Goal: Task Accomplishment & Management: Use online tool/utility

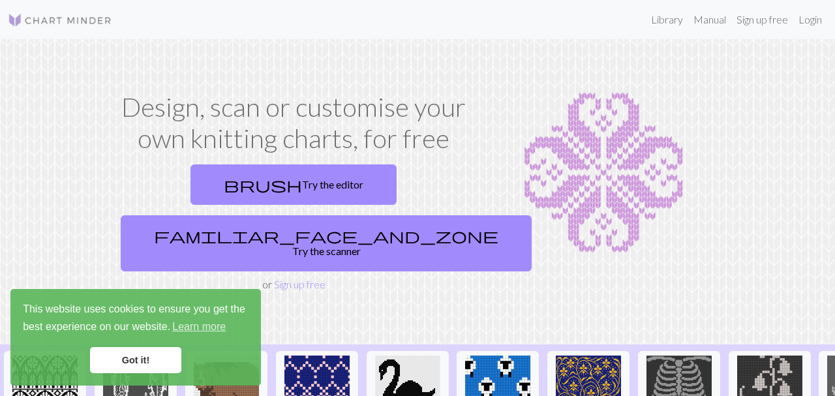
scroll to position [67, 0]
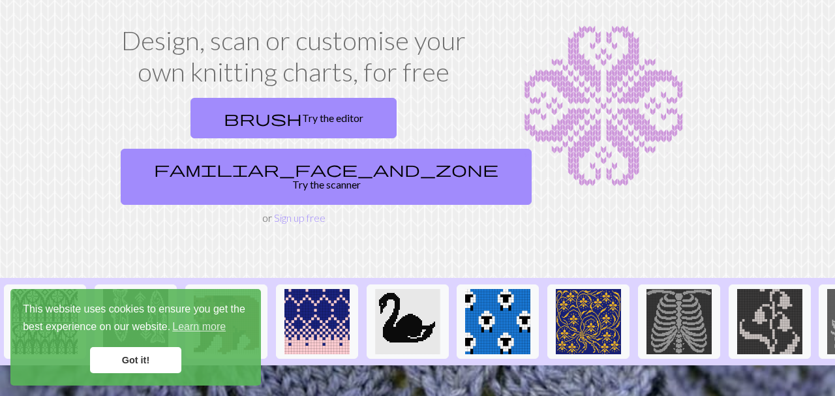
click at [156, 363] on link "Got it!" at bounding box center [135, 360] width 91 height 26
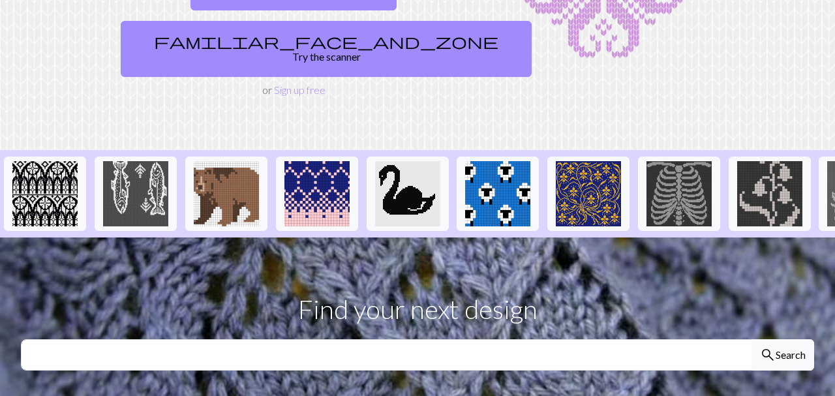
scroll to position [200, 0]
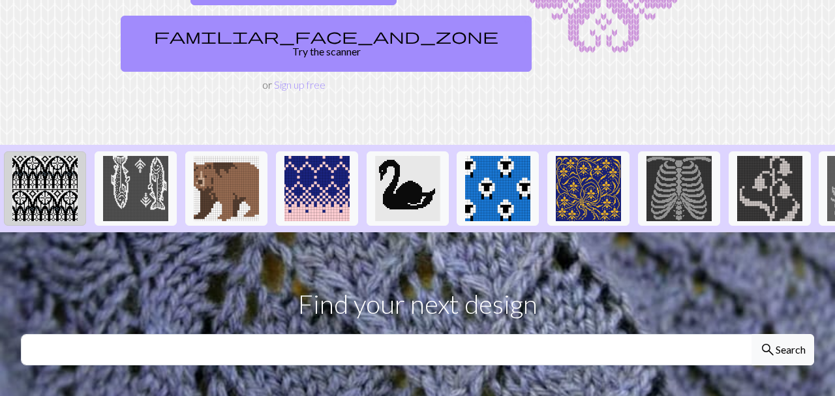
click at [52, 156] on img at bounding box center [44, 188] width 65 height 65
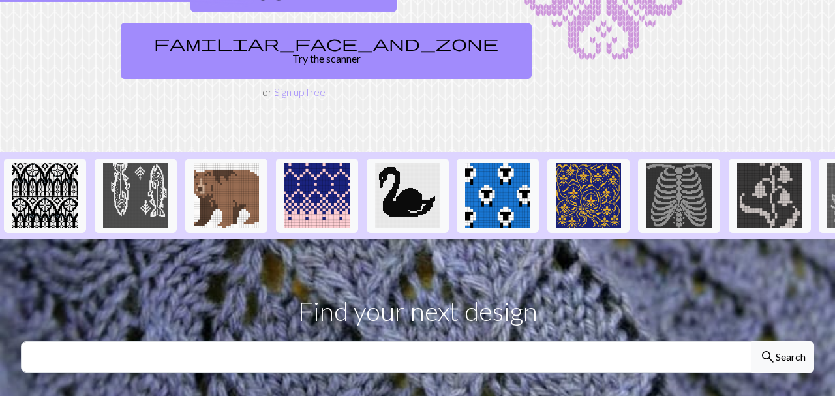
scroll to position [1, 0]
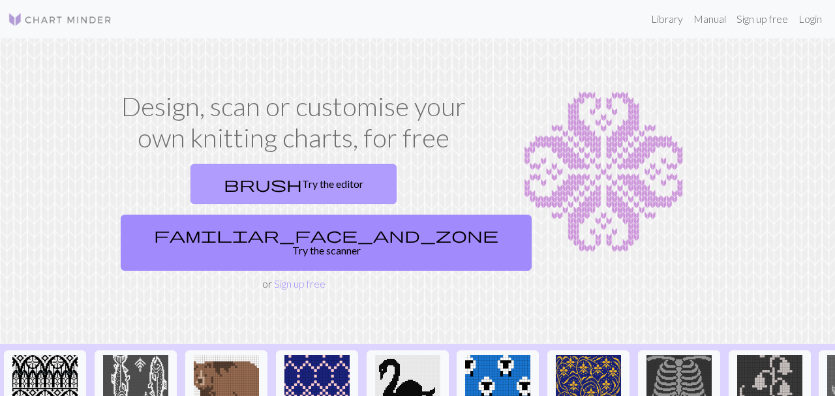
click at [203, 192] on link "brush Try the editor" at bounding box center [294, 184] width 206 height 40
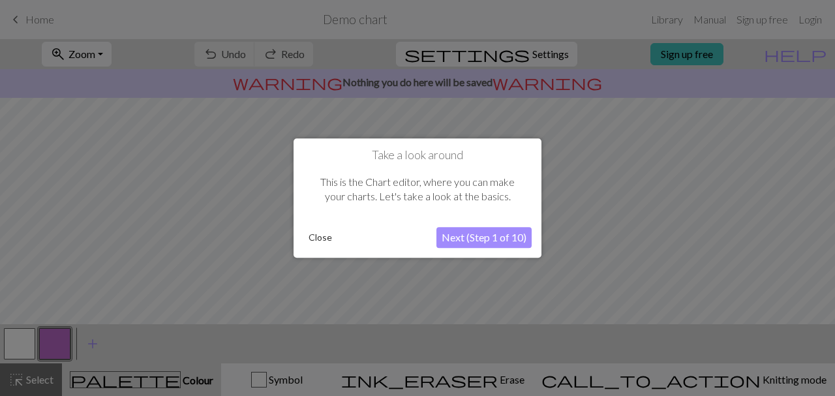
click at [457, 236] on button "Next (Step 1 of 10)" at bounding box center [484, 237] width 95 height 21
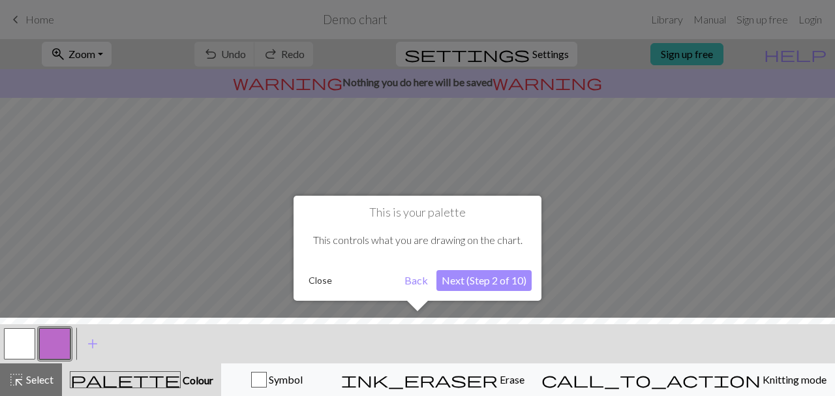
click at [486, 285] on button "Next (Step 2 of 10)" at bounding box center [484, 280] width 95 height 21
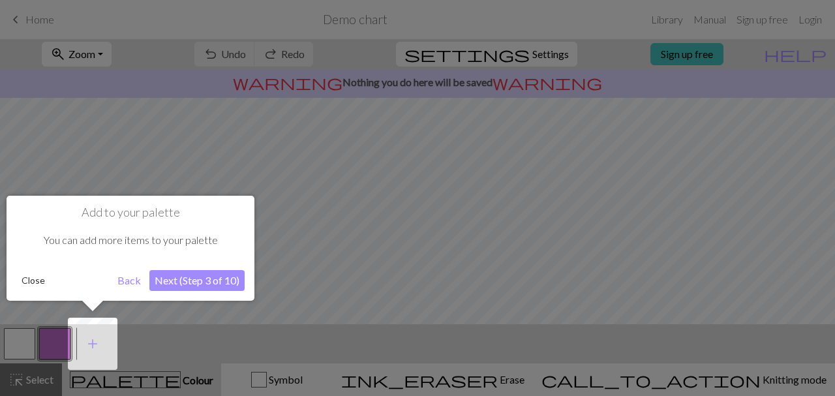
click at [184, 278] on button "Next (Step 3 of 10)" at bounding box center [196, 280] width 95 height 21
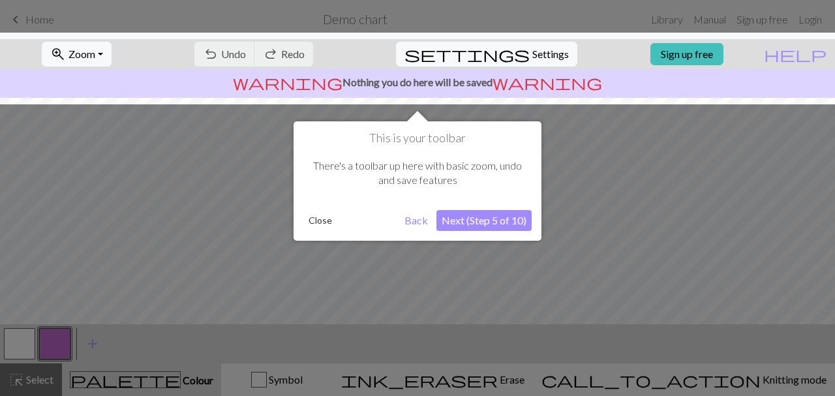
click at [478, 207] on div "This is your toolbar There's a toolbar up here with basic zoom, undo and save f…" at bounding box center [418, 180] width 248 height 119
click at [480, 224] on button "Next (Step 5 of 10)" at bounding box center [484, 220] width 95 height 21
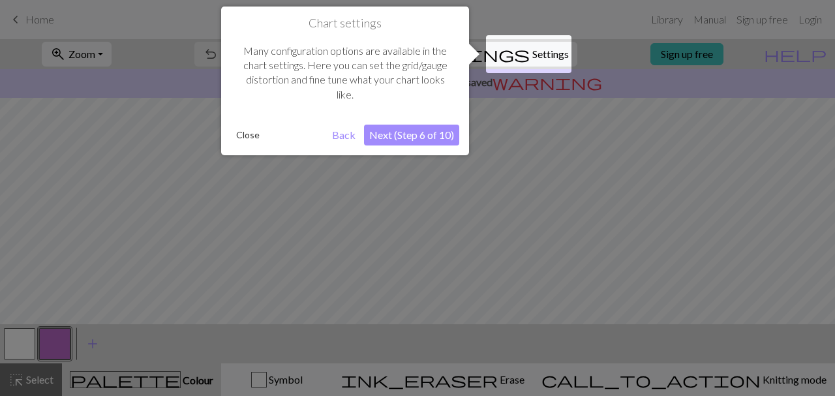
click at [412, 130] on button "Next (Step 6 of 10)" at bounding box center [411, 135] width 95 height 21
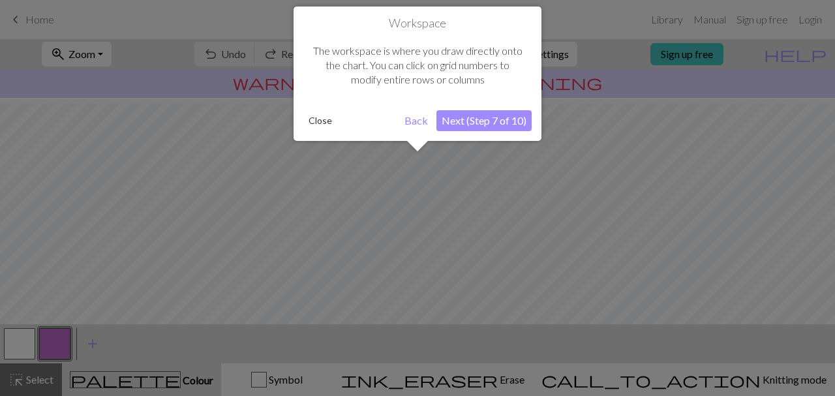
scroll to position [78, 0]
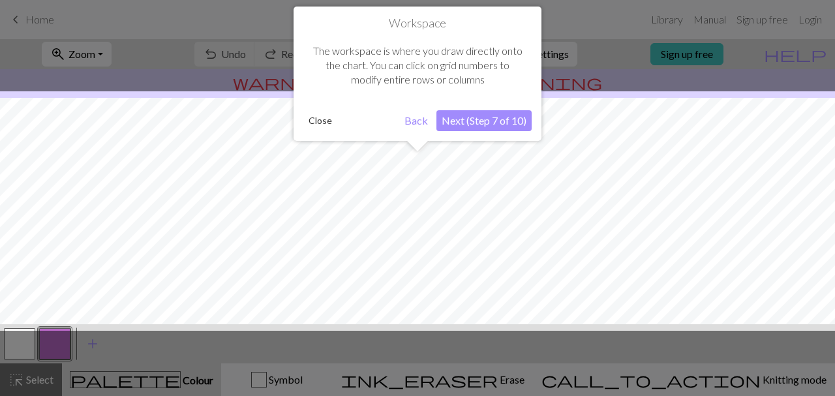
click at [465, 128] on button "Next (Step 7 of 10)" at bounding box center [484, 120] width 95 height 21
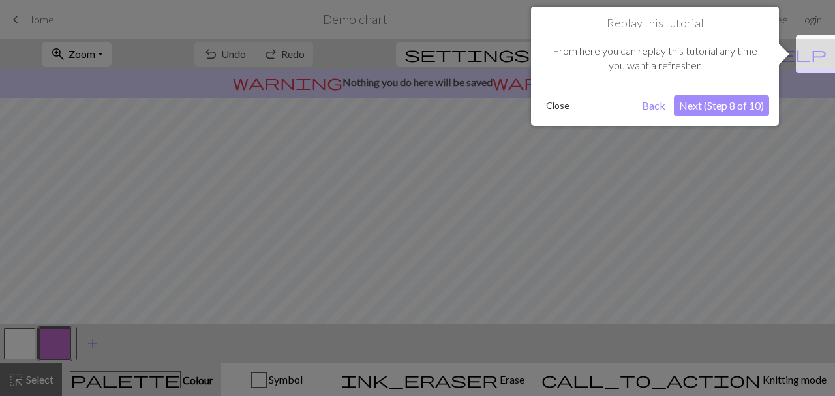
click at [739, 108] on button "Next (Step 8 of 10)" at bounding box center [721, 105] width 95 height 21
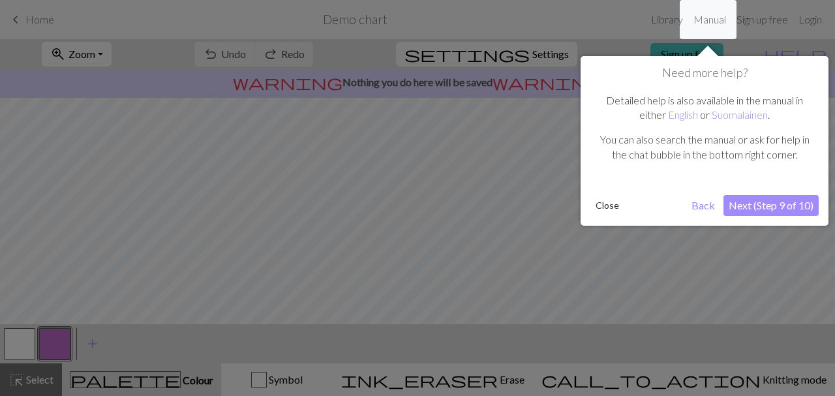
click at [770, 202] on button "Next (Step 9 of 10)" at bounding box center [771, 205] width 95 height 21
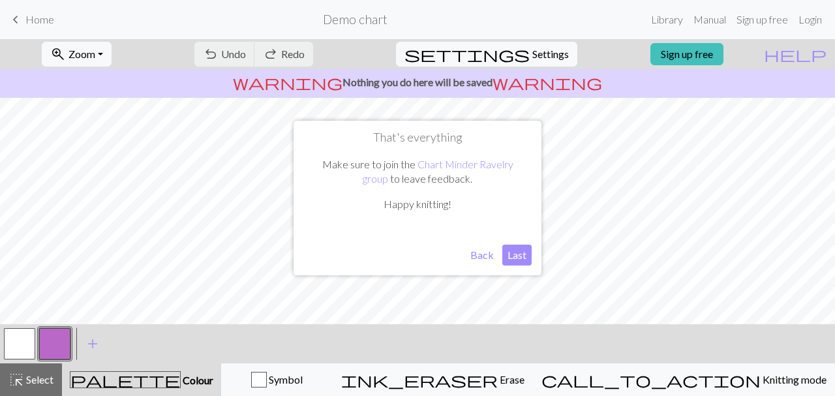
click at [523, 254] on button "Last" at bounding box center [516, 255] width 29 height 21
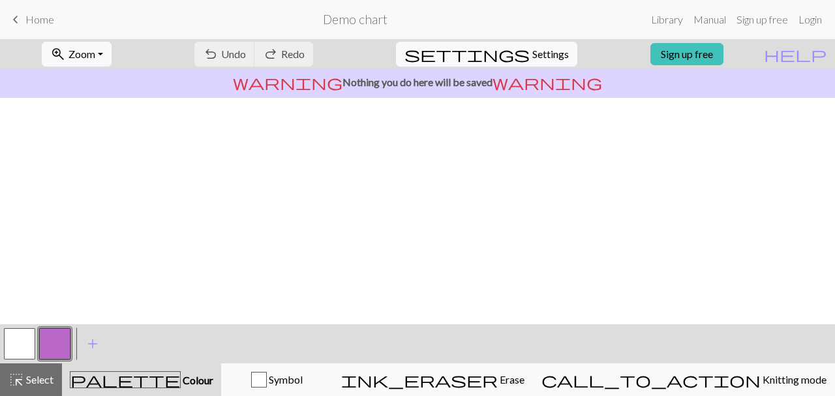
scroll to position [0, 0]
click at [44, 377] on span "Select" at bounding box center [38, 379] width 29 height 12
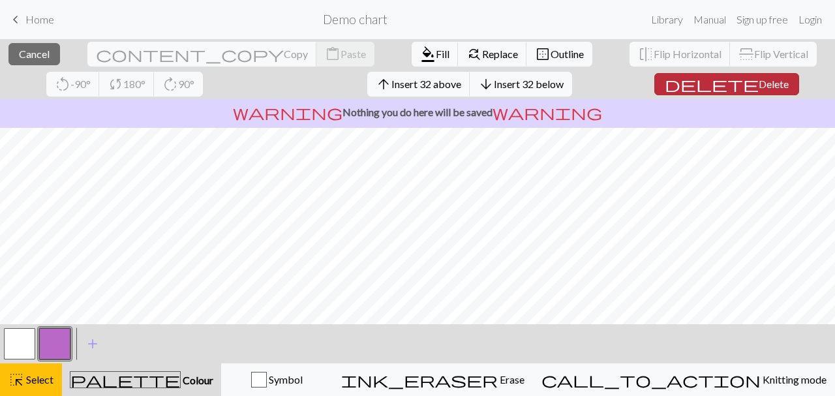
click at [665, 79] on span "delete" at bounding box center [712, 84] width 94 height 18
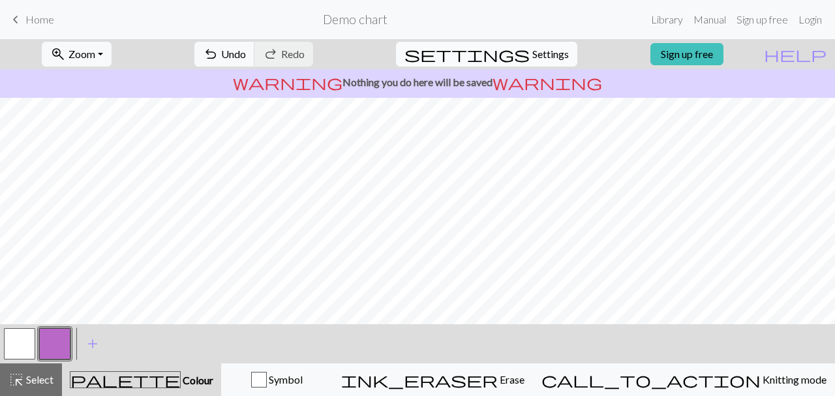
click at [553, 60] on span "Settings" at bounding box center [551, 54] width 37 height 16
select select "aran"
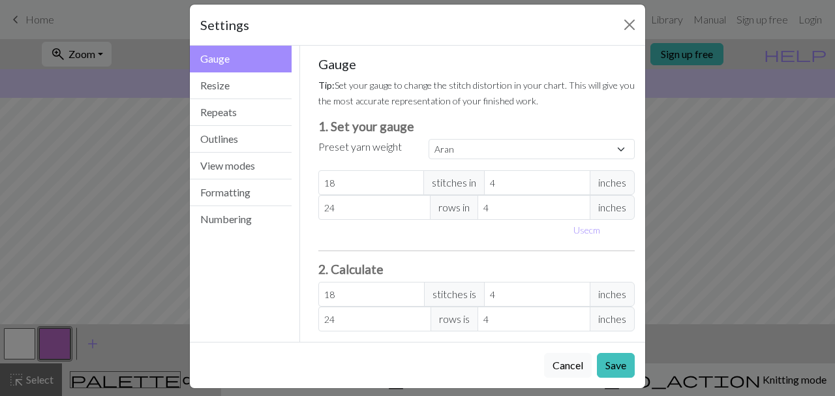
scroll to position [25, 0]
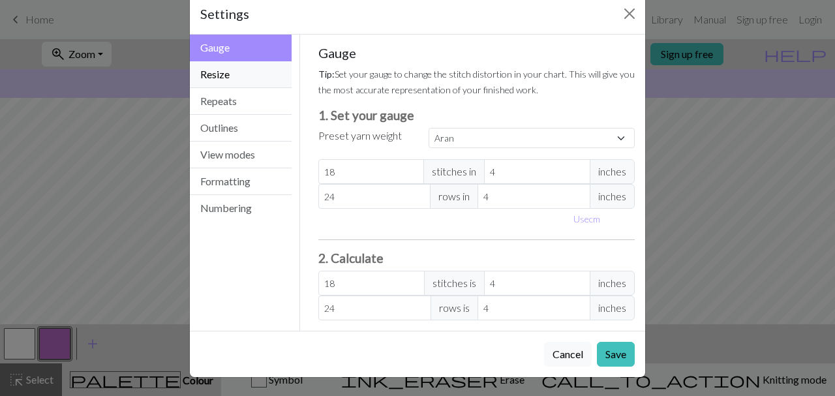
click at [236, 77] on button "Resize" at bounding box center [241, 74] width 102 height 27
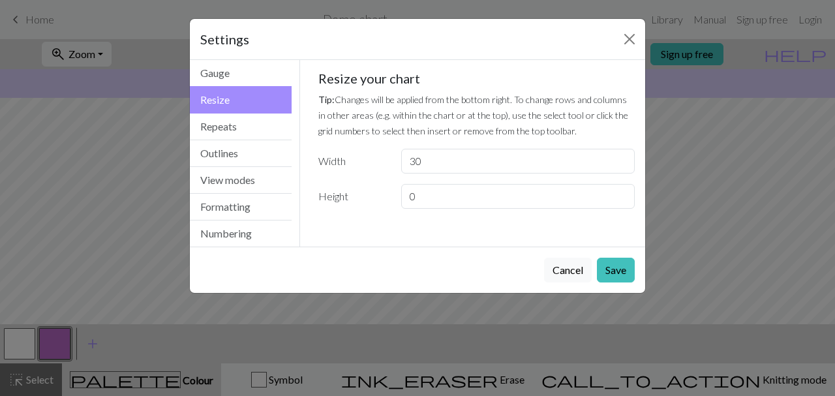
scroll to position [0, 0]
drag, startPoint x: 441, startPoint y: 161, endPoint x: 388, endPoint y: 160, distance: 53.5
click at [401, 160] on input "30" at bounding box center [518, 161] width 234 height 25
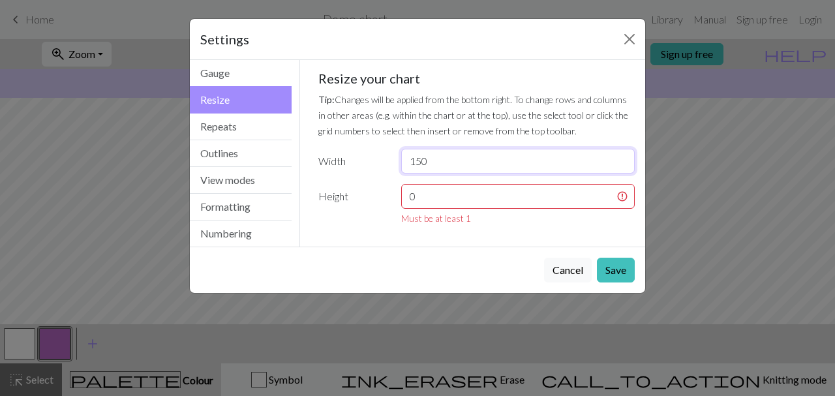
type input "150"
drag, startPoint x: 469, startPoint y: 198, endPoint x: 352, endPoint y: 209, distance: 118.1
click at [401, 209] on input "0" at bounding box center [518, 196] width 234 height 25
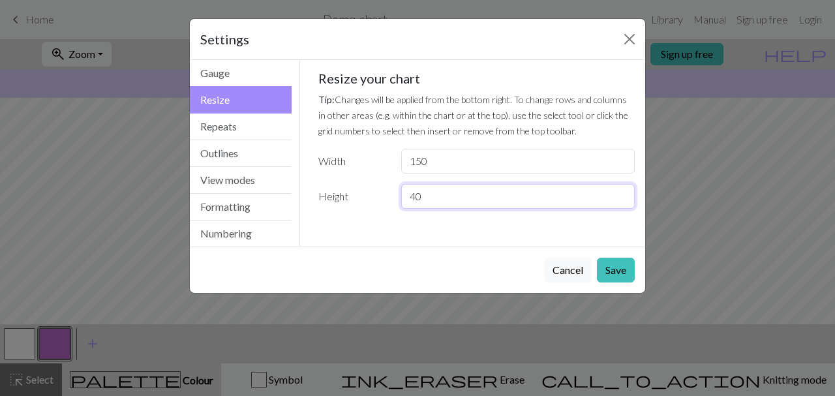
type input "4"
type input "300"
click at [624, 277] on button "Save" at bounding box center [616, 270] width 38 height 25
click at [613, 270] on button "Save" at bounding box center [616, 270] width 38 height 25
click at [228, 132] on button "Repeats" at bounding box center [241, 127] width 102 height 27
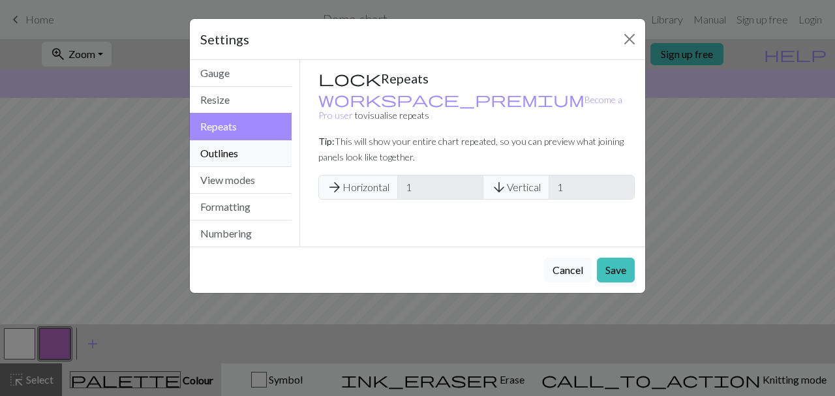
click at [221, 153] on button "Outlines" at bounding box center [241, 153] width 102 height 27
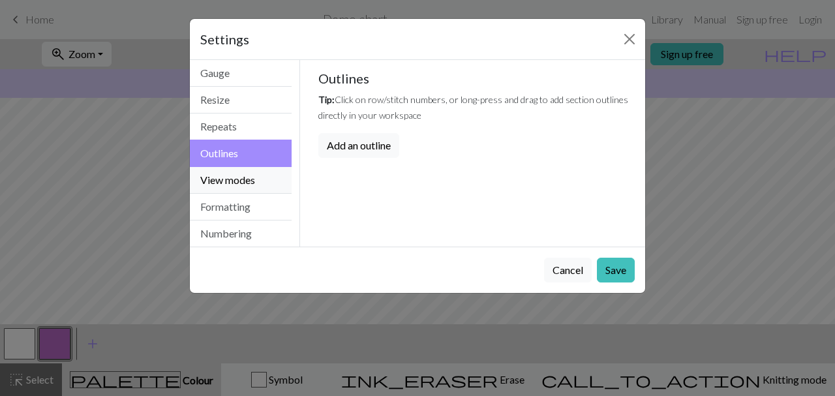
click at [228, 178] on button "View modes" at bounding box center [241, 180] width 102 height 27
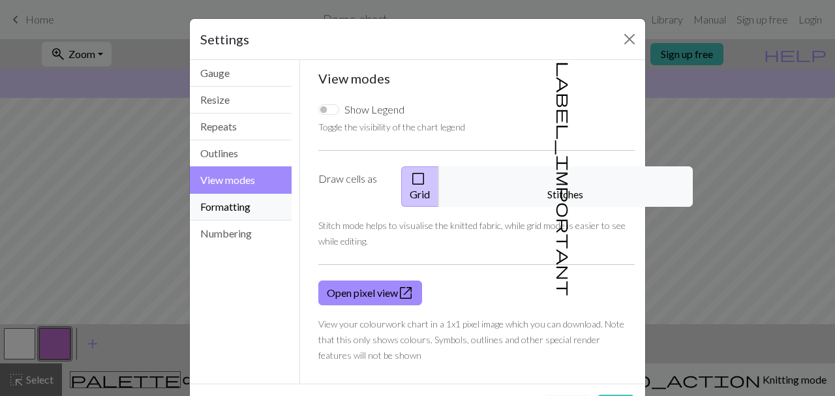
click at [230, 208] on button "Formatting" at bounding box center [241, 207] width 102 height 27
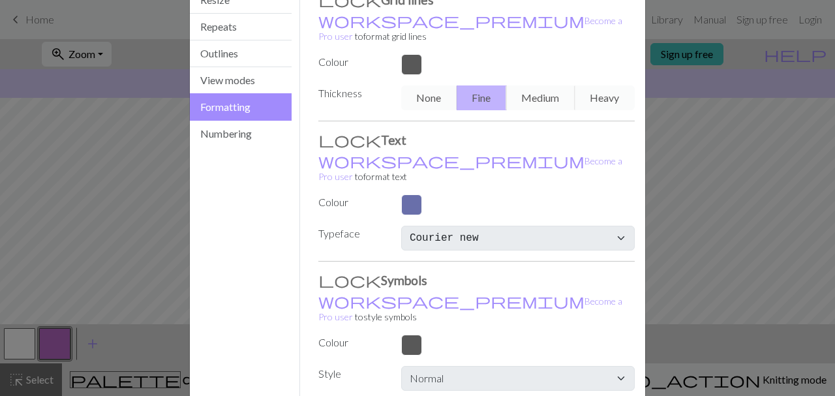
scroll to position [134, 0]
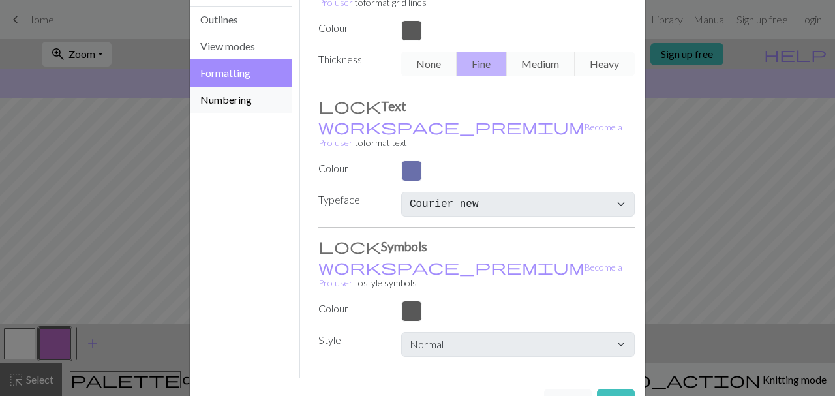
click at [237, 106] on button "Numbering" at bounding box center [241, 100] width 102 height 26
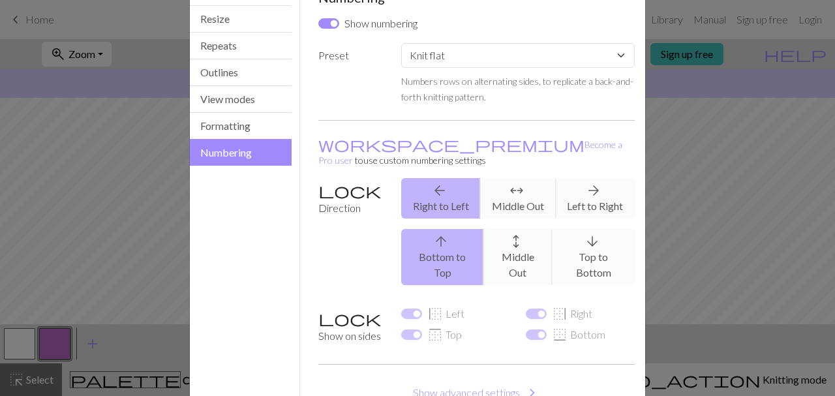
scroll to position [0, 0]
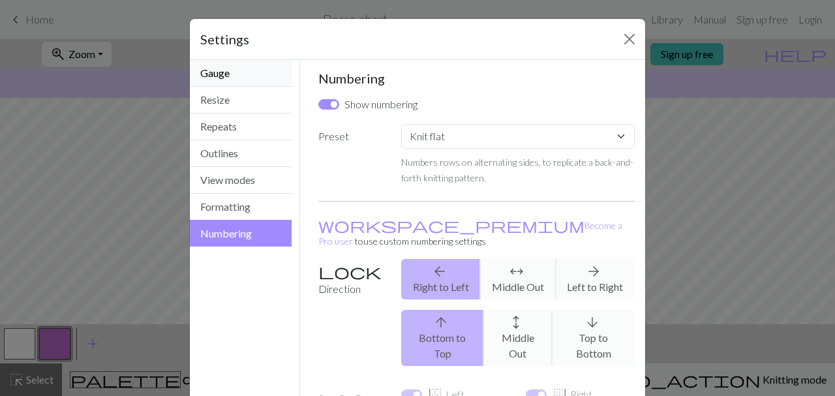
click at [221, 73] on button "Gauge" at bounding box center [241, 73] width 102 height 27
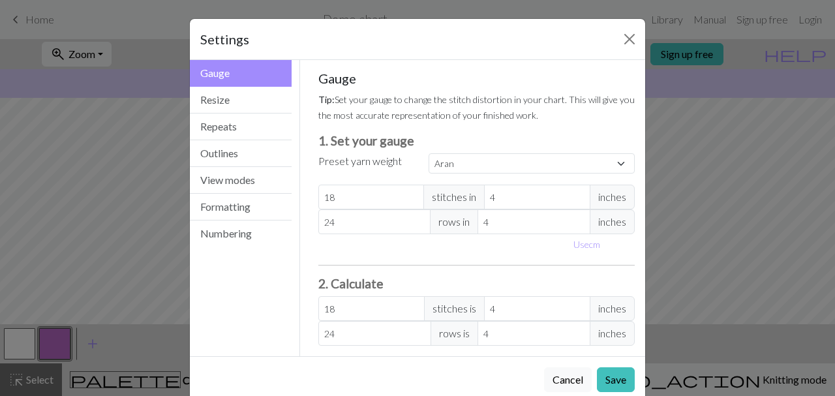
scroll to position [25, 0]
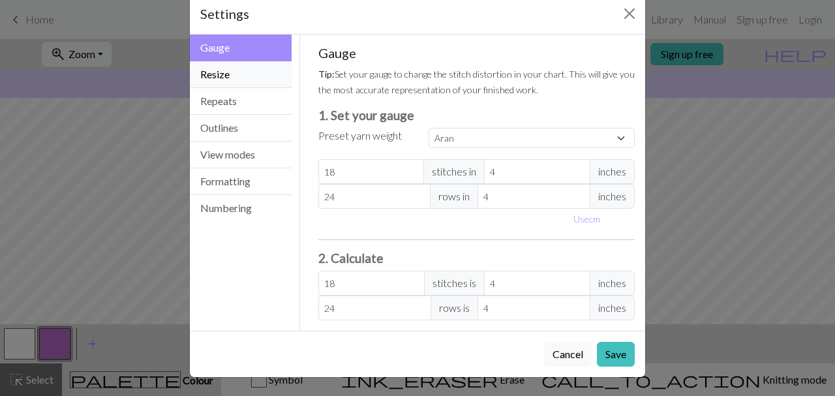
click at [242, 81] on button "Resize" at bounding box center [241, 74] width 102 height 27
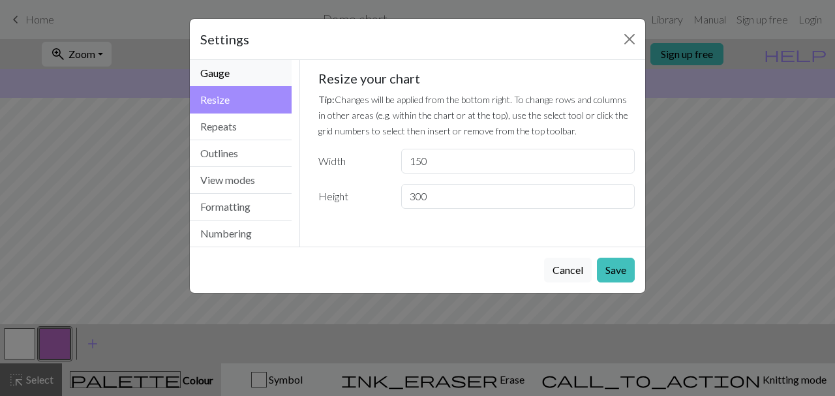
scroll to position [0, 0]
drag, startPoint x: 626, startPoint y: 37, endPoint x: 618, endPoint y: 49, distance: 15.0
click at [626, 36] on button "Close" at bounding box center [629, 39] width 21 height 21
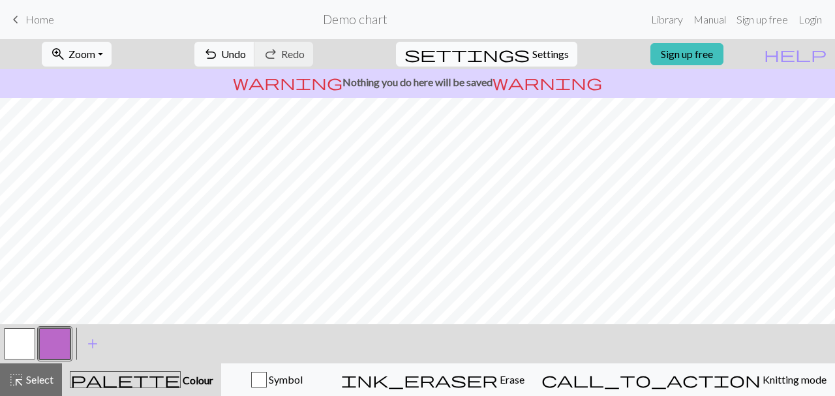
click at [526, 66] on button "settings Settings" at bounding box center [486, 54] width 181 height 25
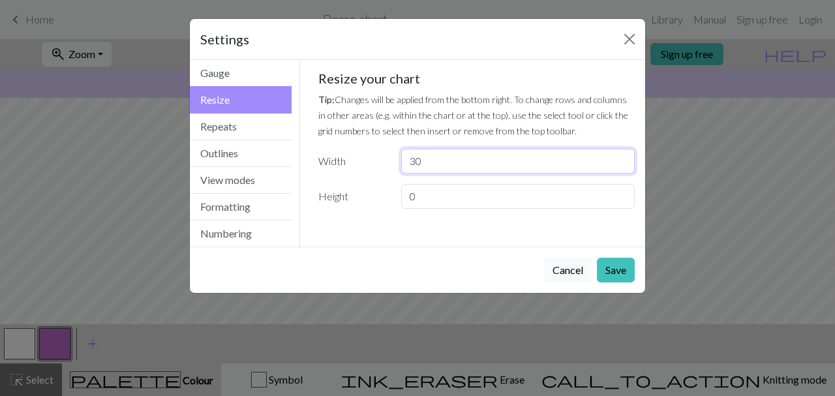
drag, startPoint x: 435, startPoint y: 163, endPoint x: 378, endPoint y: 161, distance: 56.8
click at [401, 161] on input "30" at bounding box center [518, 161] width 234 height 25
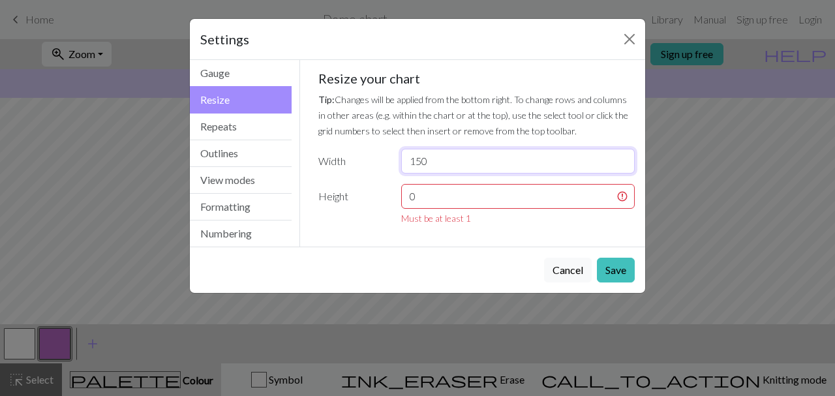
type input "150"
drag, startPoint x: 422, startPoint y: 201, endPoint x: 371, endPoint y: 208, distance: 51.4
click at [401, 208] on input "0" at bounding box center [518, 196] width 234 height 25
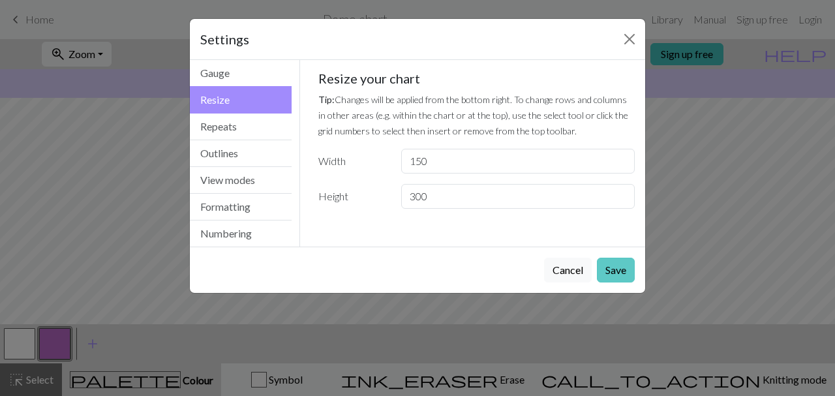
click at [614, 268] on button "Save" at bounding box center [616, 270] width 38 height 25
type input "299"
click at [620, 199] on input "299" at bounding box center [518, 196] width 234 height 25
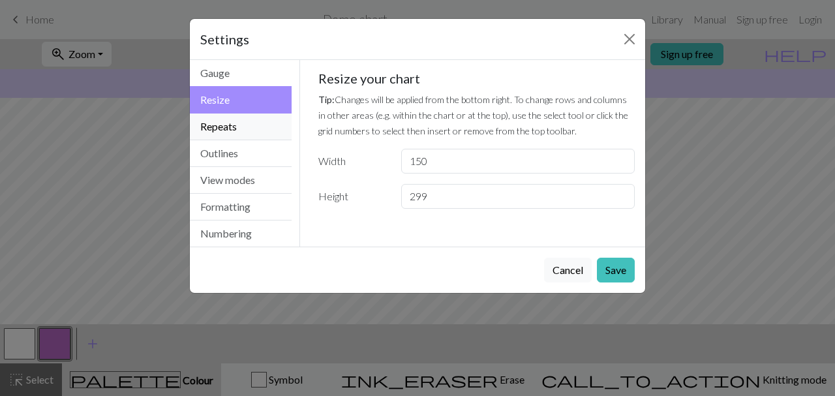
click at [226, 123] on button "Repeats" at bounding box center [241, 127] width 102 height 27
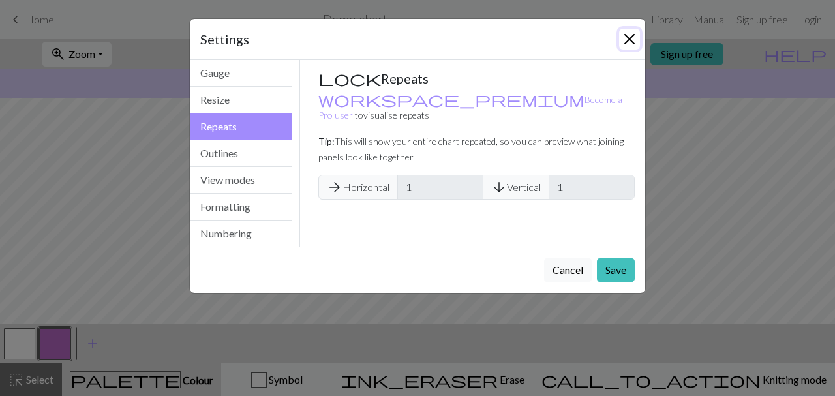
click at [632, 35] on button "Close" at bounding box center [629, 39] width 21 height 21
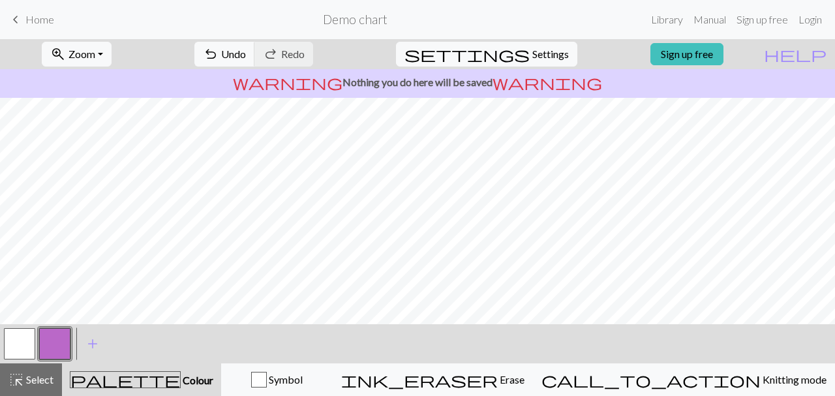
click at [35, 20] on span "Home" at bounding box center [39, 19] width 29 height 12
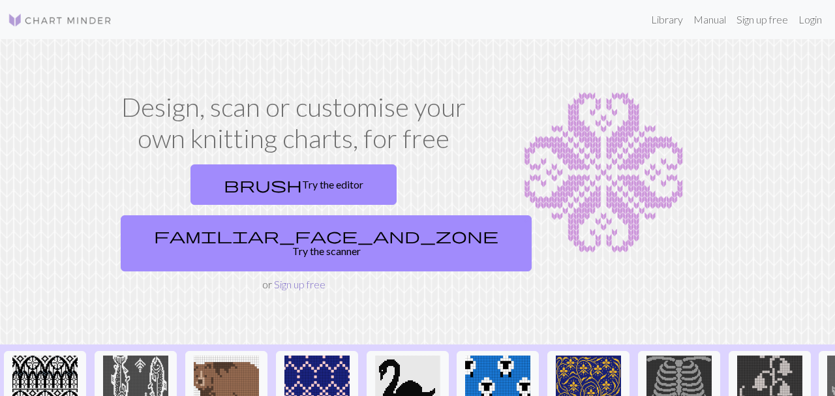
click at [309, 278] on link "Sign up free" at bounding box center [300, 284] width 52 height 12
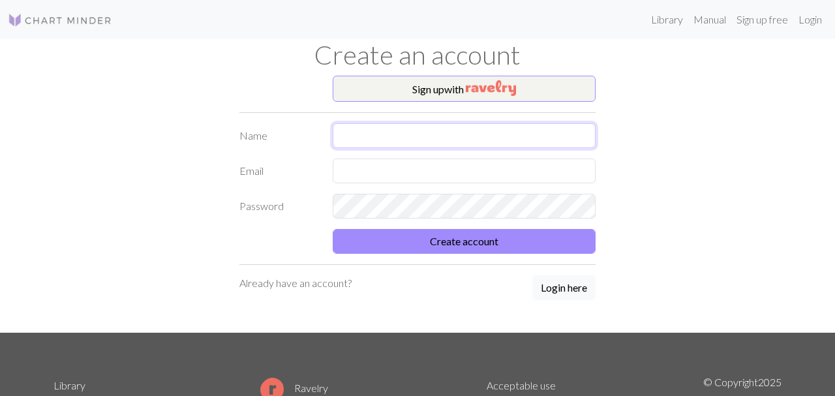
click at [422, 135] on input "text" at bounding box center [465, 135] width 264 height 25
type input "p"
type input "[PERSON_NAME]"
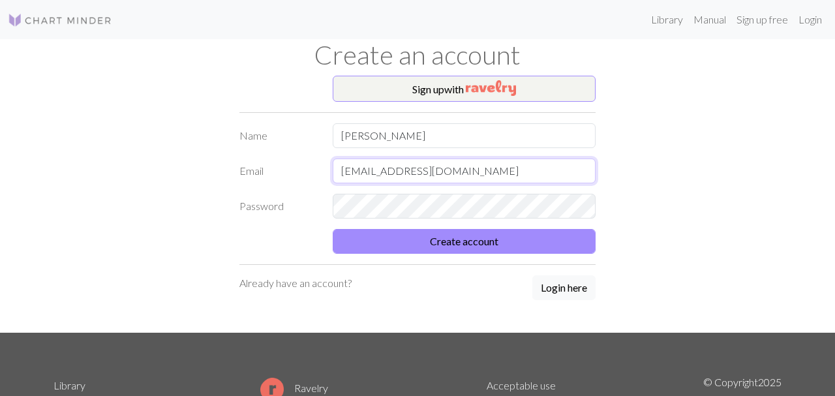
type input "pascale211@hotmail.com"
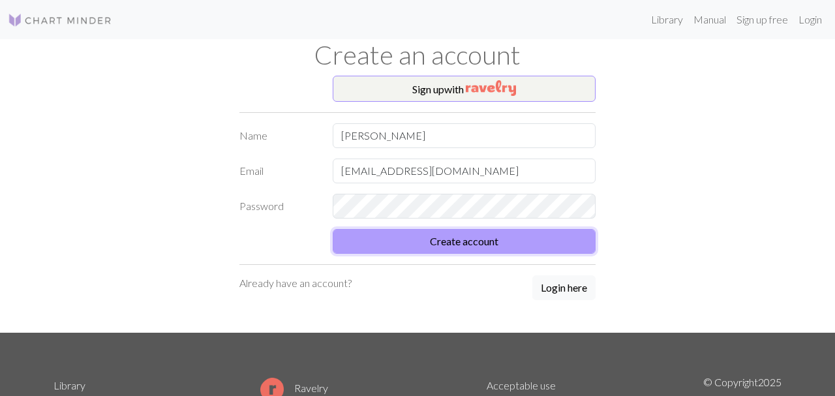
click at [447, 243] on button "Create account" at bounding box center [465, 241] width 264 height 25
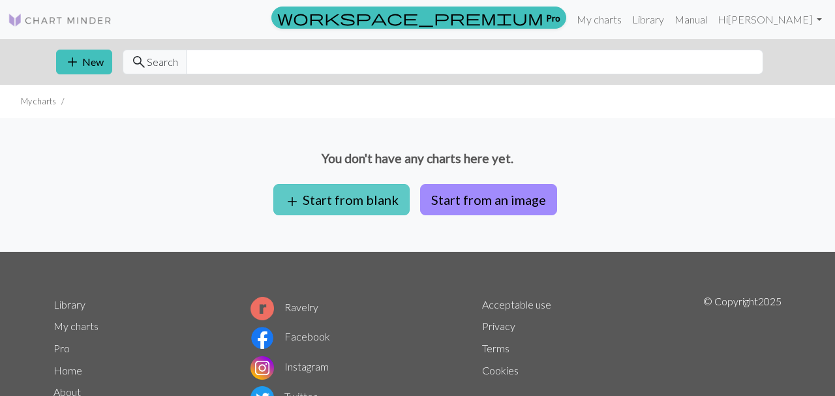
click at [356, 206] on button "add Start from blank" at bounding box center [341, 199] width 136 height 31
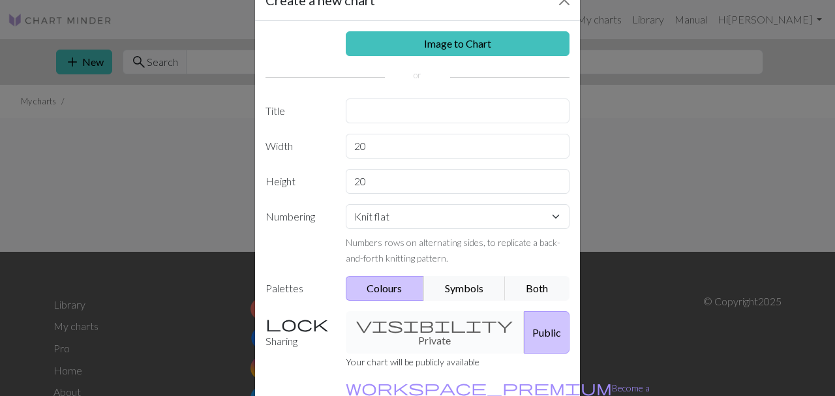
scroll to position [74, 0]
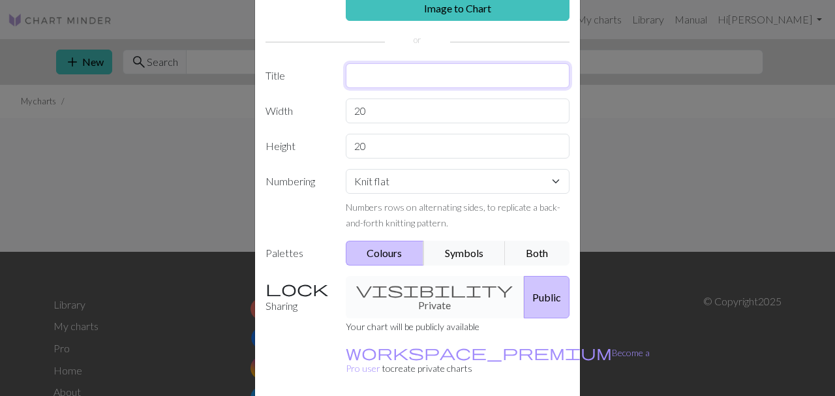
click at [386, 74] on input "text" at bounding box center [458, 75] width 224 height 25
type input "Historique project"
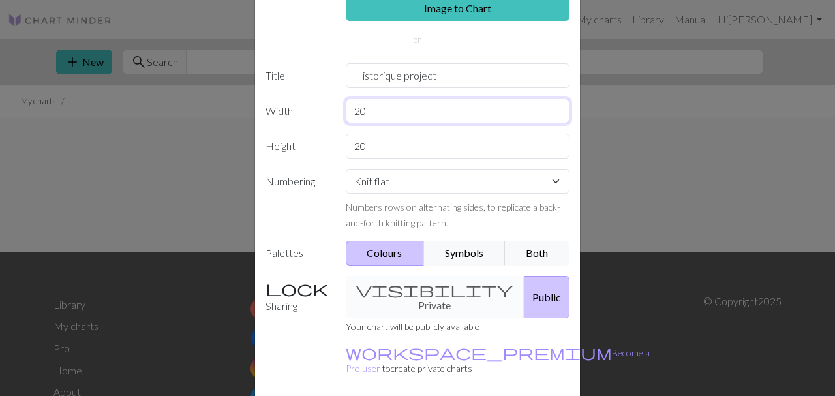
drag, startPoint x: 397, startPoint y: 110, endPoint x: 337, endPoint y: 111, distance: 60.0
click at [346, 111] on input "20" at bounding box center [458, 111] width 224 height 25
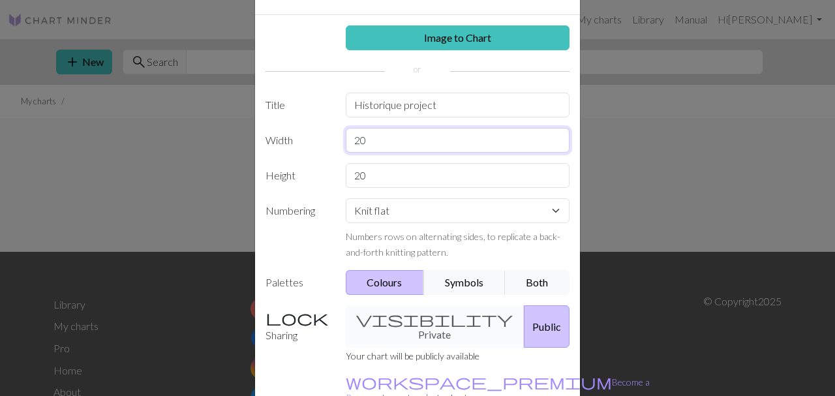
scroll to position [119, 0]
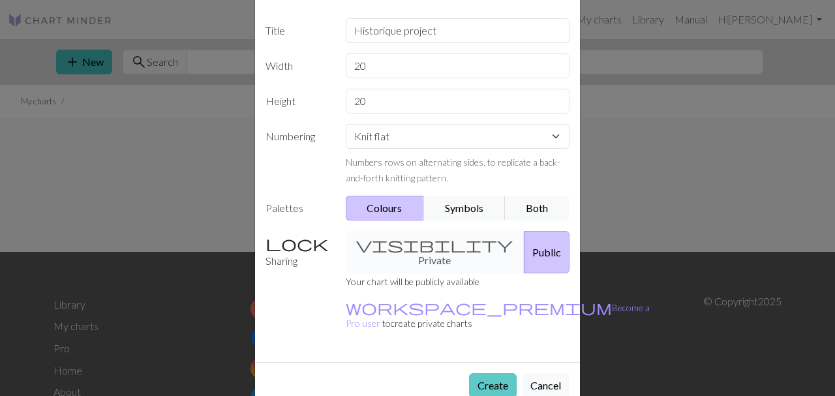
click at [499, 373] on button "Create" at bounding box center [493, 385] width 48 height 25
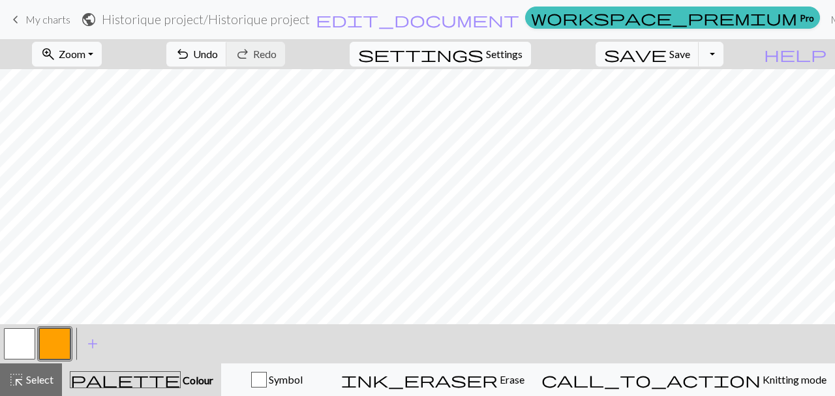
click at [508, 53] on span "Settings" at bounding box center [504, 54] width 37 height 16
select select "aran"
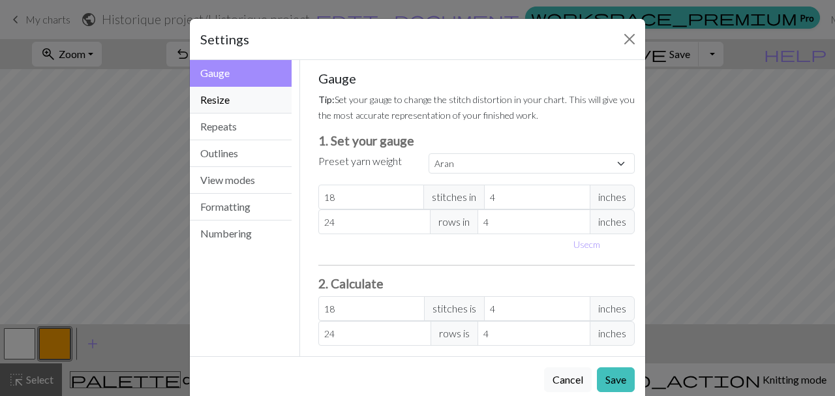
click at [255, 107] on button "Resize" at bounding box center [241, 100] width 102 height 27
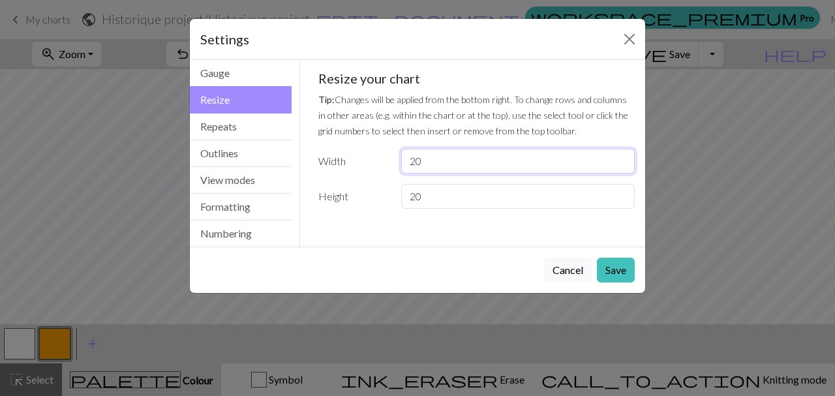
drag, startPoint x: 437, startPoint y: 161, endPoint x: 380, endPoint y: 172, distance: 57.3
click at [401, 172] on input "20" at bounding box center [518, 161] width 234 height 25
type input "150"
drag, startPoint x: 452, startPoint y: 197, endPoint x: 328, endPoint y: 202, distance: 124.7
click at [401, 207] on input "20" at bounding box center [518, 196] width 234 height 25
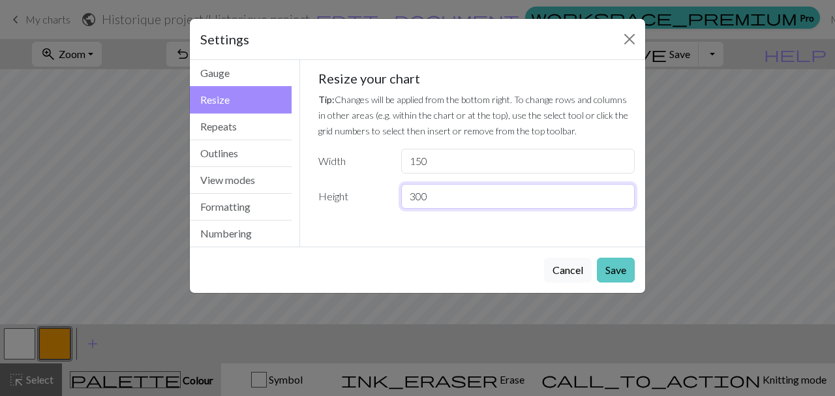
type input "300"
click at [621, 267] on button "Save" at bounding box center [616, 270] width 38 height 25
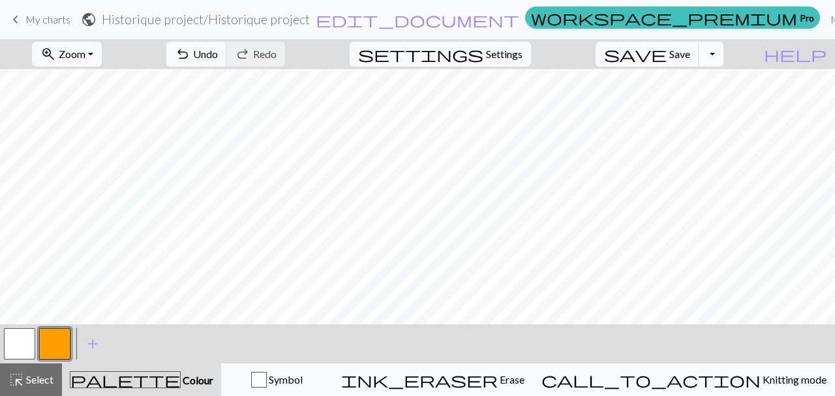
scroll to position [3719, 0]
click at [531, 62] on button "settings Settings" at bounding box center [440, 54] width 181 height 25
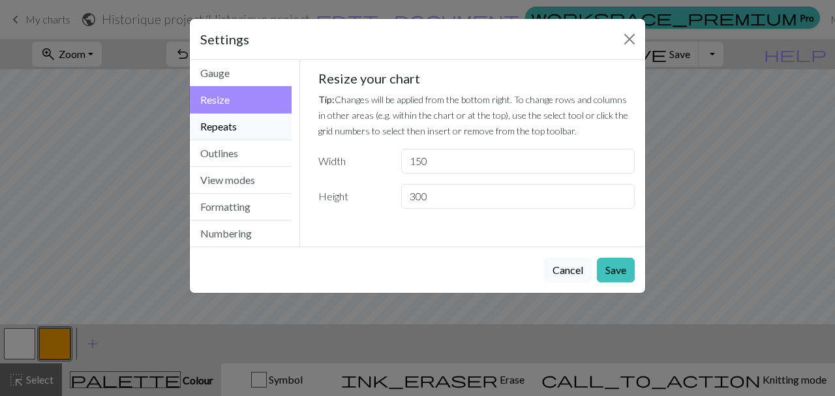
click at [217, 127] on button "Repeats" at bounding box center [241, 127] width 102 height 27
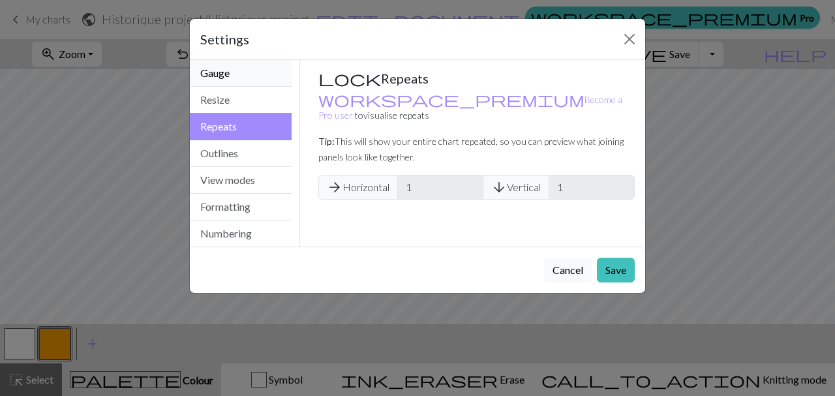
click at [229, 68] on button "Gauge" at bounding box center [241, 73] width 102 height 27
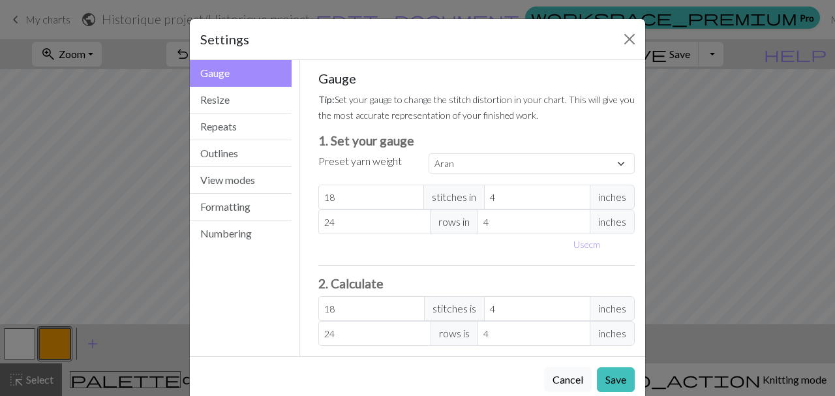
scroll to position [25, 0]
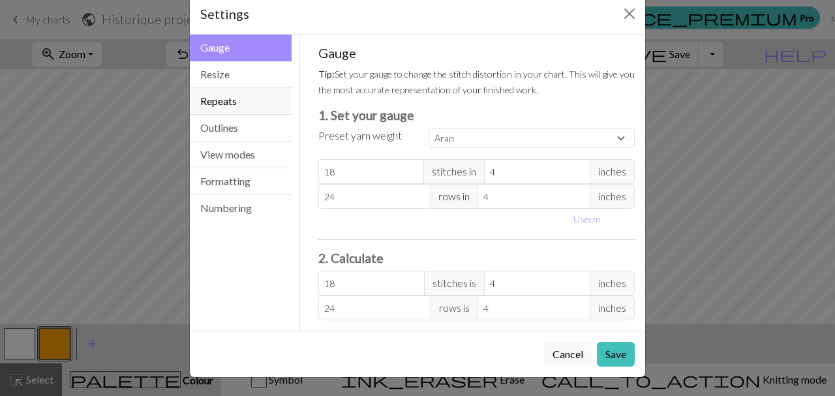
click at [221, 110] on button "Repeats" at bounding box center [241, 101] width 102 height 27
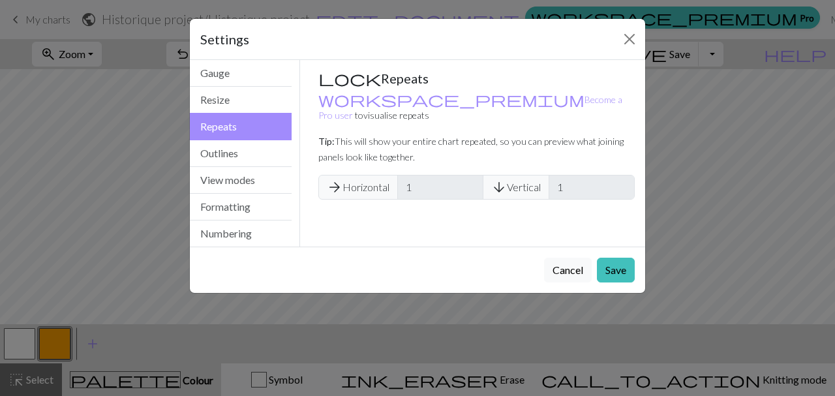
scroll to position [0, 0]
click at [228, 148] on button "Outlines" at bounding box center [241, 153] width 102 height 27
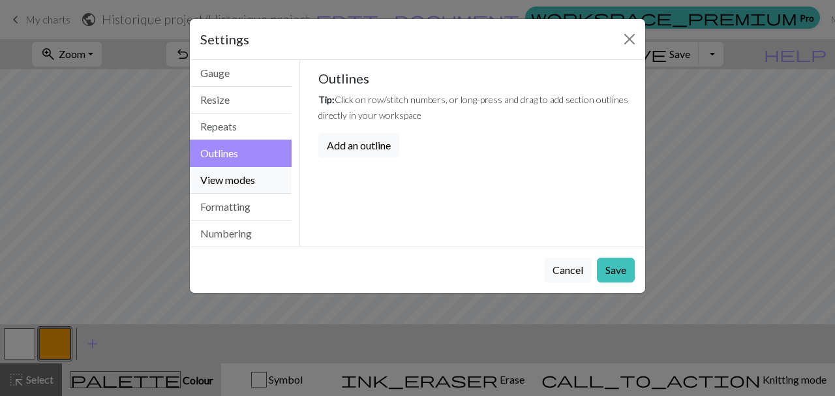
click at [228, 183] on button "View modes" at bounding box center [241, 180] width 102 height 27
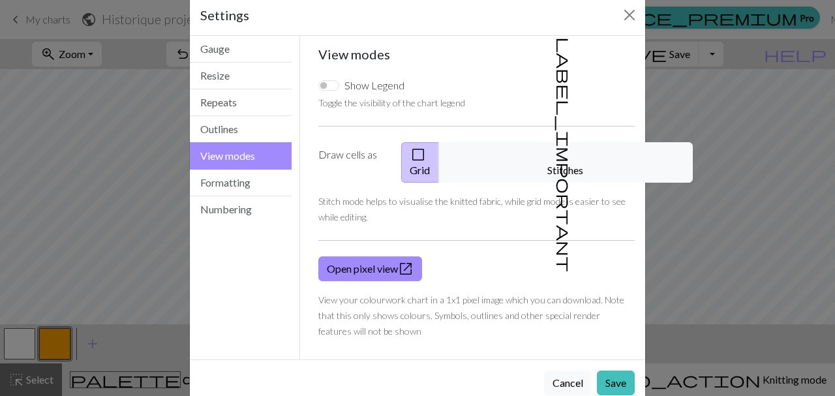
scroll to position [37, 0]
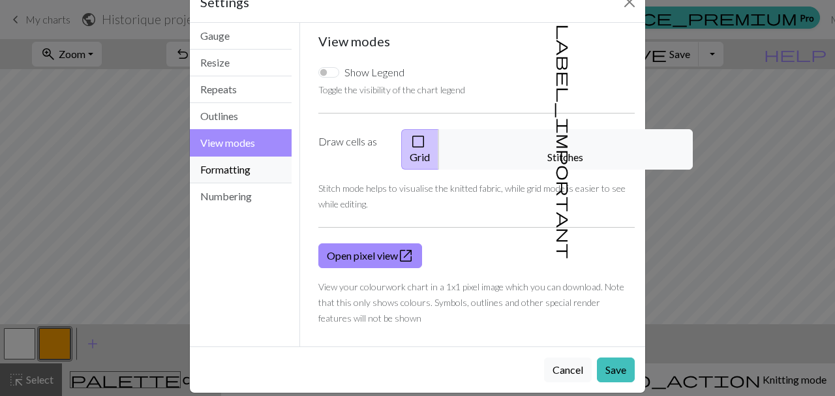
click at [243, 178] on button "Formatting" at bounding box center [241, 170] width 102 height 27
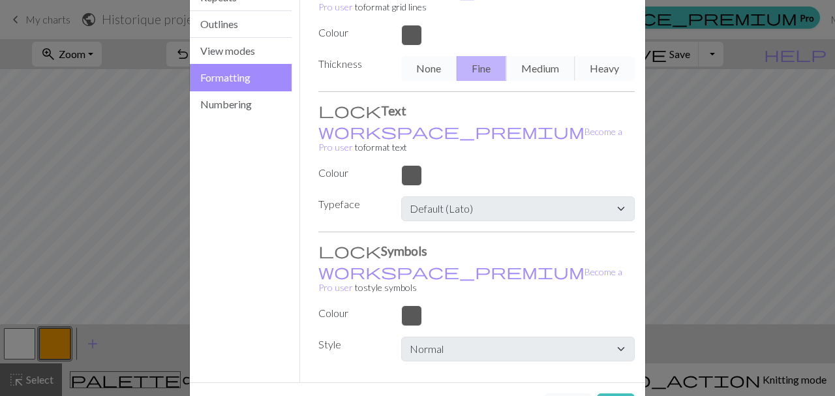
scroll to position [134, 0]
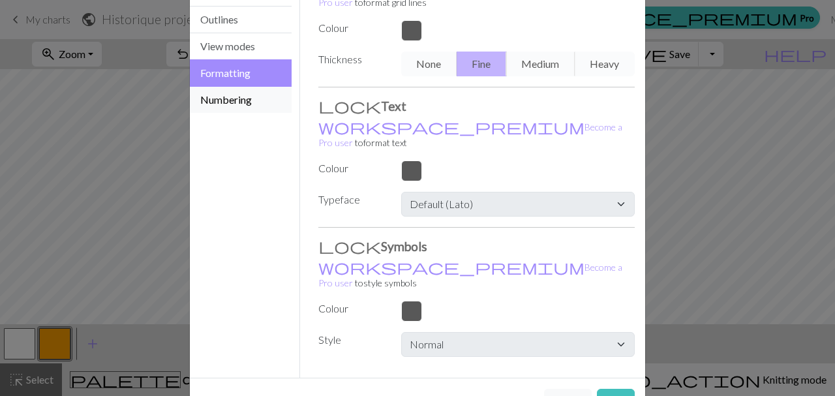
click at [238, 106] on button "Numbering" at bounding box center [241, 100] width 102 height 26
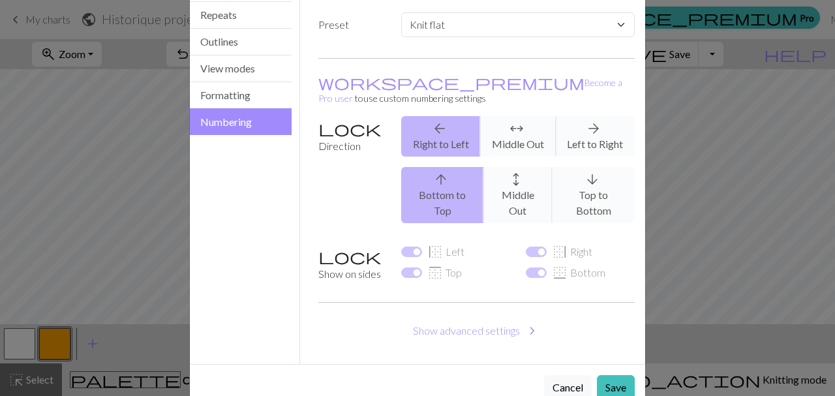
scroll to position [114, 0]
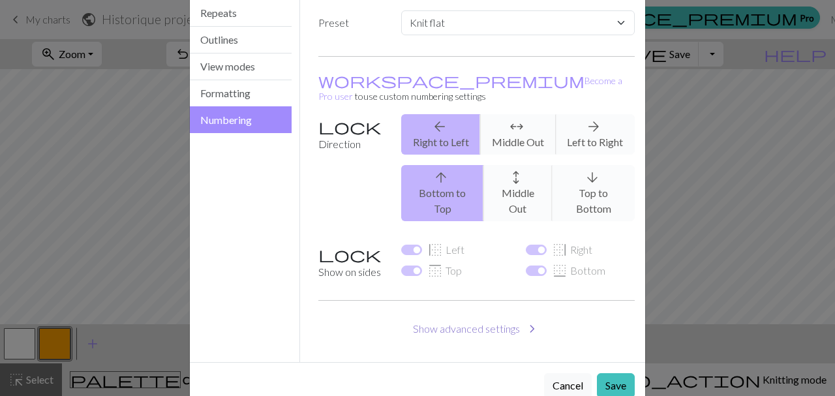
click at [489, 317] on button "Show advanced settings chevron_right" at bounding box center [476, 329] width 317 height 25
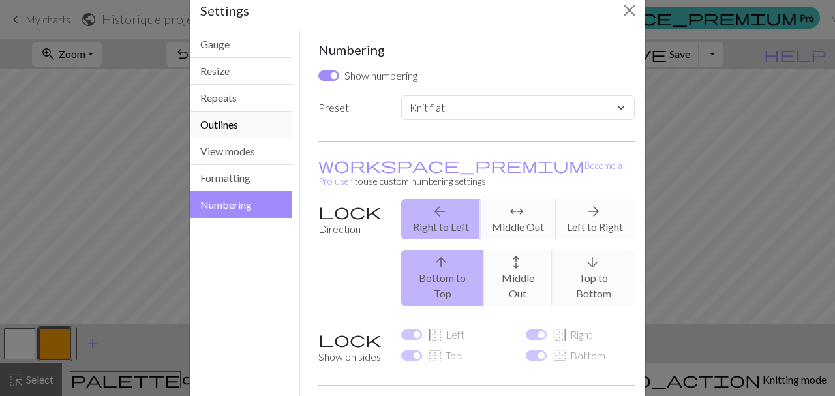
scroll to position [0, 0]
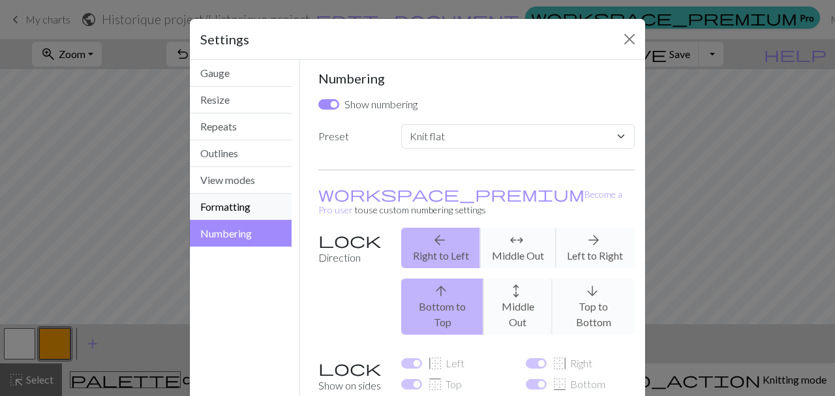
click at [258, 204] on button "Formatting" at bounding box center [241, 207] width 102 height 27
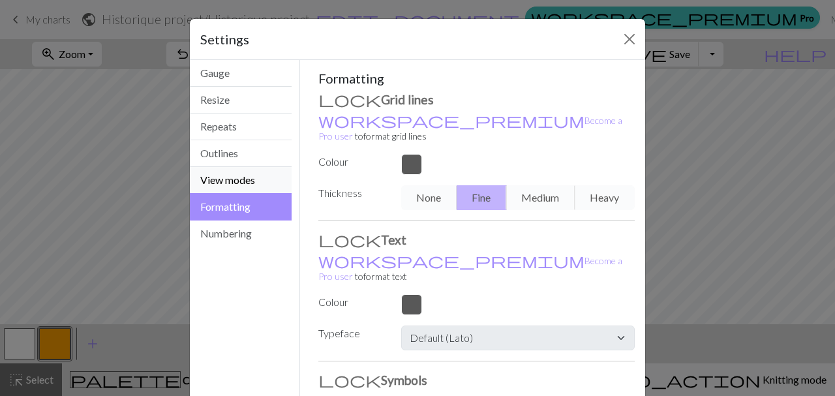
click at [228, 179] on button "View modes" at bounding box center [241, 180] width 102 height 27
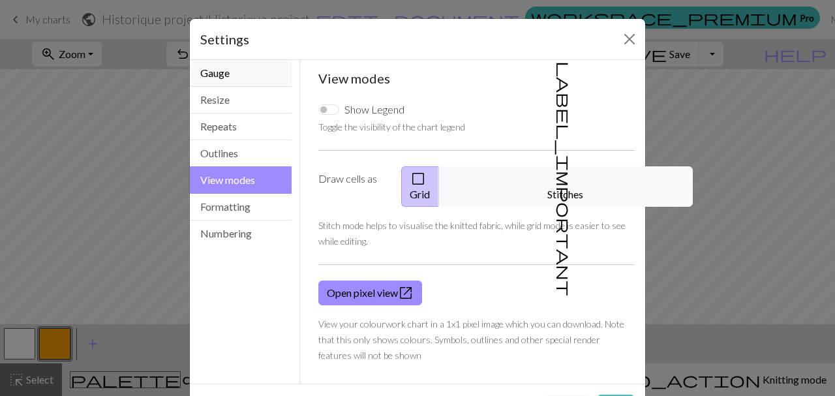
click at [236, 78] on button "Gauge" at bounding box center [241, 73] width 102 height 27
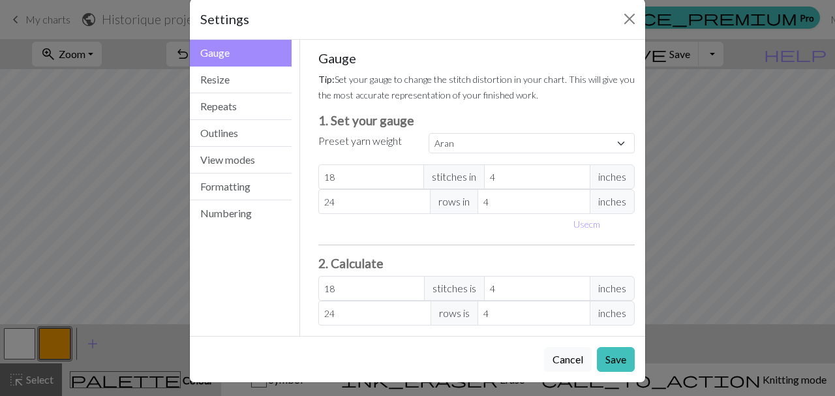
scroll to position [25, 0]
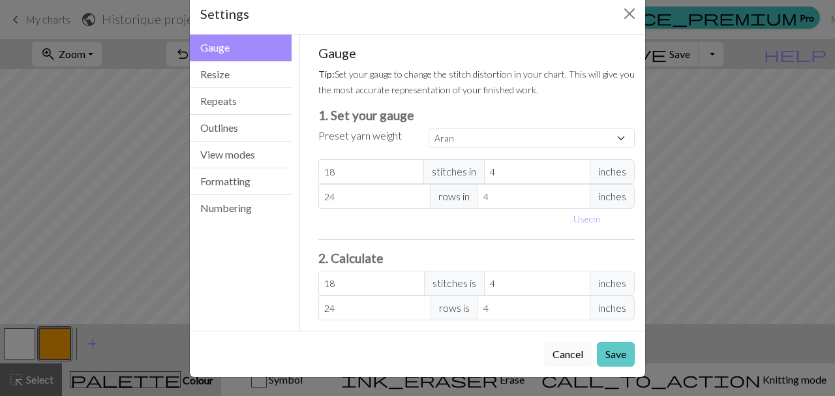
click at [615, 353] on button "Save" at bounding box center [616, 354] width 38 height 25
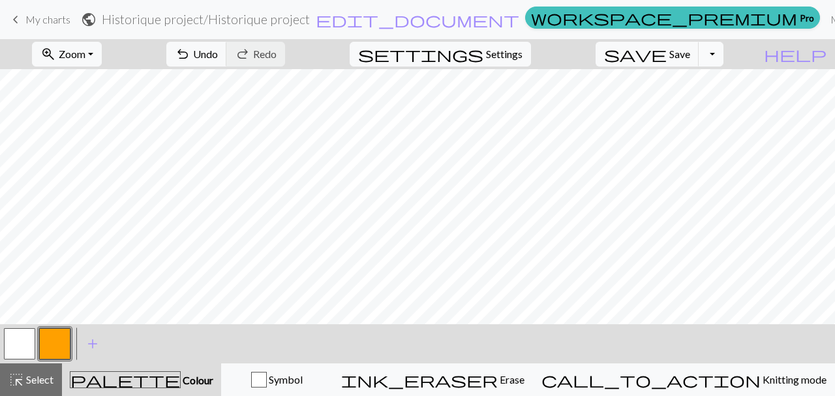
click at [724, 53] on button "Toggle Dropdown" at bounding box center [711, 54] width 25 height 25
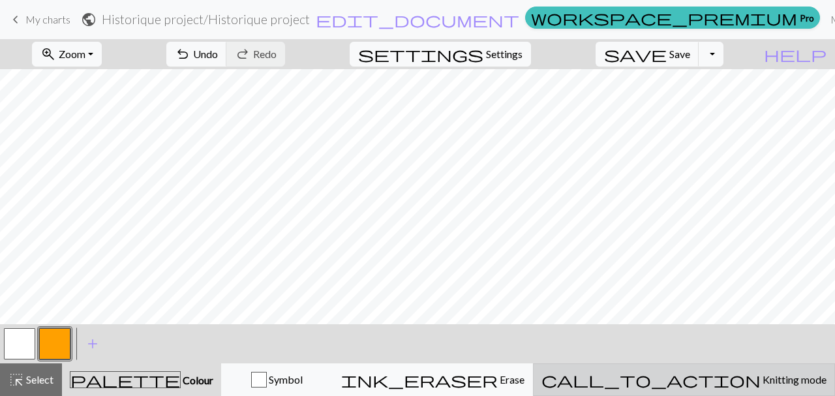
click at [706, 381] on span "call_to_action" at bounding box center [651, 380] width 219 height 18
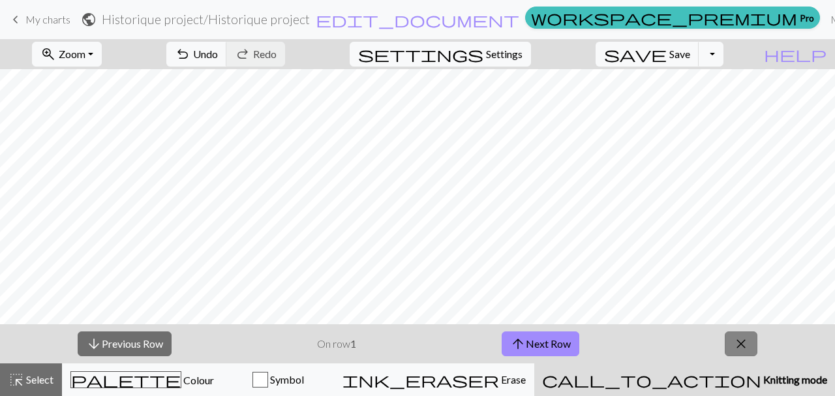
click at [756, 345] on button "close" at bounding box center [741, 344] width 33 height 25
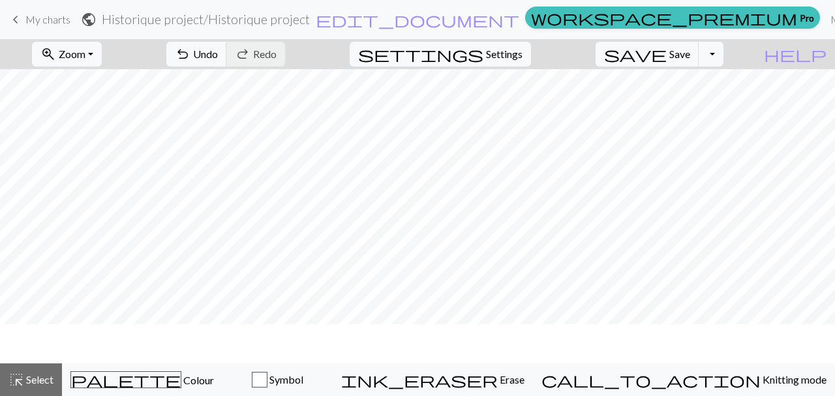
scroll to position [3680, 0]
click at [303, 381] on span "Symbol" at bounding box center [286, 379] width 36 height 12
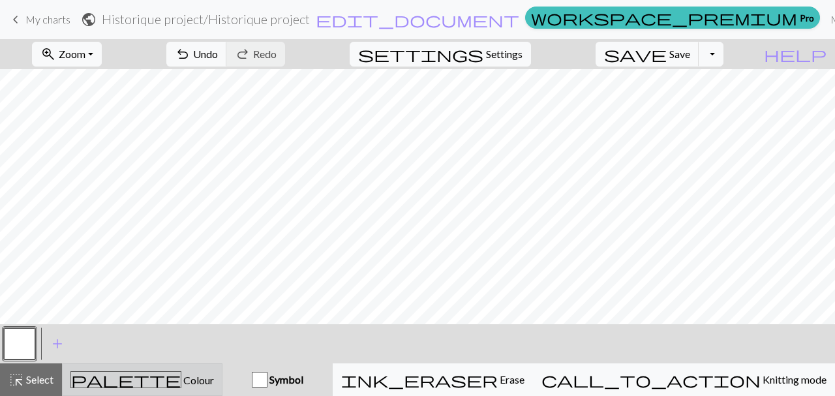
click at [189, 384] on div "palette Colour Colour" at bounding box center [142, 379] width 144 height 17
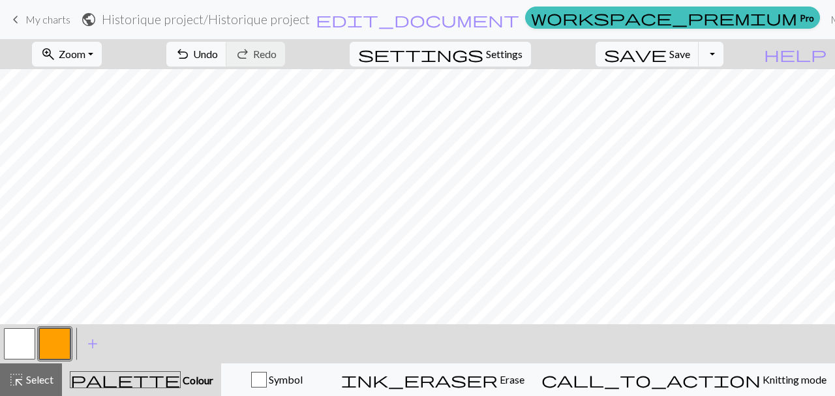
click at [23, 348] on button "button" at bounding box center [19, 343] width 31 height 31
click at [17, 348] on button "button" at bounding box center [19, 343] width 31 height 31
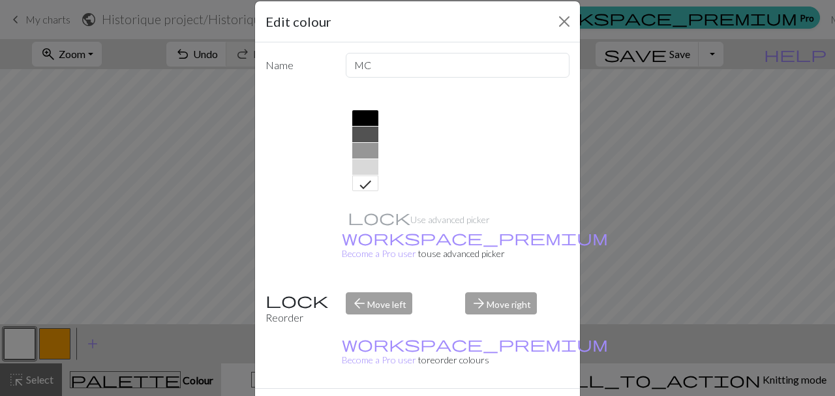
scroll to position [33, 0]
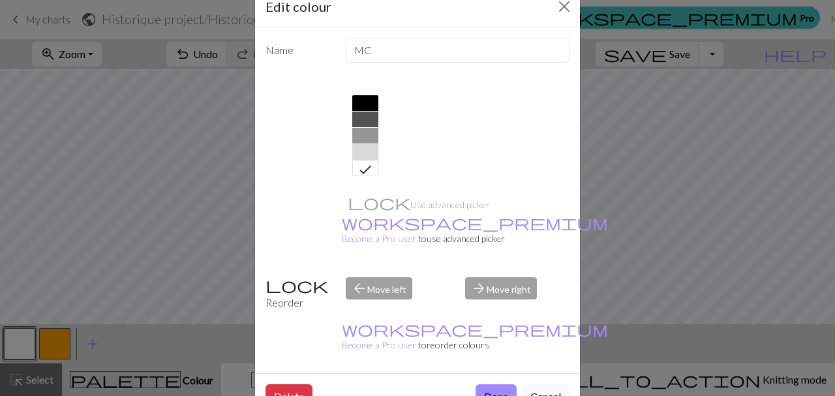
click at [353, 380] on div "Edit colour Name MC Use advanced picker workspace_premium Become a Pro user to …" at bounding box center [417, 198] width 835 height 396
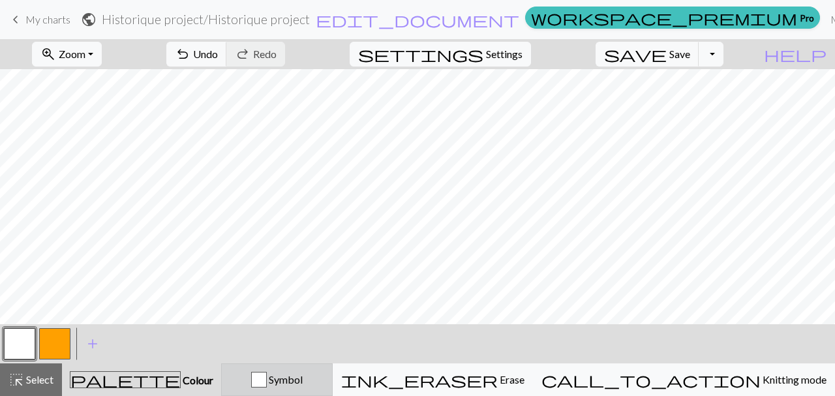
click at [303, 380] on span "Symbol" at bounding box center [285, 379] width 36 height 12
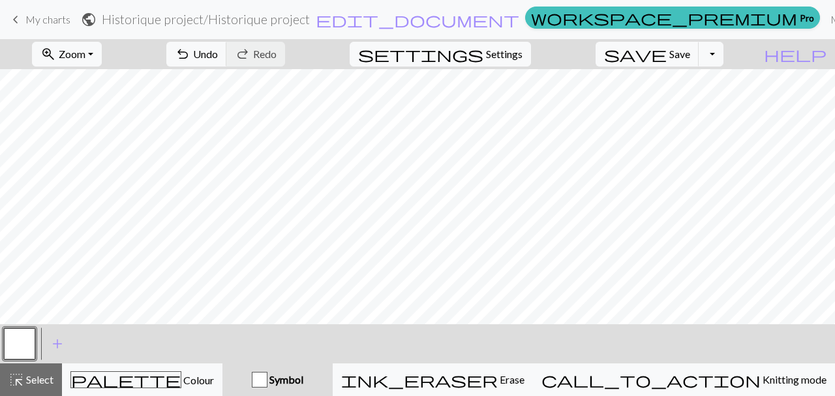
click at [14, 339] on button "button" at bounding box center [19, 343] width 31 height 31
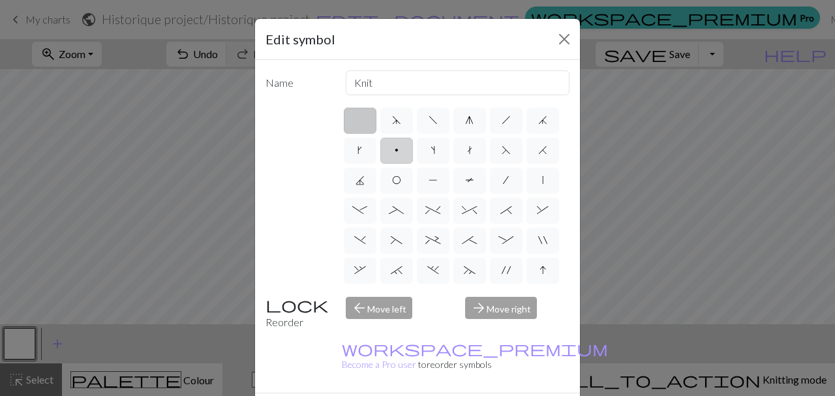
click at [399, 151] on label "p" at bounding box center [396, 151] width 33 height 26
click at [399, 151] on input "p" at bounding box center [399, 146] width 8 height 8
radio input "true"
type input "purl"
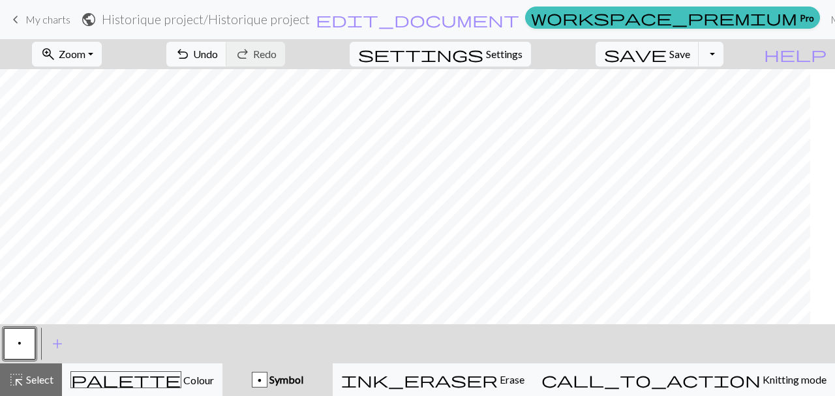
scroll to position [3719, 0]
drag, startPoint x: 527, startPoint y: 371, endPoint x: 514, endPoint y: 326, distance: 47.3
click at [525, 365] on button "ink_eraser Erase Erase" at bounding box center [433, 379] width 200 height 33
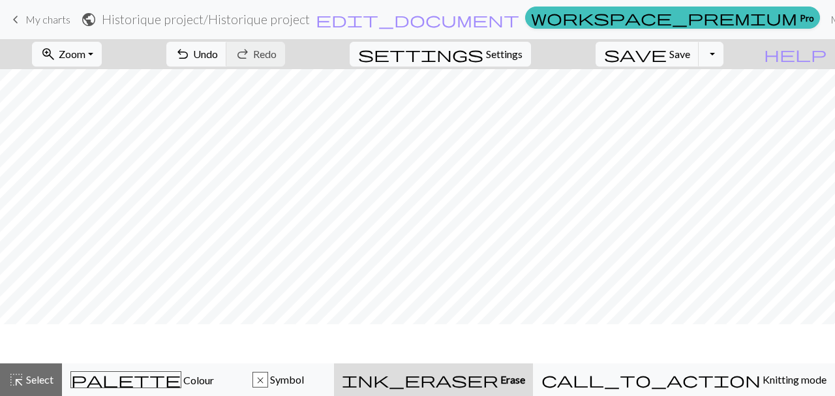
scroll to position [3680, 0]
click at [304, 379] on span "Symbol" at bounding box center [286, 379] width 36 height 12
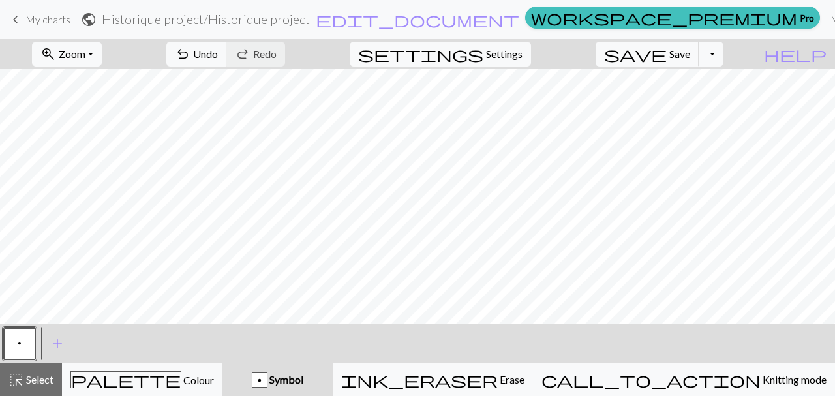
click at [16, 345] on button "p" at bounding box center [19, 343] width 31 height 31
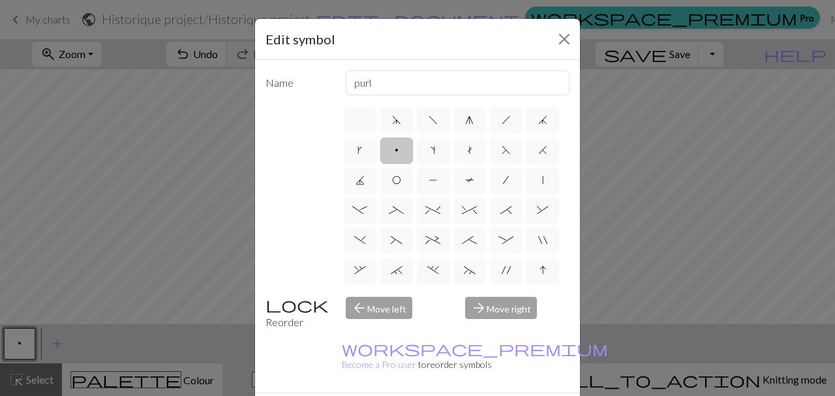
click at [572, 28] on div "Edit symbol" at bounding box center [417, 39] width 325 height 41
click at [563, 35] on button "Close" at bounding box center [564, 39] width 21 height 21
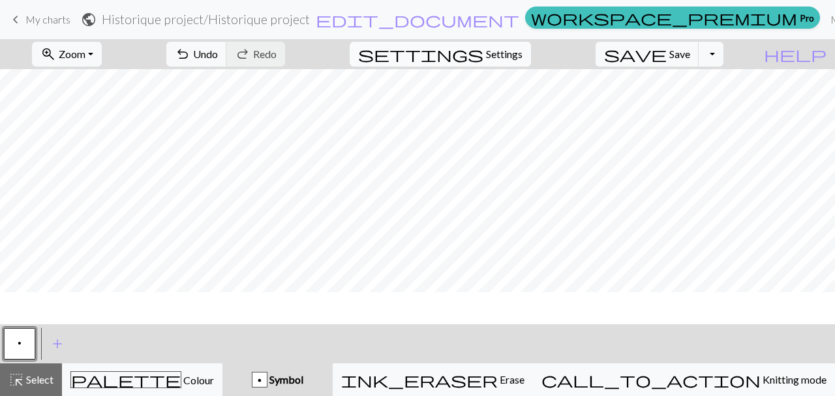
scroll to position [3606, 0]
click at [325, 377] on div "p Symbol" at bounding box center [277, 380] width 95 height 16
click at [28, 339] on button "p" at bounding box center [19, 343] width 31 height 31
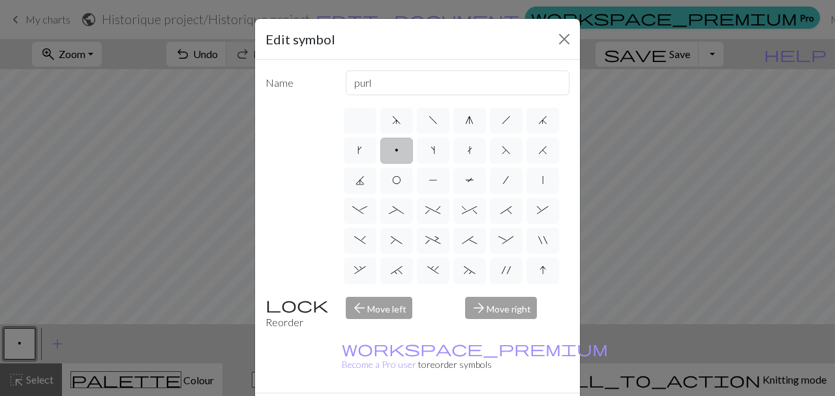
click at [395, 153] on span "p" at bounding box center [397, 150] width 4 height 10
click at [395, 151] on input "p" at bounding box center [399, 146] width 8 height 8
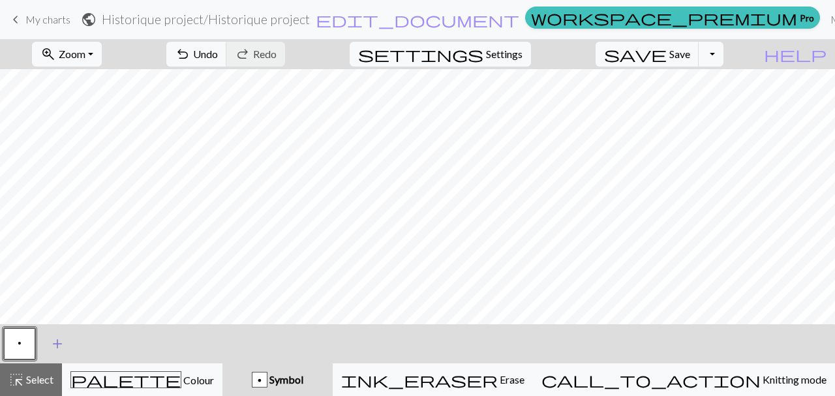
click at [59, 347] on span "add" at bounding box center [58, 344] width 16 height 18
click at [46, 343] on button "button" at bounding box center [54, 343] width 31 height 31
drag, startPoint x: 20, startPoint y: 345, endPoint x: 29, endPoint y: 337, distance: 12.0
click at [22, 345] on button "p" at bounding box center [19, 343] width 31 height 31
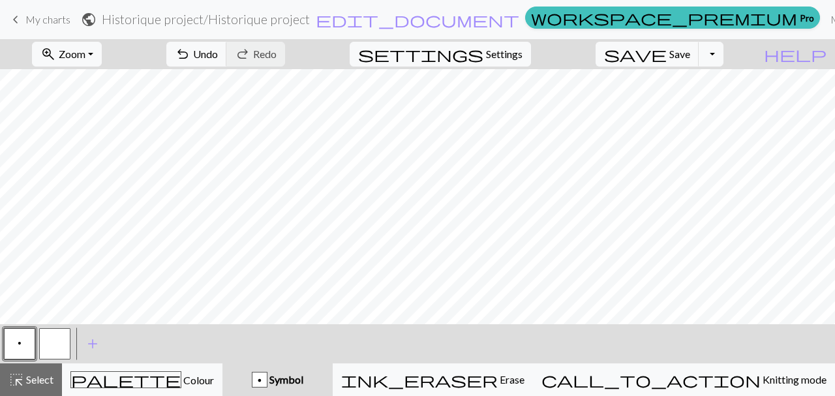
click at [54, 349] on button "button" at bounding box center [54, 343] width 31 height 31
drag, startPoint x: 22, startPoint y: 345, endPoint x: 31, endPoint y: 328, distance: 18.4
click at [23, 343] on button "p" at bounding box center [19, 343] width 31 height 31
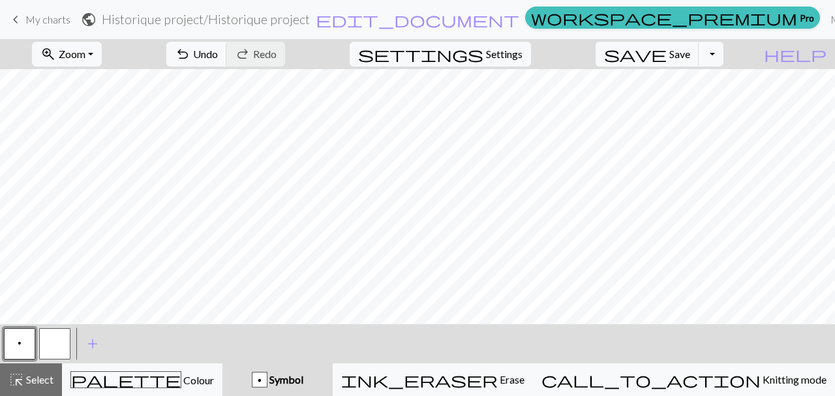
click at [58, 340] on button "button" at bounding box center [54, 343] width 31 height 31
drag, startPoint x: 27, startPoint y: 347, endPoint x: 75, endPoint y: 346, distance: 47.6
click at [27, 346] on button "p" at bounding box center [19, 343] width 31 height 31
drag, startPoint x: 57, startPoint y: 342, endPoint x: 129, endPoint y: 317, distance: 76.8
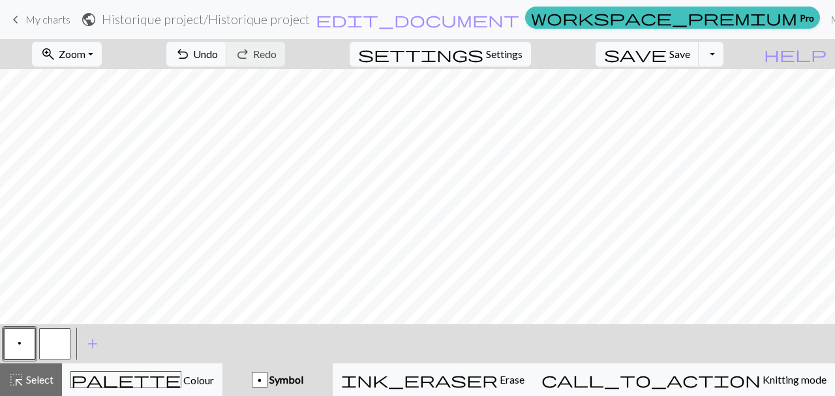
click at [63, 341] on button "button" at bounding box center [54, 343] width 31 height 31
click at [25, 350] on button "p" at bounding box center [19, 343] width 31 height 31
click at [56, 343] on button "button" at bounding box center [54, 343] width 31 height 31
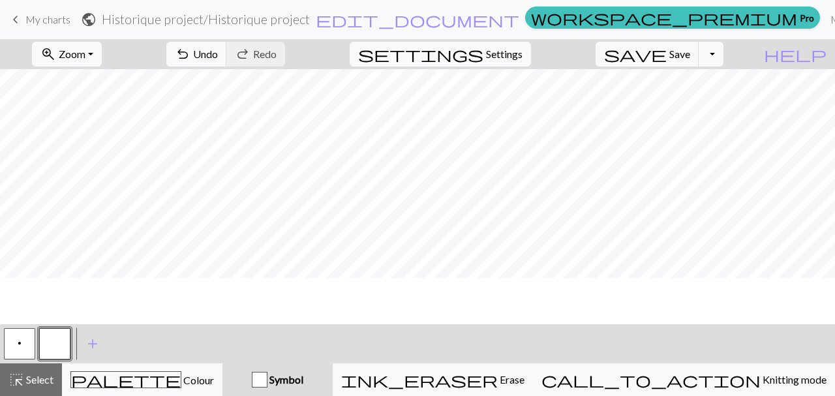
scroll to position [3570, 0]
click at [35, 339] on div "p" at bounding box center [19, 343] width 35 height 35
click at [16, 341] on button "p" at bounding box center [19, 343] width 31 height 31
click at [54, 339] on button "button" at bounding box center [54, 343] width 31 height 31
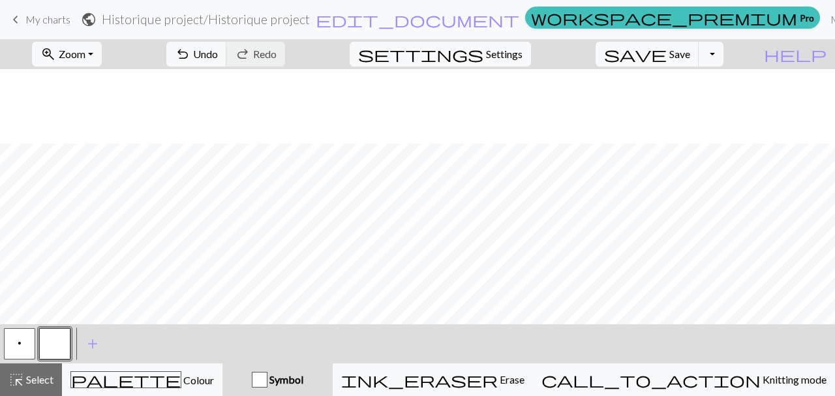
scroll to position [3719, 0]
click at [27, 345] on button "p" at bounding box center [19, 343] width 31 height 31
click at [58, 350] on button "button" at bounding box center [54, 343] width 31 height 31
drag, startPoint x: 18, startPoint y: 348, endPoint x: 91, endPoint y: 317, distance: 79.3
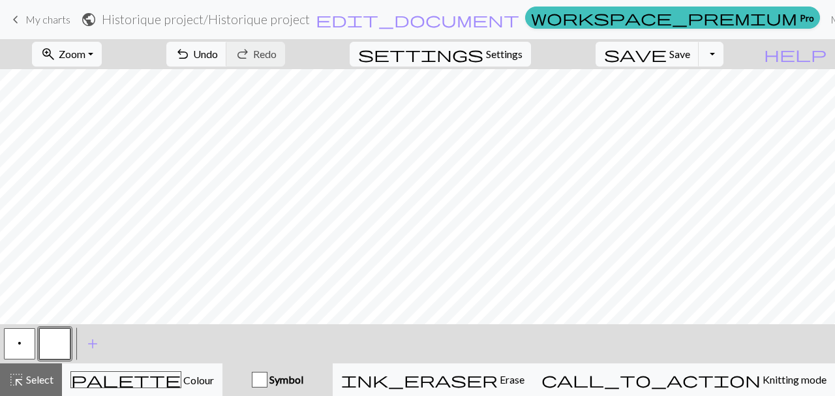
click at [20, 348] on span "p" at bounding box center [20, 343] width 4 height 10
click at [62, 358] on button "button" at bounding box center [54, 343] width 31 height 31
click at [24, 352] on button "p" at bounding box center [19, 343] width 31 height 31
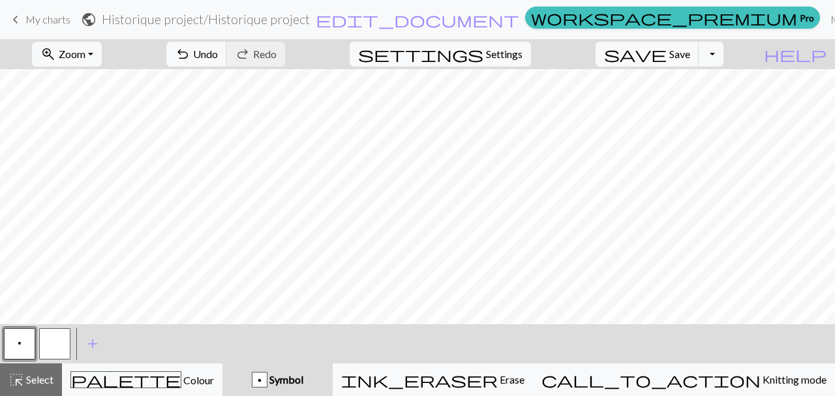
drag, startPoint x: 61, startPoint y: 339, endPoint x: 227, endPoint y: 328, distance: 166.8
click at [63, 339] on button "button" at bounding box center [54, 343] width 31 height 31
click at [30, 341] on button "p" at bounding box center [19, 343] width 31 height 31
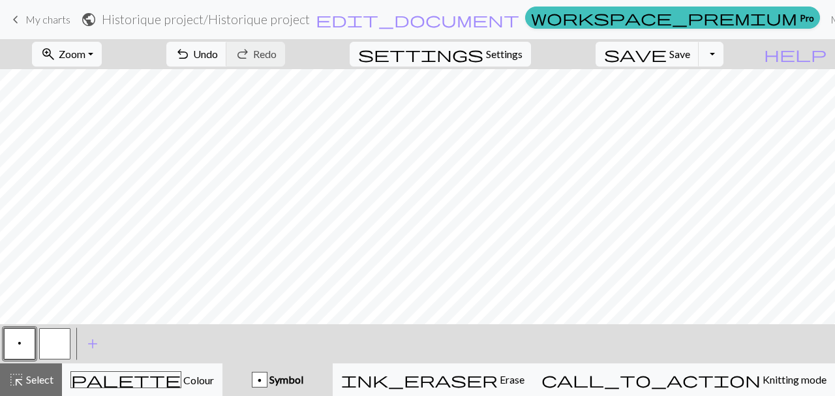
drag, startPoint x: 63, startPoint y: 347, endPoint x: 72, endPoint y: 343, distance: 9.9
click at [63, 346] on button "button" at bounding box center [54, 343] width 31 height 31
click at [3, 349] on div "p" at bounding box center [19, 343] width 35 height 35
click at [14, 346] on button "p" at bounding box center [19, 343] width 31 height 31
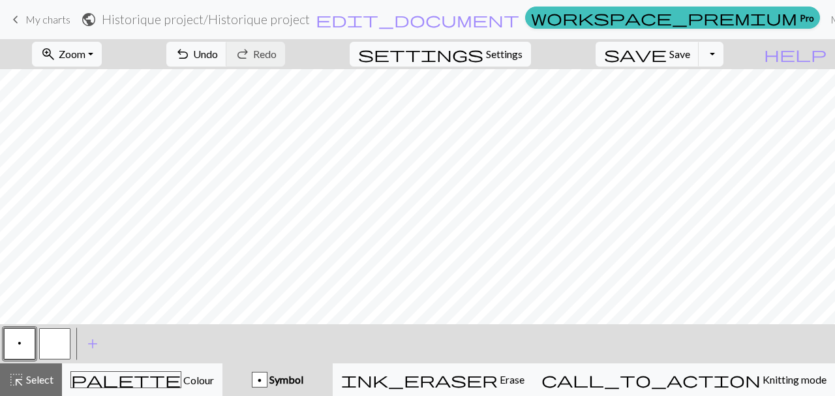
click at [64, 350] on button "button" at bounding box center [54, 343] width 31 height 31
click at [26, 348] on button "p" at bounding box center [19, 343] width 31 height 31
click at [63, 347] on button "button" at bounding box center [54, 343] width 31 height 31
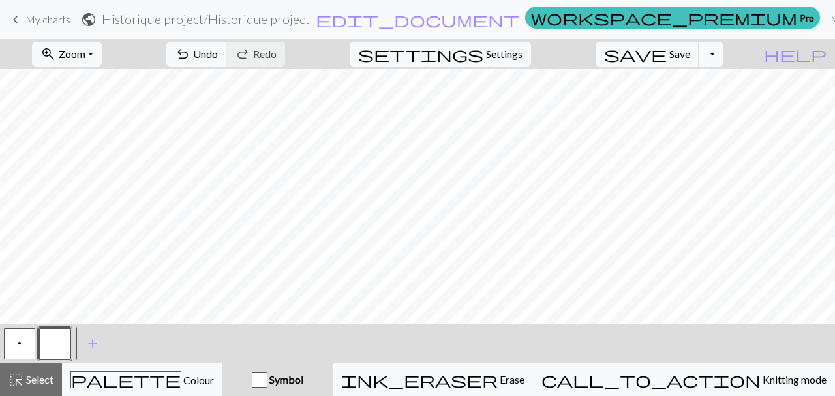
click at [71, 342] on div at bounding box center [54, 343] width 35 height 35
click at [60, 350] on button "button" at bounding box center [54, 343] width 31 height 31
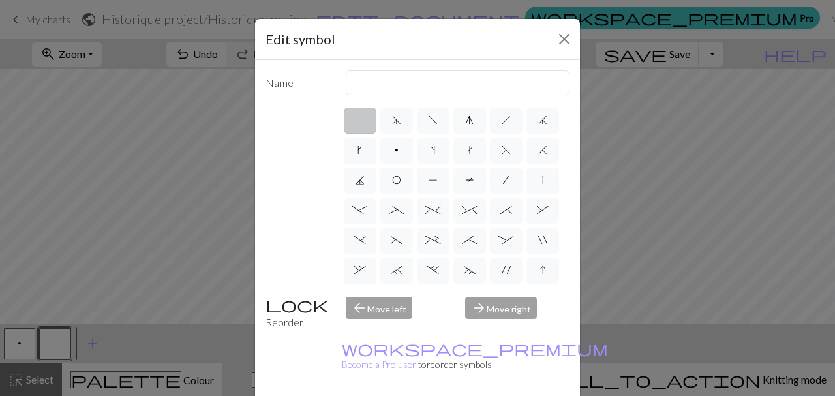
click at [365, 121] on label at bounding box center [360, 121] width 33 height 26
click at [365, 121] on input "radio" at bounding box center [364, 116] width 8 height 8
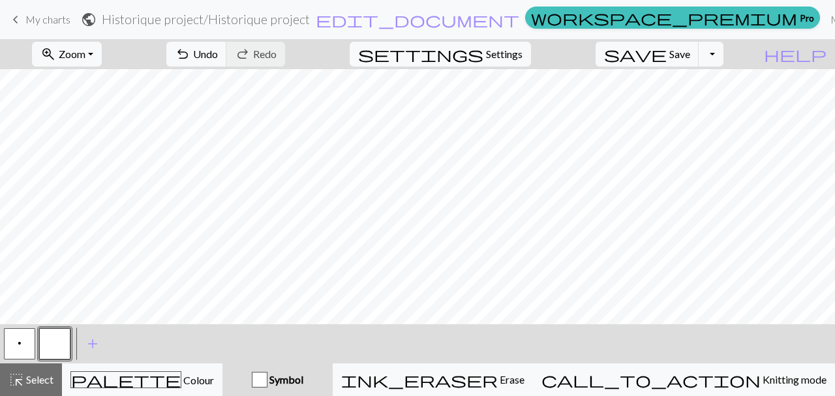
click at [27, 353] on button "p" at bounding box center [19, 343] width 31 height 31
drag, startPoint x: 50, startPoint y: 342, endPoint x: 96, endPoint y: 323, distance: 50.1
click at [50, 343] on button "button" at bounding box center [54, 343] width 31 height 31
click at [20, 354] on button "p" at bounding box center [19, 343] width 31 height 31
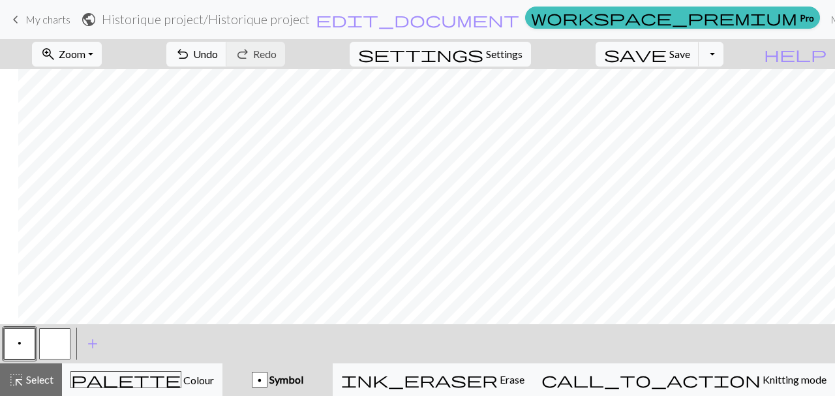
scroll to position [3454, 1842]
click at [67, 342] on button "button" at bounding box center [54, 343] width 31 height 31
drag, startPoint x: 16, startPoint y: 355, endPoint x: 209, endPoint y: 326, distance: 195.3
click at [16, 356] on button "p" at bounding box center [19, 343] width 31 height 31
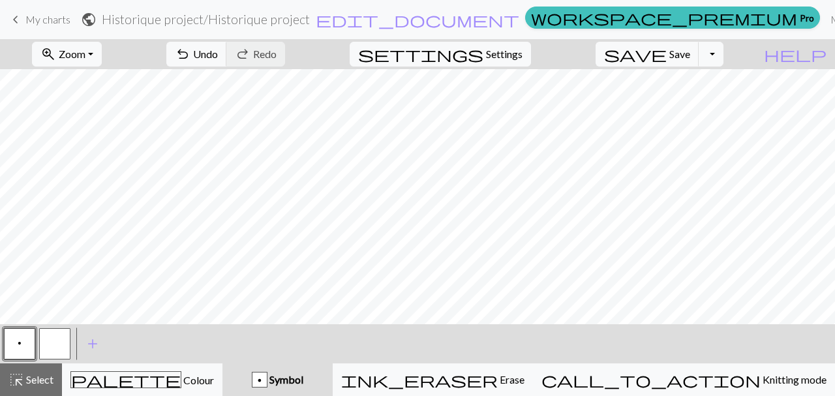
click at [63, 350] on button "button" at bounding box center [54, 343] width 31 height 31
drag, startPoint x: 18, startPoint y: 344, endPoint x: 97, endPoint y: 319, distance: 82.1
click at [18, 345] on span "p" at bounding box center [20, 343] width 4 height 10
click at [61, 343] on button "button" at bounding box center [54, 343] width 31 height 31
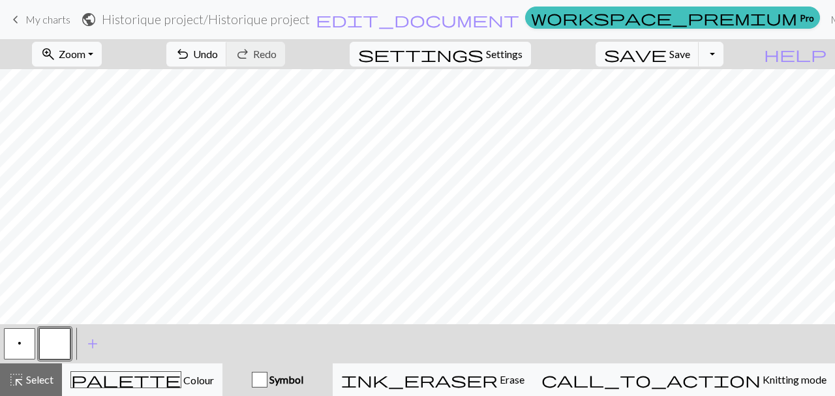
click at [26, 345] on button "p" at bounding box center [19, 343] width 31 height 31
click at [512, 60] on span "Settings" at bounding box center [504, 54] width 37 height 16
select select "aran"
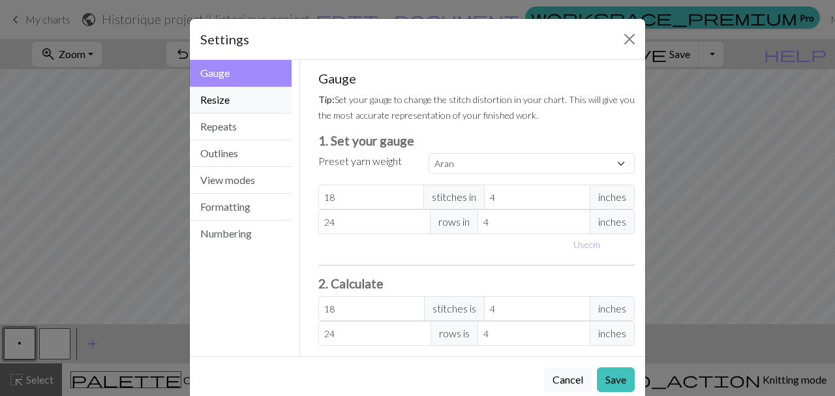
click at [252, 109] on button "Resize" at bounding box center [241, 100] width 102 height 27
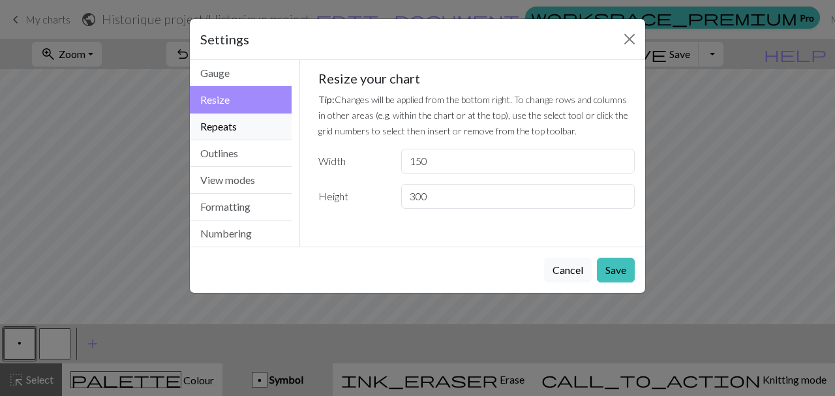
click at [248, 131] on button "Repeats" at bounding box center [241, 127] width 102 height 27
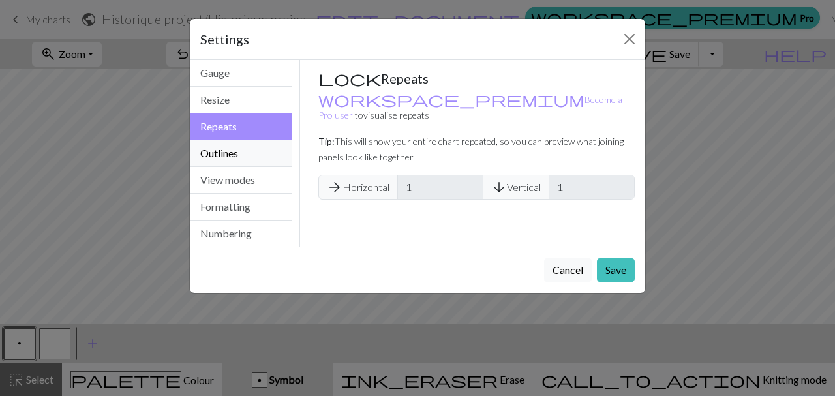
click at [245, 149] on button "Outlines" at bounding box center [241, 153] width 102 height 27
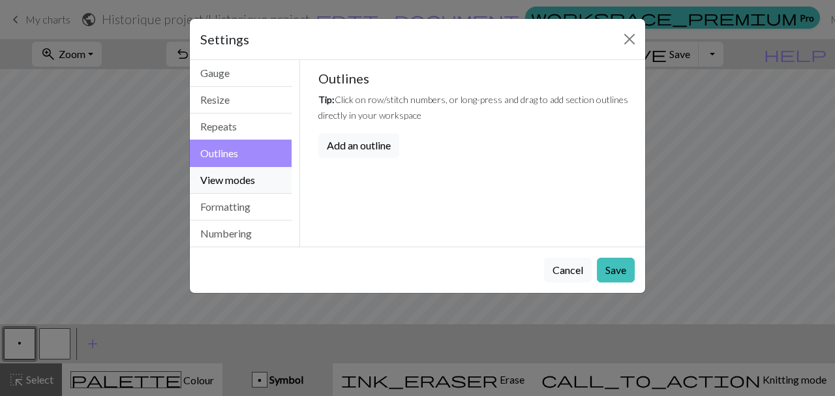
click at [244, 184] on button "View modes" at bounding box center [241, 180] width 102 height 27
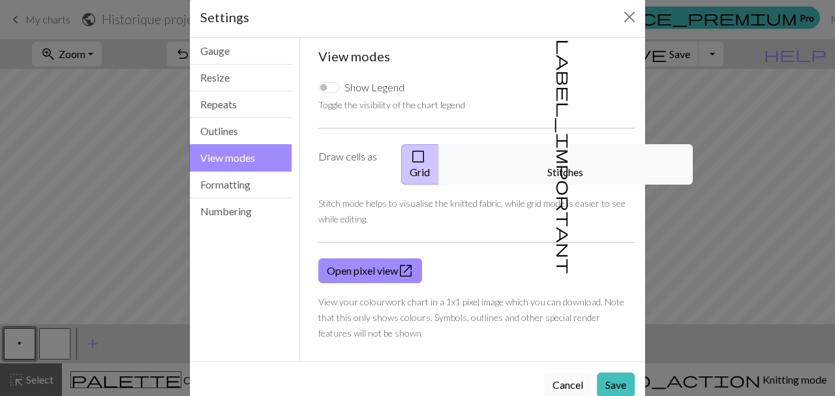
scroll to position [37, 0]
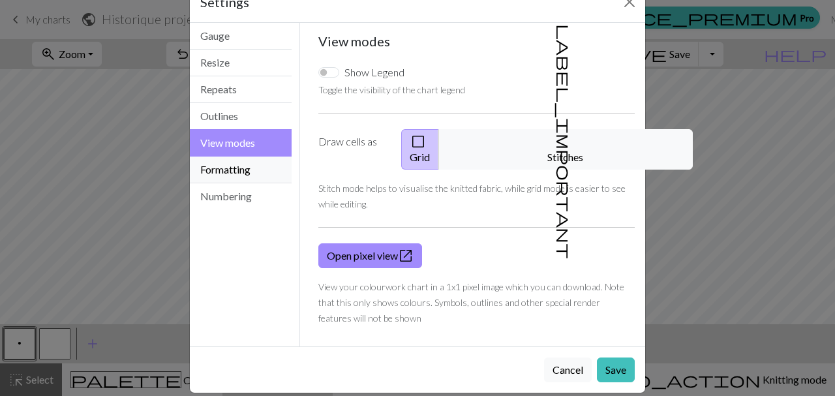
click at [245, 175] on button "Formatting" at bounding box center [241, 170] width 102 height 27
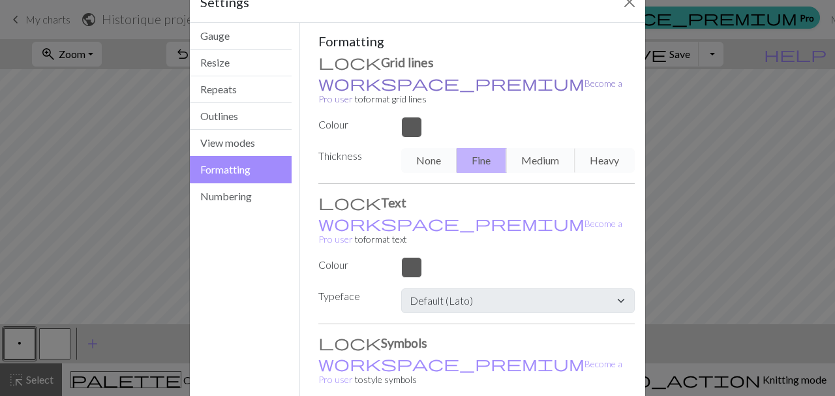
click at [358, 87] on link "workspace_premium Become a Pro user" at bounding box center [470, 91] width 304 height 27
click at [628, 7] on button "Close" at bounding box center [629, 2] width 21 height 21
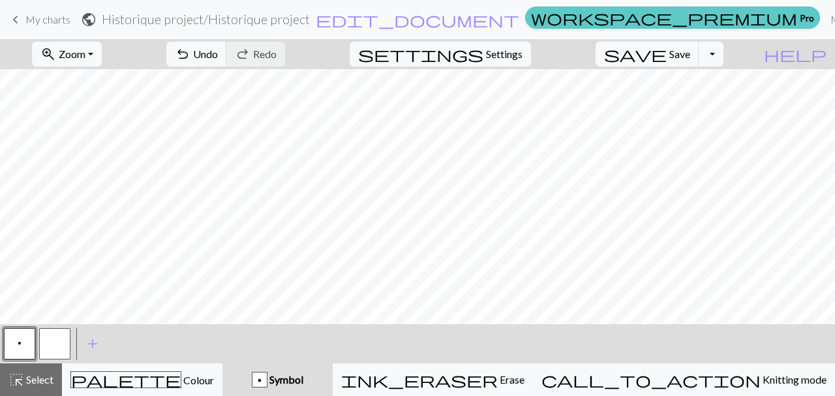
click at [584, 27] on span "workspace_premium" at bounding box center [664, 17] width 266 height 18
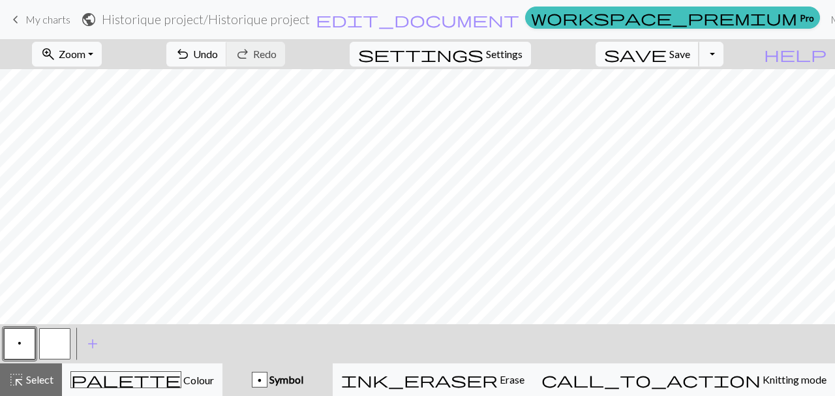
click at [690, 59] on span "Save" at bounding box center [680, 54] width 21 height 12
click at [39, 22] on span "My charts" at bounding box center [47, 19] width 45 height 12
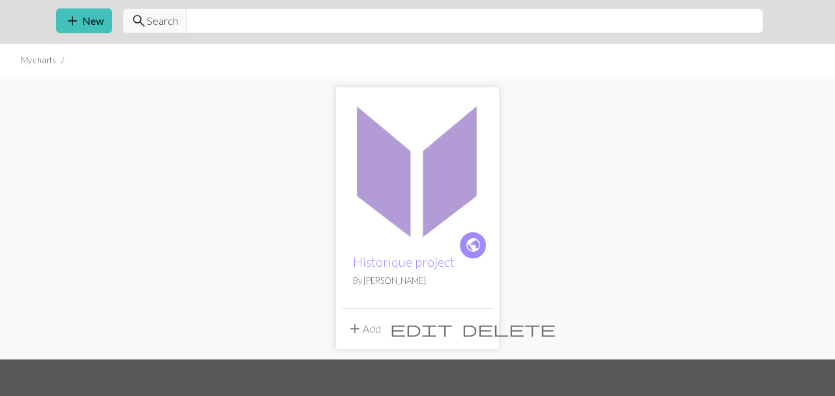
scroll to position [67, 0]
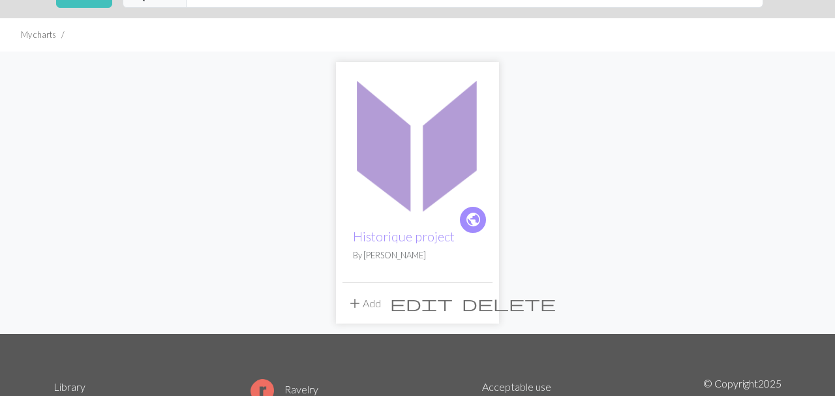
click at [448, 148] on img at bounding box center [418, 144] width 150 height 150
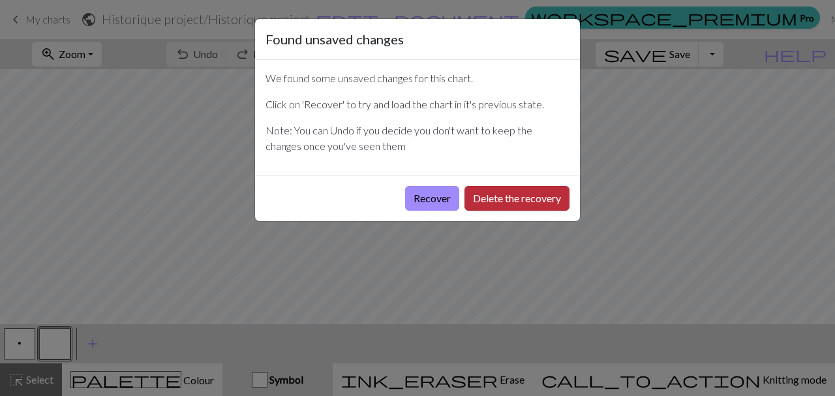
click at [499, 206] on button "Delete the recovery" at bounding box center [517, 198] width 105 height 25
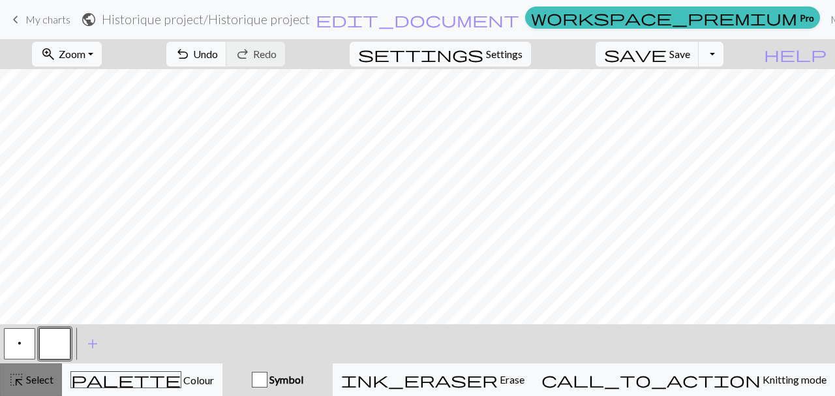
click at [51, 379] on span "Select" at bounding box center [38, 379] width 29 height 12
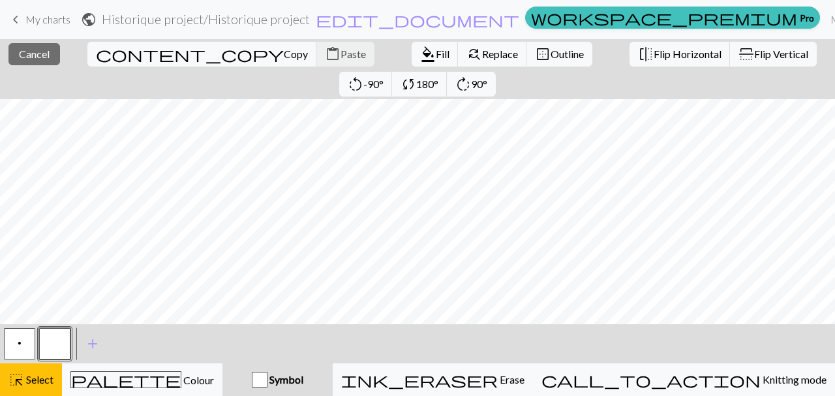
click at [53, 351] on button "button" at bounding box center [54, 343] width 31 height 31
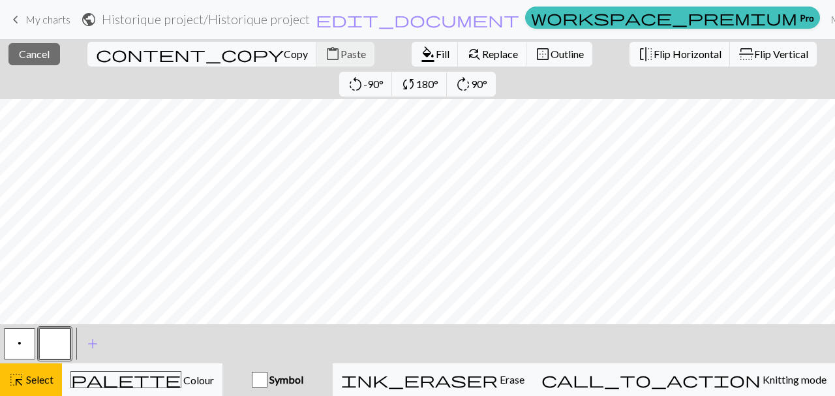
click at [62, 341] on button "button" at bounding box center [54, 343] width 31 height 31
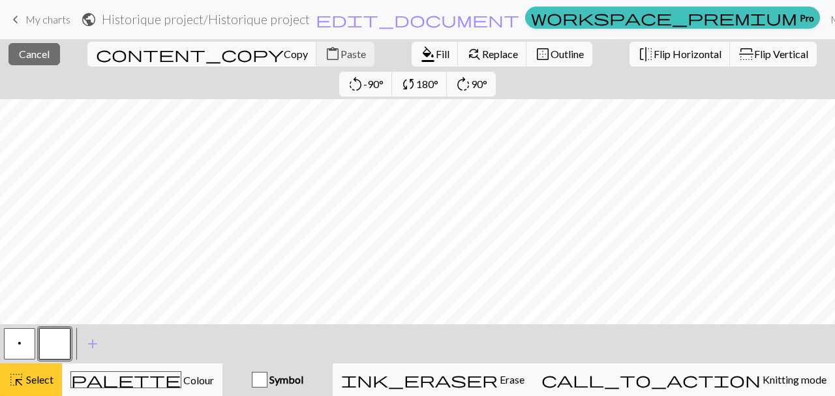
click at [25, 381] on span "Select" at bounding box center [38, 379] width 29 height 12
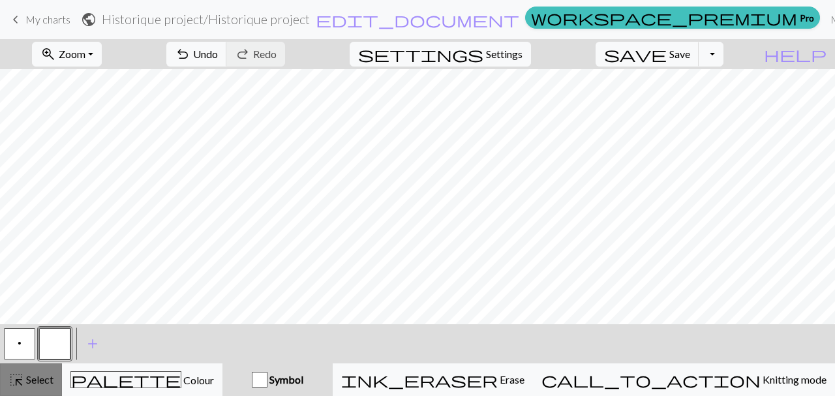
click at [37, 377] on span "Select" at bounding box center [38, 379] width 29 height 12
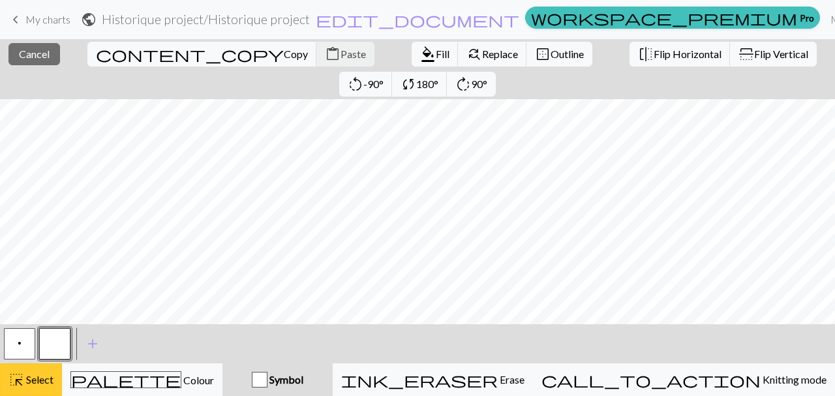
click at [28, 384] on span "Select" at bounding box center [38, 379] width 29 height 12
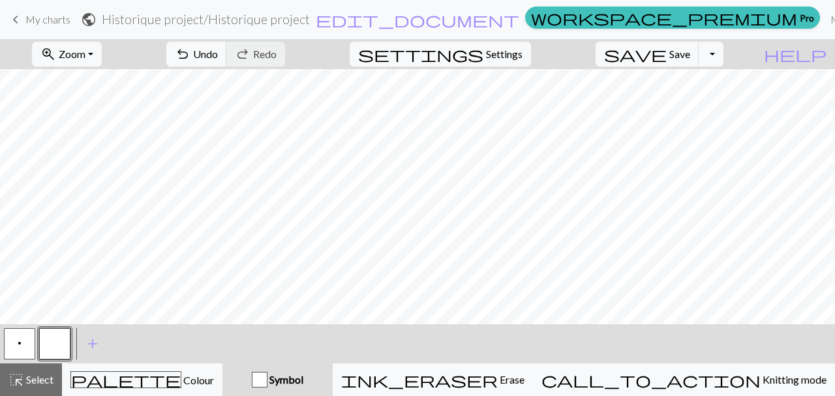
click at [53, 348] on button "button" at bounding box center [54, 343] width 31 height 31
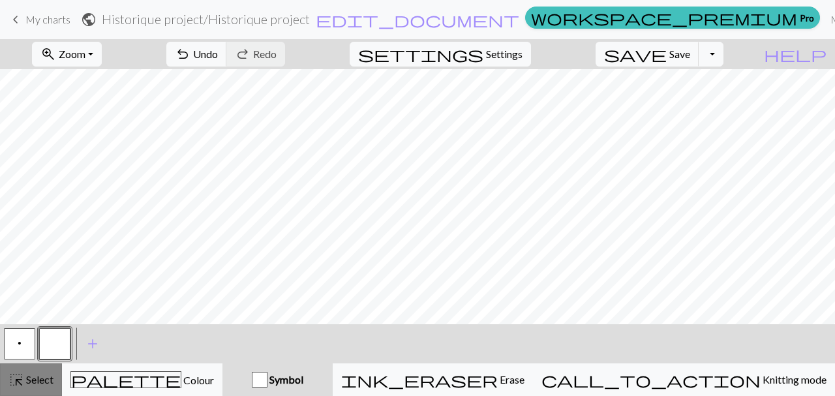
click at [20, 377] on span "highlight_alt" at bounding box center [16, 380] width 16 height 18
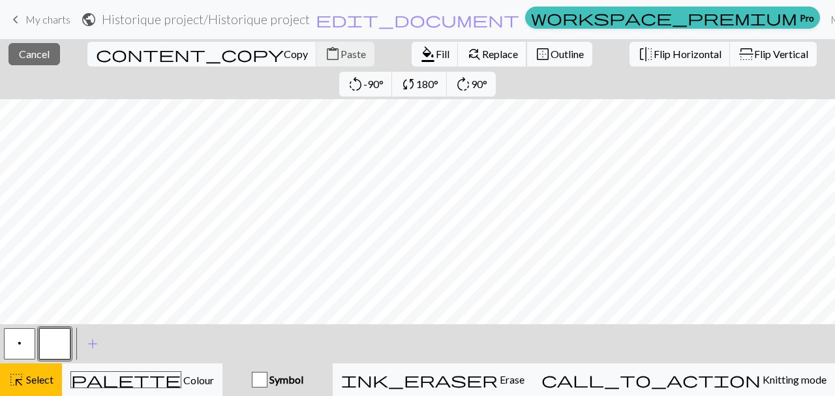
click at [482, 54] on span "Replace" at bounding box center [500, 54] width 36 height 12
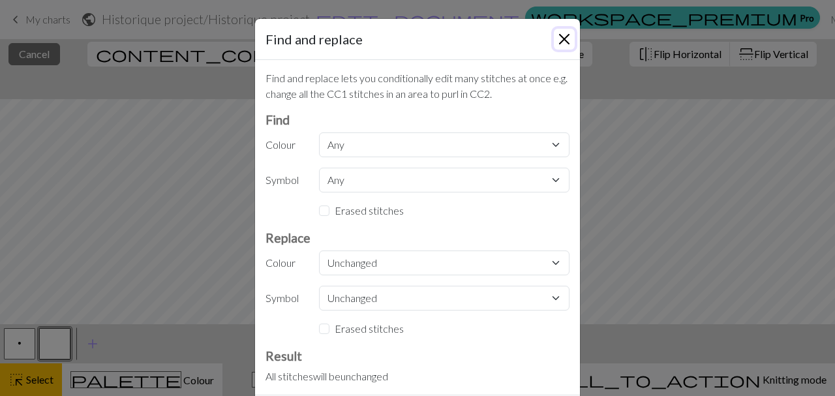
click at [566, 43] on button "Close" at bounding box center [564, 39] width 21 height 21
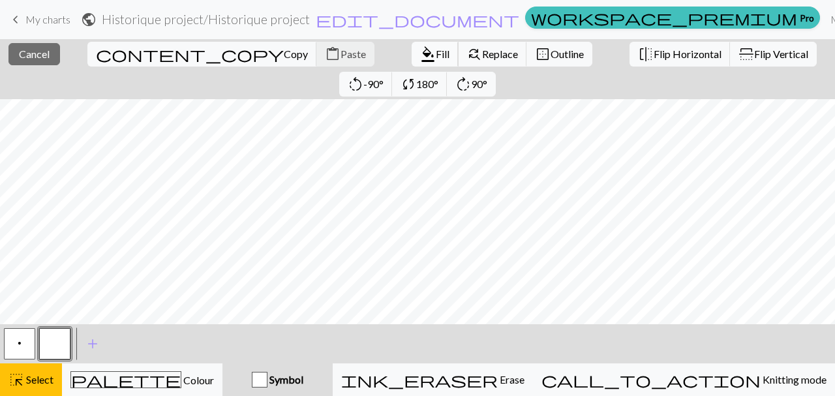
click at [436, 53] on span "Fill" at bounding box center [443, 54] width 14 height 12
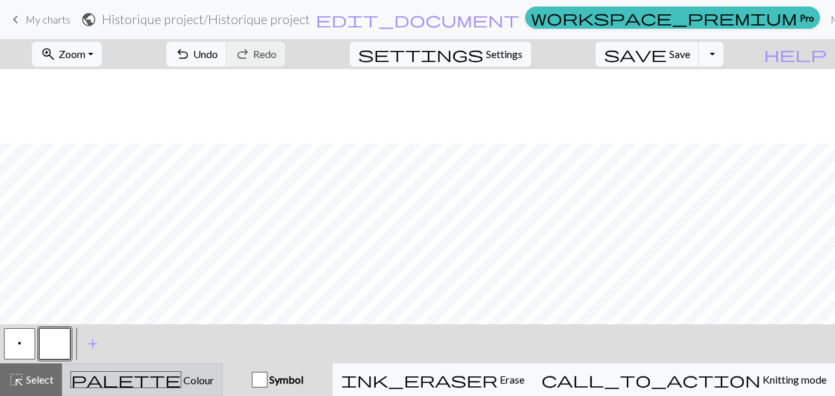
scroll to position [1915, 0]
click at [181, 377] on span "Colour" at bounding box center [197, 380] width 33 height 12
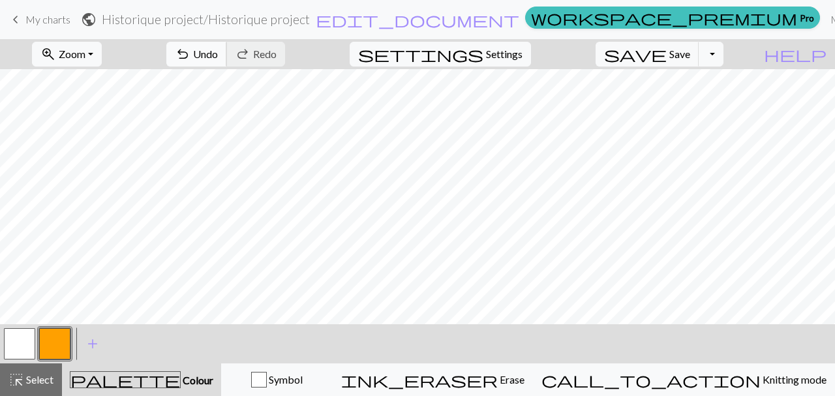
click at [191, 48] on span "undo" at bounding box center [183, 54] width 16 height 18
drag, startPoint x: 42, startPoint y: 370, endPoint x: 39, endPoint y: 350, distance: 20.5
click at [41, 369] on button "highlight_alt Select Select" at bounding box center [31, 379] width 62 height 33
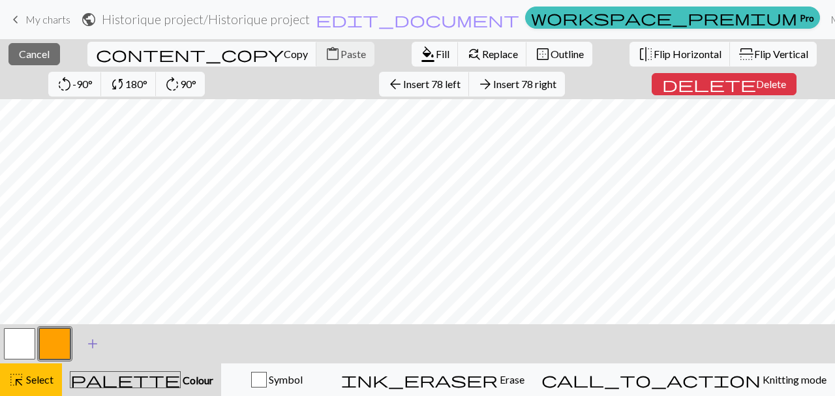
click at [91, 341] on span "add" at bounding box center [93, 344] width 16 height 18
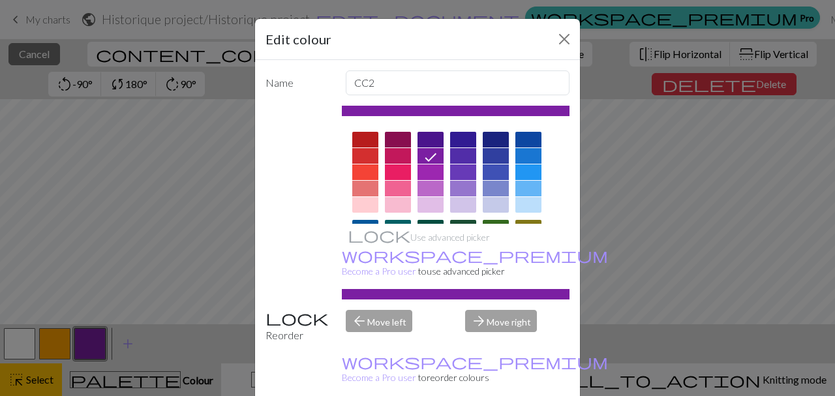
click at [375, 170] on div at bounding box center [365, 172] width 26 height 16
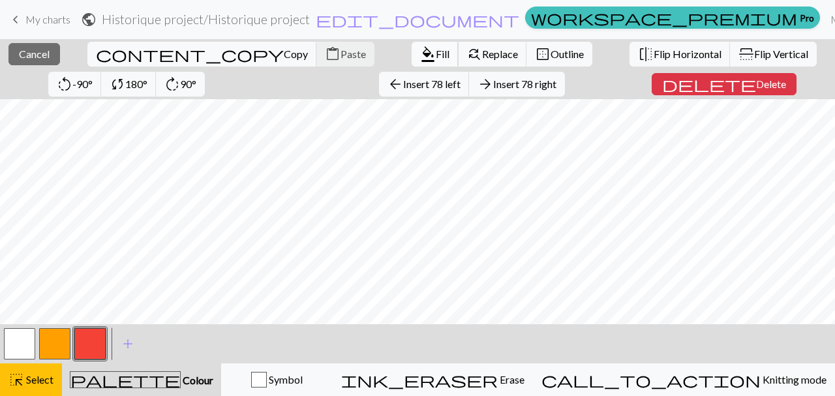
click at [436, 60] on span "Fill" at bounding box center [443, 54] width 14 height 12
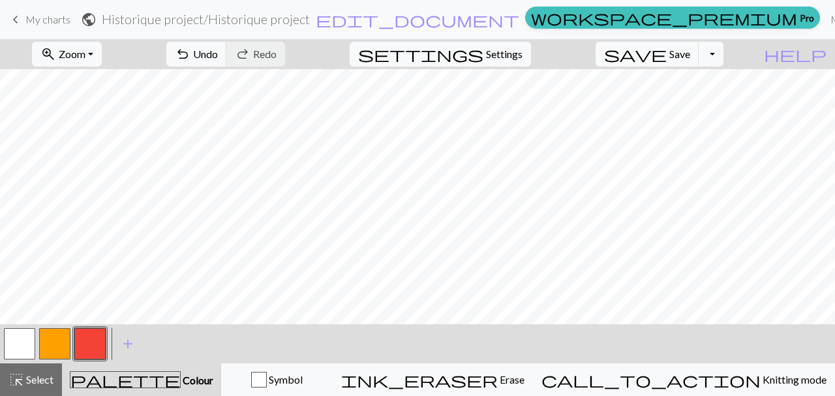
click at [99, 330] on button "button" at bounding box center [89, 343] width 31 height 31
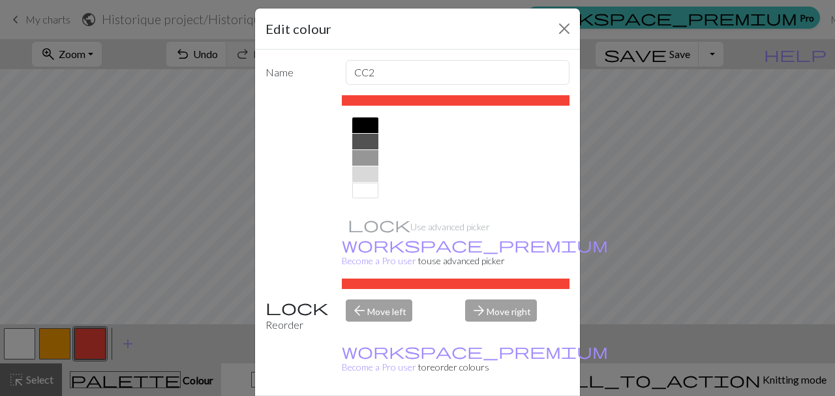
scroll to position [0, 0]
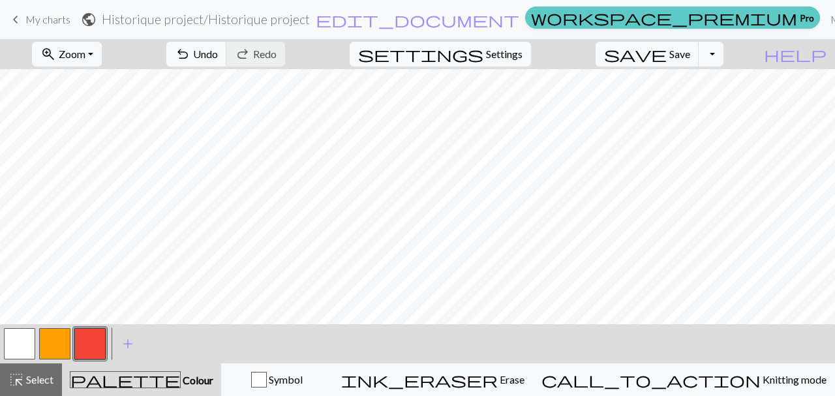
click at [586, 14] on span "workspace_premium" at bounding box center [664, 17] width 266 height 18
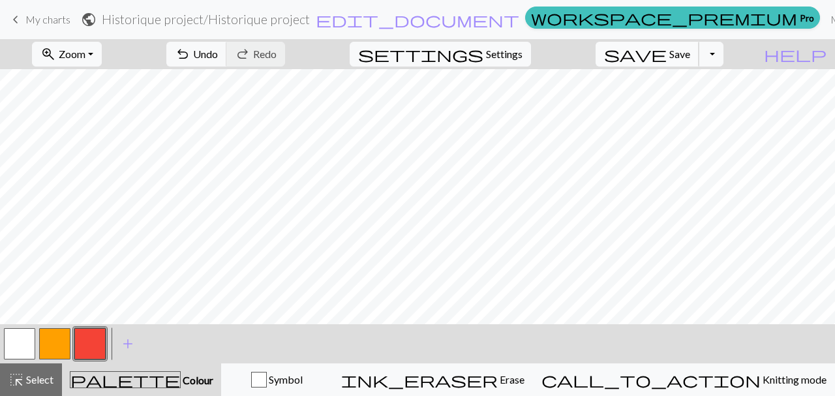
click at [690, 55] on span "Save" at bounding box center [680, 54] width 21 height 12
click at [593, 19] on div "Chart saved" at bounding box center [417, 26] width 835 height 52
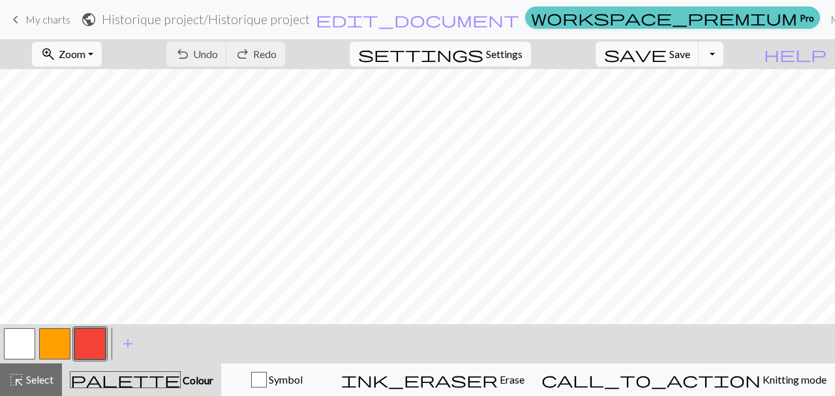
click at [586, 23] on span "workspace_premium" at bounding box center [664, 17] width 266 height 18
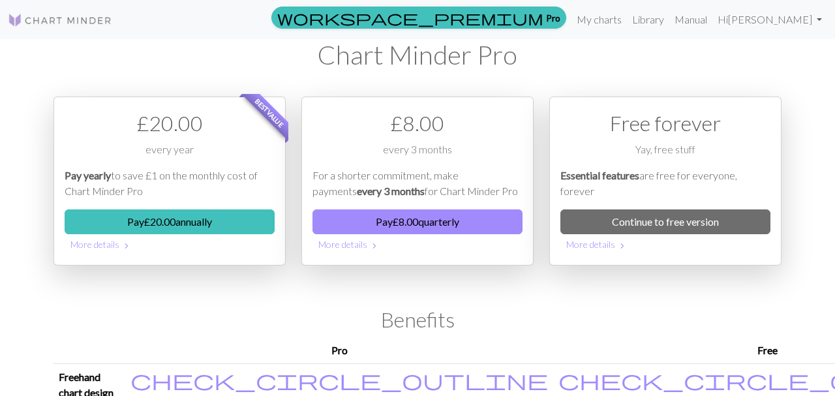
click at [548, 384] on span "check_circle_outline" at bounding box center [340, 379] width 418 height 25
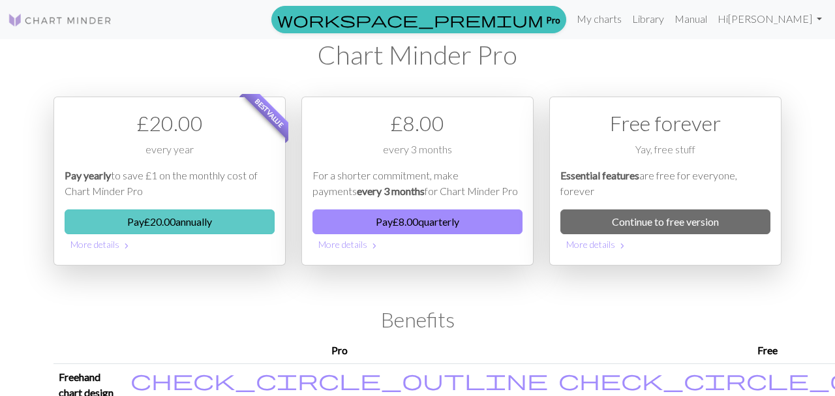
click at [201, 224] on button "Pay £ 20.00 annually" at bounding box center [170, 221] width 210 height 25
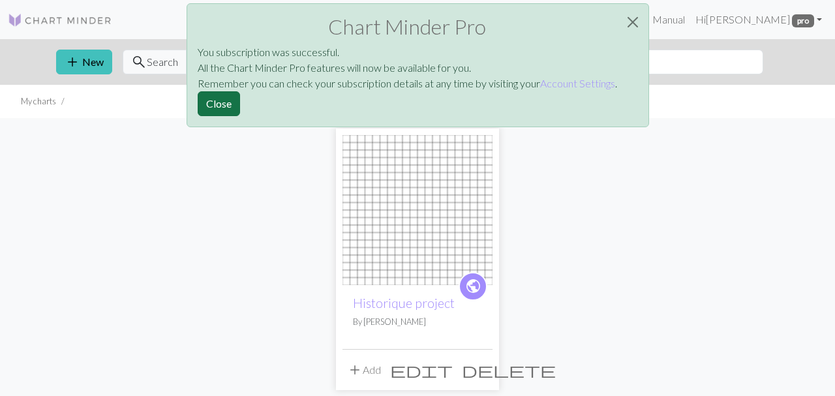
click at [215, 100] on button "Close" at bounding box center [219, 103] width 42 height 25
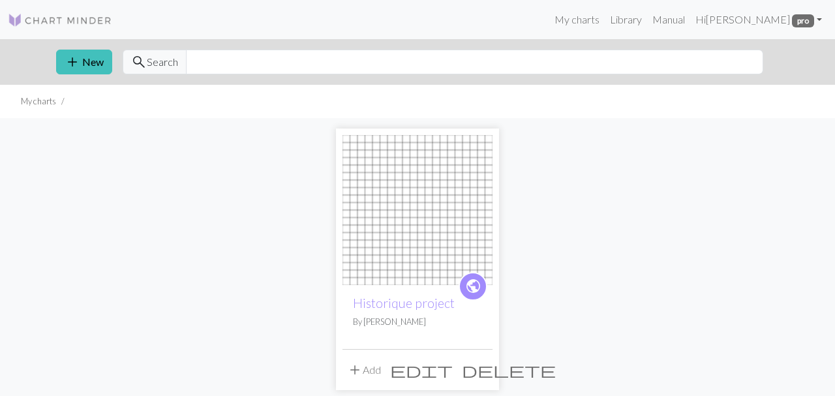
click at [437, 211] on img at bounding box center [418, 210] width 150 height 150
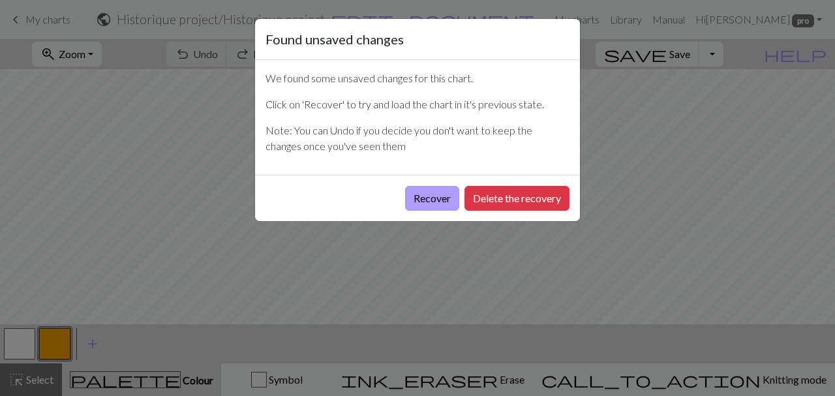
click at [433, 194] on button "Recover" at bounding box center [432, 198] width 54 height 25
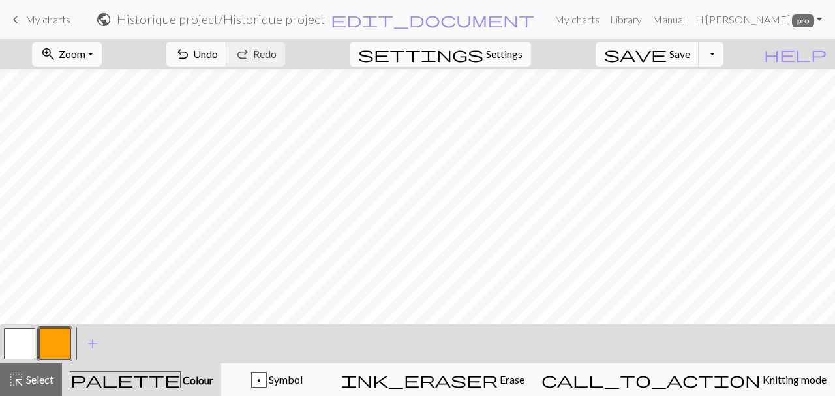
click at [523, 52] on span "Settings" at bounding box center [504, 54] width 37 height 16
select select "aran"
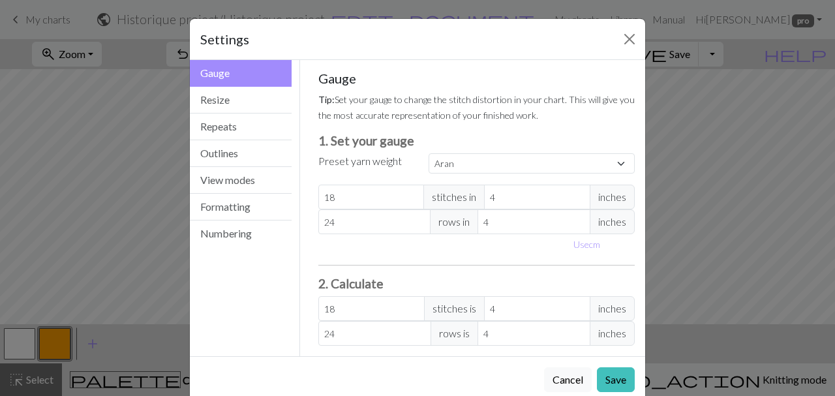
click at [782, 76] on div "Settings Gauge Gauge Resize Repeats Outlines View modes Formatting Numbering Ga…" at bounding box center [417, 198] width 835 height 396
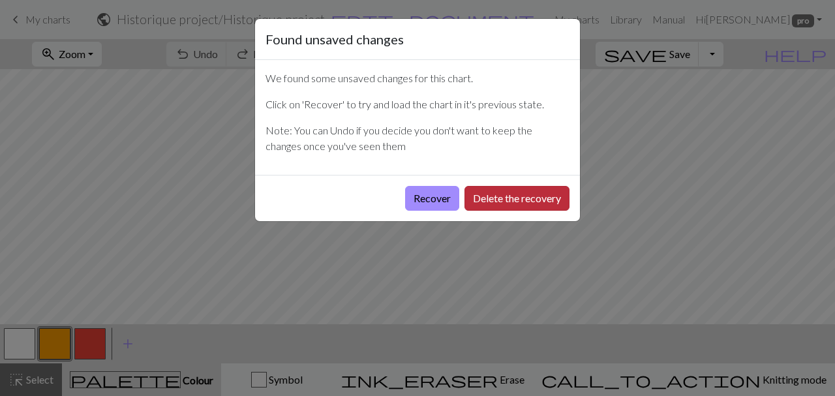
click at [508, 196] on button "Delete the recovery" at bounding box center [517, 198] width 105 height 25
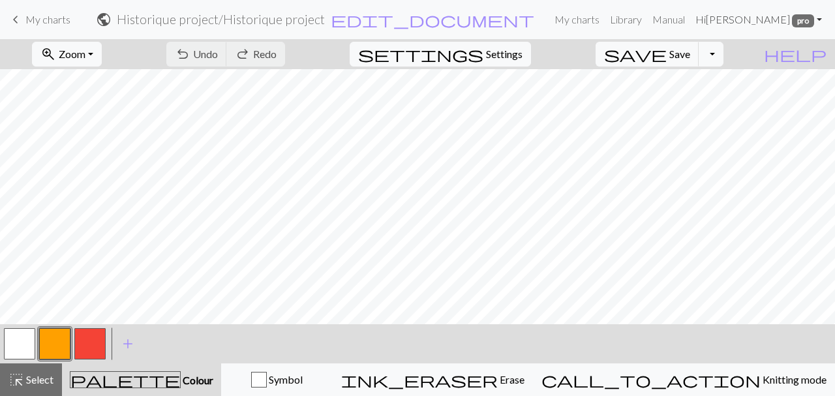
click at [770, 15] on link "Hi Pascale pro" at bounding box center [758, 20] width 137 height 26
click at [63, 28] on link "keyboard_arrow_left My charts" at bounding box center [39, 19] width 63 height 22
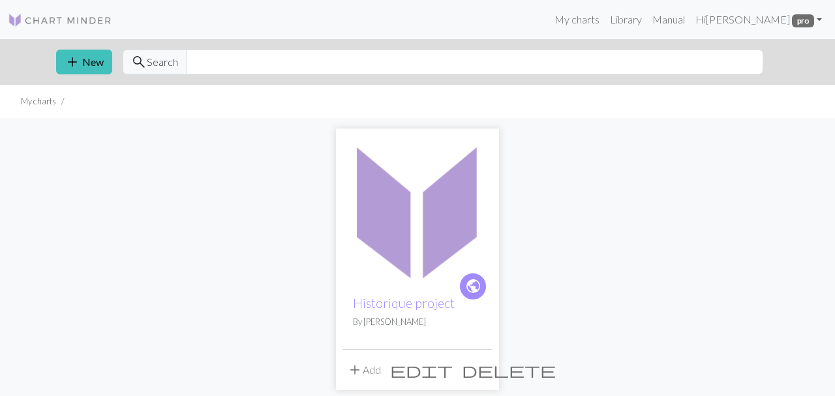
click at [445, 208] on img at bounding box center [418, 210] width 150 height 150
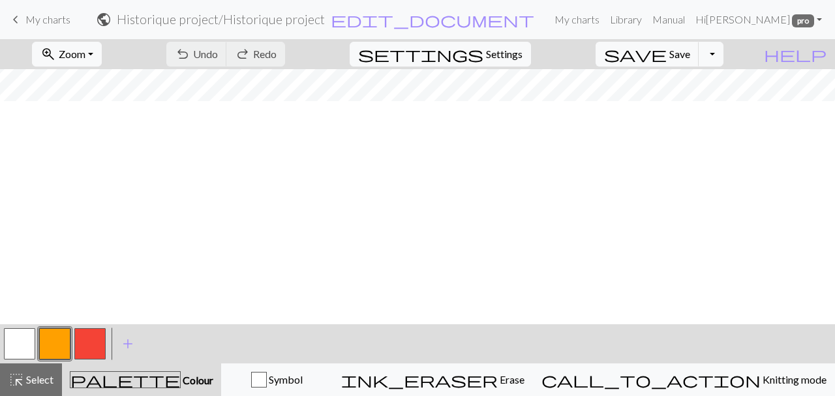
scroll to position [2191, 10]
click at [102, 54] on button "zoom_in Zoom Zoom" at bounding box center [67, 54] width 70 height 25
click at [107, 159] on button "50%" at bounding box center [84, 156] width 103 height 21
click at [102, 58] on button "zoom_in Zoom Zoom" at bounding box center [67, 54] width 70 height 25
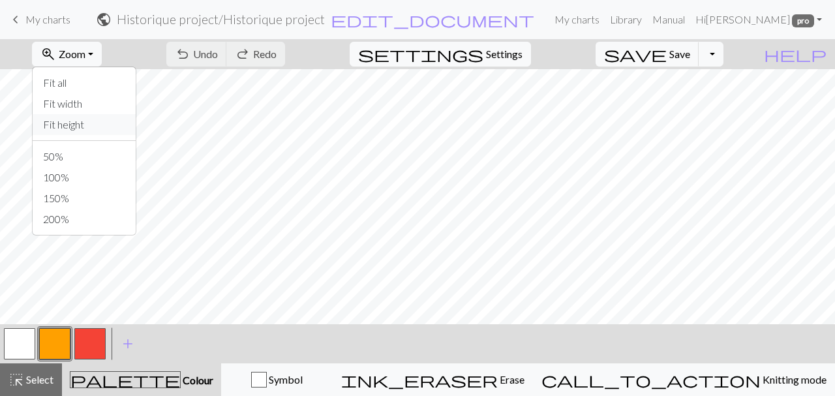
click at [108, 131] on button "Fit height" at bounding box center [84, 124] width 103 height 21
click at [102, 56] on button "zoom_in Zoom Zoom" at bounding box center [67, 54] width 70 height 25
click at [106, 108] on button "Fit width" at bounding box center [84, 103] width 103 height 21
click at [102, 59] on button "zoom_in Zoom Zoom" at bounding box center [67, 54] width 70 height 25
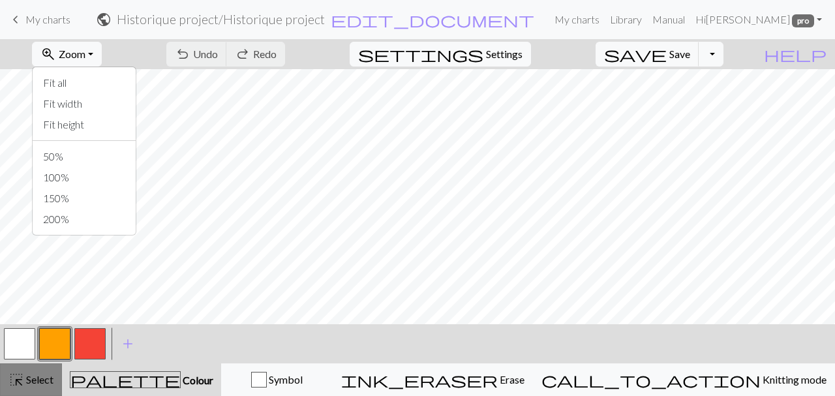
click at [37, 382] on span "Select" at bounding box center [38, 379] width 29 height 12
drag, startPoint x: 39, startPoint y: 381, endPoint x: 69, endPoint y: 346, distance: 46.3
click at [39, 381] on span "Select" at bounding box center [38, 379] width 29 height 12
click at [218, 57] on span "Undo" at bounding box center [205, 54] width 25 height 12
click at [37, 382] on span "Select" at bounding box center [38, 379] width 29 height 12
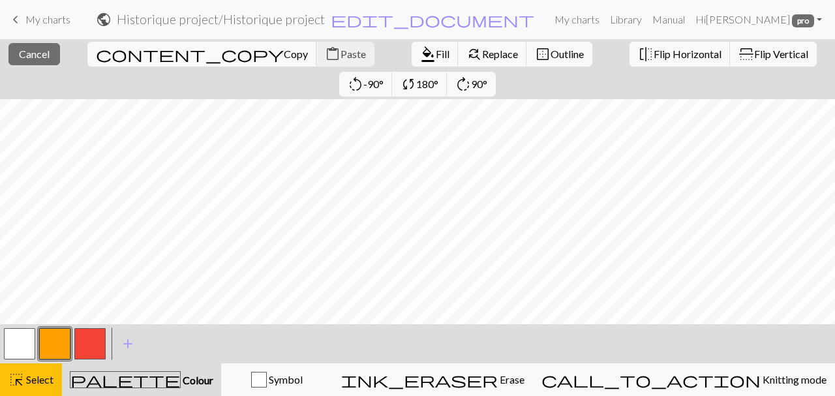
click at [83, 348] on button "button" at bounding box center [89, 343] width 31 height 31
click at [420, 61] on span "format_color_fill" at bounding box center [428, 54] width 16 height 18
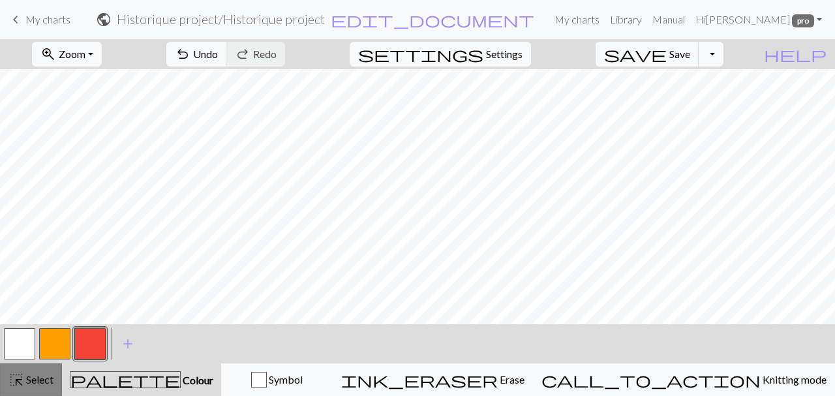
click at [45, 389] on button "highlight_alt Select Select" at bounding box center [31, 379] width 62 height 33
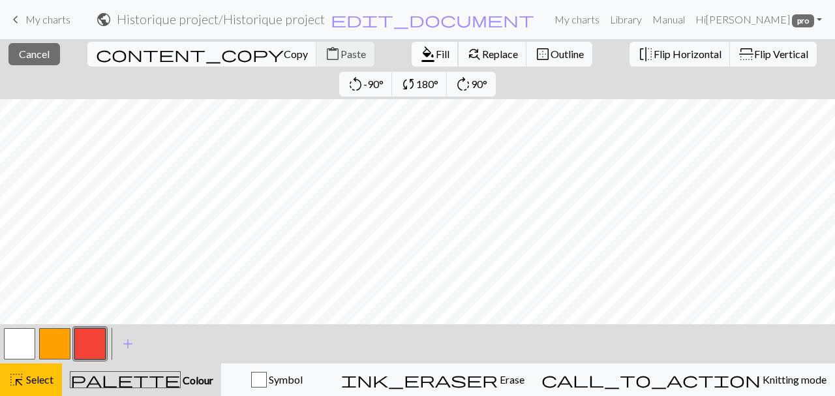
click at [420, 50] on span "format_color_fill" at bounding box center [428, 54] width 16 height 18
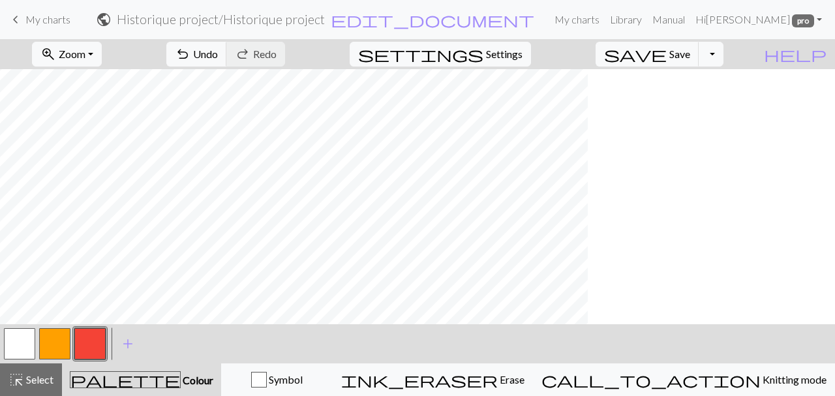
scroll to position [1748, 273]
click at [523, 58] on span "Settings" at bounding box center [504, 54] width 37 height 16
select select "aran"
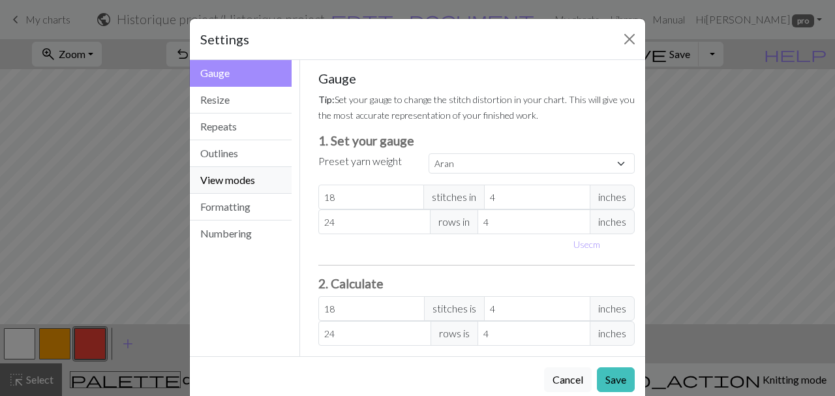
click at [257, 185] on button "View modes" at bounding box center [241, 180] width 102 height 27
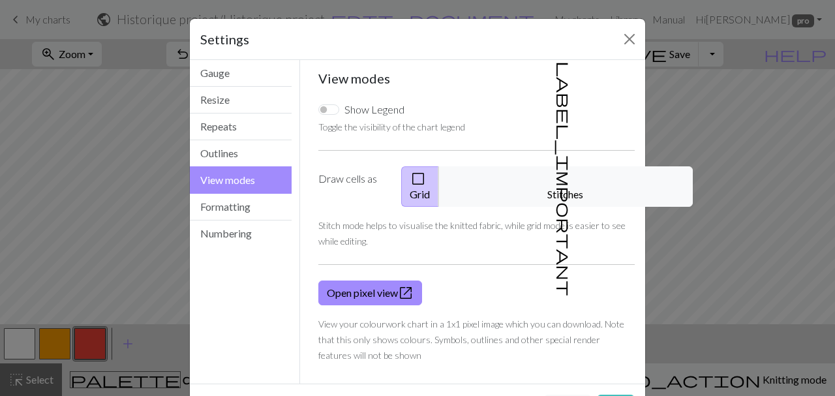
scroll to position [37, 0]
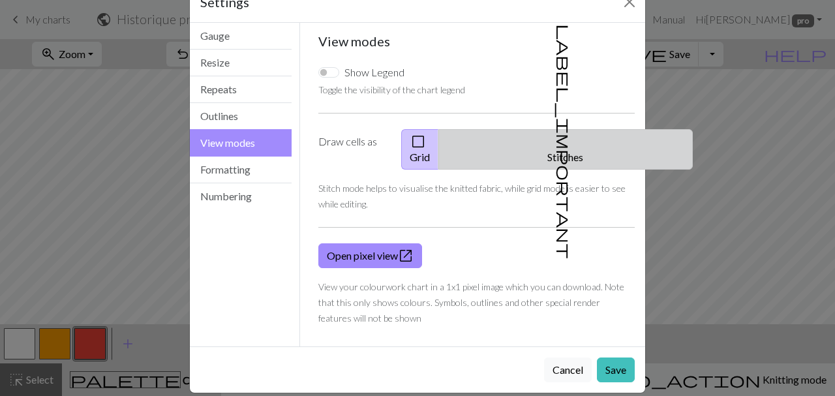
click at [590, 146] on button "label_important Stitches" at bounding box center [566, 149] width 255 height 40
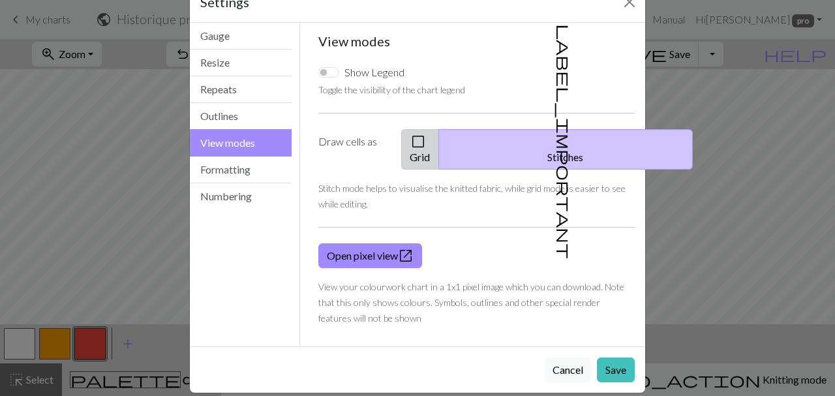
click at [439, 141] on button "check_box_outline_blank Grid" at bounding box center [420, 149] width 38 height 40
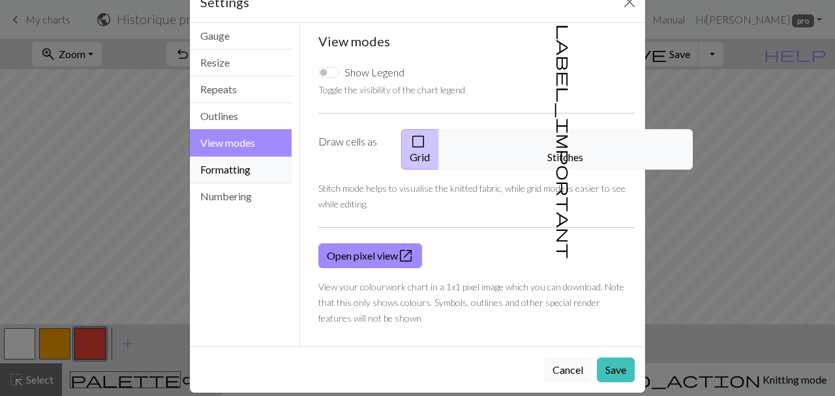
click at [211, 166] on button "Formatting" at bounding box center [241, 170] width 102 height 27
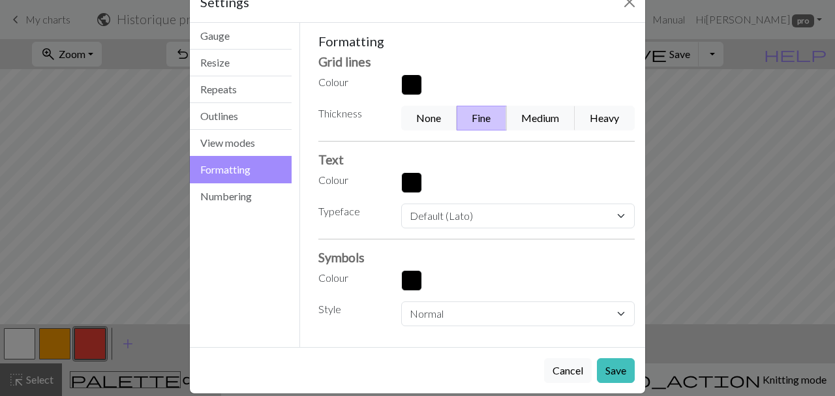
click at [415, 84] on button "button" at bounding box center [411, 84] width 21 height 21
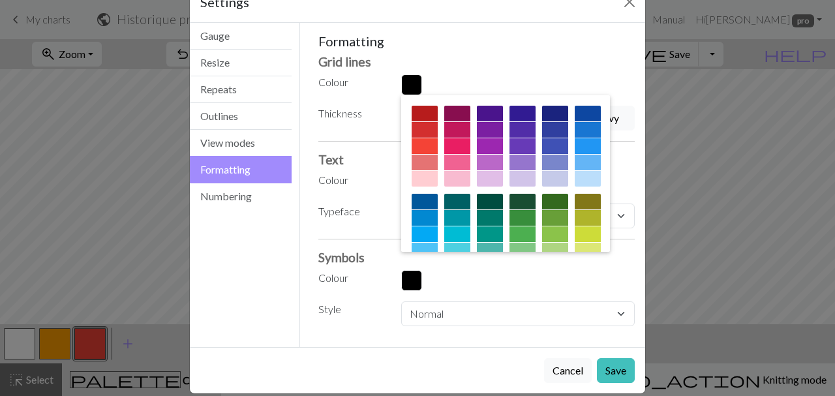
scroll to position [210, 0]
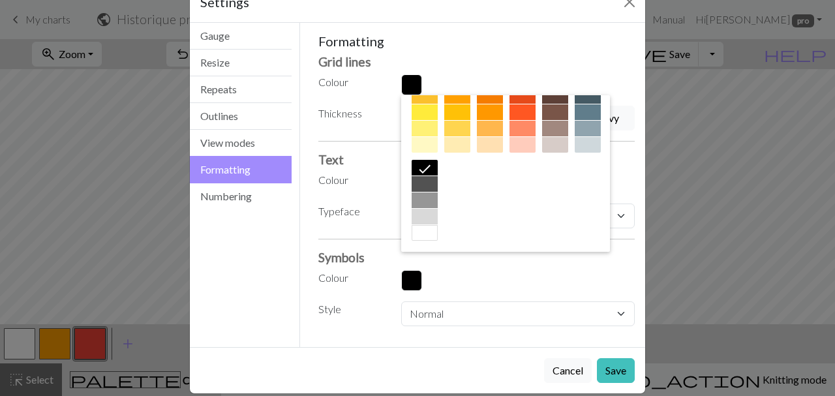
click at [430, 196] on div at bounding box center [425, 201] width 26 height 16
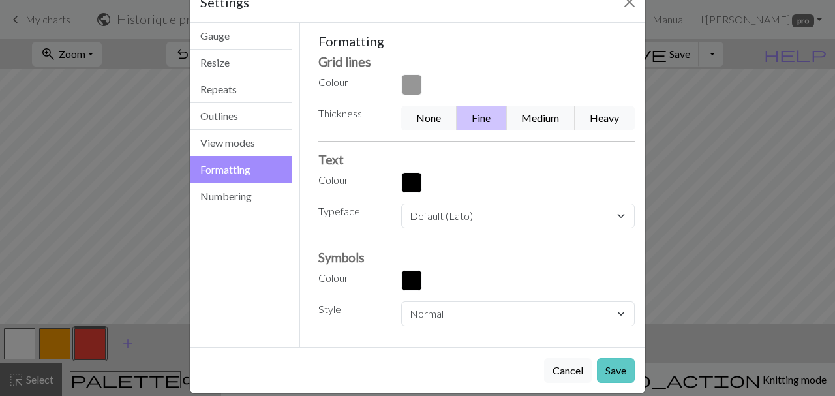
click at [621, 374] on button "Save" at bounding box center [616, 370] width 38 height 25
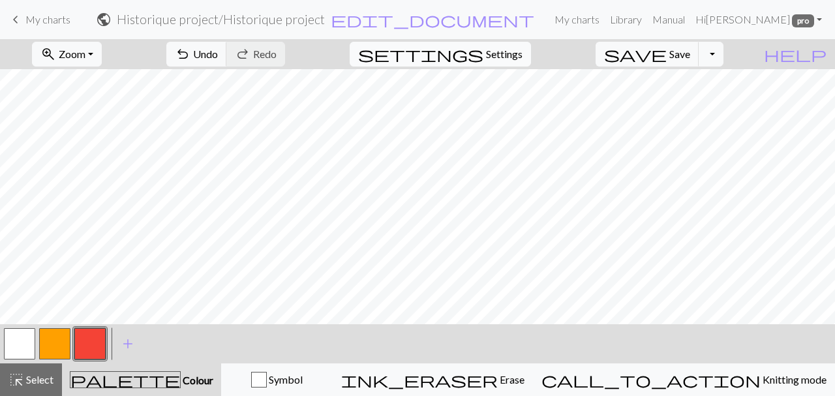
click at [504, 59] on span "Settings" at bounding box center [504, 54] width 37 height 16
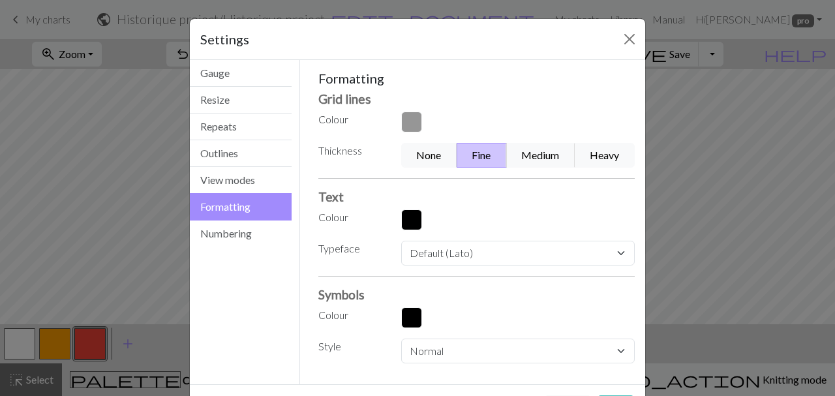
click at [405, 127] on button "button" at bounding box center [411, 122] width 21 height 21
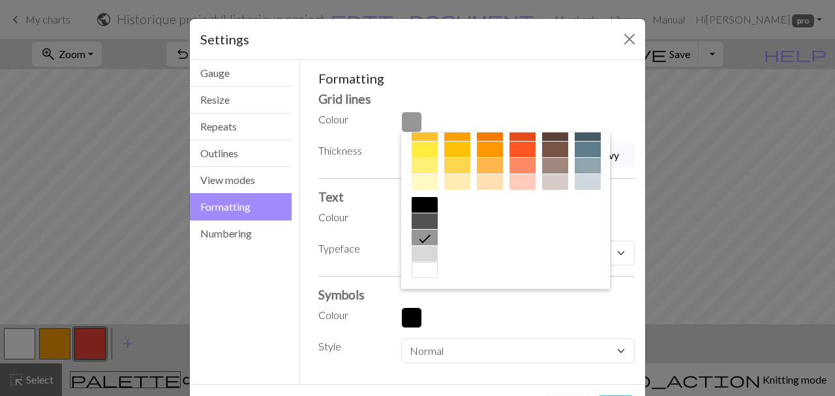
click at [418, 219] on div at bounding box center [425, 221] width 26 height 16
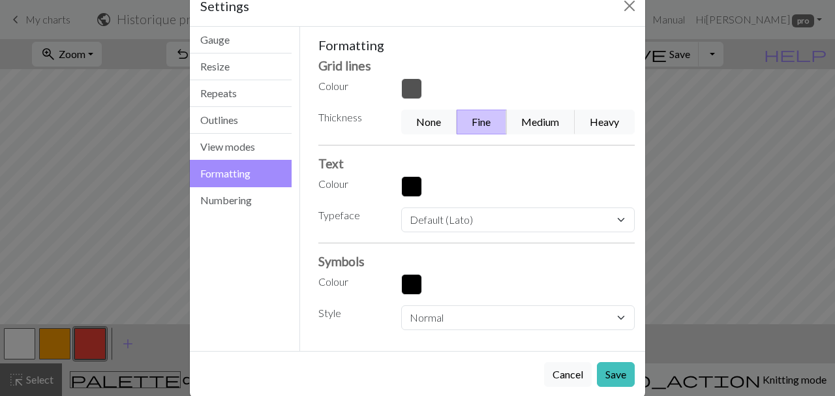
scroll to position [54, 0]
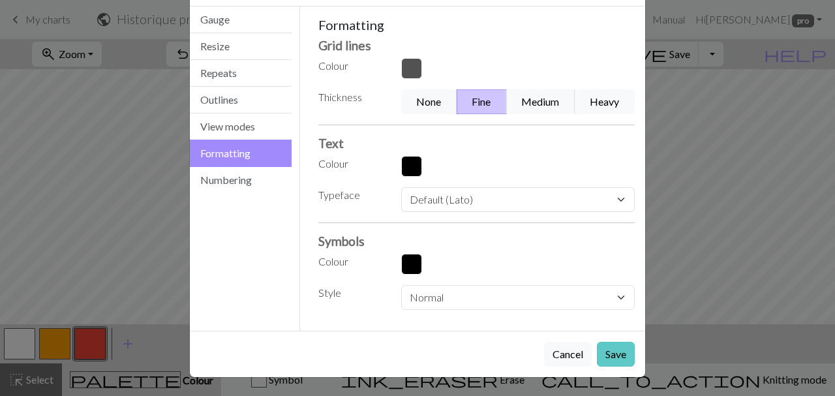
click at [621, 361] on button "Save" at bounding box center [616, 354] width 38 height 25
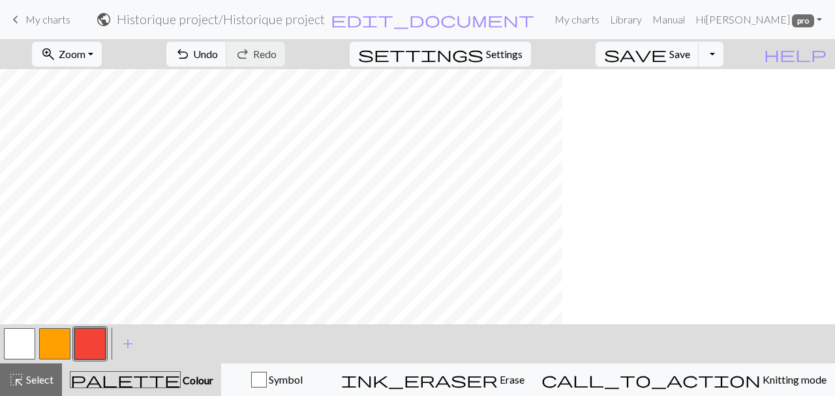
scroll to position [1748, 0]
click at [523, 52] on span "Settings" at bounding box center [504, 54] width 37 height 16
select select "flat"
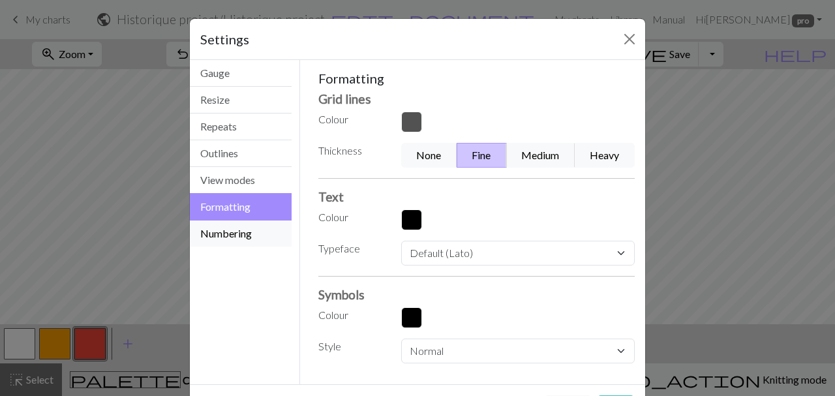
click at [237, 234] on button "Numbering" at bounding box center [241, 234] width 102 height 26
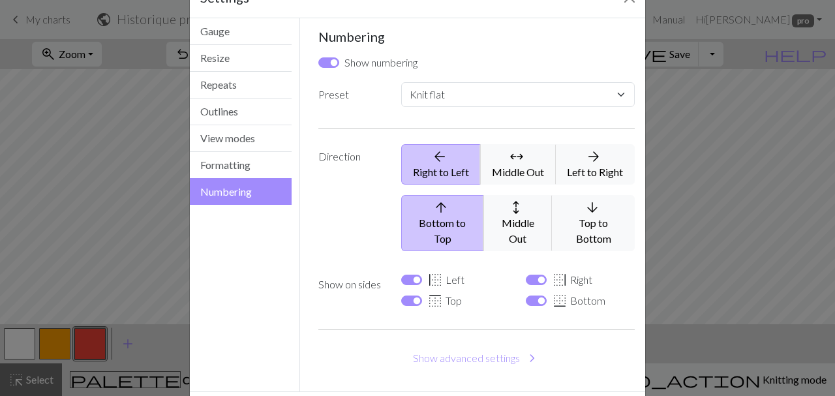
scroll to position [74, 0]
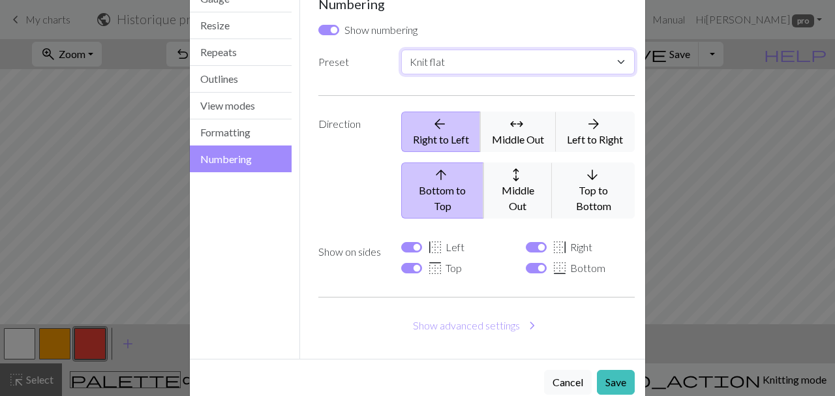
click at [401, 50] on select "Custom Knit flat Knit in the round Lace knitting Cross stitch" at bounding box center [518, 62] width 234 height 25
click at [621, 61] on select "Custom Knit flat Knit in the round Lace knitting Cross stitch" at bounding box center [518, 62] width 234 height 25
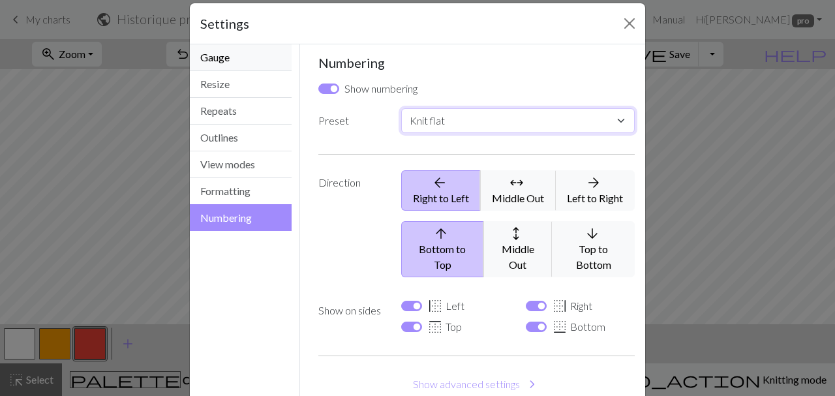
scroll to position [0, 0]
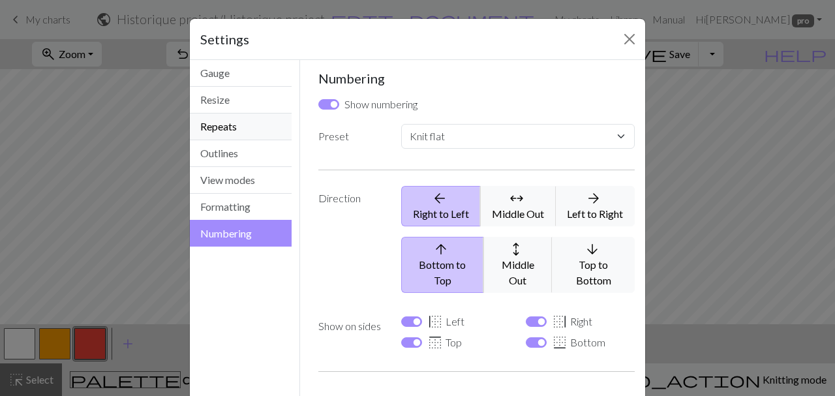
click at [248, 134] on button "Repeats" at bounding box center [241, 127] width 102 height 27
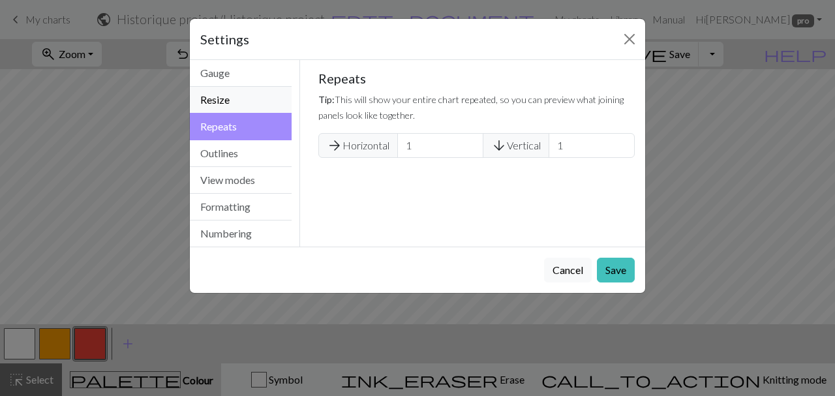
click at [234, 110] on button "Resize" at bounding box center [241, 100] width 102 height 27
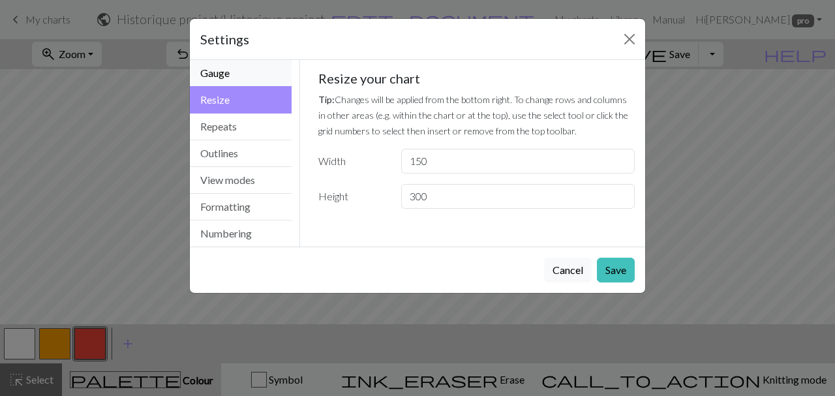
click at [235, 74] on button "Gauge" at bounding box center [241, 73] width 102 height 27
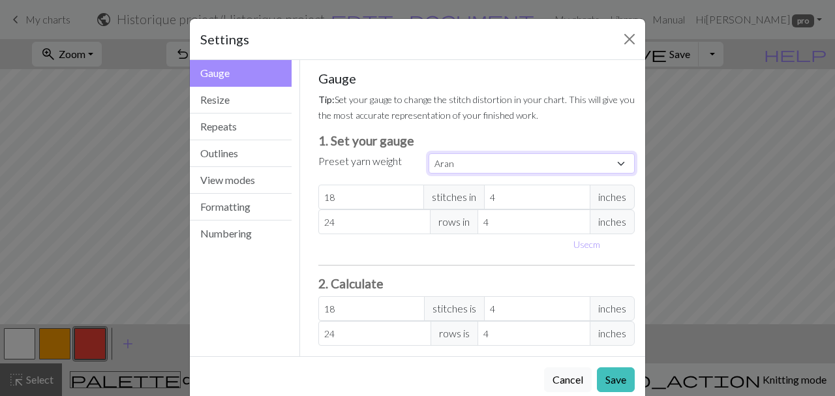
click at [429, 153] on select "Custom Square Lace Light Fingering Fingering Sport Double knit Worsted Aran Bul…" at bounding box center [532, 163] width 206 height 20
select select "lace"
click option "Lace" at bounding box center [0, 0] width 0 height 0
type input "32"
type input "40"
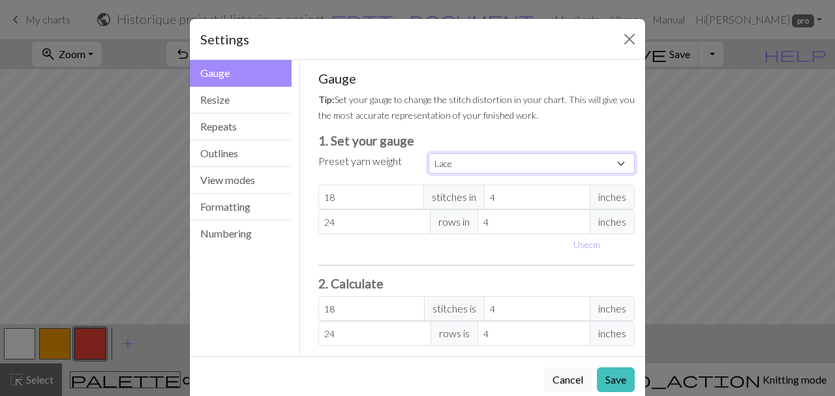
type input "32"
type input "40"
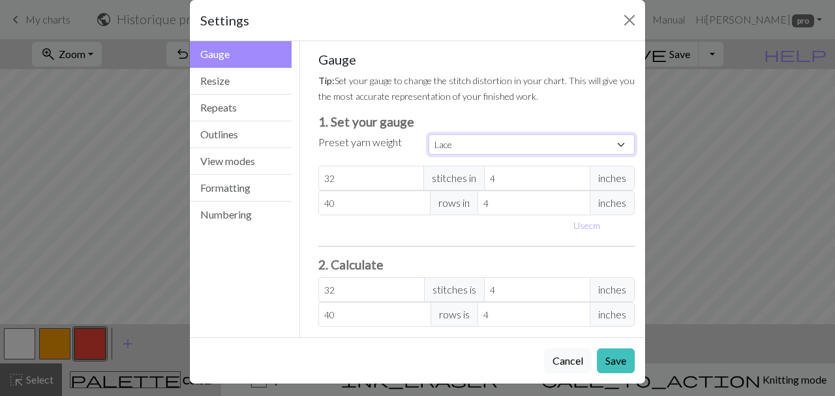
scroll to position [25, 0]
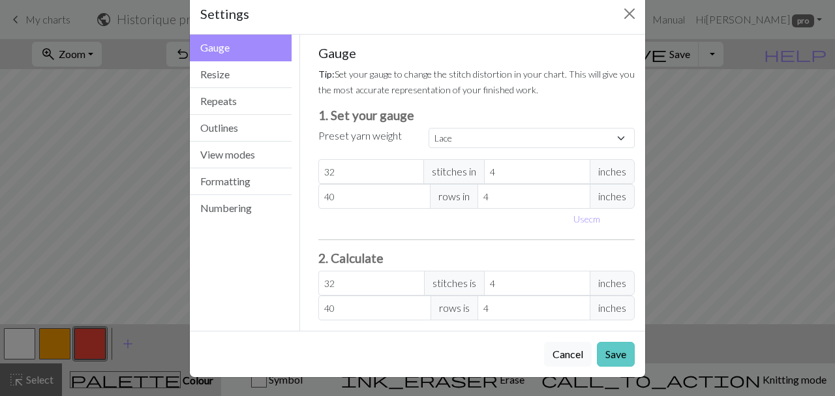
click at [609, 357] on button "Save" at bounding box center [616, 354] width 38 height 25
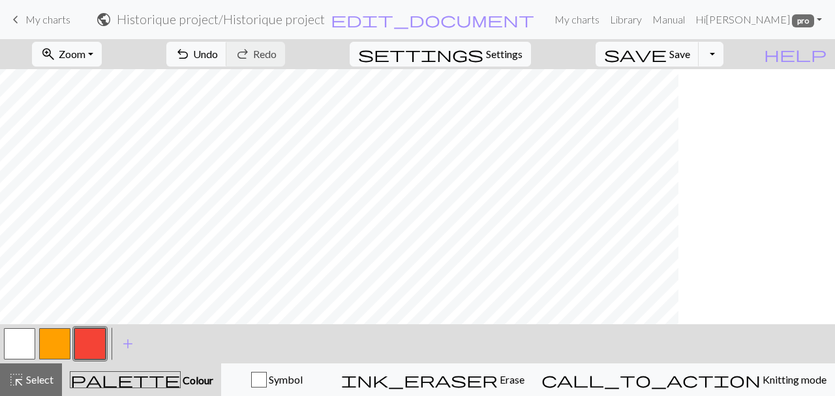
scroll to position [1623, 0]
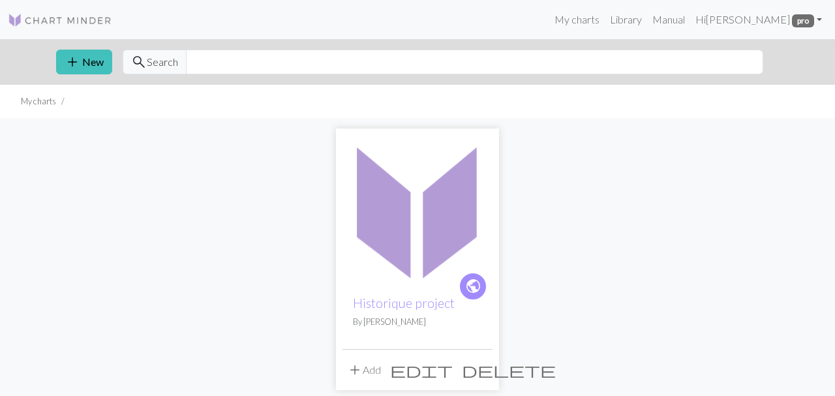
click at [433, 207] on img at bounding box center [418, 210] width 150 height 150
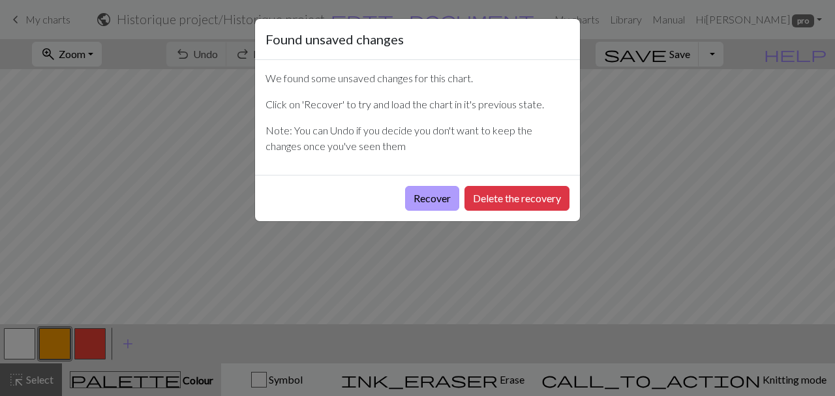
click at [442, 196] on button "Recover" at bounding box center [432, 198] width 54 height 25
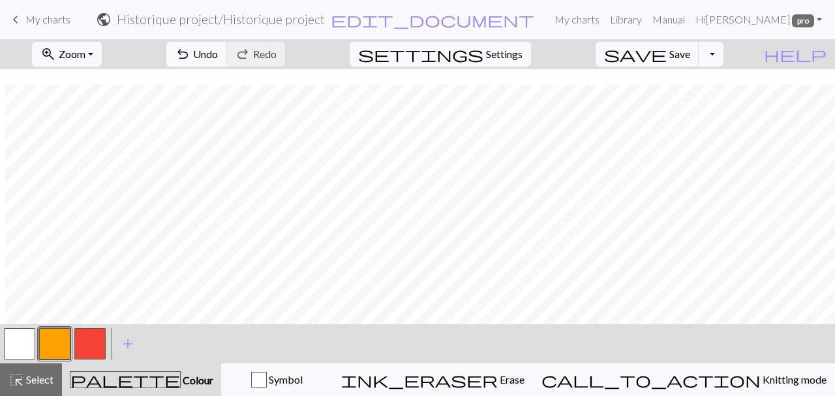
scroll to position [333, 0]
click at [102, 62] on button "zoom_in Zoom Zoom" at bounding box center [67, 54] width 70 height 25
click at [111, 159] on button "50%" at bounding box center [84, 156] width 103 height 21
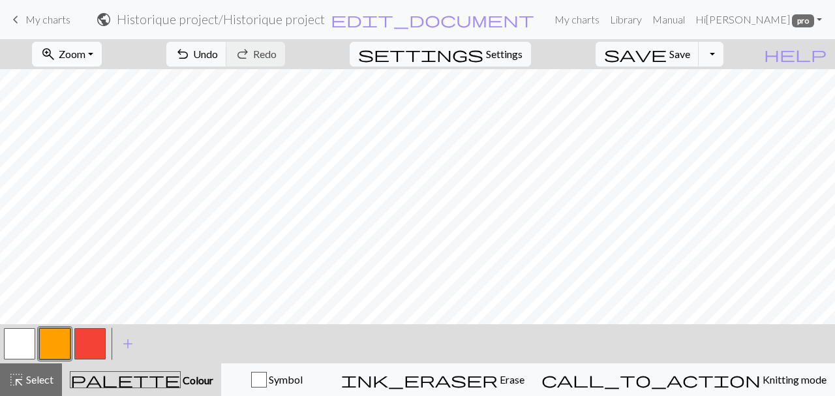
drag, startPoint x: 116, startPoint y: 54, endPoint x: 111, endPoint y: 63, distance: 10.2
click at [102, 54] on button "zoom_in Zoom Zoom" at bounding box center [67, 54] width 70 height 25
click at [95, 180] on button "100%" at bounding box center [84, 177] width 103 height 21
drag, startPoint x: 42, startPoint y: 379, endPoint x: 83, endPoint y: 351, distance: 48.9
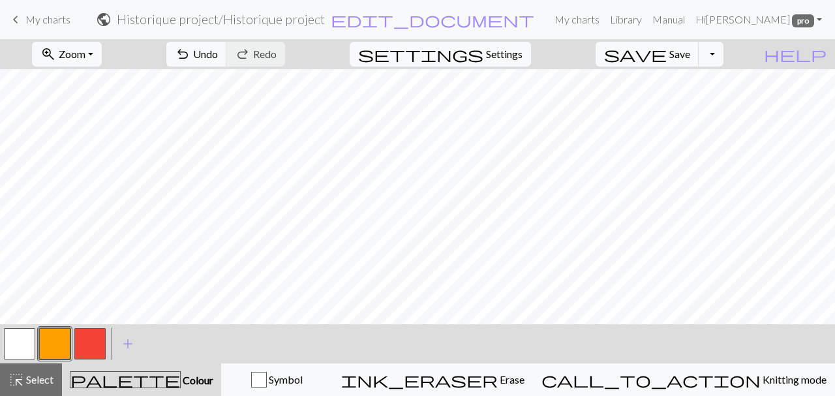
click at [42, 379] on span "Select" at bounding box center [38, 379] width 29 height 12
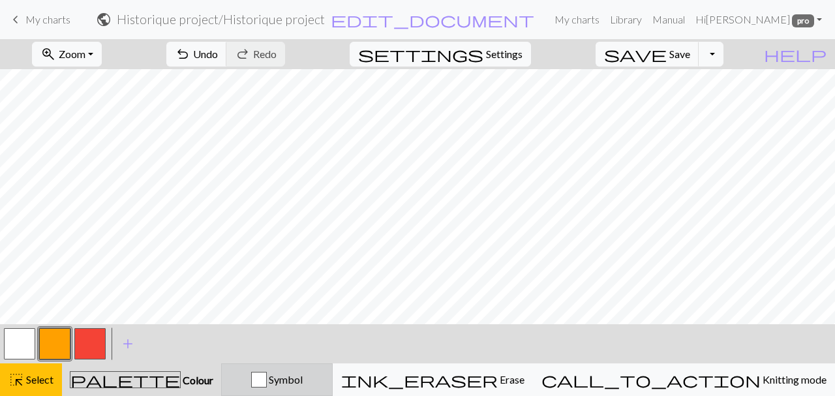
click at [267, 380] on div "button" at bounding box center [259, 380] width 16 height 16
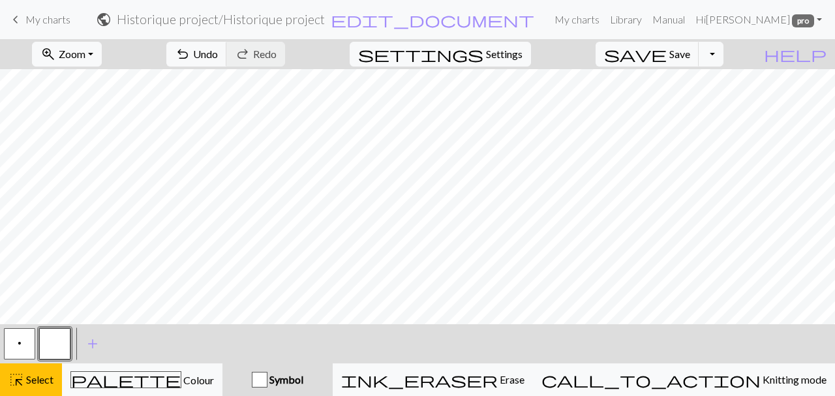
click at [28, 339] on button "p" at bounding box center [19, 343] width 31 height 31
drag, startPoint x: 25, startPoint y: 374, endPoint x: 39, endPoint y: 337, distance: 39.6
click at [28, 377] on span "Select" at bounding box center [38, 379] width 29 height 12
click at [55, 328] on button "button" at bounding box center [54, 343] width 31 height 31
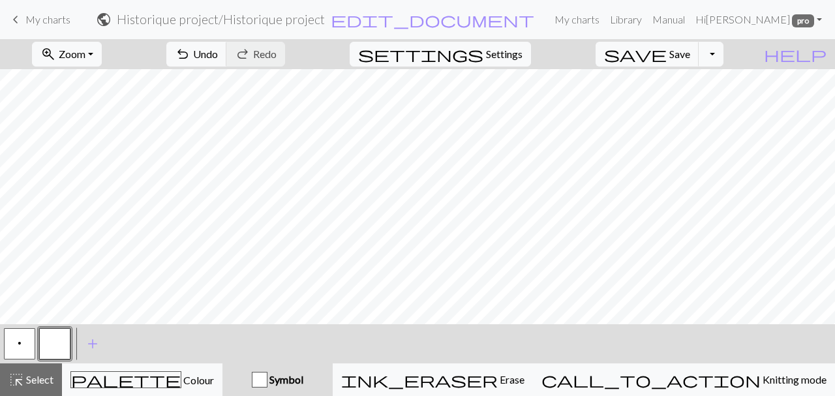
click at [24, 332] on button "p" at bounding box center [19, 343] width 31 height 31
click at [54, 340] on button "button" at bounding box center [54, 343] width 31 height 31
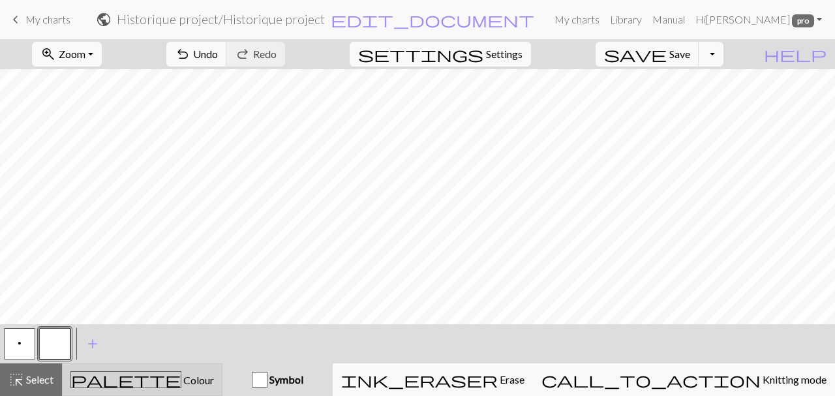
click at [202, 385] on div "palette Colour Colour" at bounding box center [142, 379] width 144 height 17
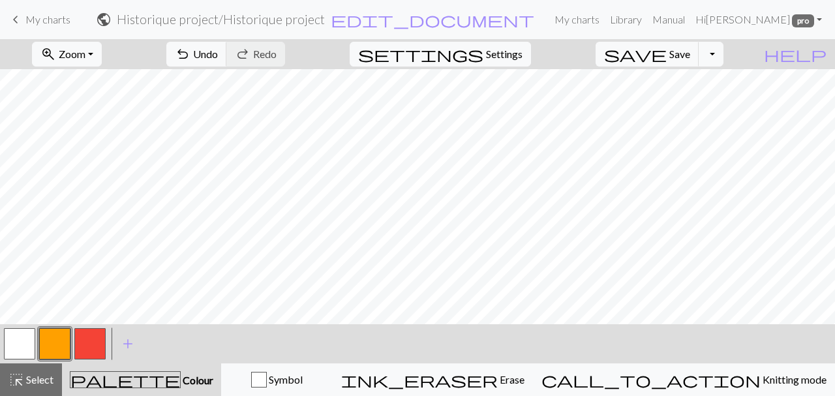
click at [63, 352] on button "button" at bounding box center [54, 343] width 31 height 31
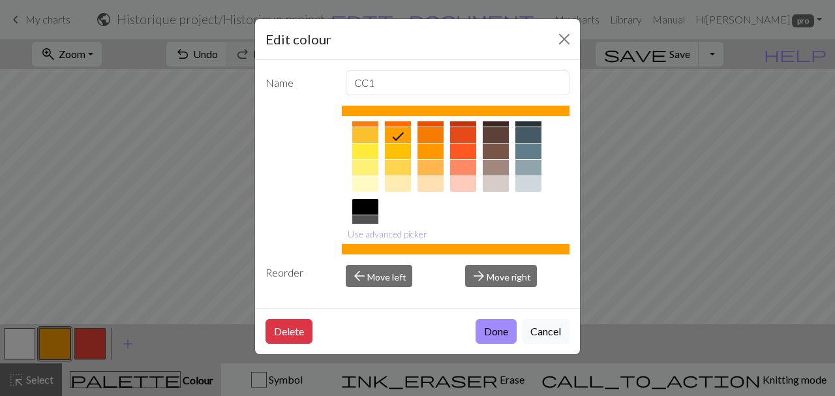
scroll to position [223, 0]
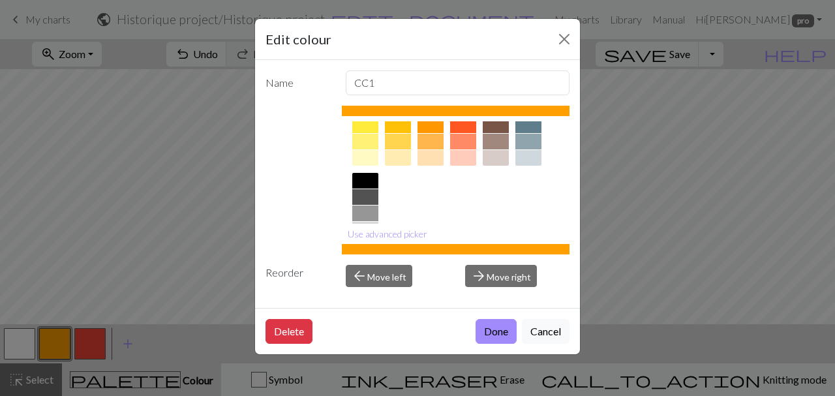
click at [364, 129] on div at bounding box center [365, 125] width 26 height 16
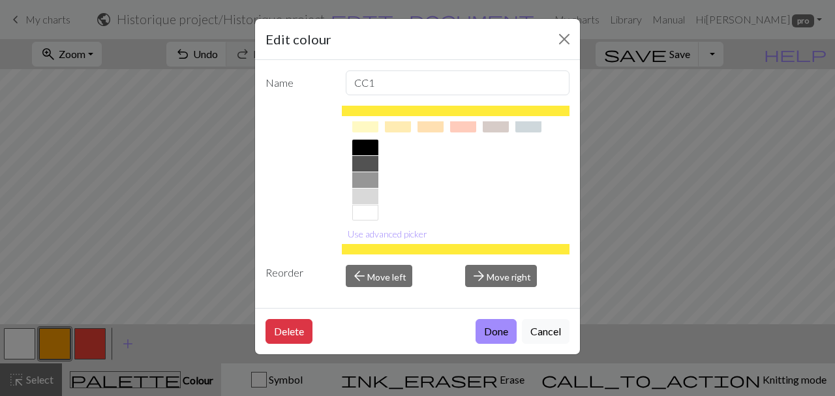
scroll to position [268, 0]
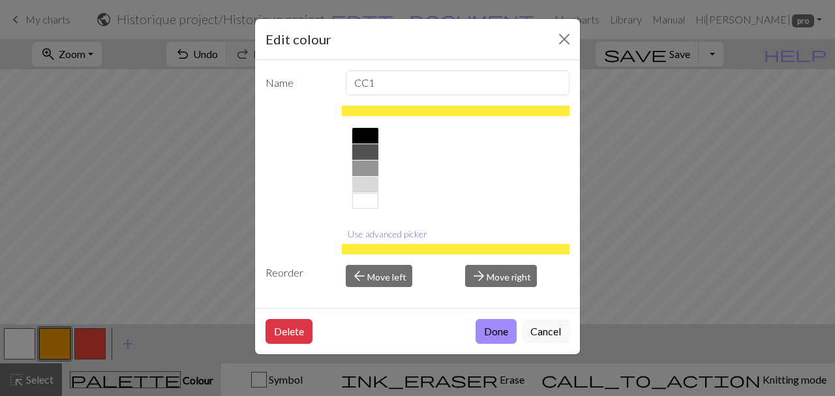
click at [406, 237] on button "Use advanced picker" at bounding box center [387, 234] width 91 height 20
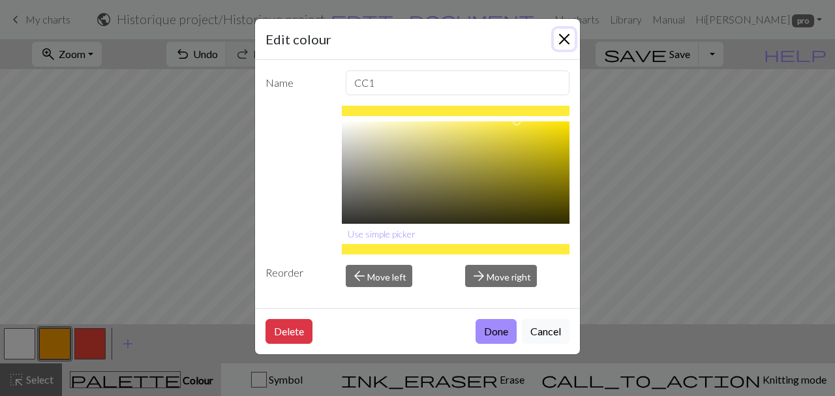
click at [563, 39] on button "Close" at bounding box center [564, 39] width 21 height 21
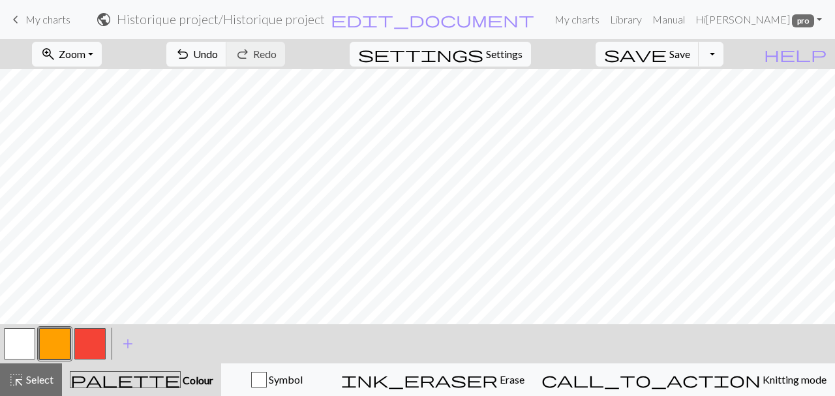
click at [63, 339] on button "button" at bounding box center [54, 343] width 31 height 31
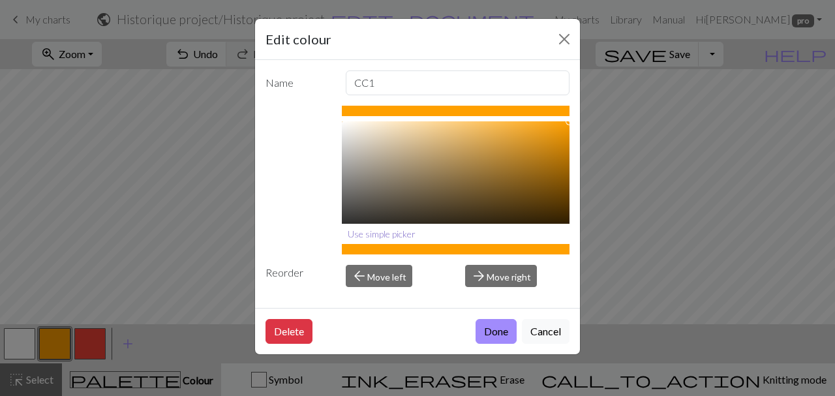
click at [389, 232] on button "Use simple picker" at bounding box center [382, 234] width 80 height 20
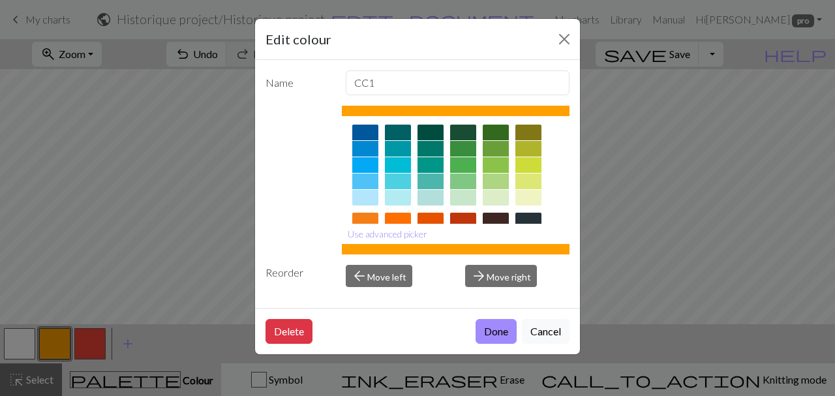
scroll to position [149, 0]
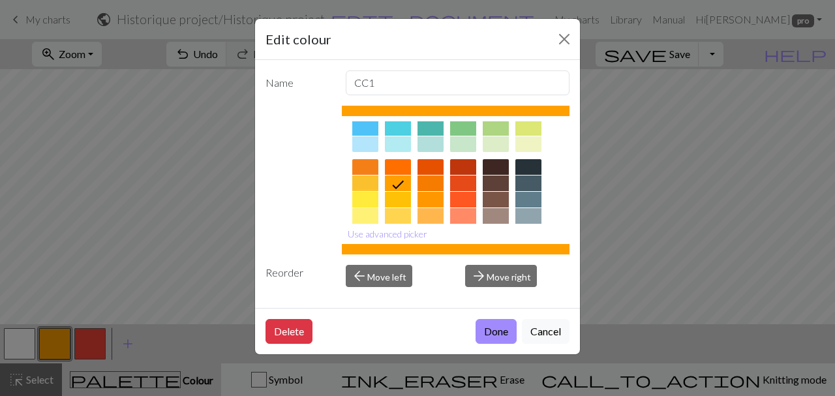
click at [369, 201] on div at bounding box center [365, 200] width 26 height 16
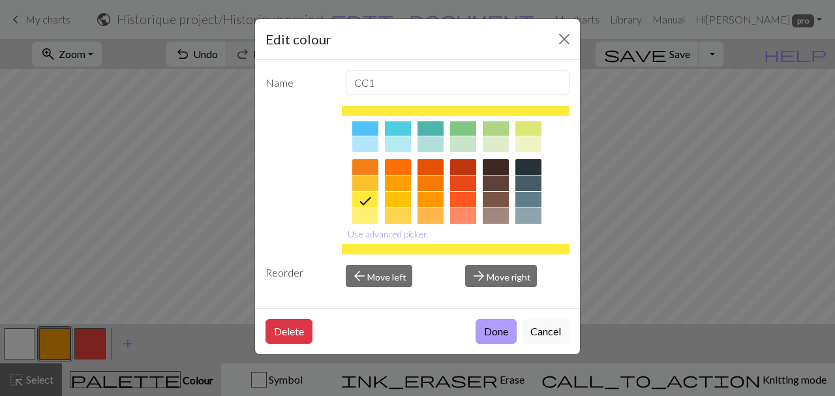
click at [493, 331] on button "Done" at bounding box center [496, 331] width 41 height 25
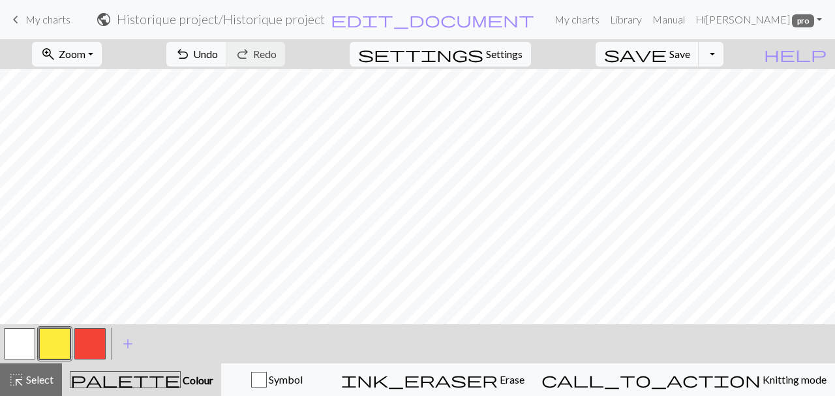
scroll to position [2912, 390]
click at [85, 343] on button "button" at bounding box center [89, 343] width 31 height 31
click at [58, 352] on button "button" at bounding box center [54, 343] width 31 height 31
click at [102, 340] on button "button" at bounding box center [89, 343] width 31 height 31
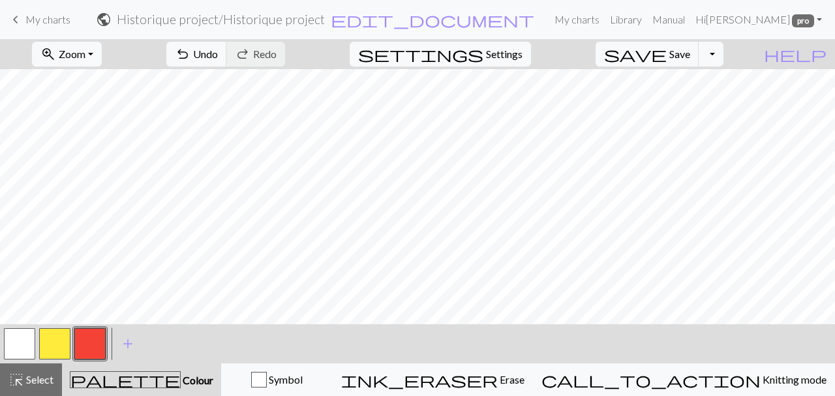
click at [64, 335] on button "button" at bounding box center [54, 343] width 31 height 31
drag, startPoint x: 93, startPoint y: 338, endPoint x: 97, endPoint y: 326, distance: 13.0
click at [93, 337] on button "button" at bounding box center [89, 343] width 31 height 31
drag, startPoint x: 63, startPoint y: 345, endPoint x: 97, endPoint y: 325, distance: 39.2
click at [65, 343] on button "button" at bounding box center [54, 343] width 31 height 31
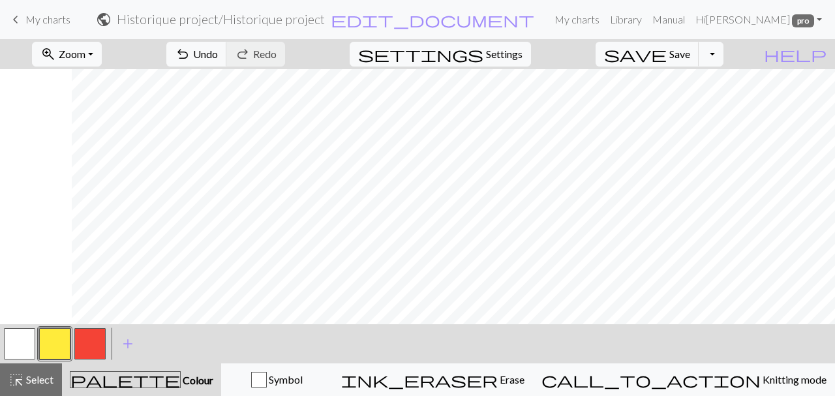
scroll to position [2912, 1430]
drag, startPoint x: 87, startPoint y: 343, endPoint x: 161, endPoint y: 329, distance: 75.0
click at [87, 343] on button "button" at bounding box center [89, 343] width 31 height 31
click at [59, 339] on button "button" at bounding box center [54, 343] width 31 height 31
drag, startPoint x: 101, startPoint y: 341, endPoint x: 104, endPoint y: 320, distance: 20.5
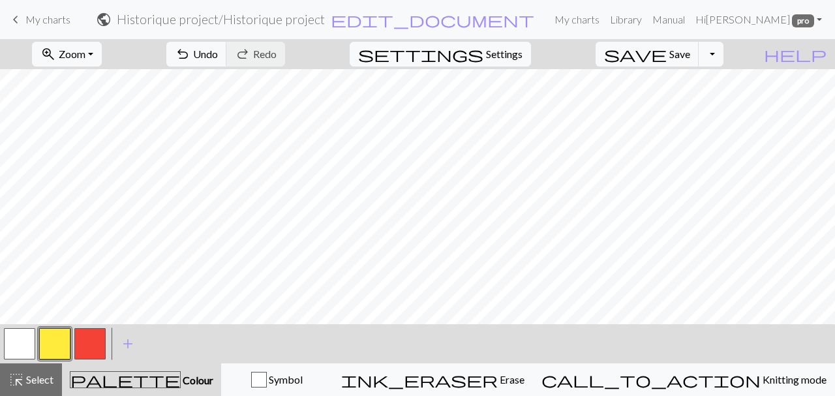
click at [101, 337] on button "button" at bounding box center [89, 343] width 31 height 31
drag, startPoint x: 65, startPoint y: 336, endPoint x: 78, endPoint y: 332, distance: 13.6
click at [67, 336] on button "button" at bounding box center [54, 343] width 31 height 31
click at [48, 379] on span "Select" at bounding box center [38, 379] width 29 height 12
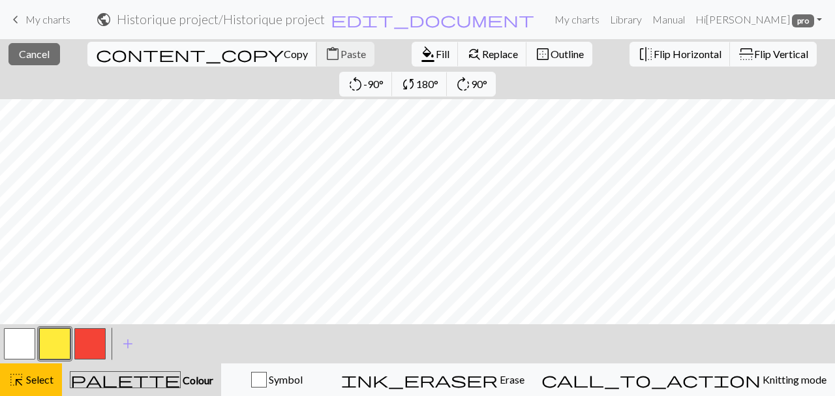
click at [120, 62] on button "content_copy Copy" at bounding box center [202, 54] width 230 height 25
click at [284, 52] on span "Copy" at bounding box center [296, 54] width 24 height 12
click at [317, 62] on button "content_paste Paste" at bounding box center [346, 54] width 58 height 25
click at [341, 57] on span "Paste" at bounding box center [353, 54] width 25 height 12
click at [341, 51] on span "Paste" at bounding box center [353, 54] width 25 height 12
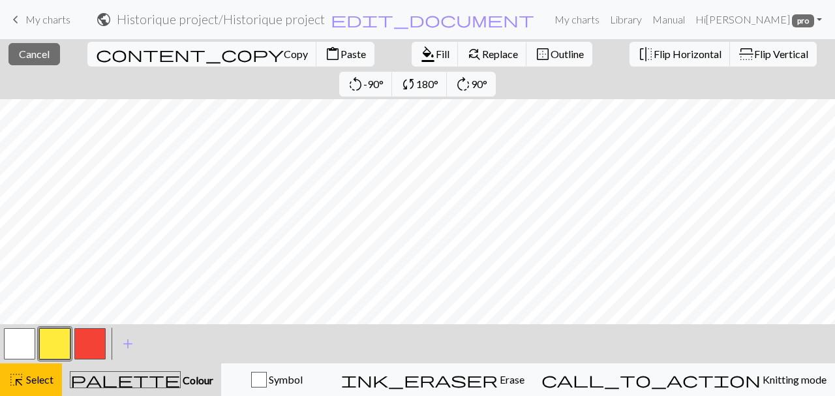
scroll to position [2912, 1454]
drag, startPoint x: 48, startPoint y: 369, endPoint x: 63, endPoint y: 353, distance: 21.7
click at [48, 367] on button "highlight_alt Select Select" at bounding box center [31, 379] width 62 height 33
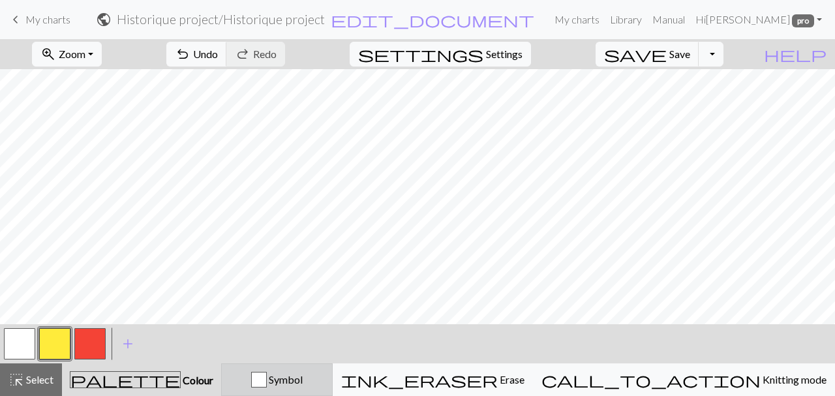
click at [303, 374] on span "Symbol" at bounding box center [285, 379] width 36 height 12
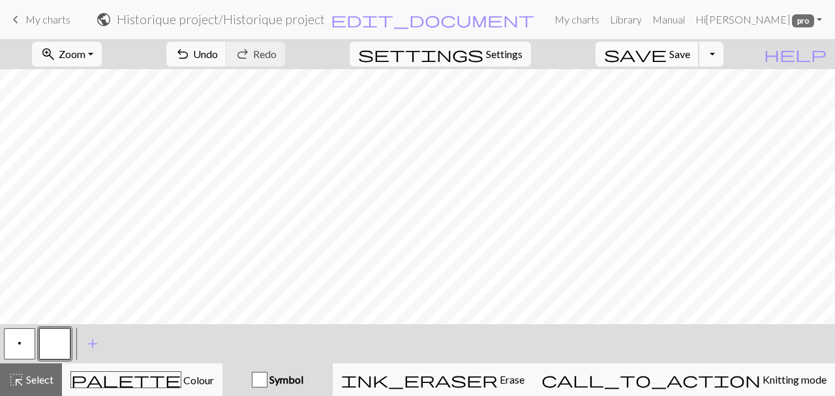
click at [690, 57] on span "Save" at bounding box center [680, 54] width 21 height 12
drag, startPoint x: 23, startPoint y: 348, endPoint x: 50, endPoint y: 342, distance: 27.5
click at [25, 349] on button "p" at bounding box center [19, 343] width 31 height 31
click at [69, 344] on button "button" at bounding box center [54, 343] width 31 height 31
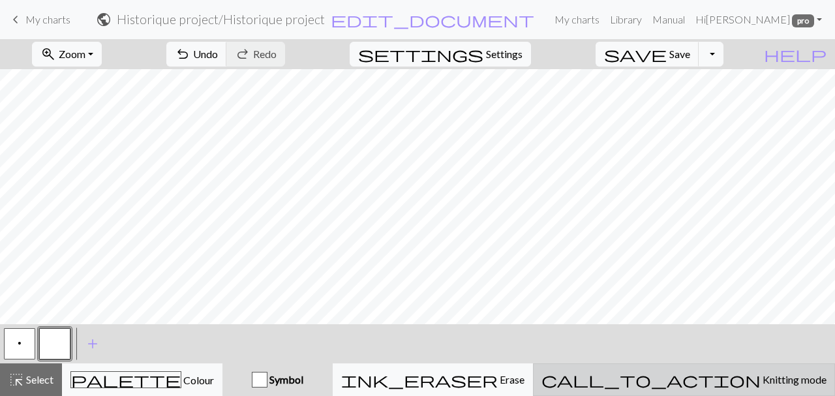
click at [761, 381] on span "Knitting mode" at bounding box center [794, 379] width 66 height 12
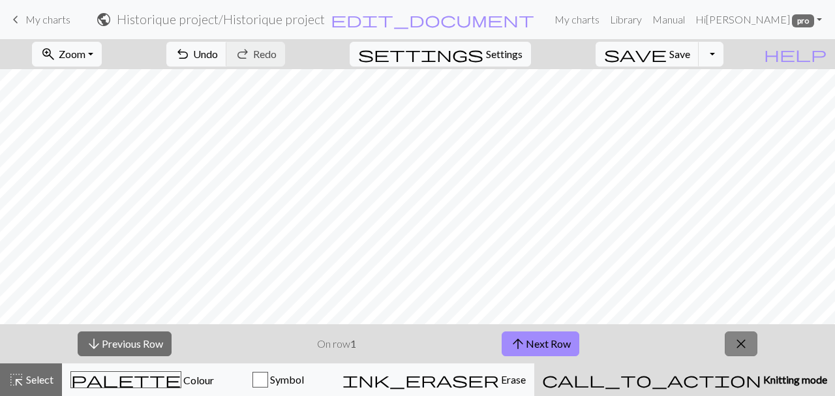
click at [745, 350] on span "close" at bounding box center [742, 344] width 16 height 18
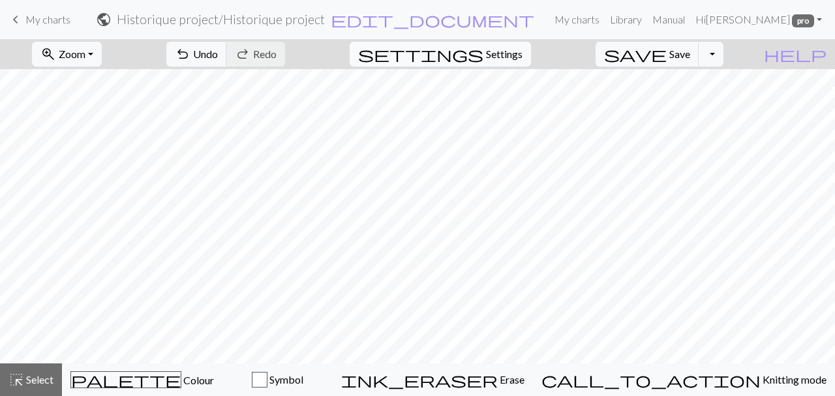
click at [484, 51] on span "settings" at bounding box center [420, 54] width 125 height 18
select select "lace"
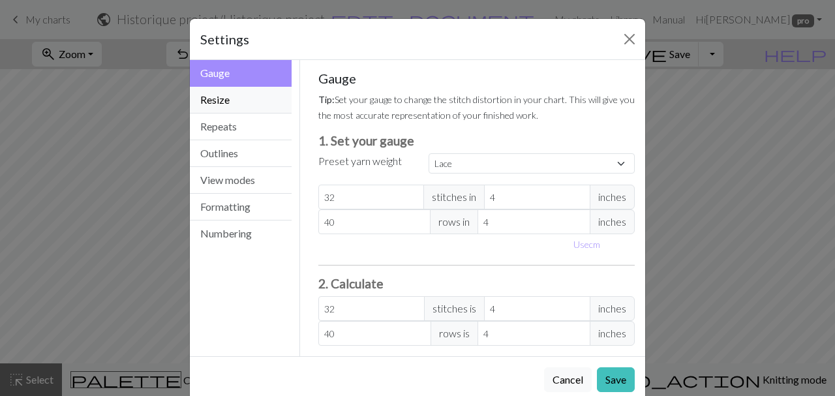
click at [222, 107] on button "Resize" at bounding box center [241, 100] width 102 height 27
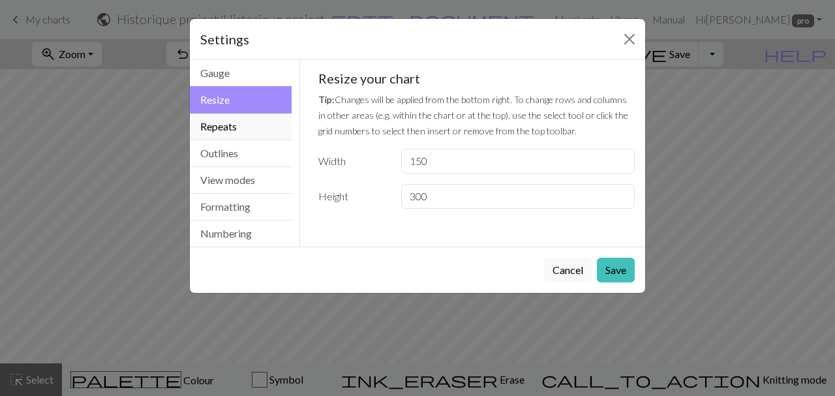
click at [230, 129] on button "Repeats" at bounding box center [241, 127] width 102 height 27
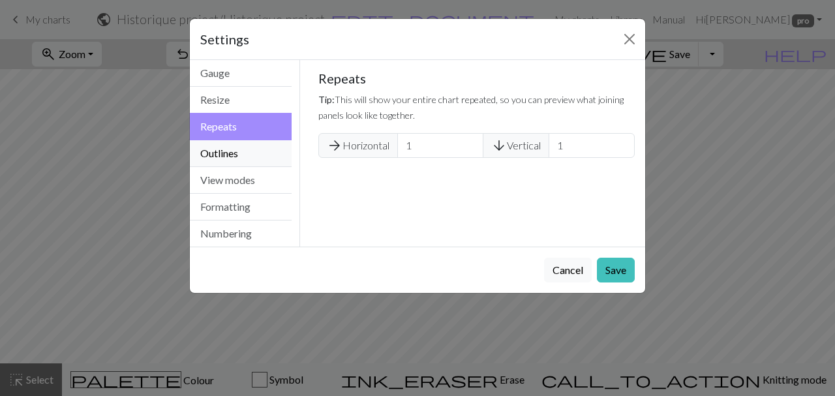
click at [246, 153] on button "Outlines" at bounding box center [241, 153] width 102 height 27
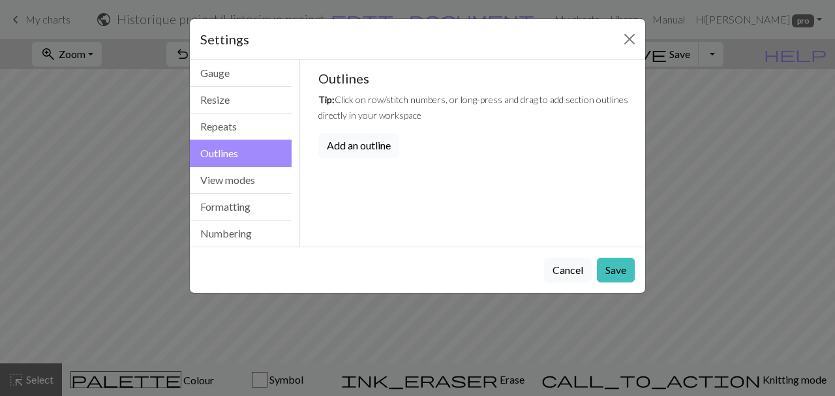
click at [354, 144] on button "Add an outline" at bounding box center [358, 145] width 81 height 25
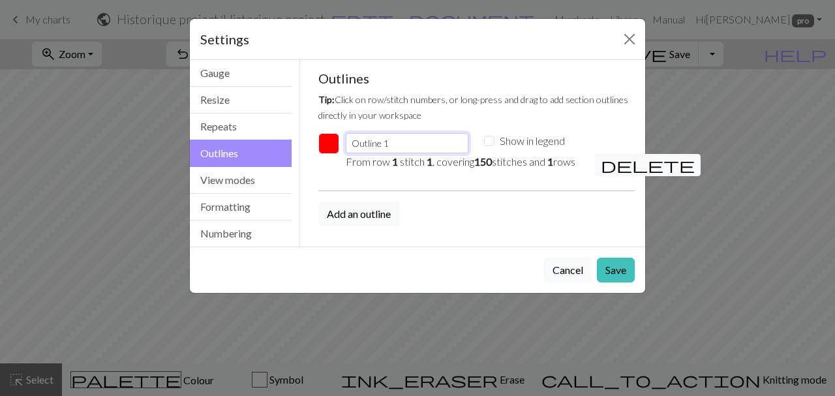
click at [412, 144] on input "Outline 1" at bounding box center [407, 143] width 123 height 20
click at [619, 277] on button "Save" at bounding box center [616, 270] width 38 height 25
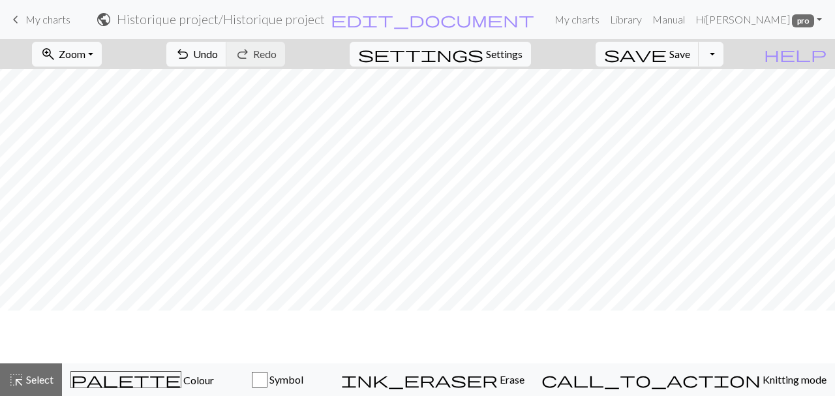
scroll to position [2827, 1454]
click at [511, 50] on span "Settings" at bounding box center [504, 54] width 37 height 16
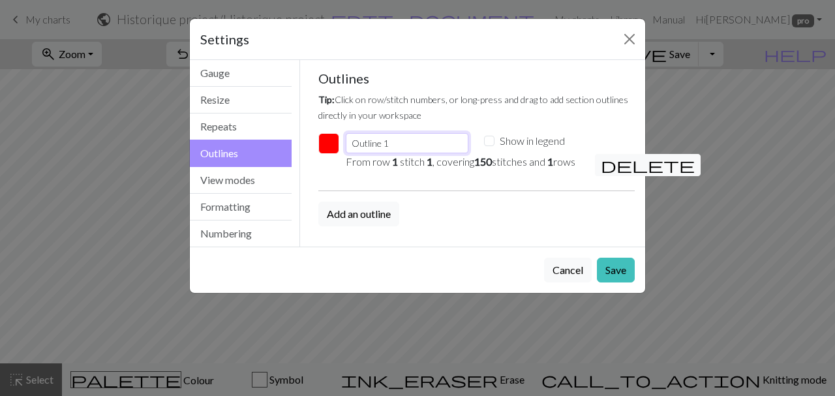
click at [424, 145] on input "Outline 1" at bounding box center [407, 143] width 123 height 20
drag, startPoint x: 422, startPoint y: 143, endPoint x: 335, endPoint y: 155, distance: 87.7
click at [346, 153] on input "Outline 1" at bounding box center [407, 143] width 123 height 20
type input "46"
click at [616, 273] on button "Save" at bounding box center [616, 270] width 38 height 25
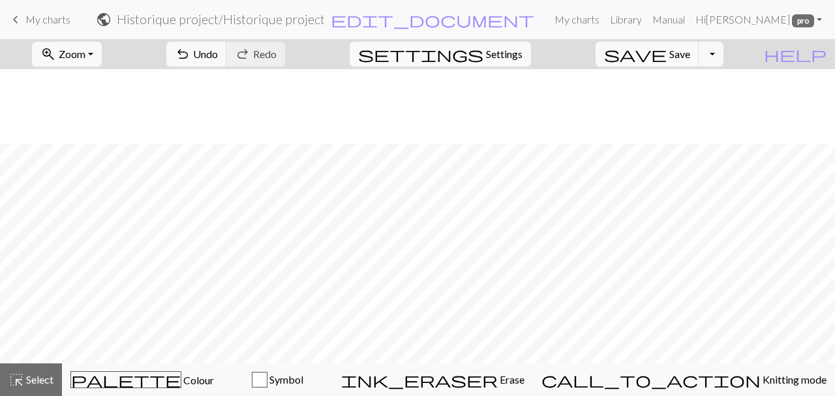
scroll to position [2901, 1454]
click at [523, 48] on span "Settings" at bounding box center [504, 54] width 37 height 16
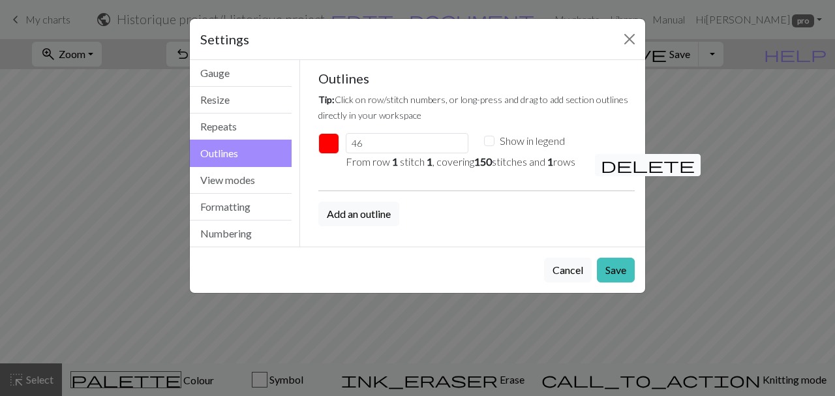
click at [615, 159] on span "delete" at bounding box center [648, 165] width 94 height 18
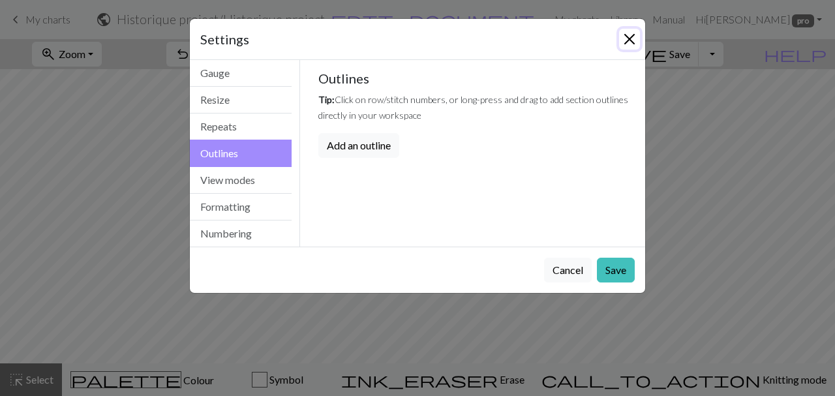
click at [629, 29] on button "Close" at bounding box center [629, 39] width 21 height 21
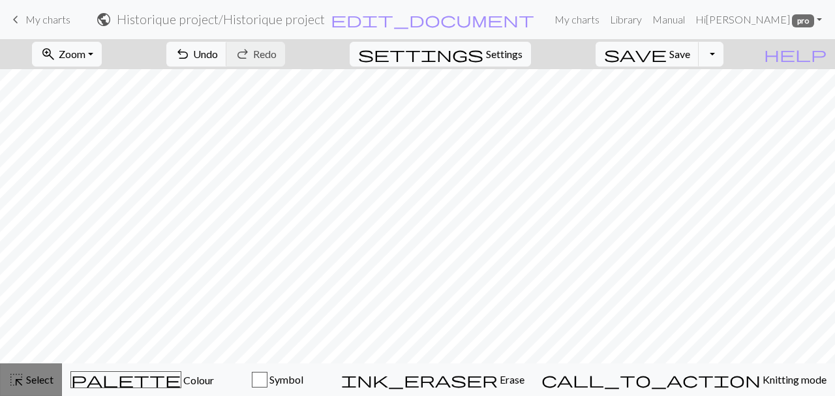
click at [39, 379] on span "Select" at bounding box center [38, 379] width 29 height 12
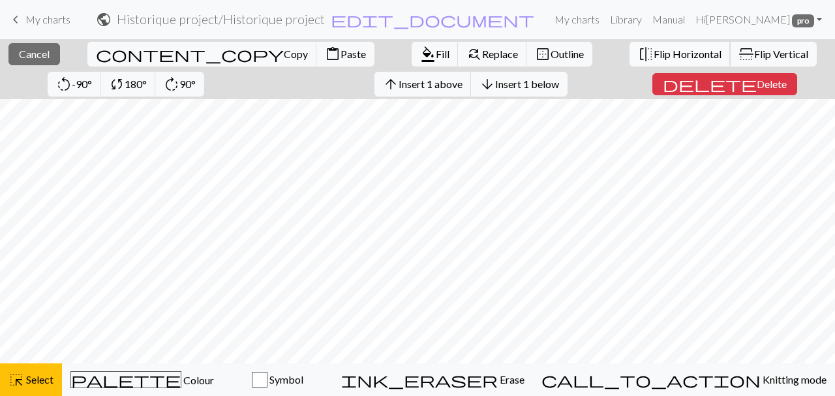
click at [654, 54] on span "Flip Horizontal" at bounding box center [688, 54] width 68 height 12
click at [754, 60] on span "Flip Vertical" at bounding box center [781, 54] width 54 height 12
click at [399, 82] on span "Insert 1 above" at bounding box center [431, 84] width 64 height 12
click at [551, 58] on span "Outline" at bounding box center [567, 54] width 33 height 12
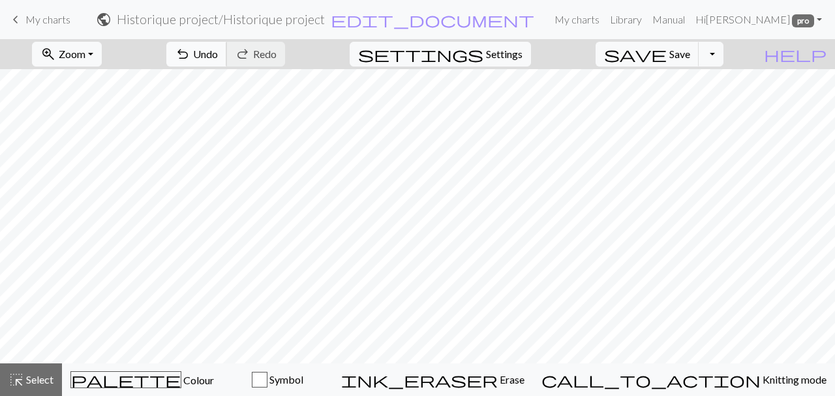
click at [218, 55] on span "Undo" at bounding box center [205, 54] width 25 height 12
click at [523, 52] on span "Settings" at bounding box center [504, 54] width 37 height 16
select select "lace"
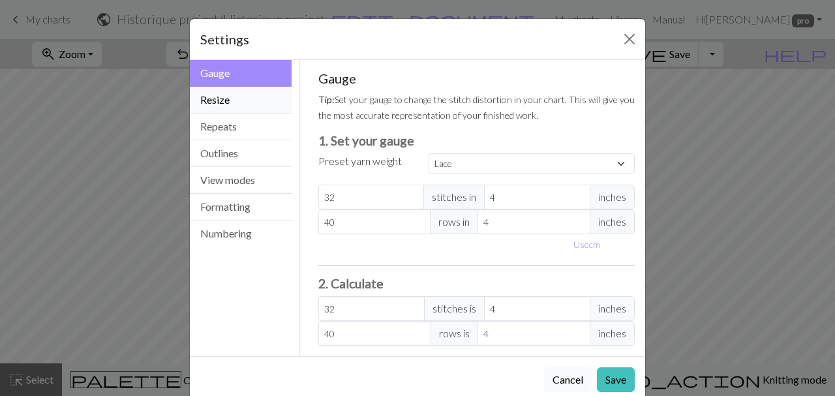
click at [254, 100] on button "Resize" at bounding box center [241, 100] width 102 height 27
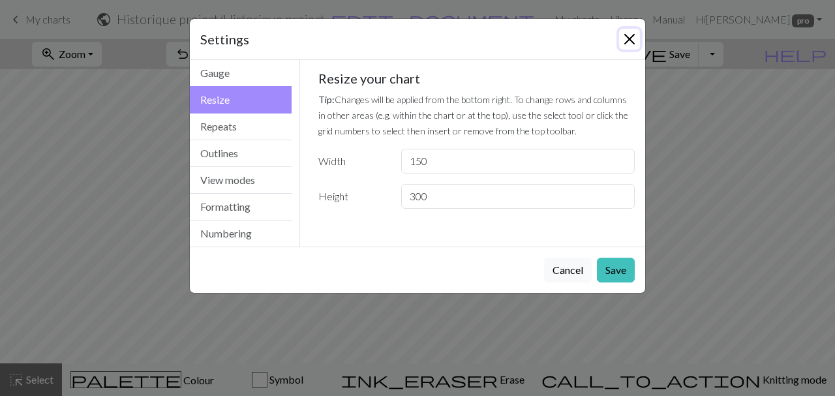
click at [625, 37] on button "Close" at bounding box center [629, 39] width 21 height 21
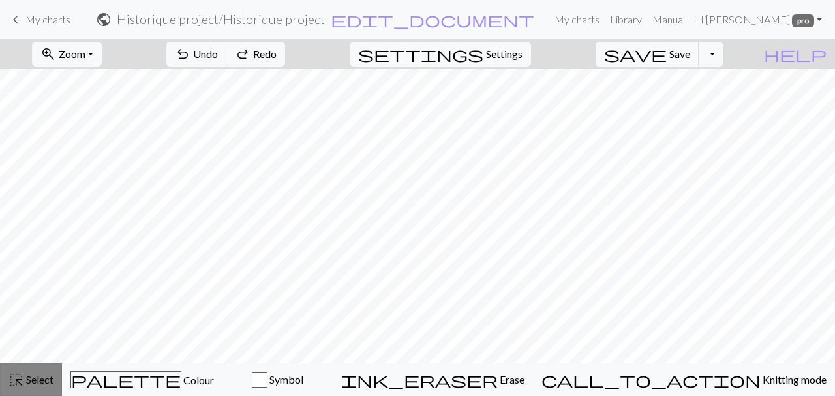
click at [38, 379] on span "Select" at bounding box center [38, 379] width 29 height 12
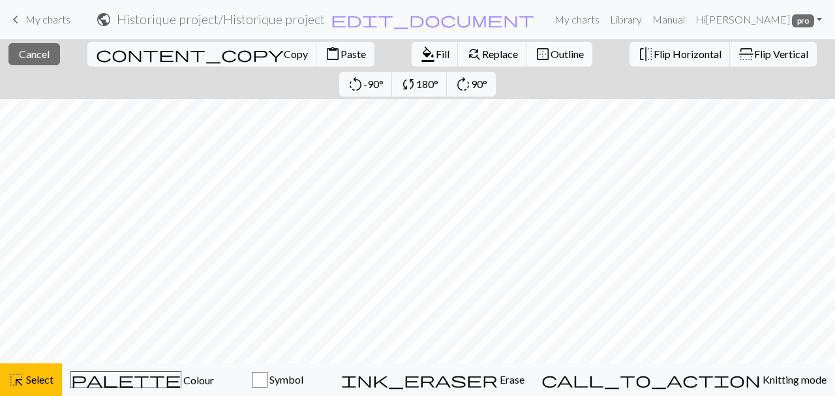
click at [551, 59] on span "Outline" at bounding box center [567, 54] width 33 height 12
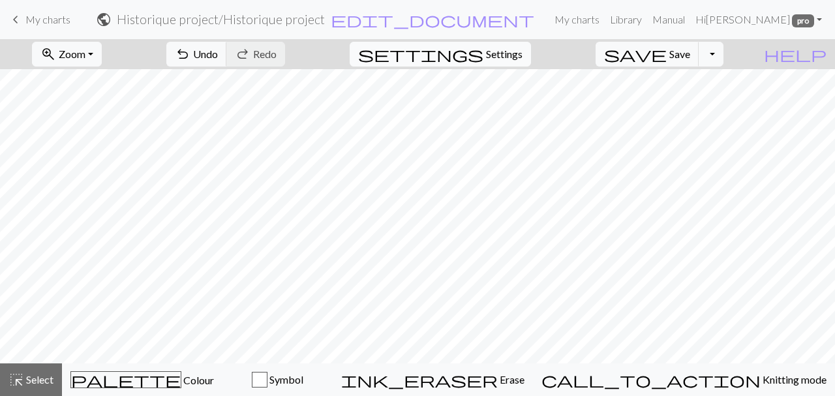
click at [508, 63] on button "settings Settings" at bounding box center [440, 54] width 181 height 25
select select "lace"
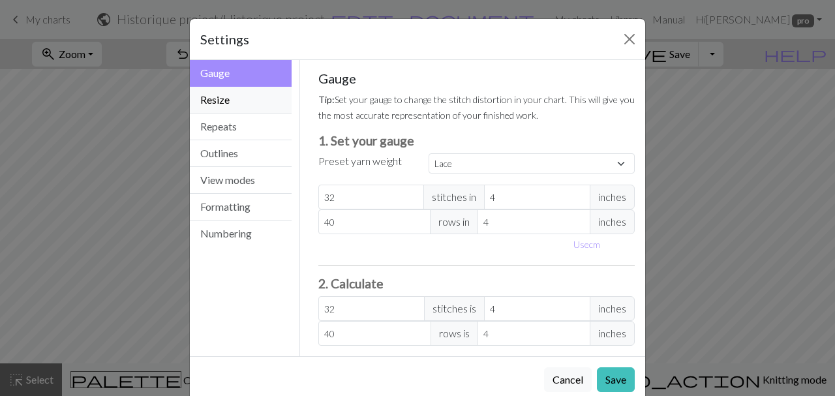
click at [249, 102] on button "Resize" at bounding box center [241, 100] width 102 height 27
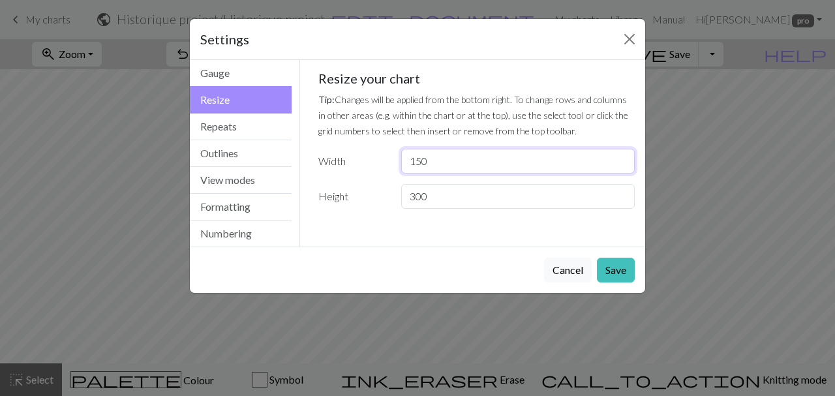
click at [441, 159] on input "150" at bounding box center [518, 161] width 234 height 25
type input "151"
click at [626, 282] on button "Save" at bounding box center [616, 270] width 38 height 25
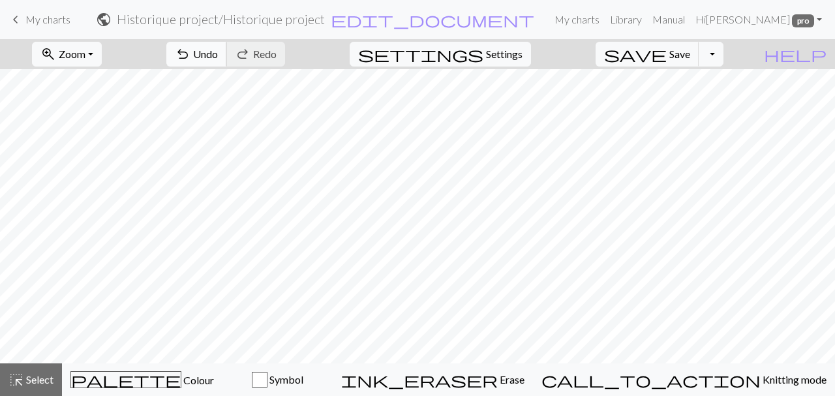
click at [218, 59] on span "Undo" at bounding box center [205, 54] width 25 height 12
click at [531, 62] on button "settings Settings" at bounding box center [440, 54] width 181 height 25
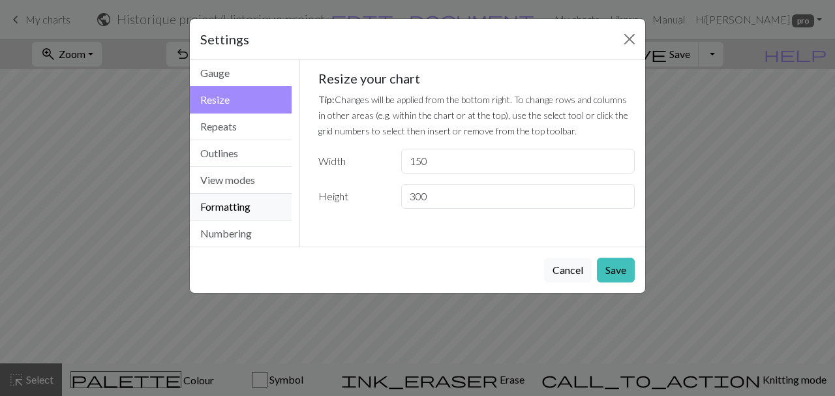
click at [259, 203] on button "Formatting" at bounding box center [241, 207] width 102 height 27
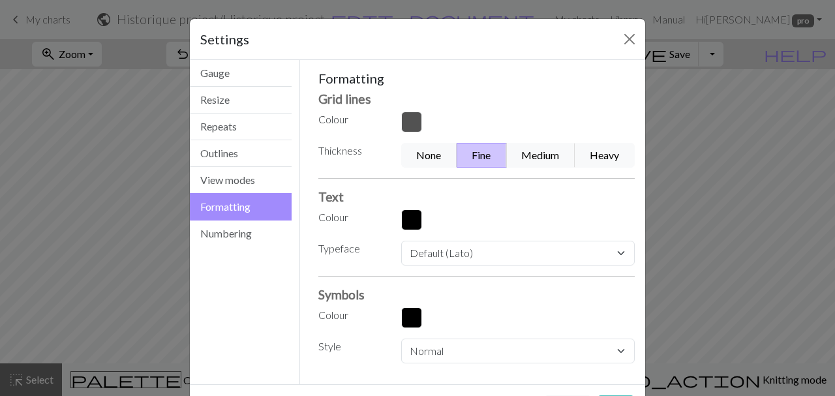
scroll to position [54, 0]
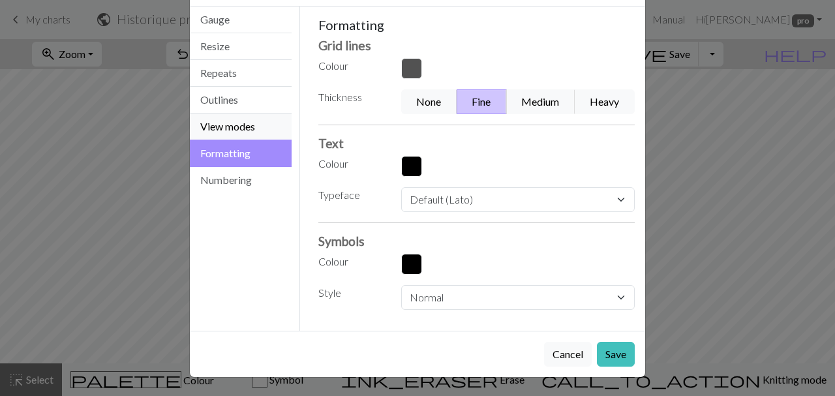
click at [255, 123] on button "View modes" at bounding box center [241, 127] width 102 height 27
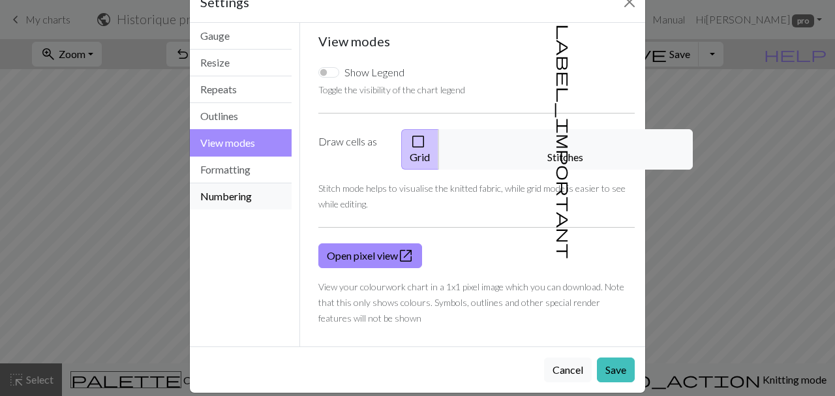
click at [249, 192] on button "Numbering" at bounding box center [241, 196] width 102 height 26
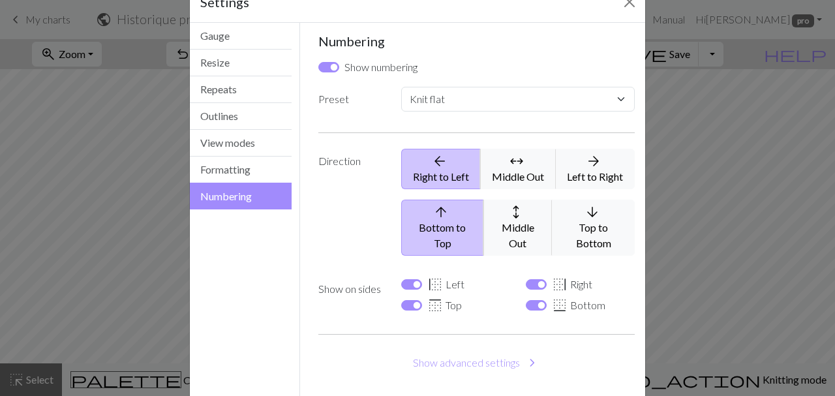
scroll to position [87, 0]
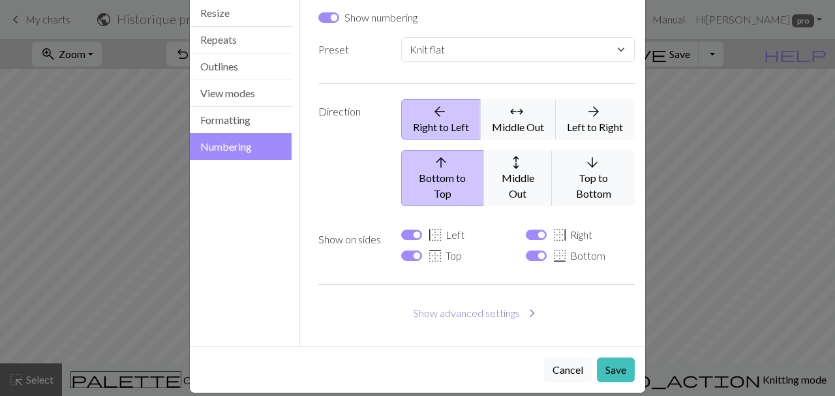
click at [479, 301] on button "Show advanced settings chevron_right" at bounding box center [476, 313] width 317 height 25
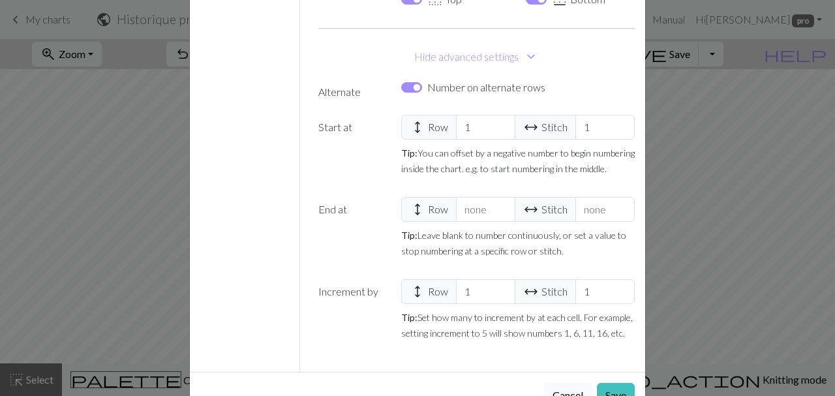
scroll to position [344, 0]
click at [600, 279] on input "1" at bounding box center [605, 291] width 59 height 25
type input "1"
click at [600, 279] on input "1" at bounding box center [605, 291] width 59 height 25
drag, startPoint x: 593, startPoint y: 278, endPoint x: 580, endPoint y: 278, distance: 13.7
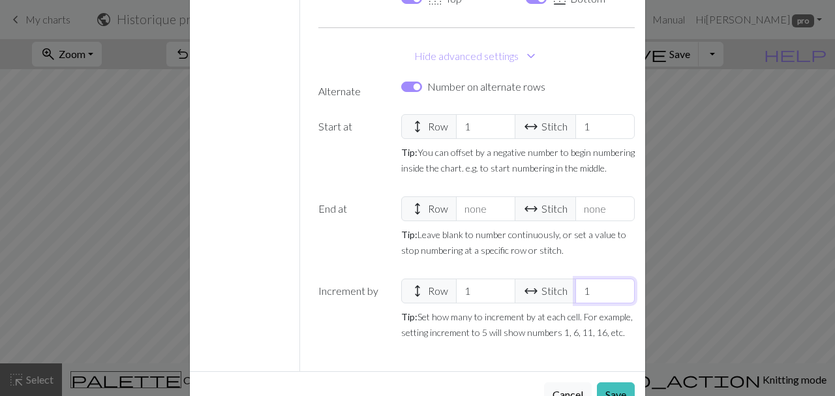
click at [580, 279] on input "1" at bounding box center [605, 291] width 59 height 25
select select
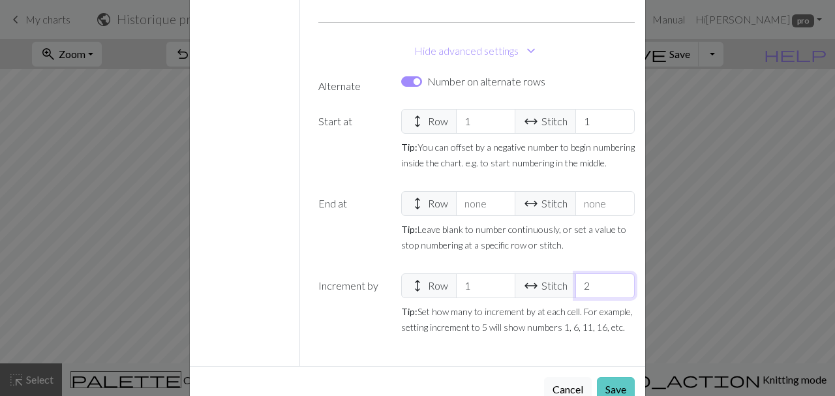
type input "2"
click at [619, 377] on button "Save" at bounding box center [616, 389] width 38 height 25
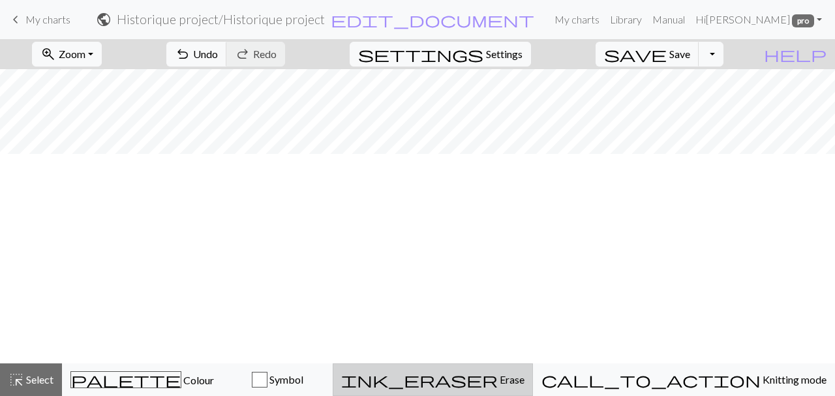
scroll to position [2901, 1454]
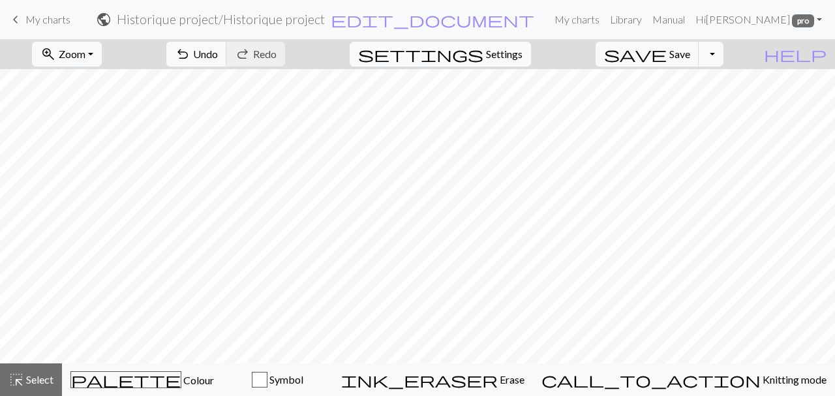
click at [531, 52] on button "settings Settings" at bounding box center [440, 54] width 181 height 25
select select "flat"
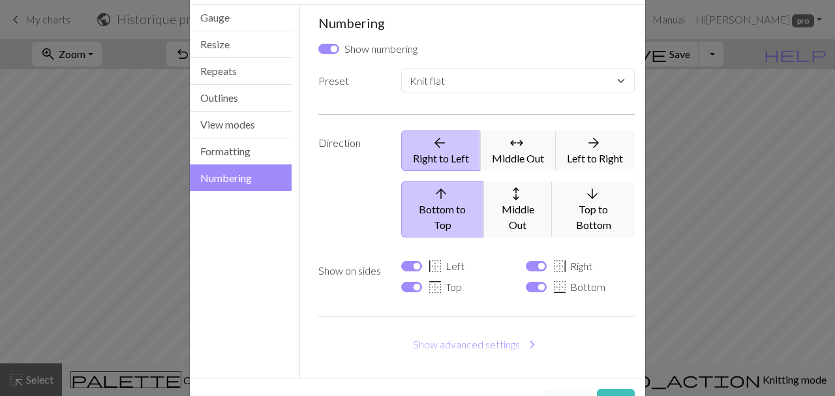
scroll to position [87, 0]
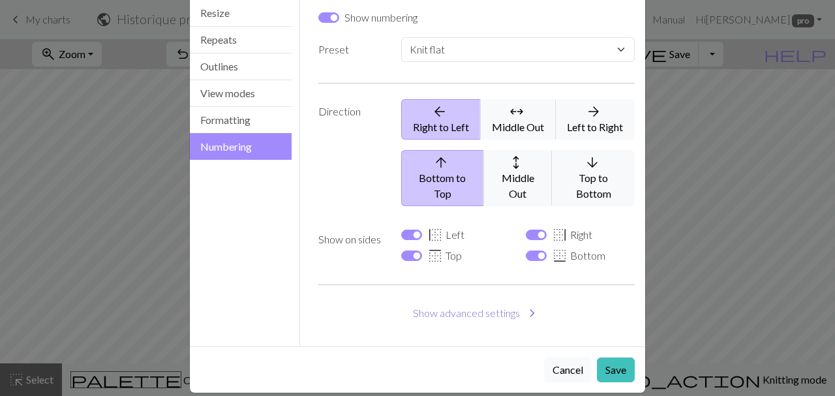
click at [497, 301] on button "Show advanced settings chevron_right" at bounding box center [476, 313] width 317 height 25
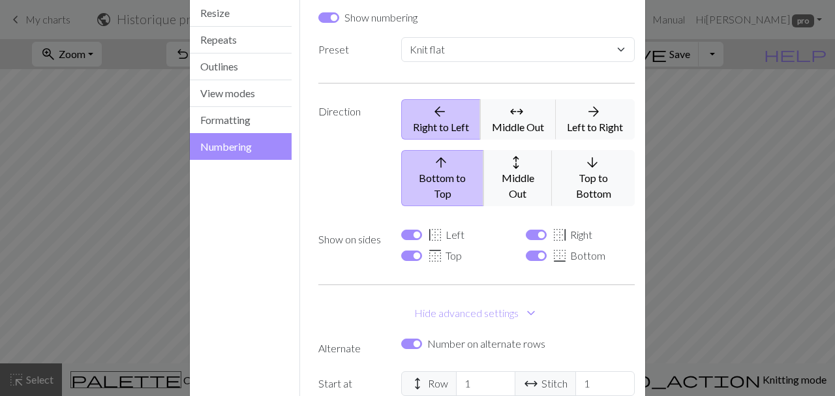
scroll to position [369, 0]
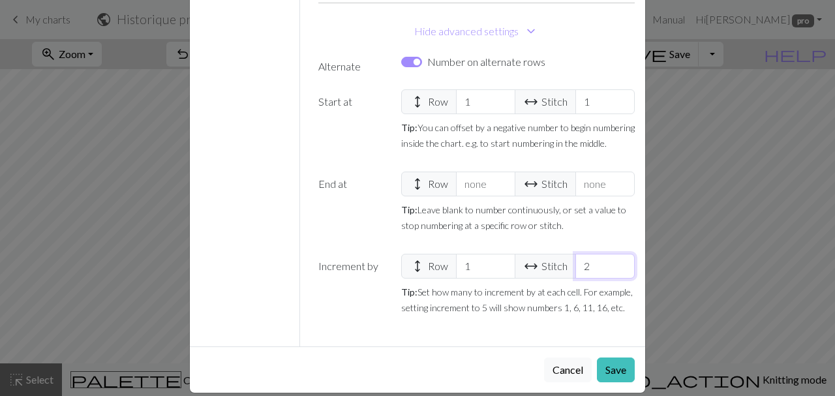
drag, startPoint x: 598, startPoint y: 252, endPoint x: 568, endPoint y: 251, distance: 29.4
click at [576, 254] on input "2" at bounding box center [605, 266] width 59 height 25
select select
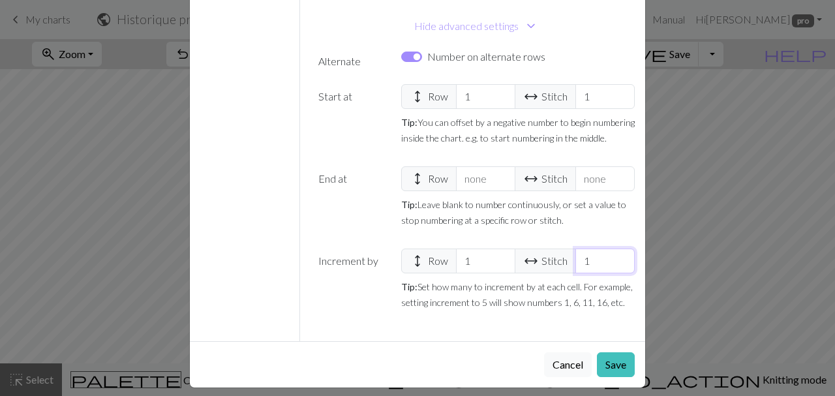
scroll to position [363, 0]
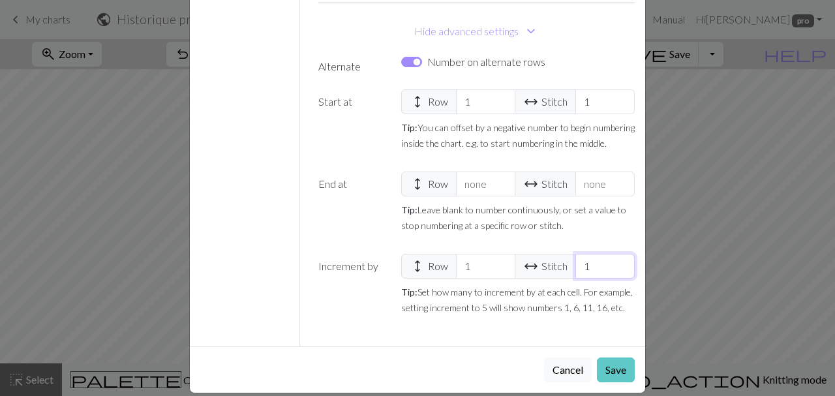
type input "1"
click at [615, 358] on button "Save" at bounding box center [616, 370] width 38 height 25
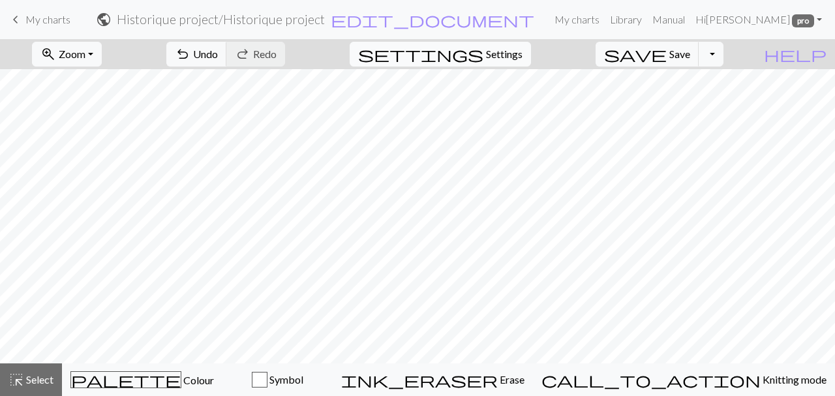
click at [531, 61] on button "settings Settings" at bounding box center [440, 54] width 181 height 25
select select "flat"
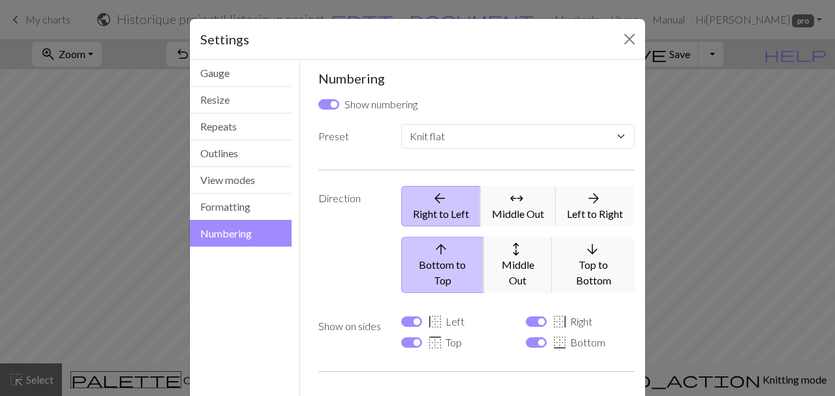
click at [590, 209] on button "arrow_forward Left to Right" at bounding box center [595, 206] width 79 height 40
select select
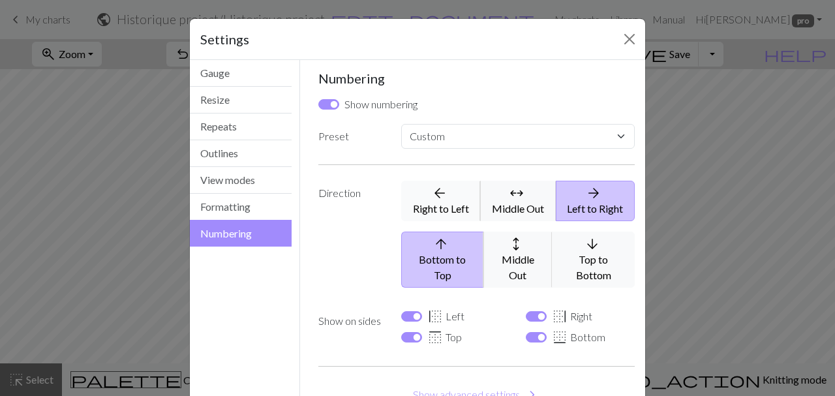
click at [469, 201] on button "arrow_back Right to Left" at bounding box center [441, 201] width 80 height 40
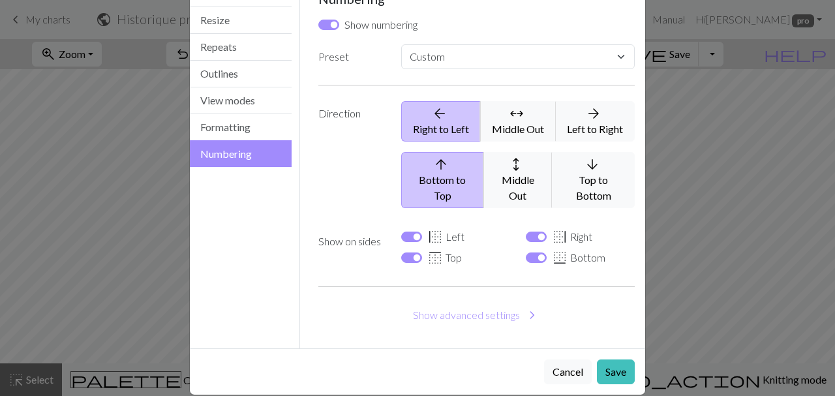
scroll to position [82, 0]
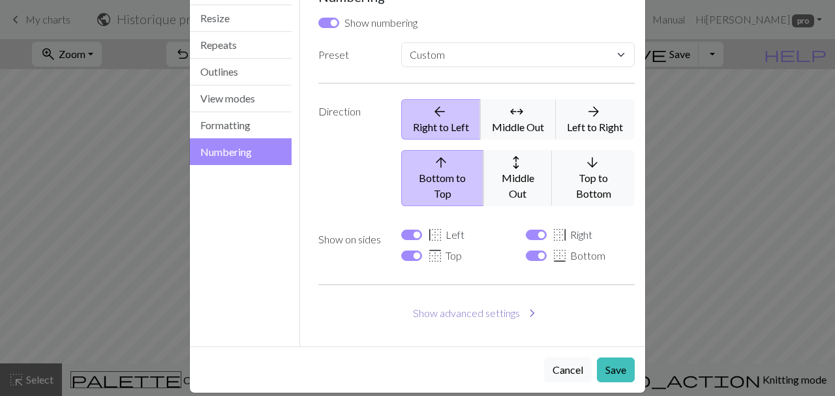
click at [506, 301] on button "Show advanced settings chevron_right" at bounding box center [476, 313] width 317 height 25
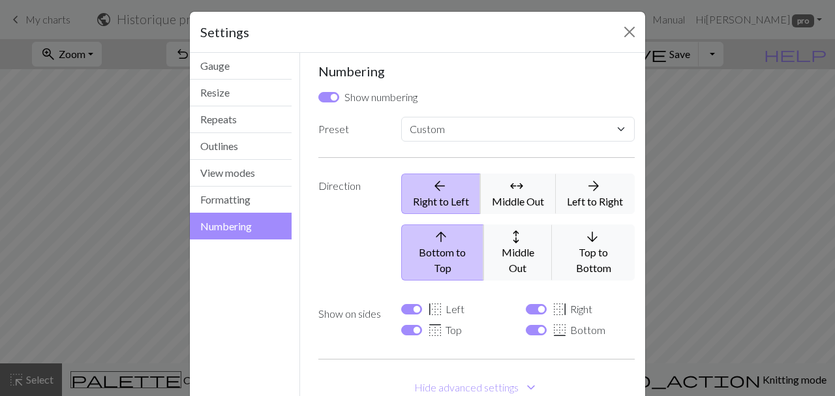
scroll to position [0, 0]
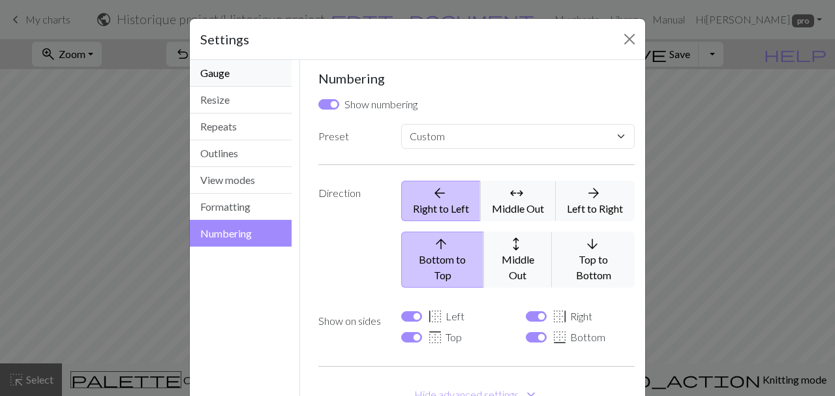
click at [275, 82] on button "Gauge" at bounding box center [241, 73] width 102 height 27
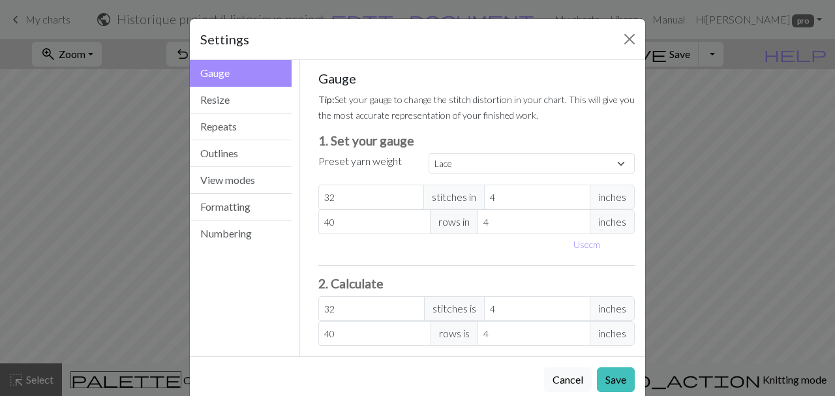
scroll to position [25, 0]
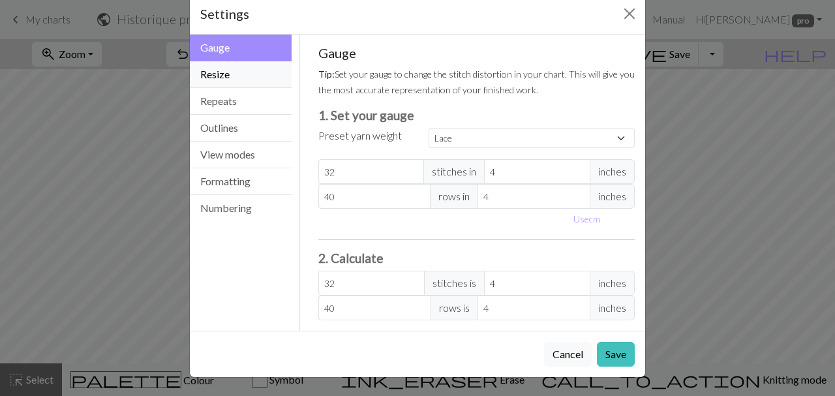
click at [270, 80] on button "Resize" at bounding box center [241, 74] width 102 height 27
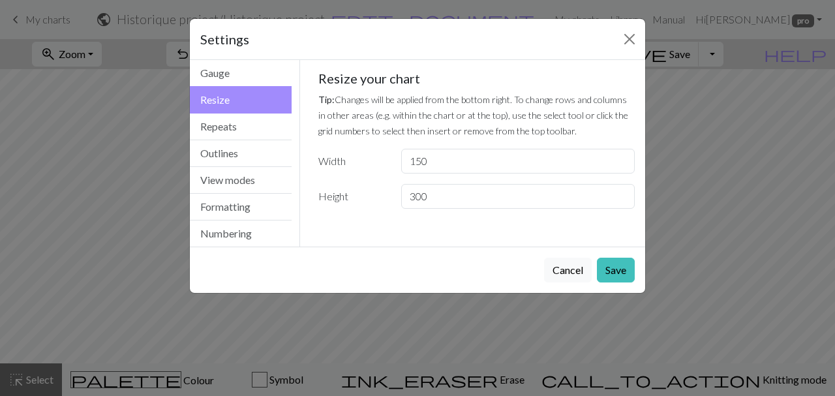
scroll to position [0, 0]
click at [247, 131] on button "Repeats" at bounding box center [241, 127] width 102 height 27
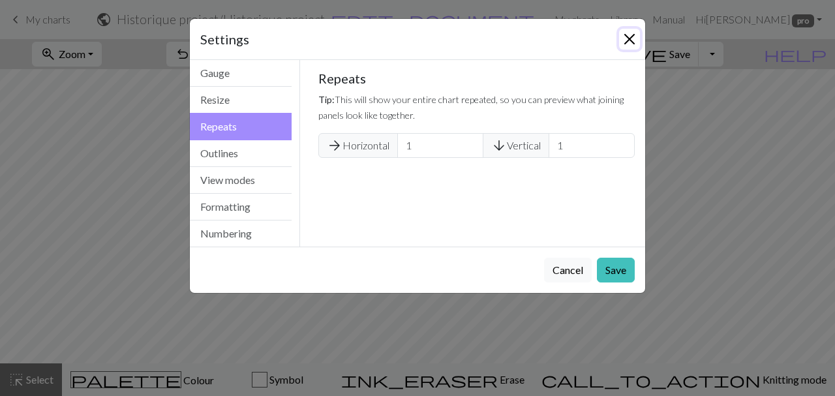
click at [630, 45] on button "Close" at bounding box center [629, 39] width 21 height 21
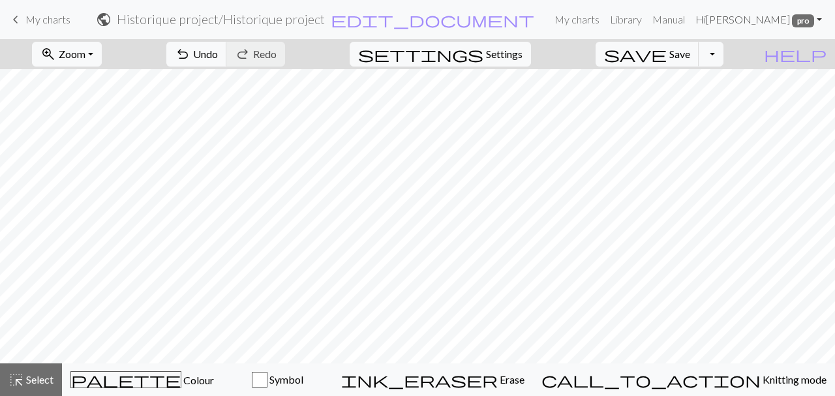
click at [819, 19] on link "Hi Pascale pro" at bounding box center [758, 20] width 137 height 26
click at [798, 52] on link "Account settings" at bounding box center [774, 55] width 84 height 26
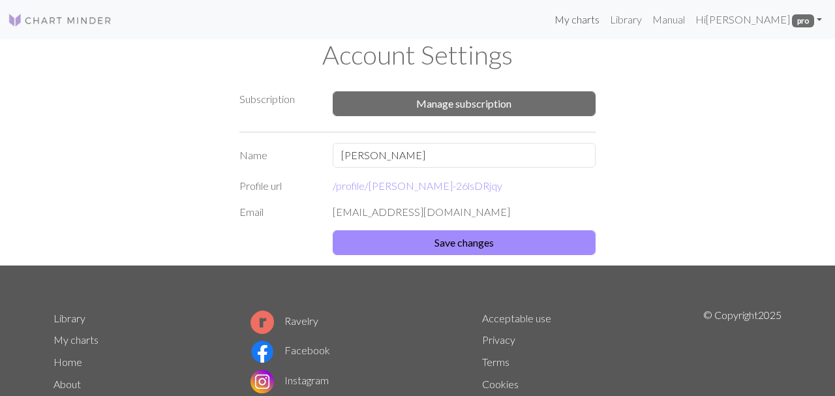
click at [605, 20] on link "My charts" at bounding box center [576, 20] width 55 height 26
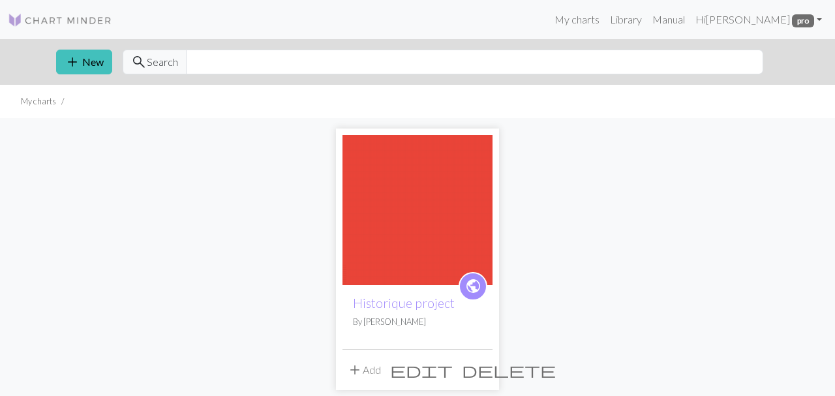
click at [453, 372] on span "edit" at bounding box center [421, 370] width 63 height 18
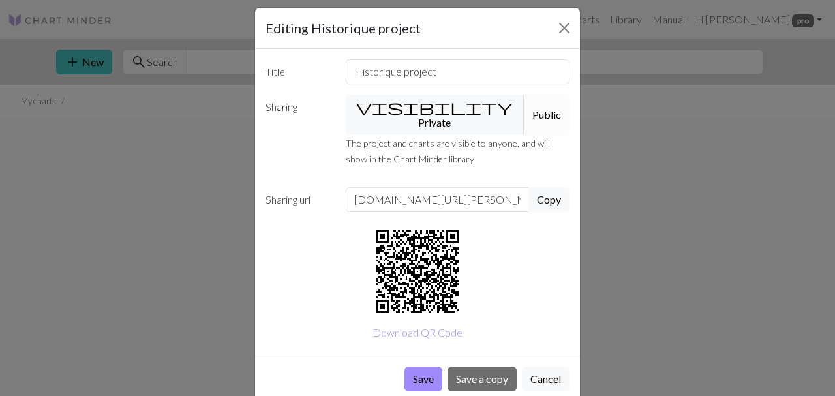
scroll to position [20, 0]
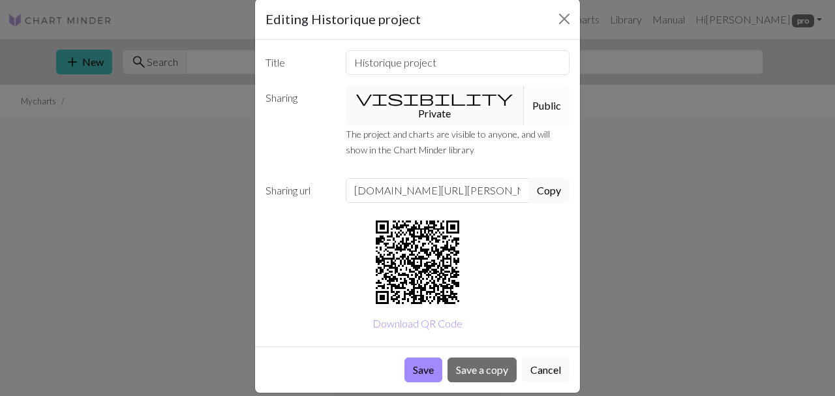
click at [427, 98] on button "visibility Private" at bounding box center [435, 105] width 179 height 40
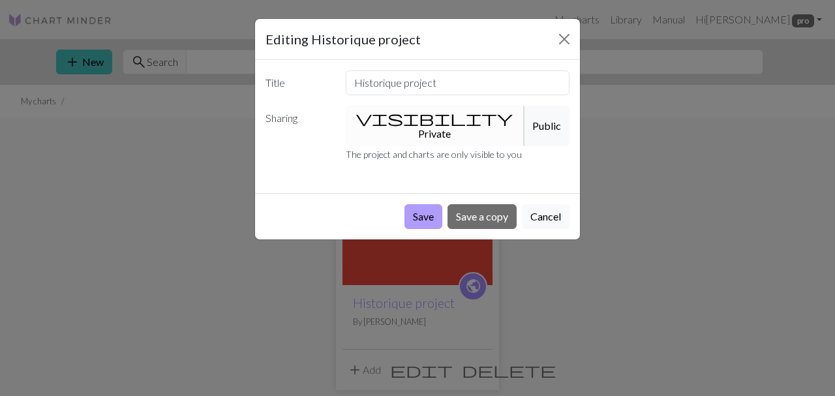
click at [425, 204] on button "Save" at bounding box center [424, 216] width 38 height 25
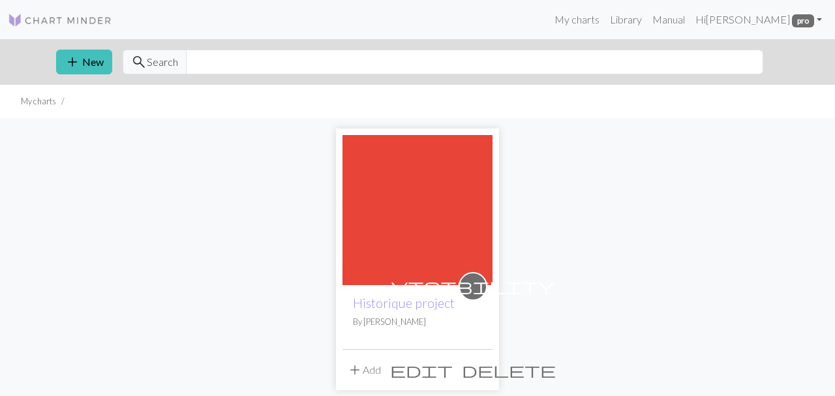
click at [361, 196] on img at bounding box center [418, 210] width 150 height 150
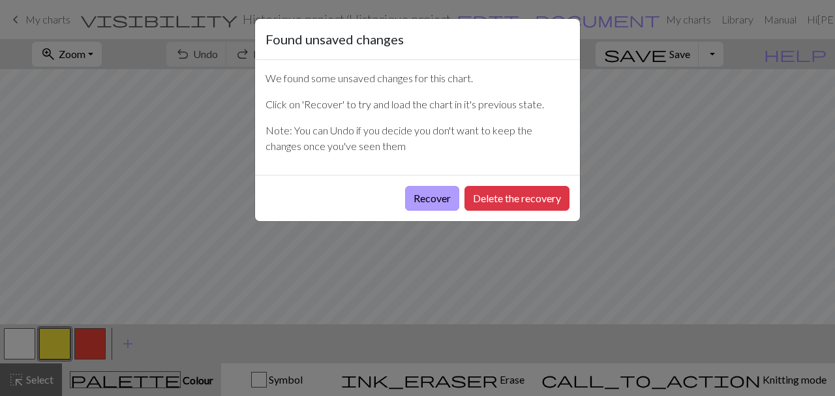
click at [431, 200] on button "Recover" at bounding box center [432, 198] width 54 height 25
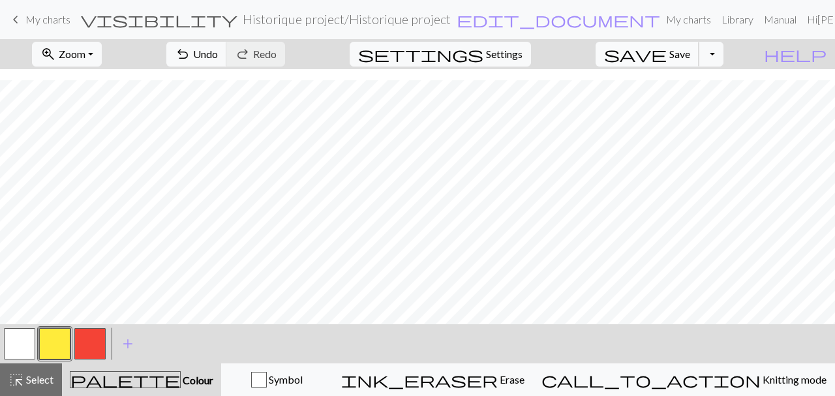
scroll to position [1955, 784]
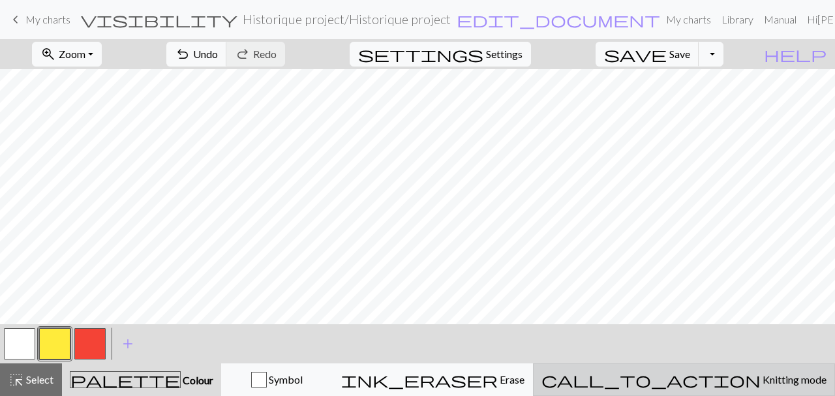
click at [761, 380] on span "Knitting mode" at bounding box center [794, 379] width 66 height 12
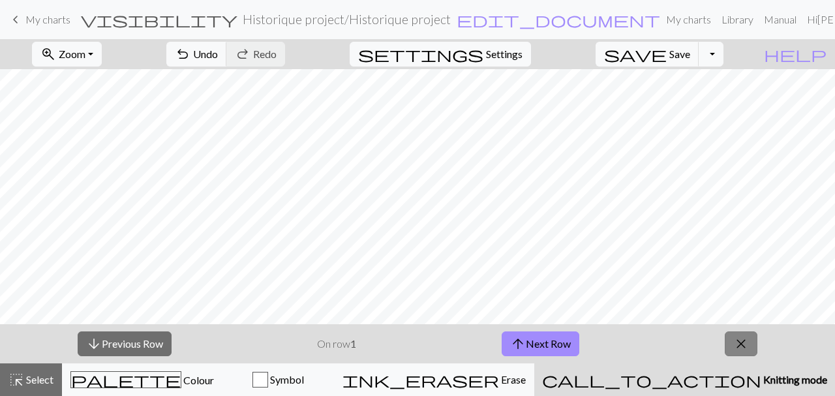
click at [754, 341] on button "close" at bounding box center [741, 344] width 33 height 25
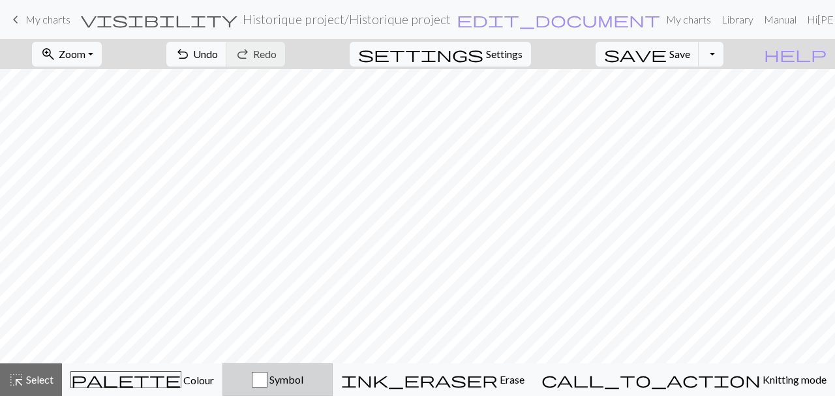
click at [303, 384] on span "Symbol" at bounding box center [286, 379] width 36 height 12
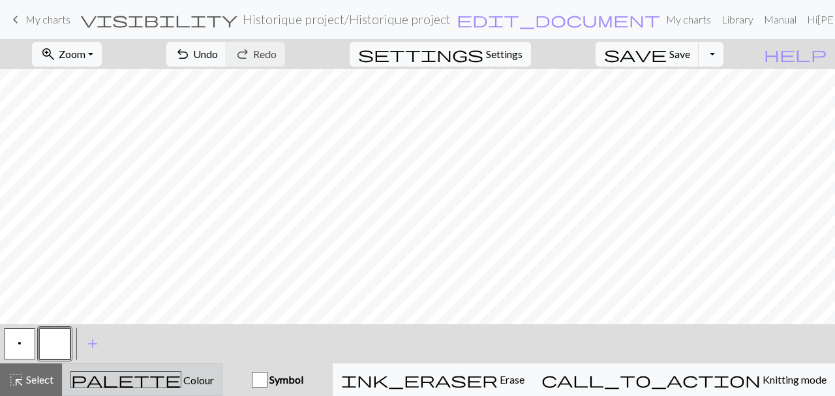
click at [138, 370] on button "palette Colour Colour" at bounding box center [142, 379] width 161 height 33
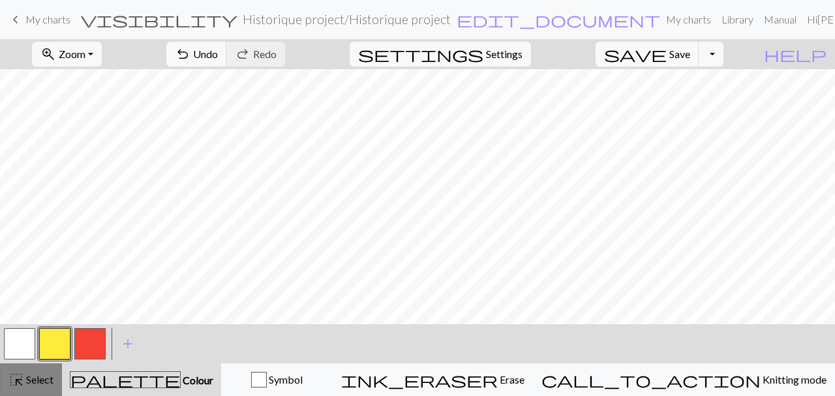
click at [33, 386] on span "Select" at bounding box center [38, 379] width 29 height 12
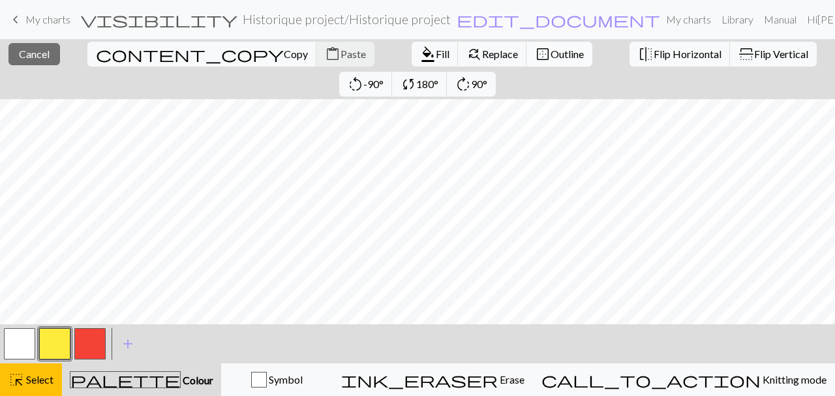
click at [551, 52] on span "Outline" at bounding box center [567, 54] width 33 height 12
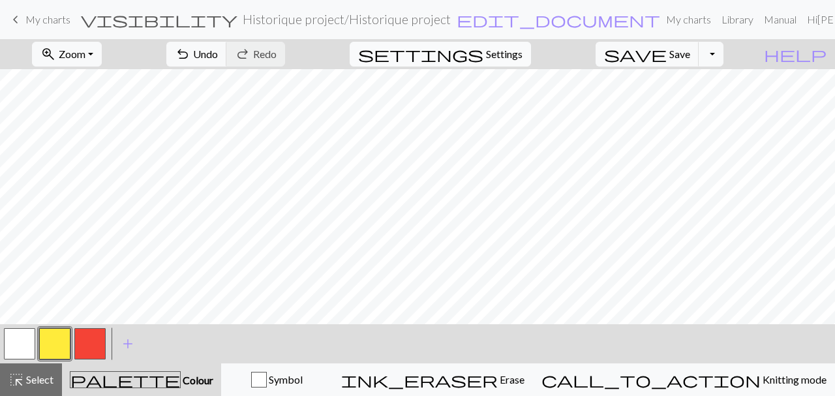
click at [512, 54] on span "Settings" at bounding box center [504, 54] width 37 height 16
select select "lace"
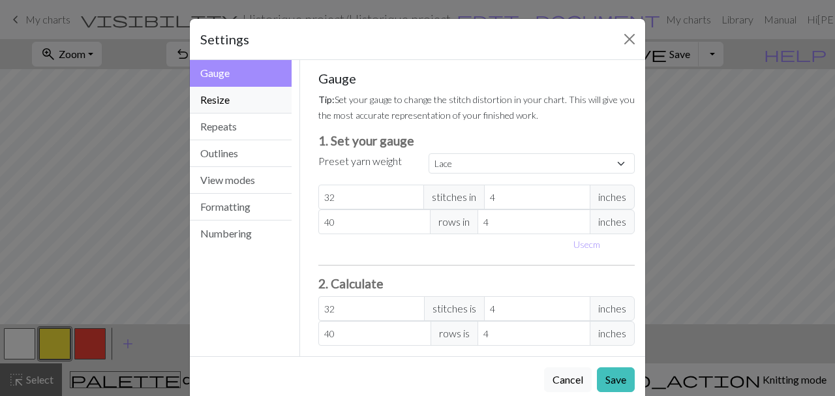
click at [261, 104] on button "Resize" at bounding box center [241, 100] width 102 height 27
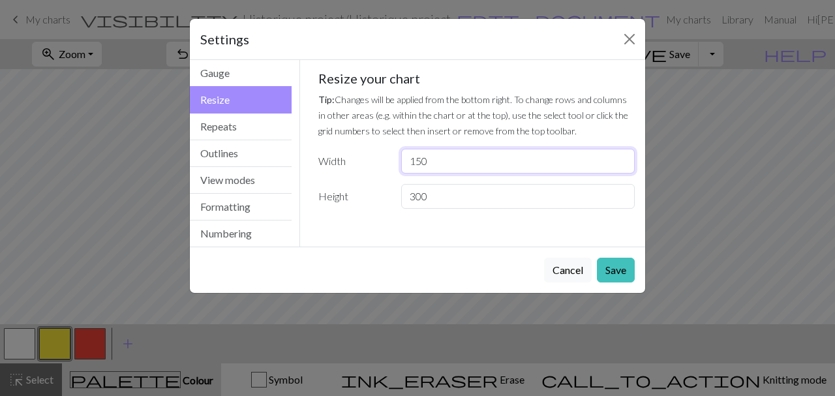
click at [439, 161] on input "150" at bounding box center [518, 161] width 234 height 25
type input "151"
click at [625, 271] on button "Save" at bounding box center [616, 270] width 38 height 25
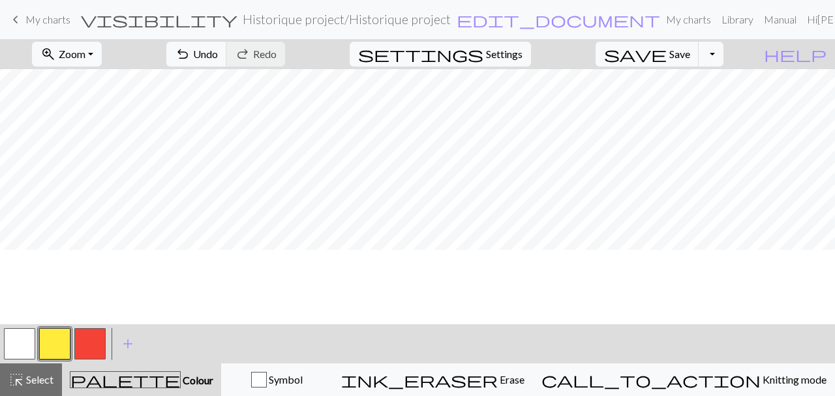
scroll to position [2003, 795]
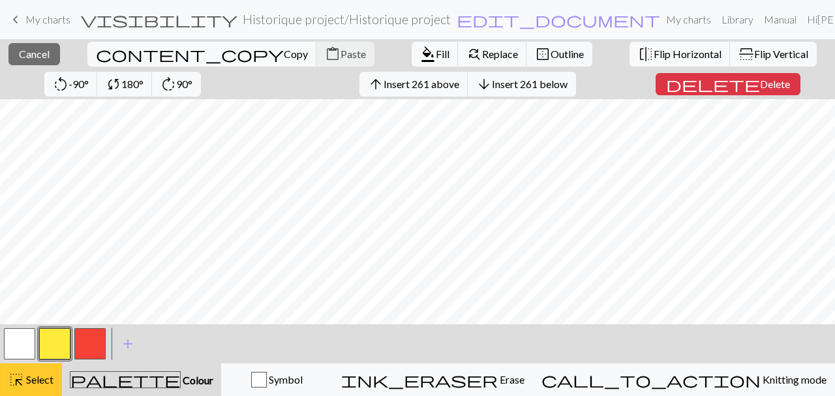
click at [36, 382] on span "Select" at bounding box center [38, 379] width 29 height 12
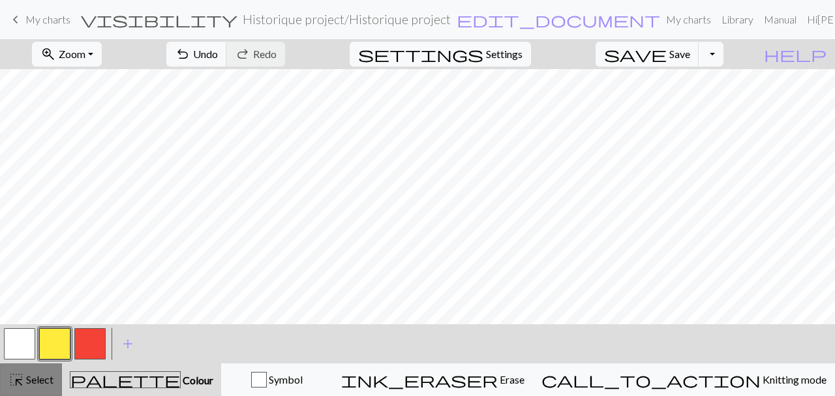
click at [40, 380] on span "Select" at bounding box center [38, 379] width 29 height 12
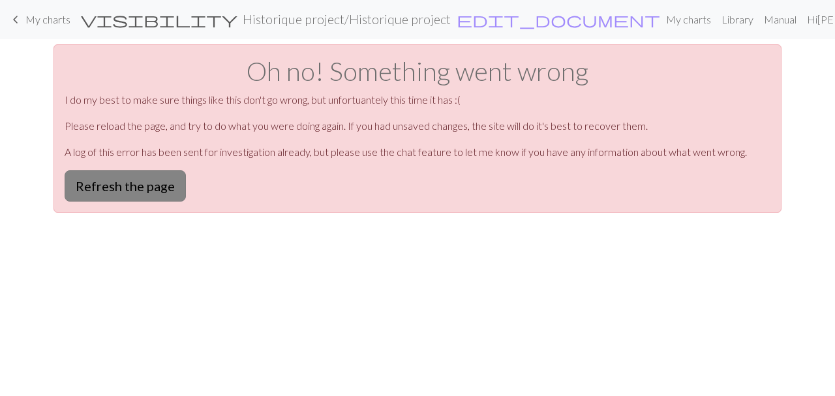
click at [126, 194] on button "Refresh the page" at bounding box center [125, 185] width 121 height 31
click at [170, 185] on button "Refresh the page" at bounding box center [125, 185] width 121 height 31
click at [661, 16] on link "My charts" at bounding box center [688, 20] width 55 height 26
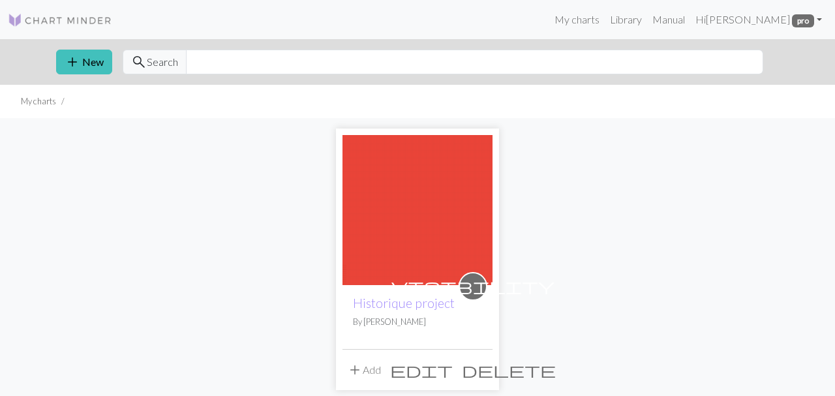
click at [434, 220] on img at bounding box center [418, 210] width 150 height 150
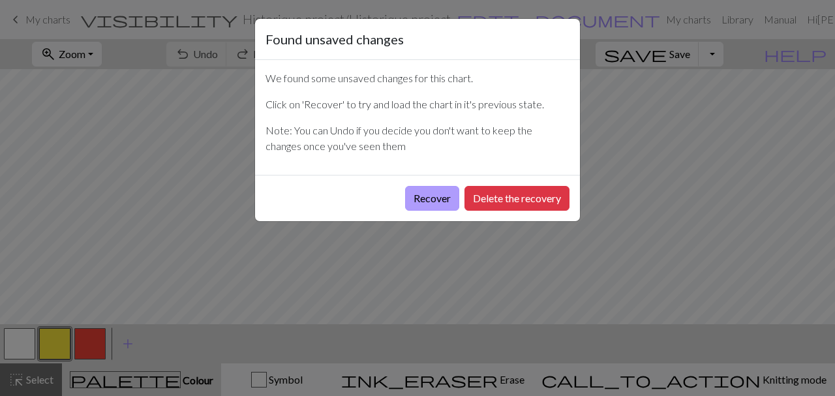
click at [441, 202] on button "Recover" at bounding box center [432, 198] width 54 height 25
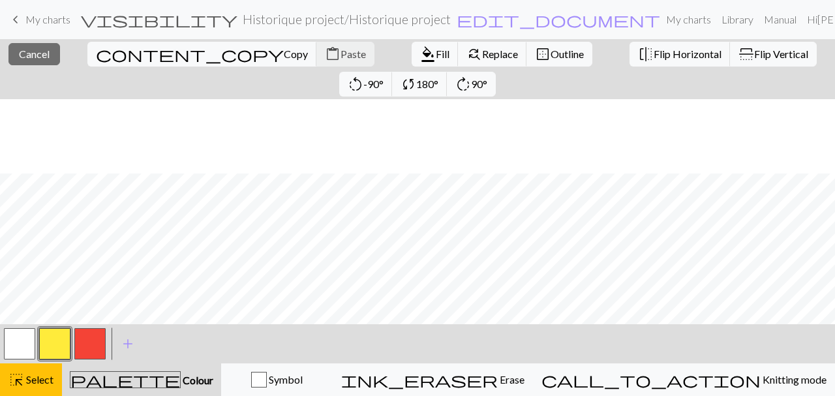
scroll to position [1884, 0]
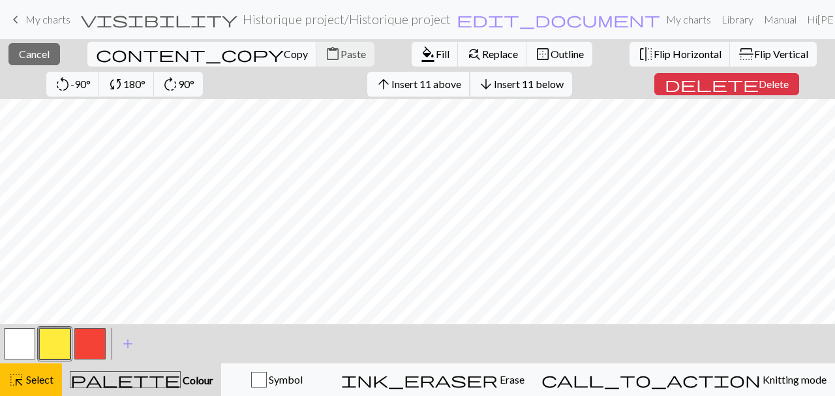
click at [392, 87] on span "Insert 11 above" at bounding box center [427, 84] width 70 height 12
click at [392, 85] on span "Insert 18 above" at bounding box center [427, 84] width 70 height 12
click at [367, 77] on button "arrow_upward Insert 18 above" at bounding box center [418, 84] width 103 height 25
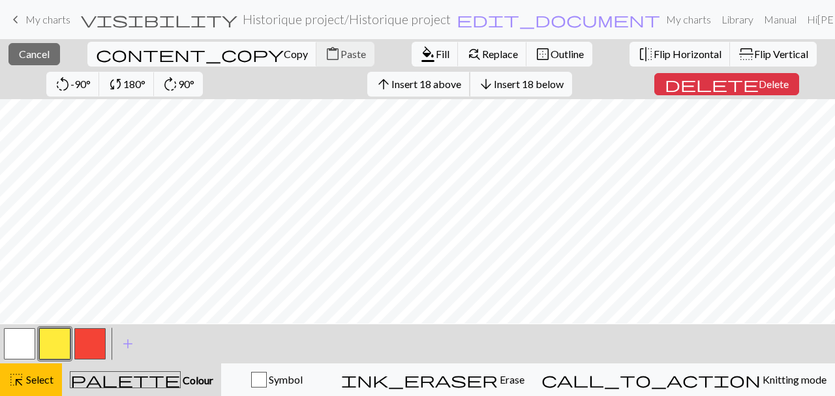
scroll to position [1925, 720]
click at [551, 57] on span "Outline" at bounding box center [567, 54] width 33 height 12
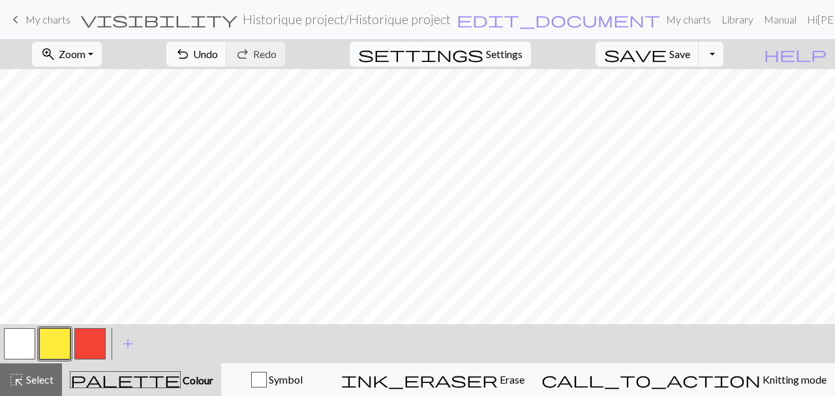
click at [523, 61] on span "Settings" at bounding box center [504, 54] width 37 height 16
select select "lace"
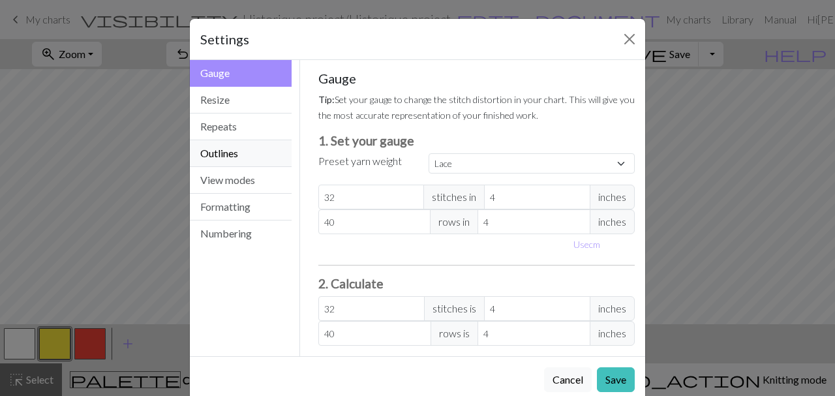
click at [228, 157] on button "Outlines" at bounding box center [241, 153] width 102 height 27
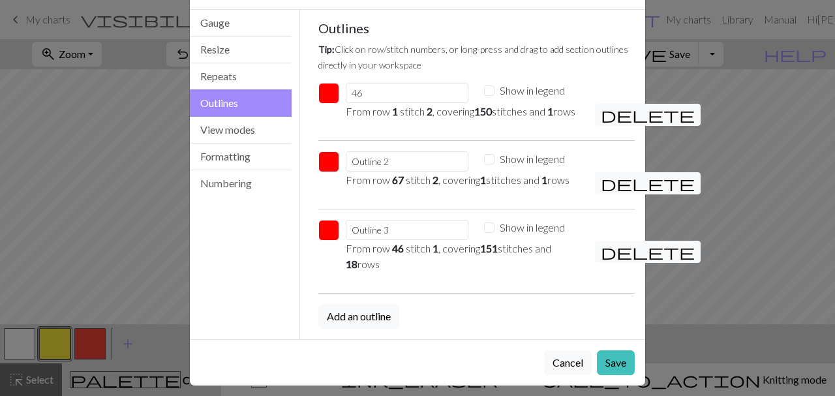
scroll to position [74, 0]
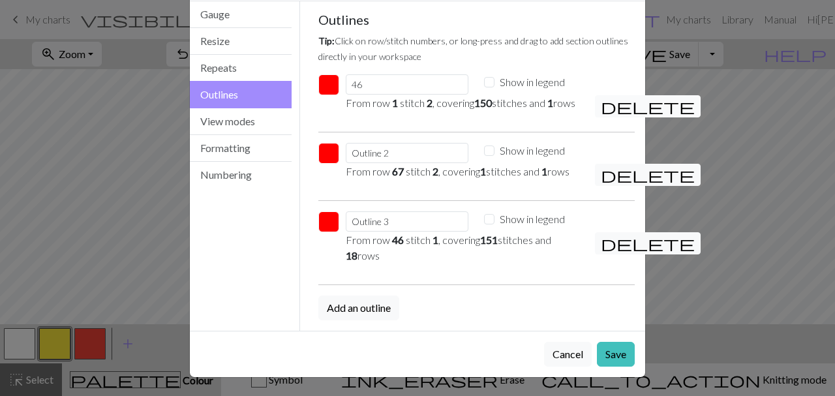
click at [605, 97] on span "delete" at bounding box center [648, 106] width 94 height 18
type input "Outline 1"
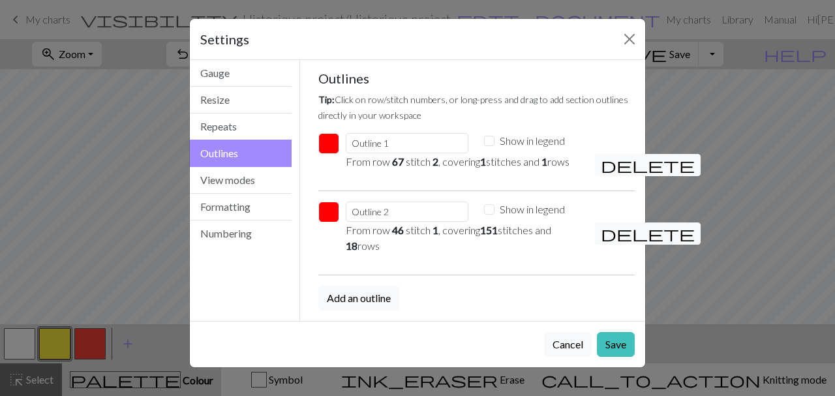
scroll to position [0, 0]
click at [608, 158] on span "delete" at bounding box center [648, 165] width 94 height 18
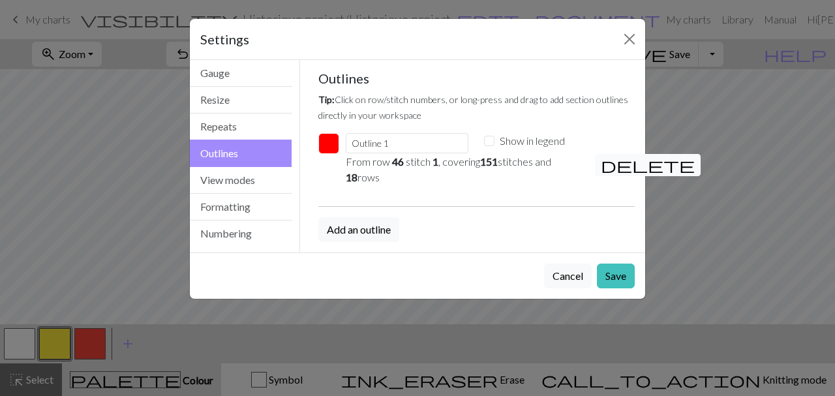
click at [615, 163] on span "delete" at bounding box center [648, 165] width 94 height 18
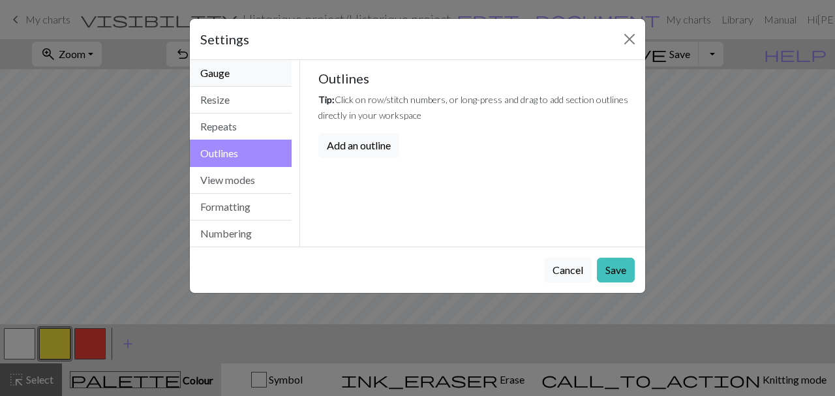
click at [234, 83] on button "Gauge" at bounding box center [241, 73] width 102 height 27
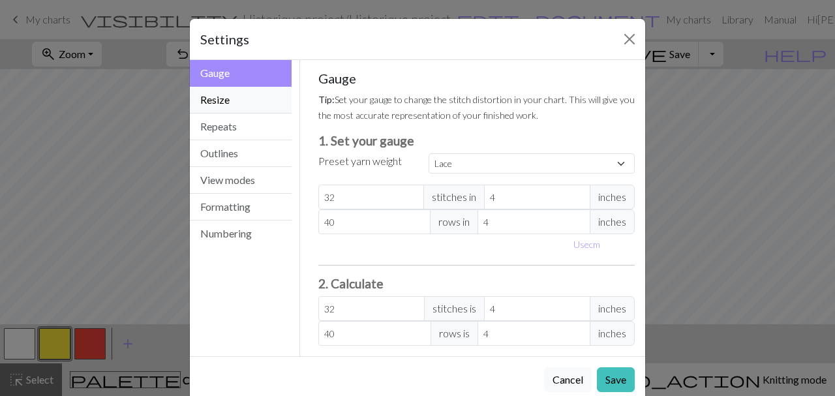
click at [243, 103] on button "Resize" at bounding box center [241, 100] width 102 height 27
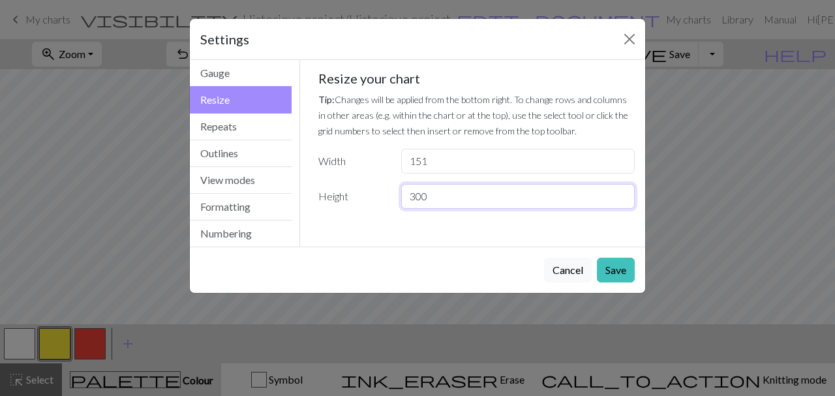
drag, startPoint x: 406, startPoint y: 200, endPoint x: 369, endPoint y: 202, distance: 36.6
click at [401, 202] on input "300" at bounding box center [518, 196] width 234 height 25
drag, startPoint x: 429, startPoint y: 164, endPoint x: 394, endPoint y: 164, distance: 35.2
click at [401, 165] on input "151" at bounding box center [518, 161] width 234 height 25
click at [450, 164] on input "151" at bounding box center [518, 161] width 234 height 25
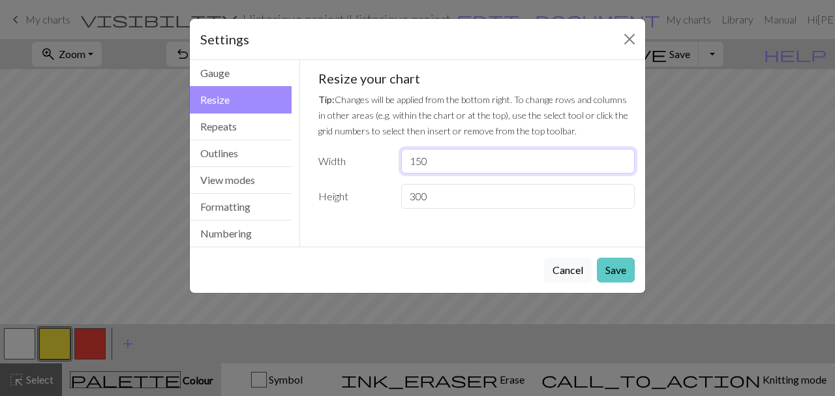
type input "150"
click at [604, 278] on button "Save" at bounding box center [616, 270] width 38 height 25
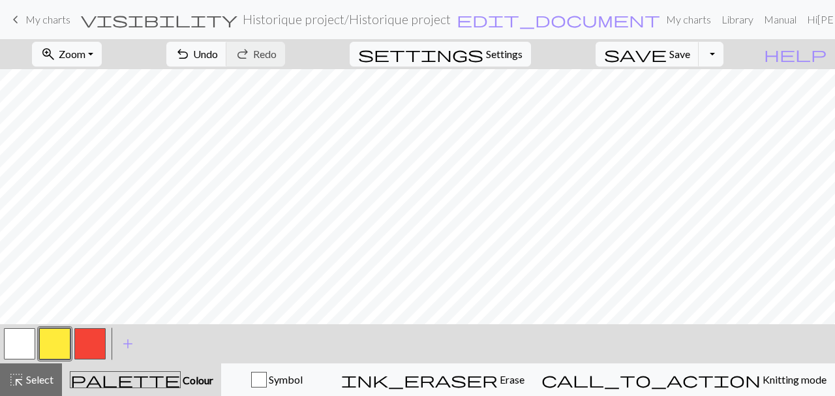
scroll to position [1925, 710]
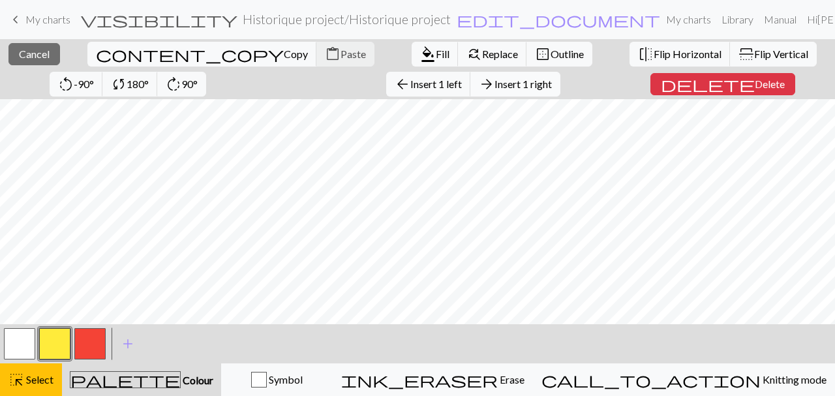
click at [479, 86] on span "arrow_forward" at bounding box center [487, 84] width 16 height 18
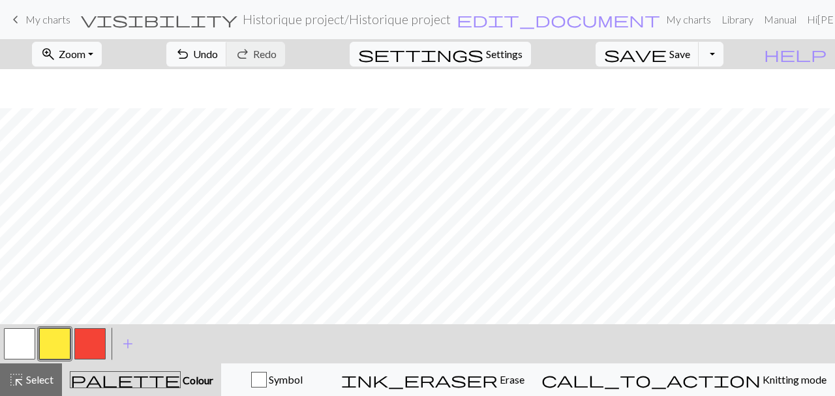
scroll to position [2411, 1094]
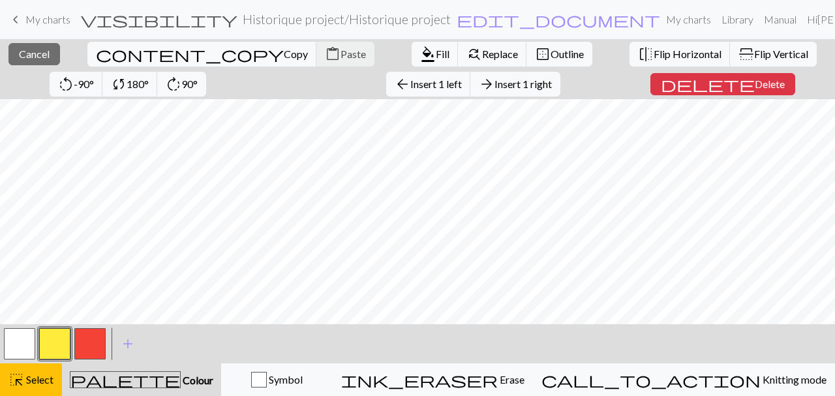
click at [377, 99] on div "arrow_back Insert 1 left arrow_forward Insert 1 right" at bounding box center [474, 84] width 194 height 30
click at [495, 84] on span "Insert 1 right" at bounding box center [523, 84] width 57 height 12
click at [40, 382] on span "Select" at bounding box center [38, 379] width 29 height 12
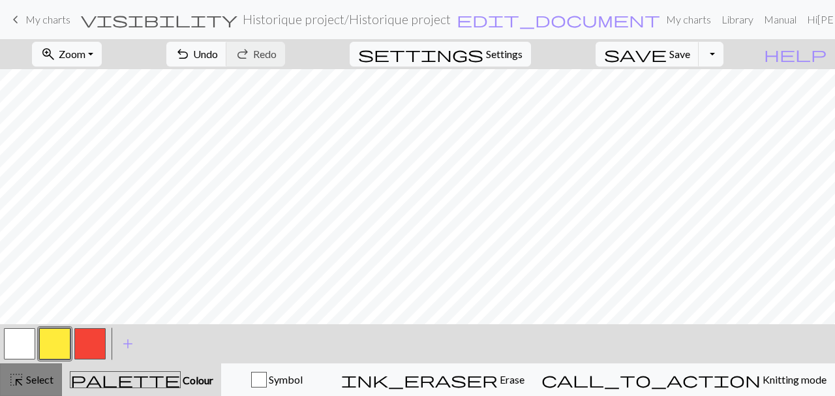
click at [43, 380] on span "Select" at bounding box center [38, 379] width 29 height 12
click at [17, 339] on button "button" at bounding box center [19, 343] width 31 height 31
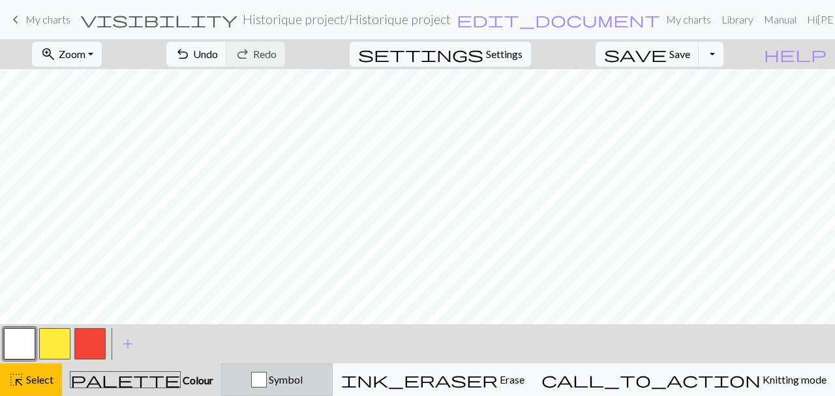
click at [267, 379] on div "button" at bounding box center [259, 380] width 16 height 16
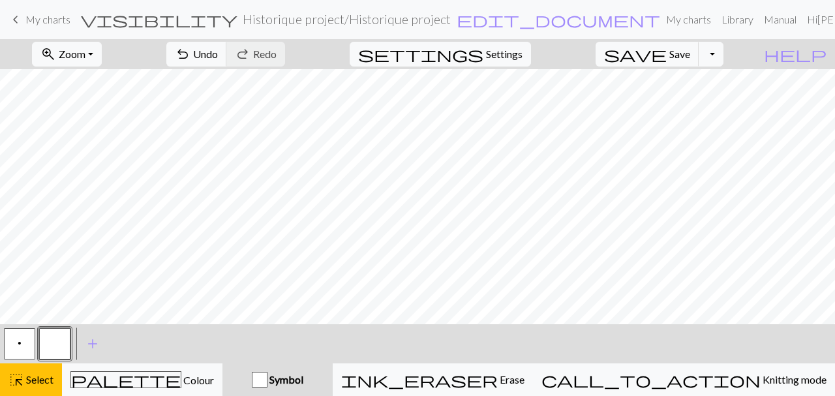
click at [50, 343] on button "button" at bounding box center [54, 343] width 31 height 31
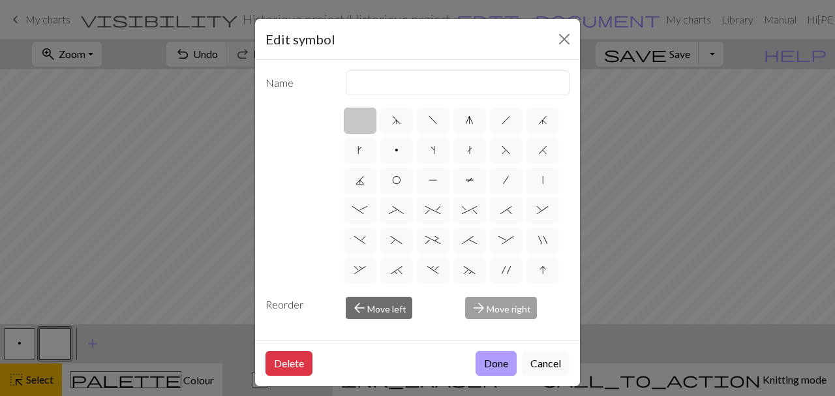
click at [498, 358] on button "Done" at bounding box center [496, 363] width 41 height 25
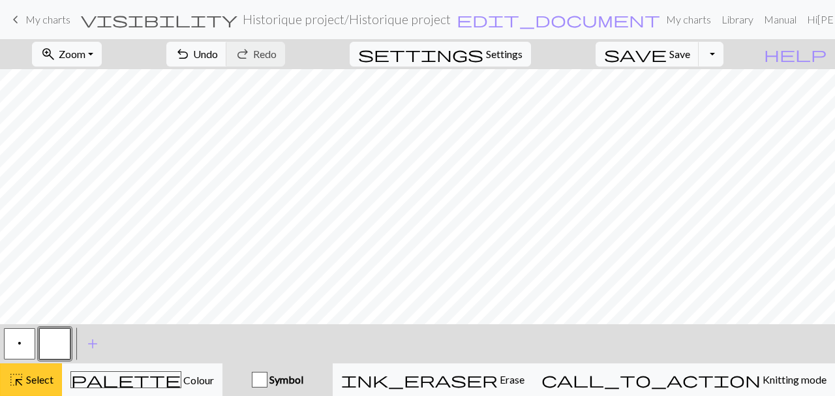
click at [27, 378] on span "Select" at bounding box center [38, 379] width 29 height 12
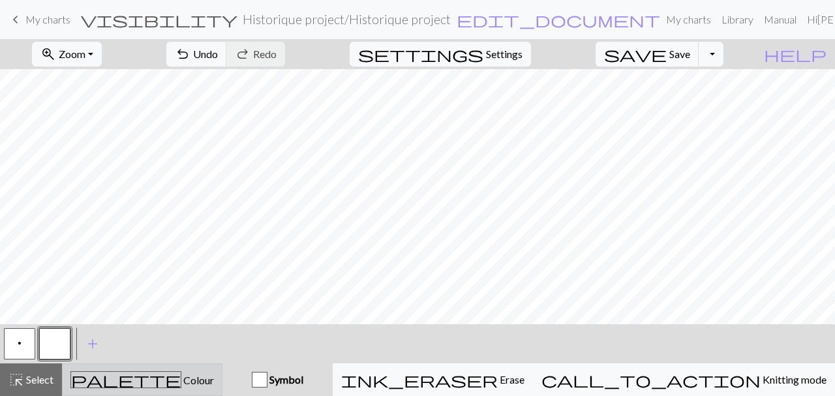
click at [181, 379] on span "Colour" at bounding box center [197, 380] width 33 height 12
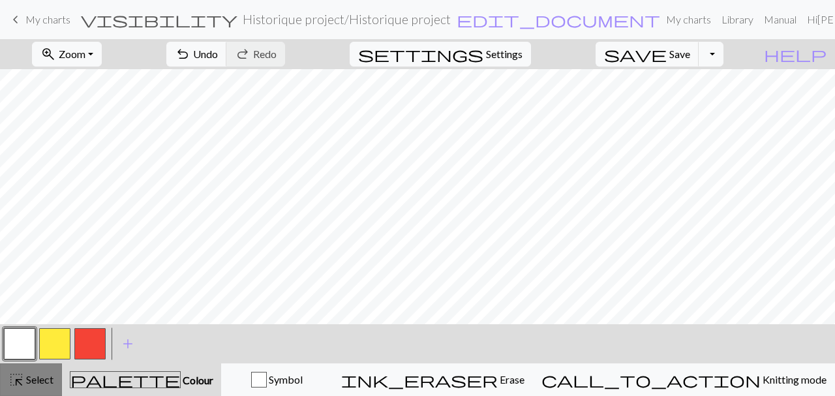
click at [27, 377] on span "Select" at bounding box center [38, 379] width 29 height 12
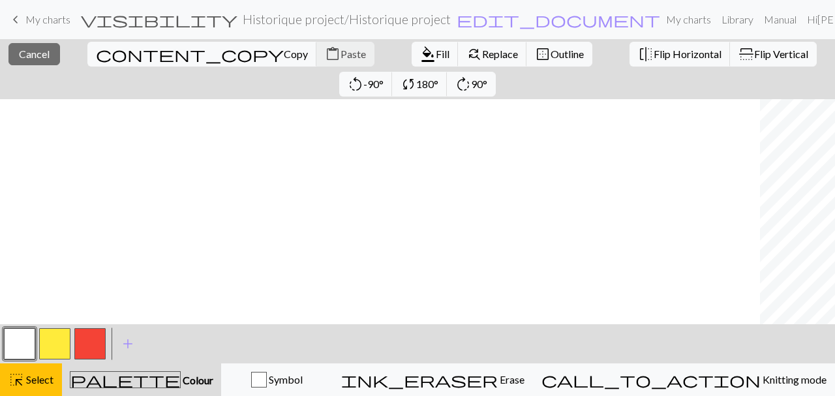
scroll to position [2466, 1107]
click at [89, 348] on button "button" at bounding box center [89, 343] width 31 height 31
click at [420, 52] on span "format_color_fill" at bounding box center [428, 54] width 16 height 18
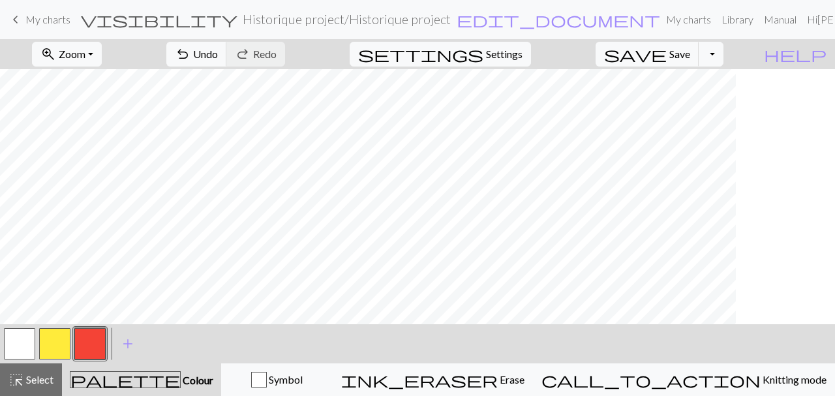
scroll to position [2466, 0]
click at [55, 345] on button "button" at bounding box center [54, 343] width 31 height 31
click at [43, 376] on span "Select" at bounding box center [38, 379] width 29 height 12
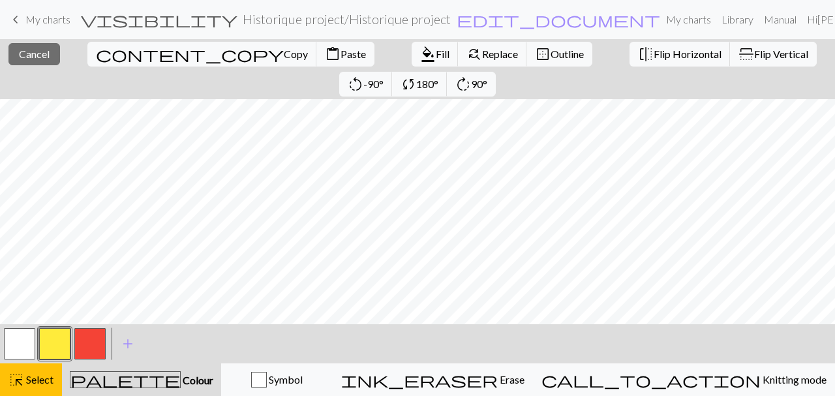
scroll to position [2390, 1107]
click at [32, 380] on span "Select" at bounding box center [38, 379] width 29 height 12
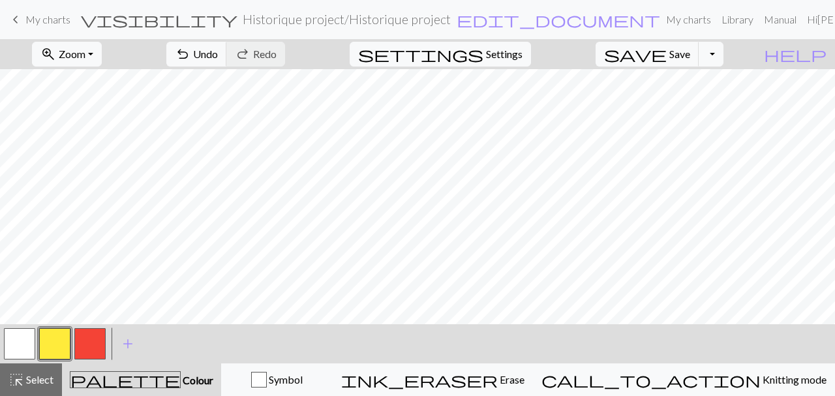
click at [95, 340] on button "button" at bounding box center [89, 343] width 31 height 31
click at [41, 389] on button "highlight_alt Select Select" at bounding box center [31, 379] width 62 height 33
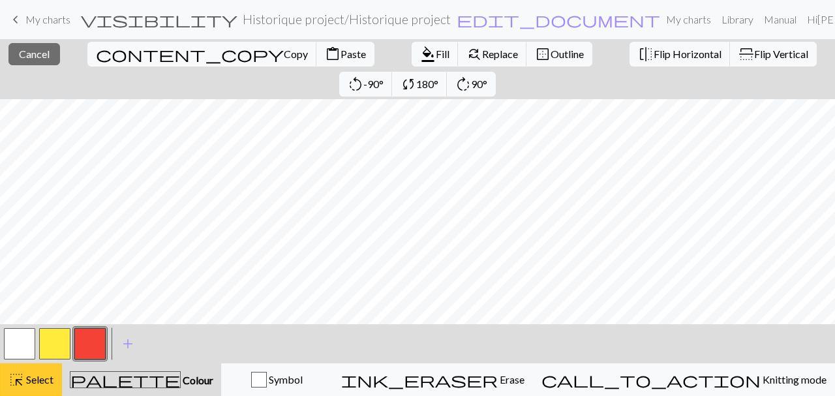
click at [50, 374] on span "Select" at bounding box center [38, 379] width 29 height 12
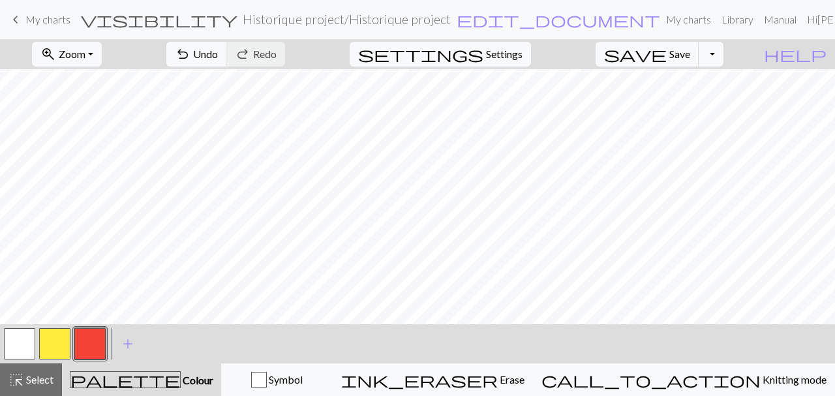
click at [39, 343] on div at bounding box center [55, 343] width 106 height 35
click at [53, 343] on button "button" at bounding box center [54, 343] width 31 height 31
click at [55, 343] on button "button" at bounding box center [54, 343] width 31 height 31
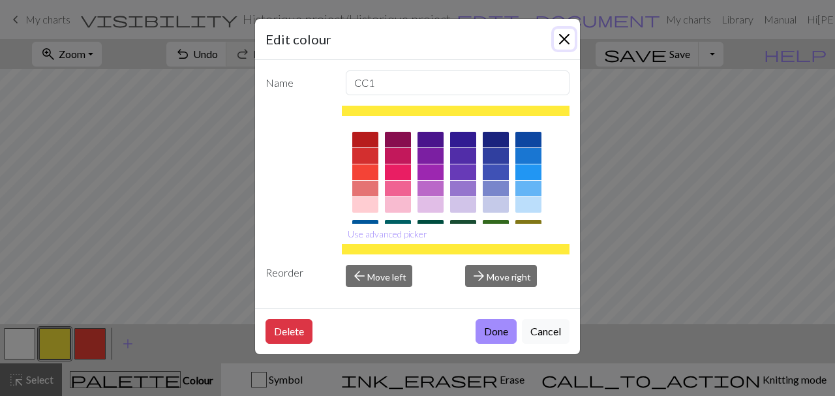
click at [563, 43] on button "Close" at bounding box center [564, 39] width 21 height 21
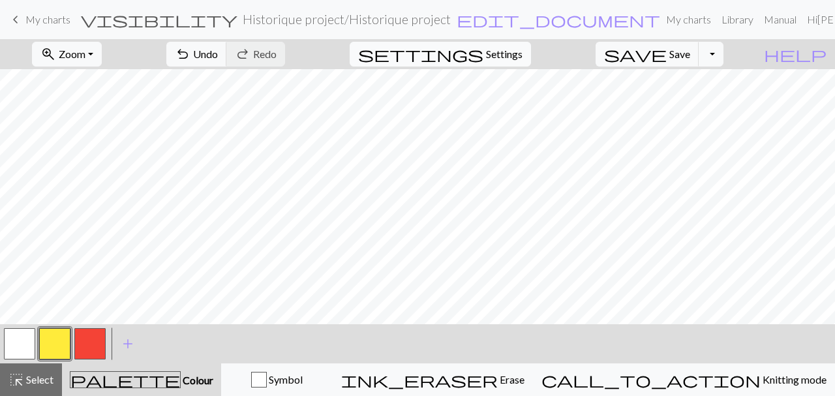
click at [484, 59] on span "settings" at bounding box center [420, 54] width 125 height 18
select select "lace"
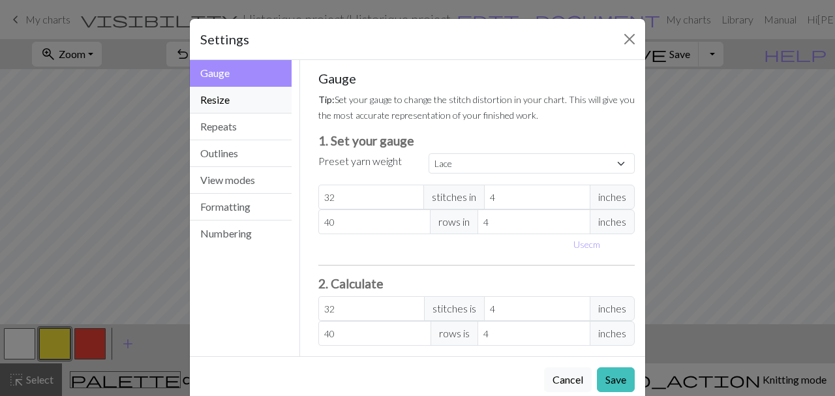
click at [236, 107] on button "Resize" at bounding box center [241, 100] width 102 height 27
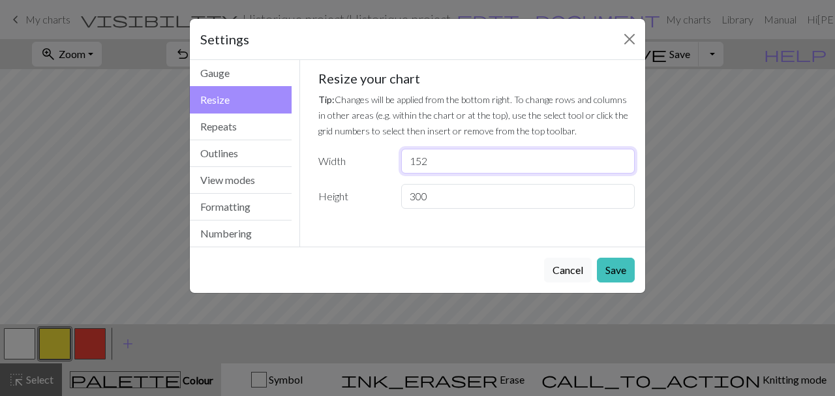
drag, startPoint x: 434, startPoint y: 153, endPoint x: 414, endPoint y: 170, distance: 26.4
click at [414, 170] on input "152" at bounding box center [518, 161] width 234 height 25
type input "160"
click at [619, 266] on button "Save" at bounding box center [616, 270] width 38 height 25
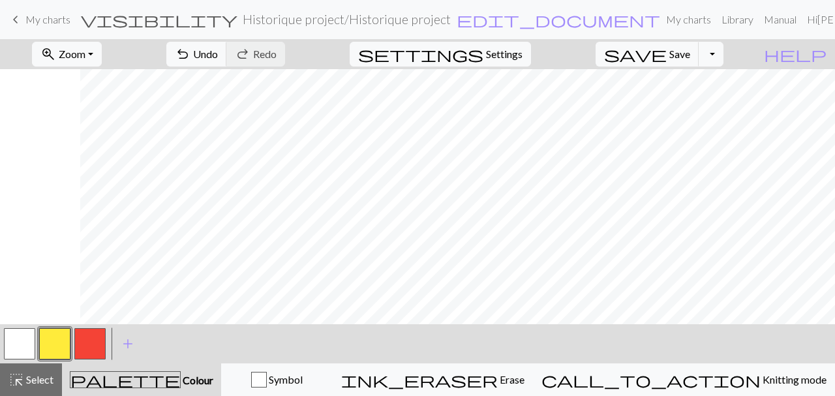
scroll to position [2390, 1206]
click at [100, 337] on button "button" at bounding box center [89, 343] width 31 height 31
click at [27, 380] on span "Select" at bounding box center [38, 379] width 29 height 12
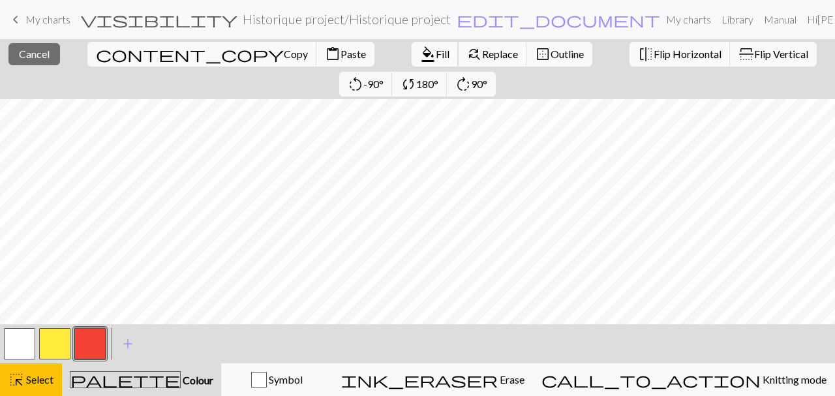
click at [420, 50] on span "format_color_fill" at bounding box center [428, 54] width 16 height 18
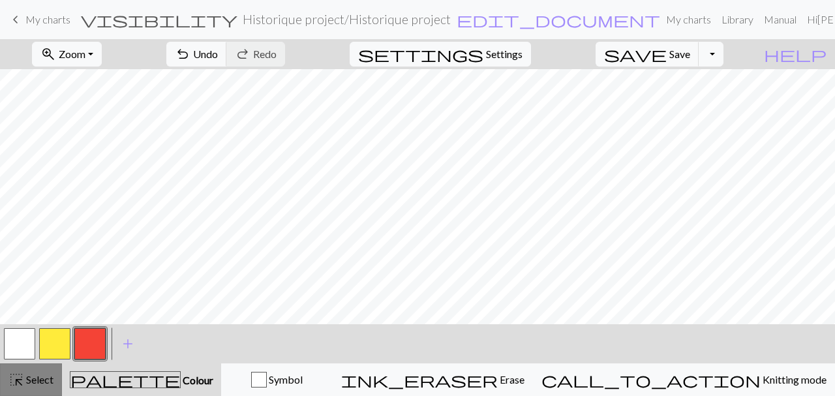
click at [32, 390] on button "highlight_alt Select Select" at bounding box center [31, 379] width 62 height 33
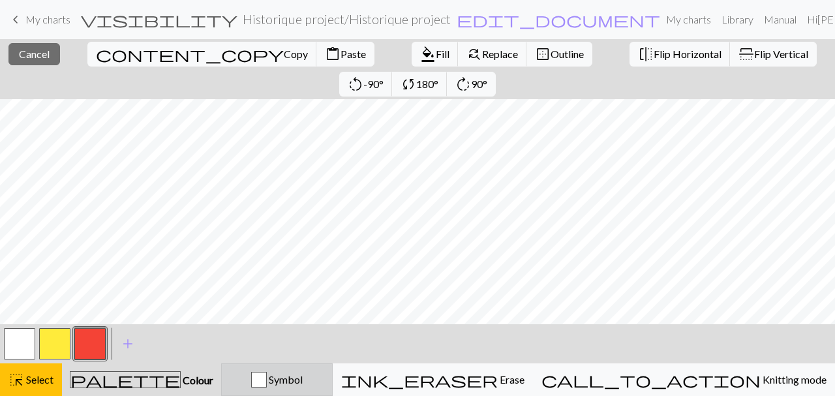
click at [303, 383] on span "Symbol" at bounding box center [285, 379] width 36 height 12
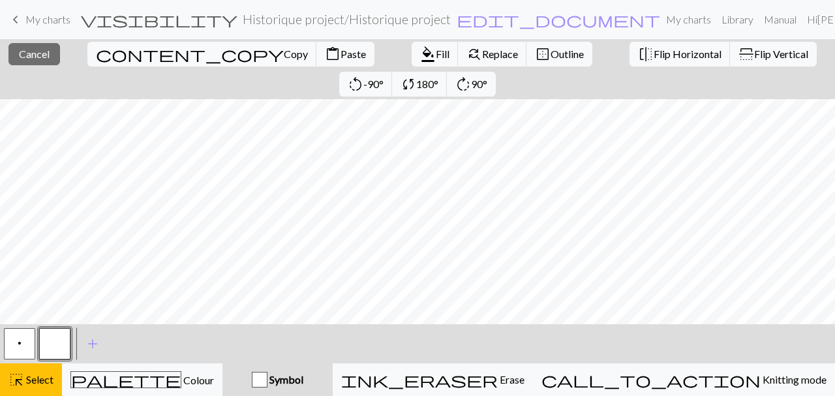
click at [23, 344] on button "p" at bounding box center [19, 343] width 31 height 31
click at [44, 374] on span "Select" at bounding box center [38, 379] width 29 height 12
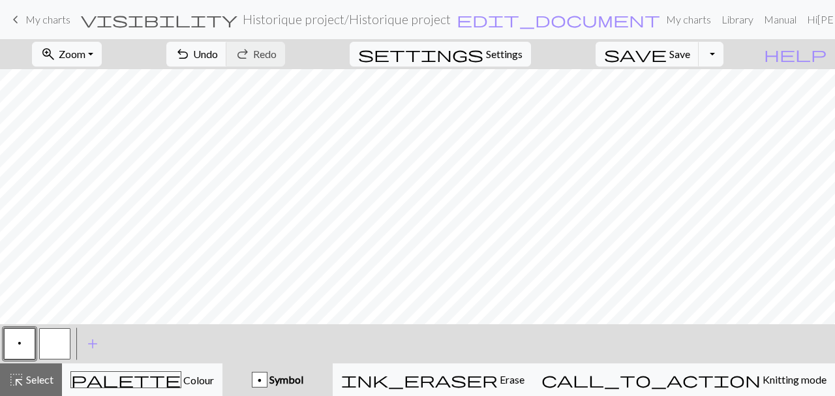
click at [53, 351] on button "button" at bounding box center [54, 343] width 31 height 31
drag, startPoint x: 23, startPoint y: 340, endPoint x: 33, endPoint y: 343, distance: 10.3
click at [23, 341] on button "p" at bounding box center [19, 343] width 31 height 31
click at [40, 377] on span "Select" at bounding box center [38, 379] width 29 height 12
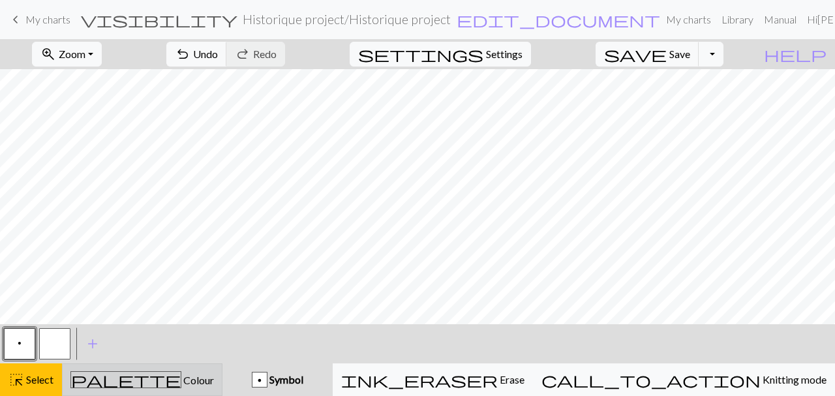
click at [198, 379] on div "palette Colour Colour" at bounding box center [142, 379] width 144 height 17
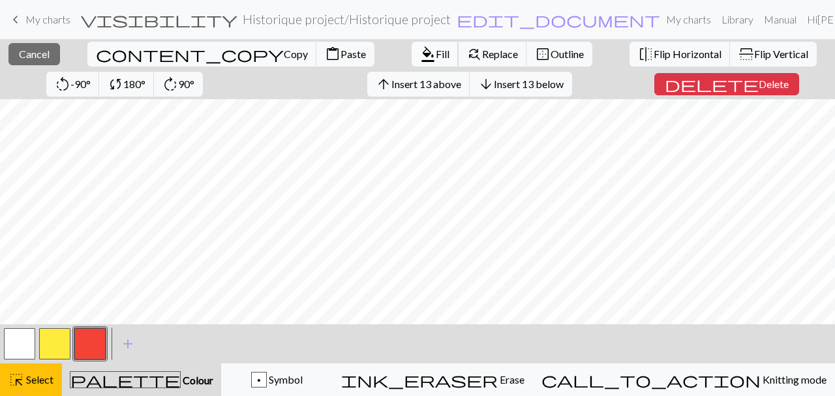
click at [420, 52] on span "format_color_fill" at bounding box center [428, 54] width 16 height 18
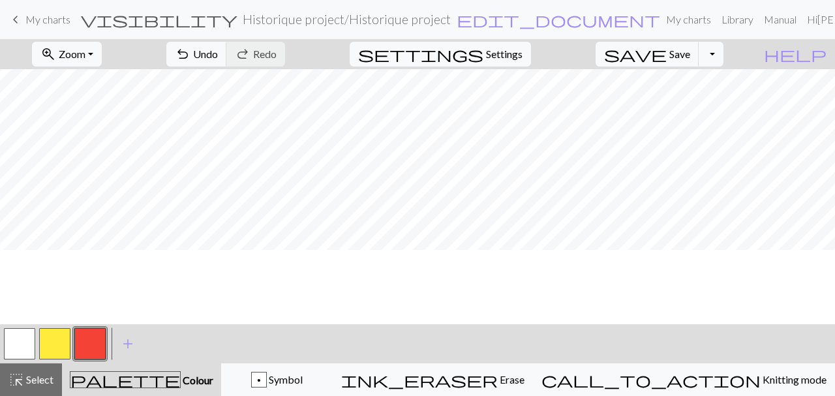
scroll to position [2167, 1206]
click at [36, 377] on span "Select" at bounding box center [38, 379] width 29 height 12
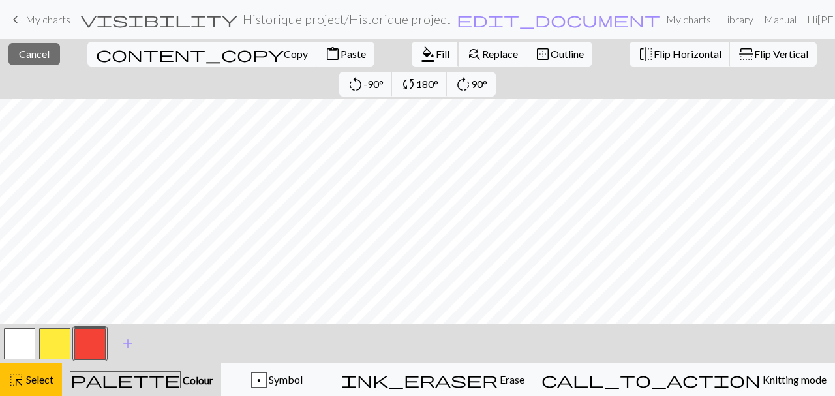
click at [412, 62] on button "format_color_fill Fill" at bounding box center [435, 54] width 47 height 25
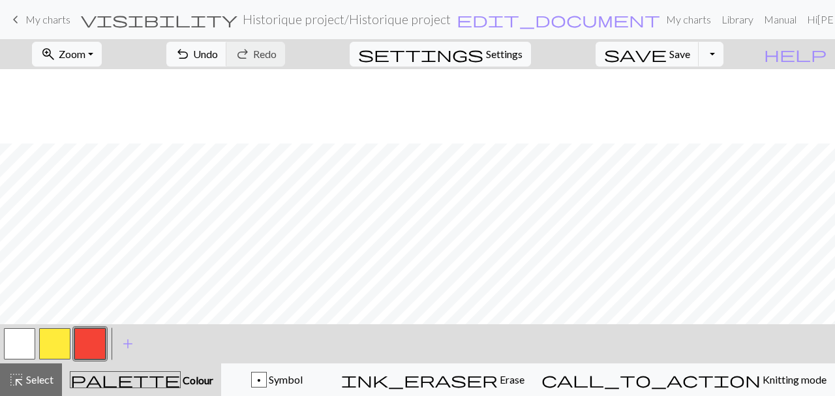
scroll to position [2401, 1206]
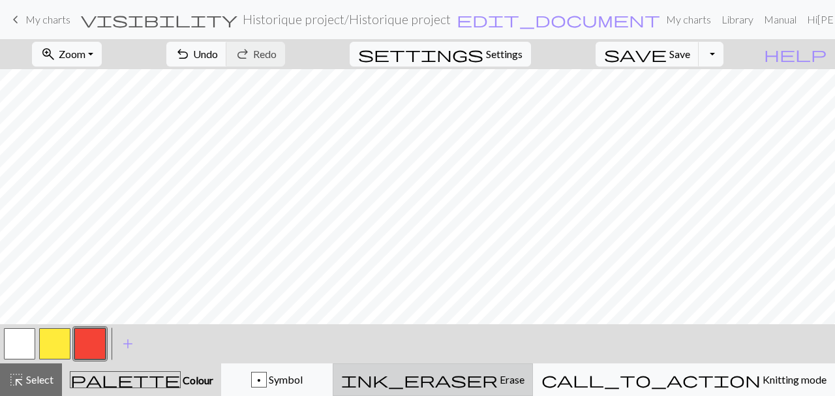
click at [525, 379] on span "Erase" at bounding box center [511, 379] width 27 height 12
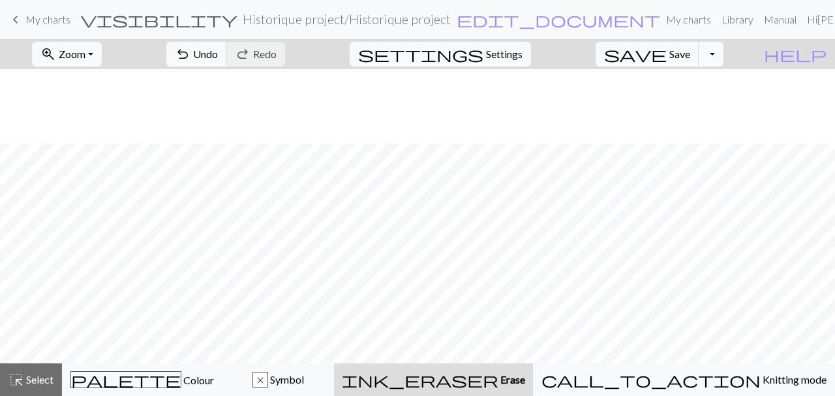
scroll to position [2475, 1206]
drag, startPoint x: 281, startPoint y: 59, endPoint x: 378, endPoint y: 64, distance: 96.7
click at [218, 59] on span "Undo" at bounding box center [205, 54] width 25 height 12
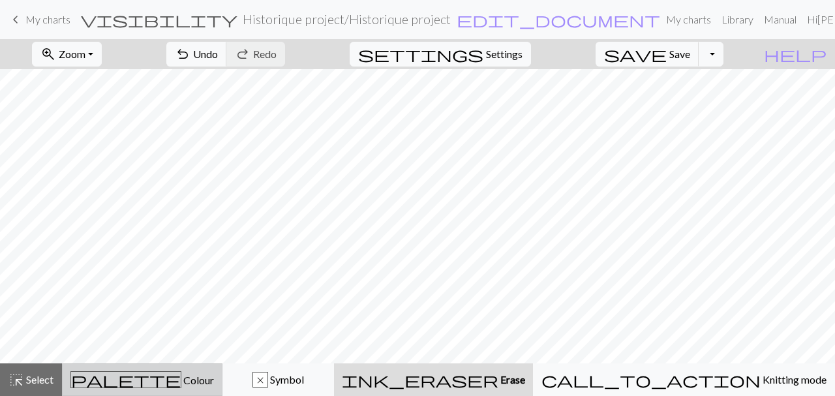
drag, startPoint x: 33, startPoint y: 378, endPoint x: 139, endPoint y: 366, distance: 106.4
click at [44, 375] on span "Select" at bounding box center [38, 379] width 29 height 12
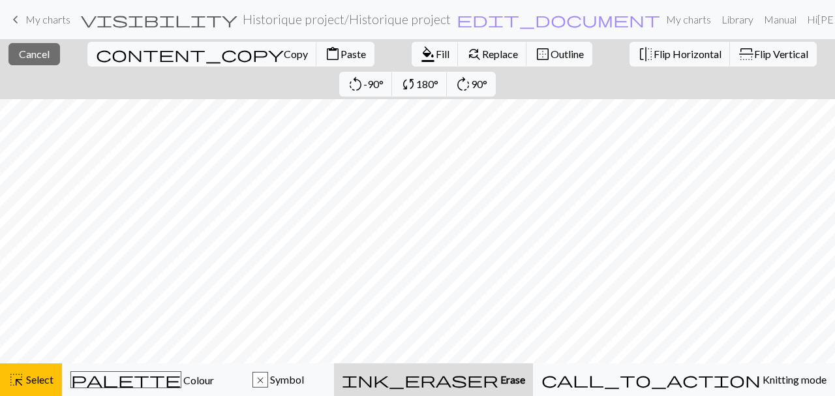
click at [525, 379] on div "ink_eraser Erase Erase" at bounding box center [433, 380] width 183 height 16
click at [420, 60] on span "format_color_fill" at bounding box center [428, 54] width 16 height 18
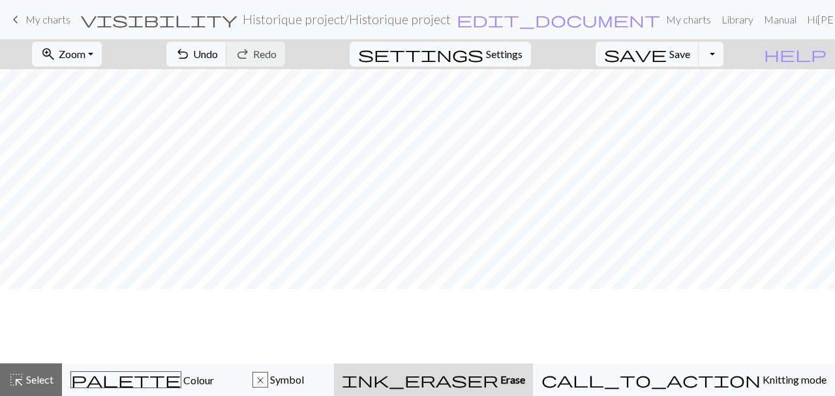
scroll to position [2585, 1206]
drag, startPoint x: 40, startPoint y: 379, endPoint x: 82, endPoint y: 361, distance: 45.0
click at [40, 380] on span "Select" at bounding box center [38, 379] width 29 height 12
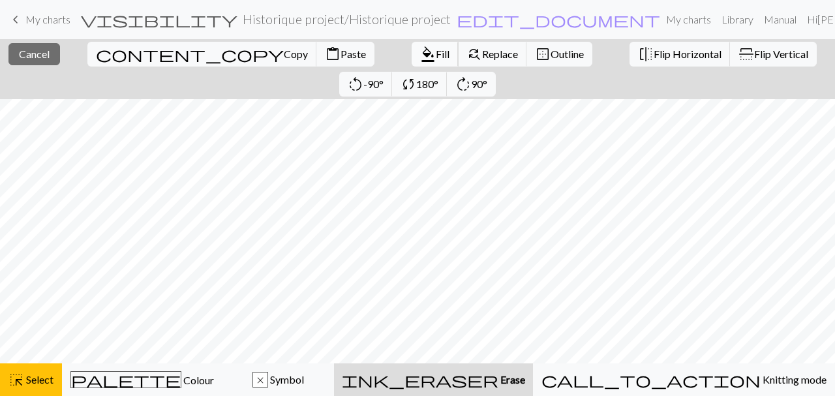
click at [436, 54] on span "Fill" at bounding box center [443, 54] width 14 height 12
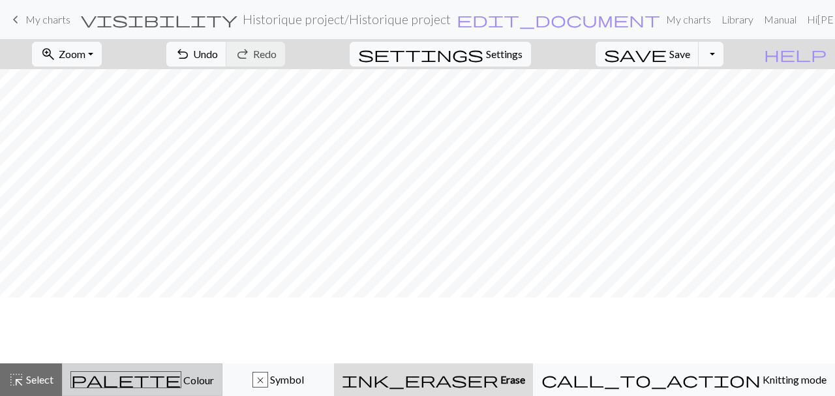
scroll to position [2436, 1206]
click at [141, 388] on span "palette" at bounding box center [126, 380] width 110 height 18
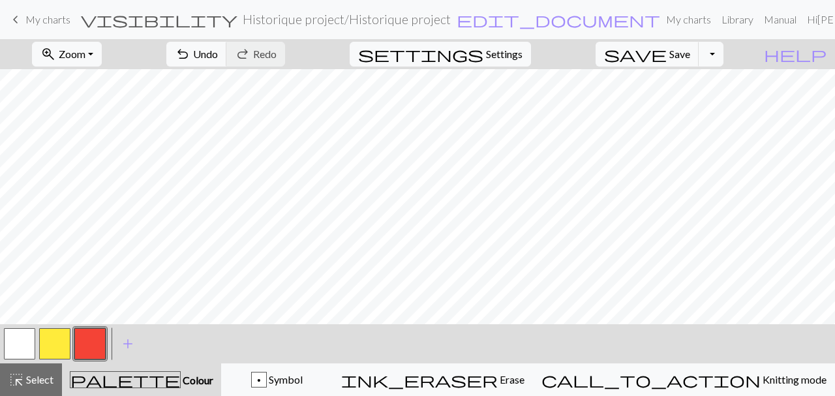
click at [93, 348] on button "button" at bounding box center [89, 343] width 31 height 31
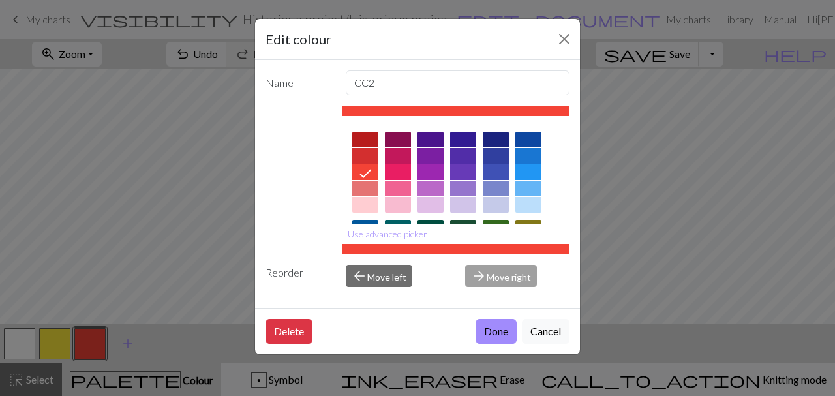
drag, startPoint x: 491, startPoint y: 337, endPoint x: 517, endPoint y: 318, distance: 32.6
click at [491, 338] on button "Done" at bounding box center [496, 331] width 41 height 25
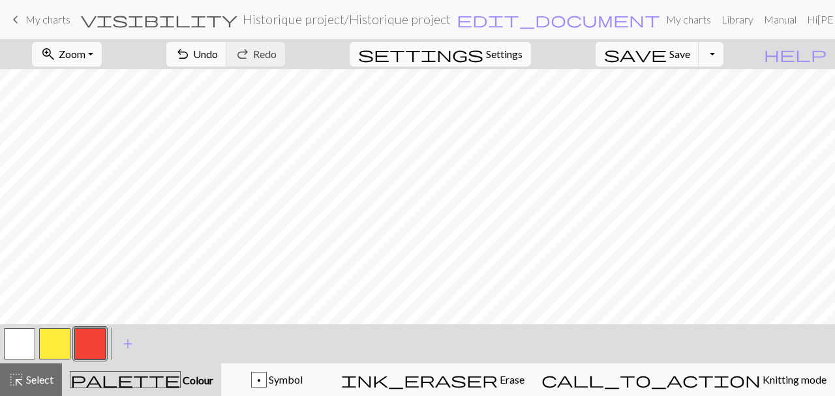
drag, startPoint x: 335, startPoint y: 375, endPoint x: 215, endPoint y: 375, distance: 119.4
click at [266, 375] on div "p" at bounding box center [259, 381] width 14 height 16
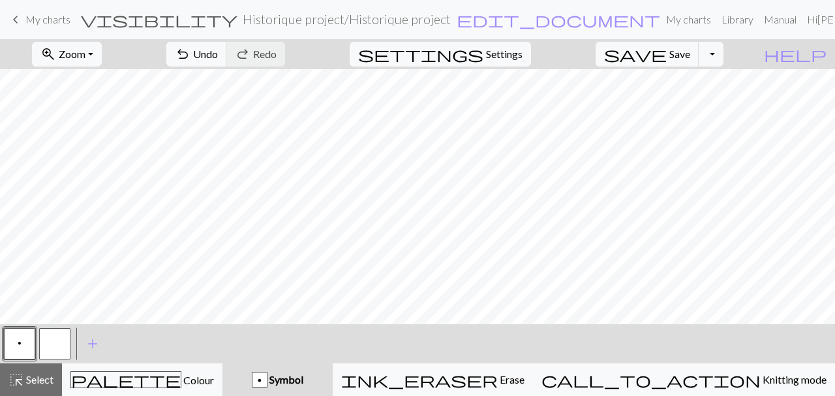
drag, startPoint x: 46, startPoint y: 340, endPoint x: 169, endPoint y: 318, distance: 124.6
click at [48, 341] on button "button" at bounding box center [54, 343] width 31 height 31
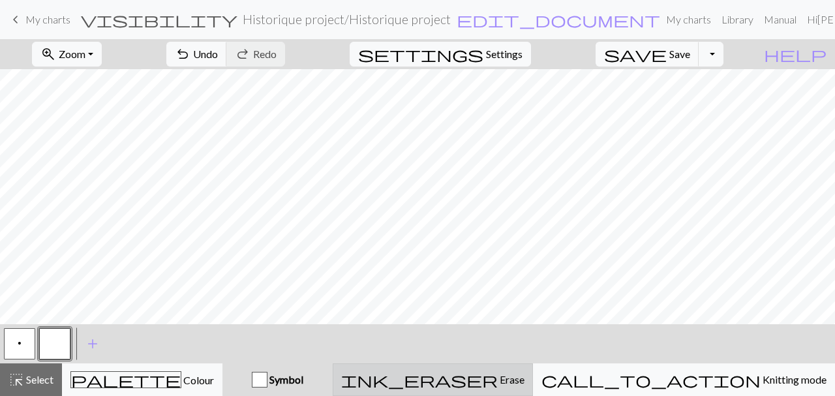
click at [521, 377] on div "ink_eraser Erase Erase" at bounding box center [432, 380] width 183 height 16
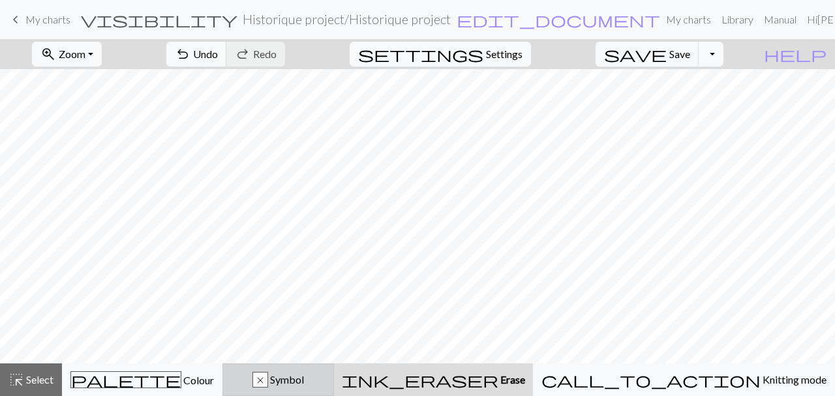
click at [268, 384] on div "x" at bounding box center [260, 381] width 14 height 16
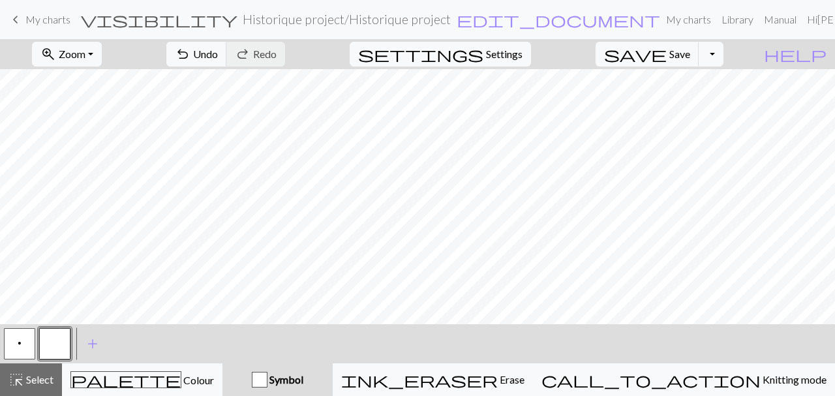
drag, startPoint x: 22, startPoint y: 345, endPoint x: 149, endPoint y: 332, distance: 128.6
click at [22, 345] on button "p" at bounding box center [19, 343] width 31 height 31
click at [667, 55] on span "save" at bounding box center [635, 54] width 63 height 18
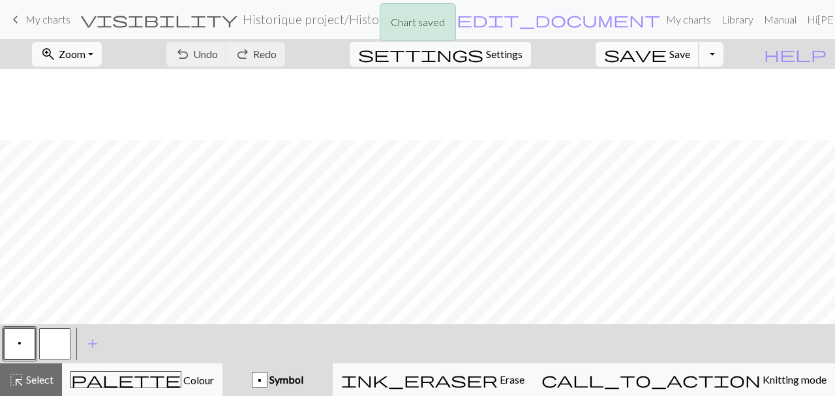
scroll to position [2326, 1206]
click at [59, 345] on button "button" at bounding box center [54, 343] width 31 height 31
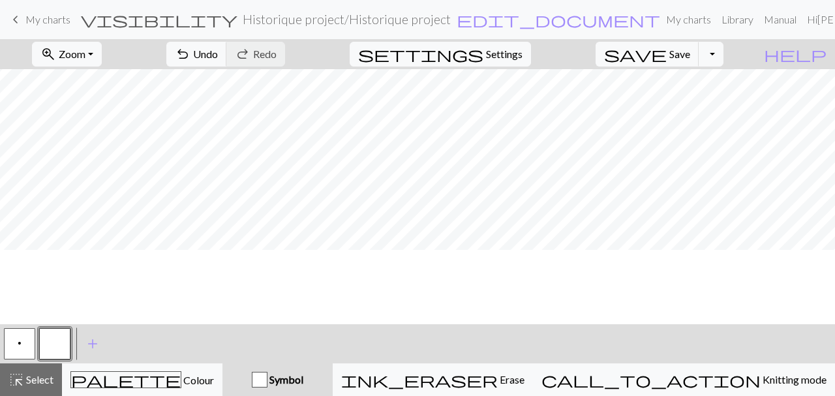
scroll to position [2252, 1206]
click at [20, 339] on span "p" at bounding box center [20, 343] width 4 height 10
click at [62, 339] on button "button" at bounding box center [54, 343] width 31 height 31
click at [25, 348] on button "p" at bounding box center [19, 343] width 31 height 31
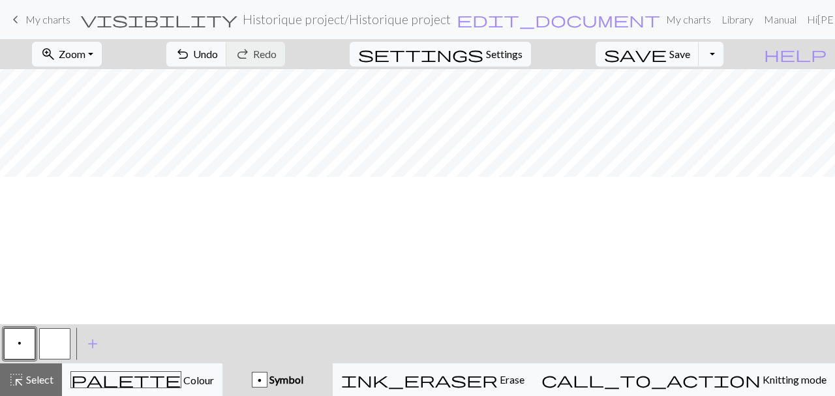
scroll to position [2326, 1206]
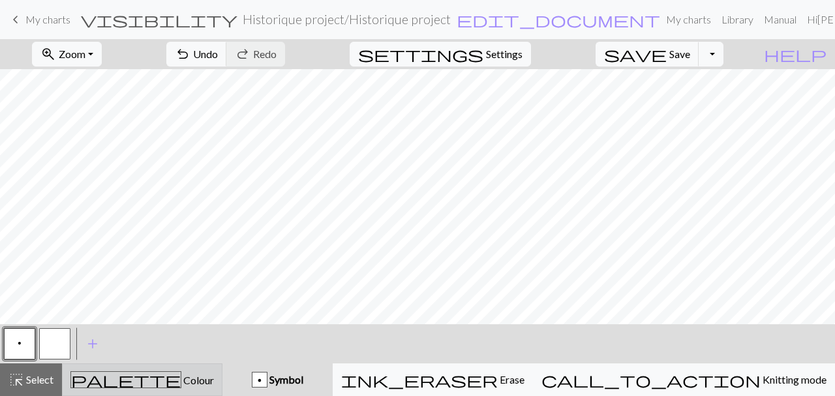
click at [196, 381] on div "palette Colour Colour" at bounding box center [142, 379] width 144 height 17
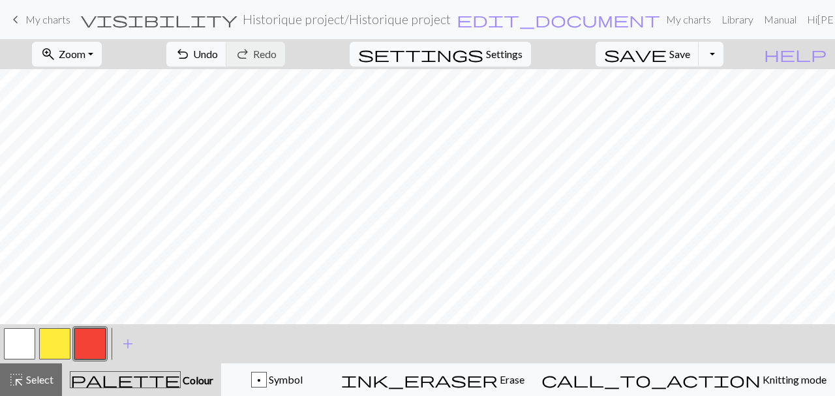
drag, startPoint x: 55, startPoint y: 345, endPoint x: 164, endPoint y: 335, distance: 109.4
click at [57, 345] on button "button" at bounding box center [54, 343] width 31 height 31
click at [84, 350] on button "button" at bounding box center [89, 343] width 31 height 31
click at [54, 346] on button "button" at bounding box center [54, 343] width 31 height 31
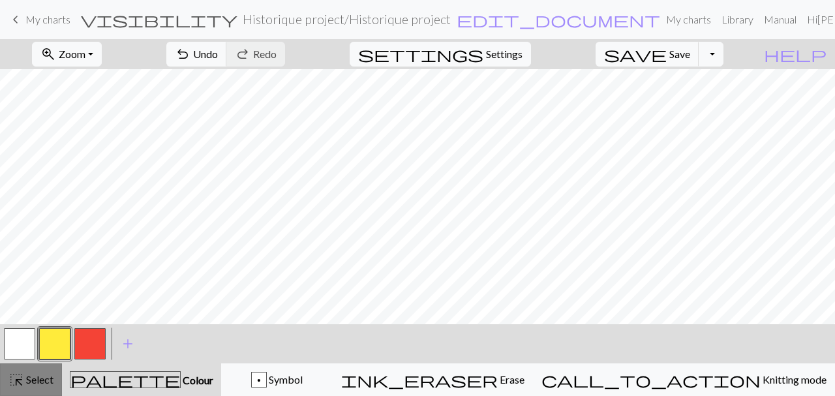
click at [38, 379] on span "Select" at bounding box center [38, 379] width 29 height 12
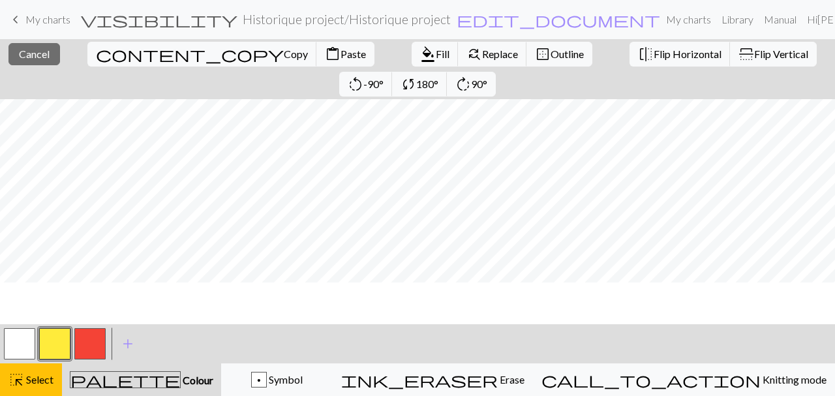
scroll to position [2204, 1206]
drag, startPoint x: 30, startPoint y: 386, endPoint x: 209, endPoint y: 323, distance: 190.1
click at [31, 386] on span "Select" at bounding box center [38, 379] width 29 height 12
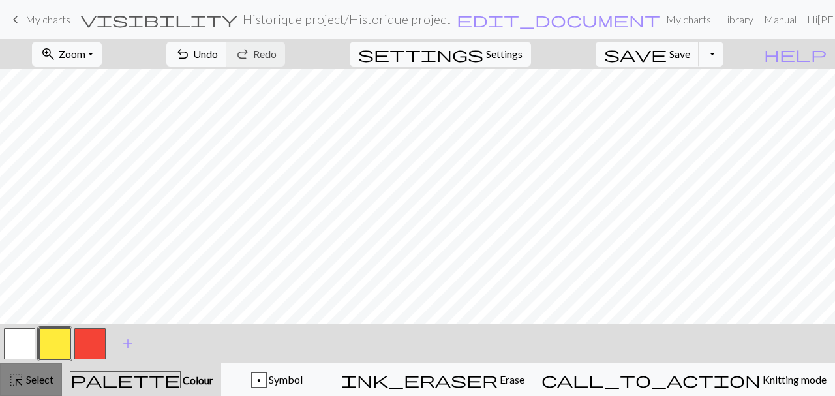
click at [25, 387] on div "highlight_alt Select Select" at bounding box center [30, 380] width 45 height 16
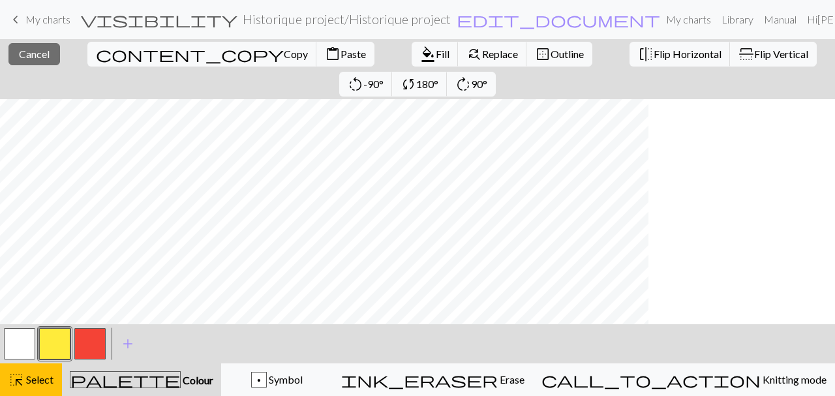
scroll to position [2204, 0]
click at [46, 377] on span "Select" at bounding box center [38, 379] width 29 height 12
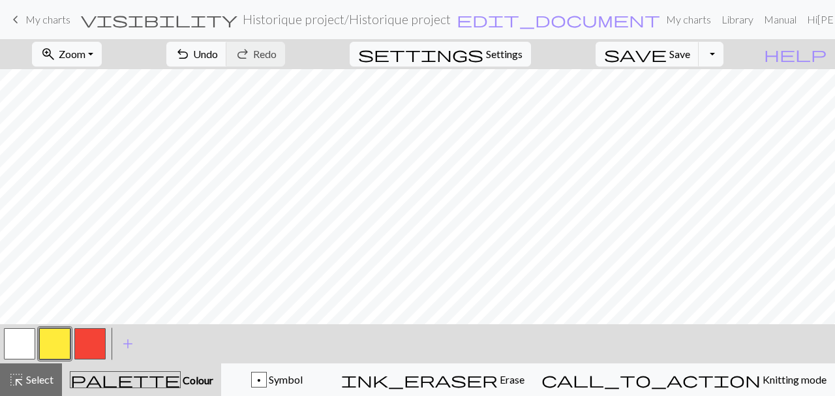
click at [90, 341] on button "button" at bounding box center [89, 343] width 31 height 31
click at [59, 343] on button "button" at bounding box center [54, 343] width 31 height 31
drag, startPoint x: 95, startPoint y: 343, endPoint x: 91, endPoint y: 325, distance: 17.9
click at [94, 343] on button "button" at bounding box center [89, 343] width 31 height 31
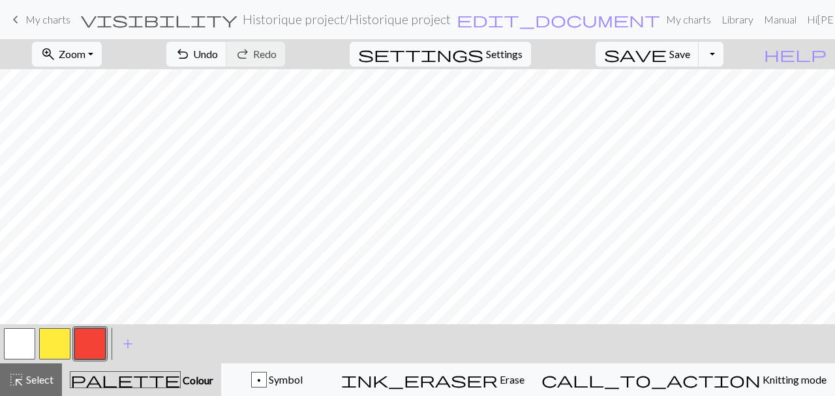
click at [61, 344] on button "button" at bounding box center [54, 343] width 31 height 31
click at [39, 387] on div "highlight_alt Select Select" at bounding box center [30, 380] width 45 height 16
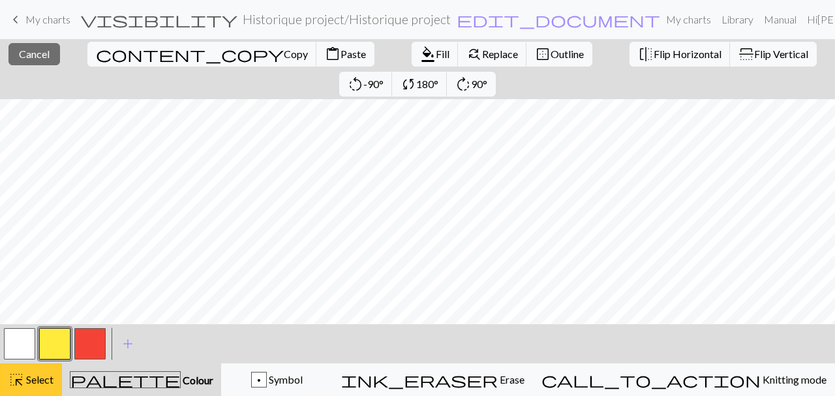
click at [42, 387] on div "highlight_alt Select Select" at bounding box center [30, 380] width 45 height 16
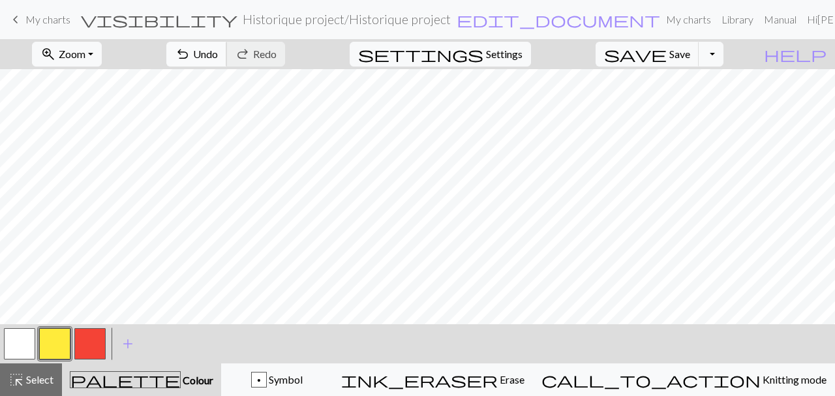
click at [218, 54] on span "Undo" at bounding box center [205, 54] width 25 height 12
click at [24, 384] on span "Select" at bounding box center [38, 379] width 29 height 12
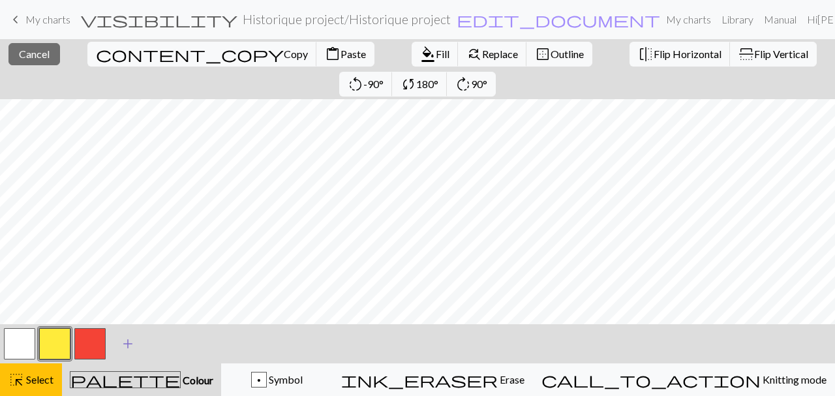
drag, startPoint x: 45, startPoint y: 382, endPoint x: 124, endPoint y: 330, distance: 94.7
click at [45, 382] on span "Select" at bounding box center [38, 379] width 29 height 12
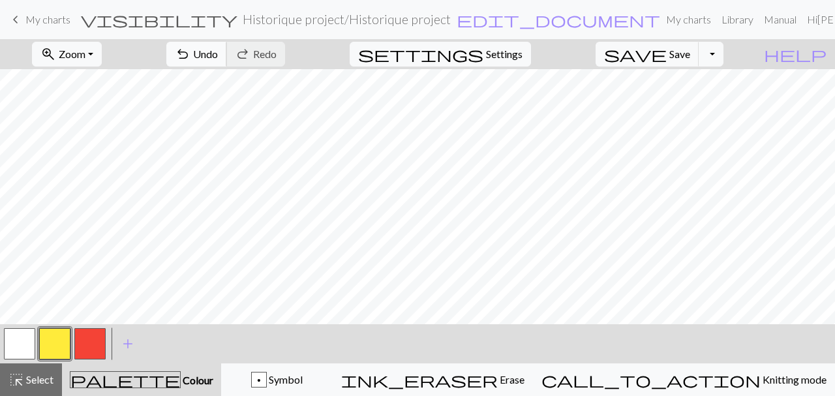
click at [218, 54] on span "Undo" at bounding box center [205, 54] width 25 height 12
click at [35, 380] on span "Select" at bounding box center [38, 379] width 29 height 12
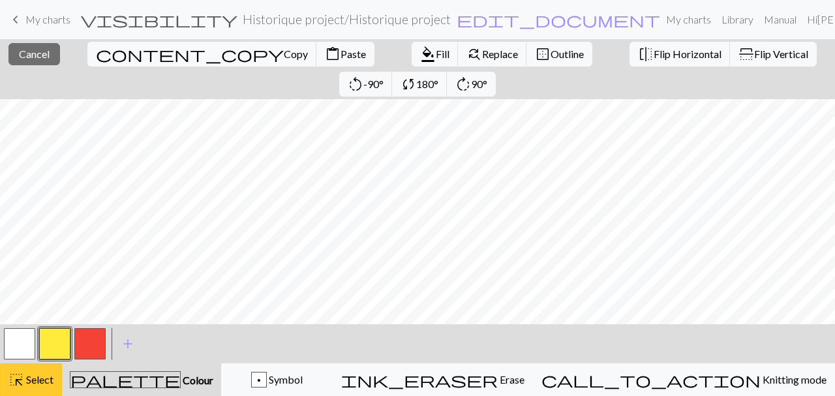
click at [40, 388] on button "highlight_alt Select Select" at bounding box center [31, 379] width 62 height 33
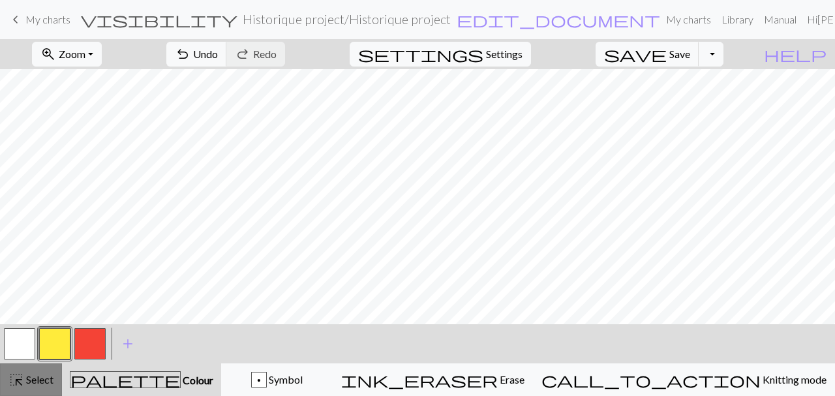
click at [40, 384] on span "Select" at bounding box center [38, 379] width 29 height 12
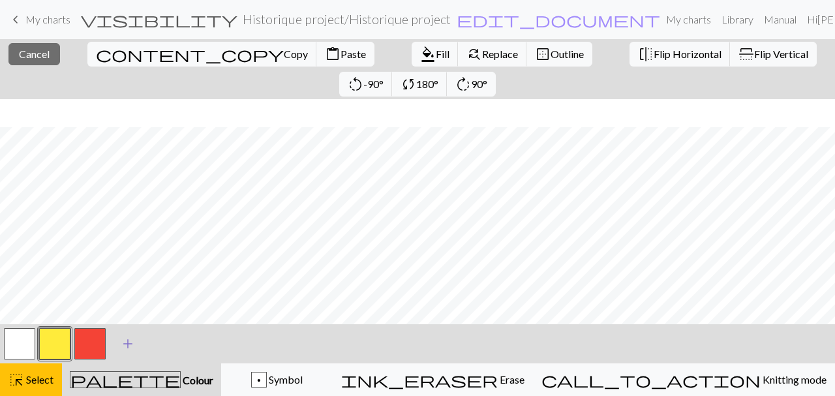
scroll to position [1627, 0]
click at [35, 388] on button "highlight_alt Select Select" at bounding box center [31, 379] width 62 height 33
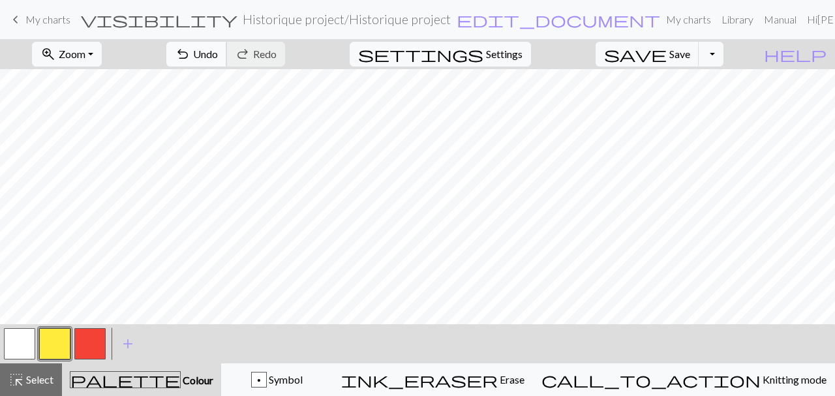
click at [227, 47] on button "undo Undo Undo" at bounding box center [196, 54] width 61 height 25
click at [57, 380] on button "highlight_alt Select Select" at bounding box center [31, 379] width 62 height 33
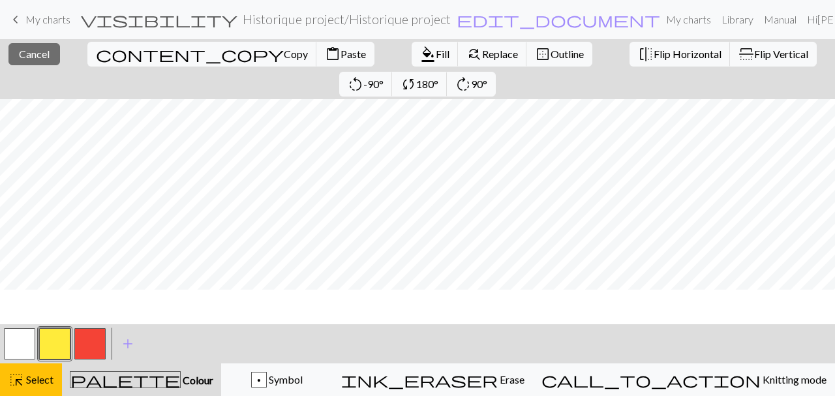
scroll to position [0, 0]
drag, startPoint x: 31, startPoint y: 375, endPoint x: 57, endPoint y: 350, distance: 35.5
click at [31, 377] on span "Select" at bounding box center [38, 379] width 29 height 12
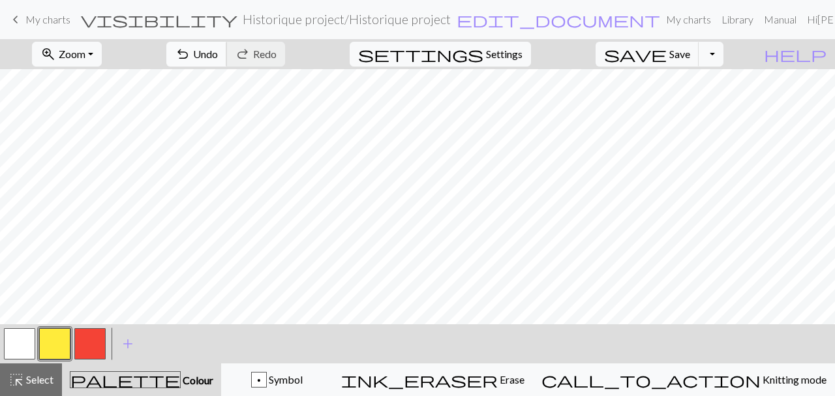
click at [218, 55] on span "Undo" at bounding box center [205, 54] width 25 height 12
click at [61, 348] on button "button" at bounding box center [54, 343] width 31 height 31
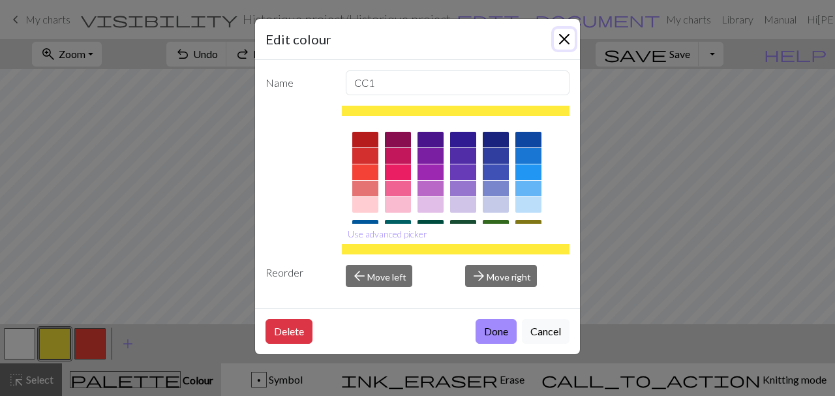
click at [568, 44] on button "Close" at bounding box center [564, 39] width 21 height 21
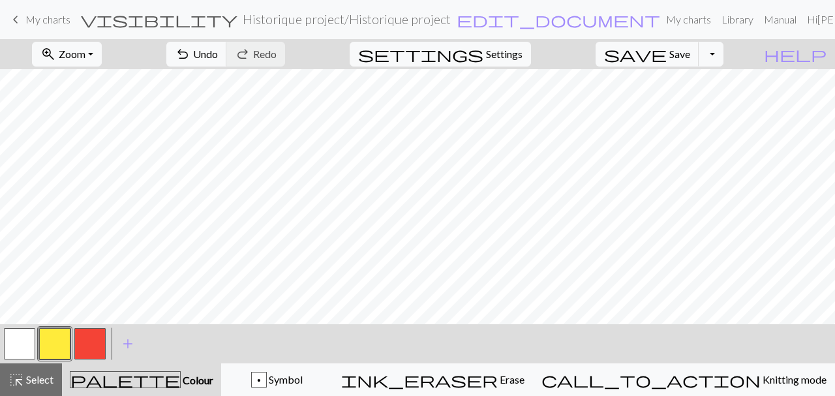
drag, startPoint x: 96, startPoint y: 347, endPoint x: 99, endPoint y: 324, distance: 23.1
click at [96, 346] on button "button" at bounding box center [89, 343] width 31 height 31
click at [57, 339] on button "button" at bounding box center [54, 343] width 31 height 31
click at [84, 343] on button "button" at bounding box center [89, 343] width 31 height 31
click at [55, 340] on button "button" at bounding box center [54, 343] width 31 height 31
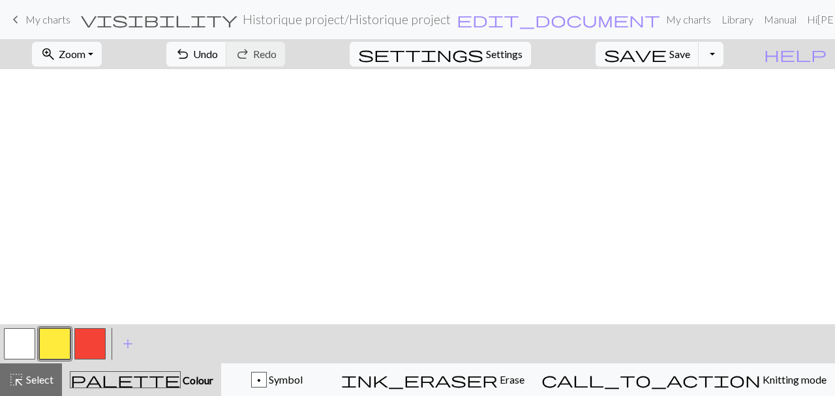
scroll to position [2401, 0]
drag, startPoint x: 690, startPoint y: 49, endPoint x: 682, endPoint y: 55, distance: 9.8
click at [690, 49] on button "save Save Save" at bounding box center [648, 54] width 104 height 25
drag, startPoint x: 93, startPoint y: 343, endPoint x: 101, endPoint y: 337, distance: 9.8
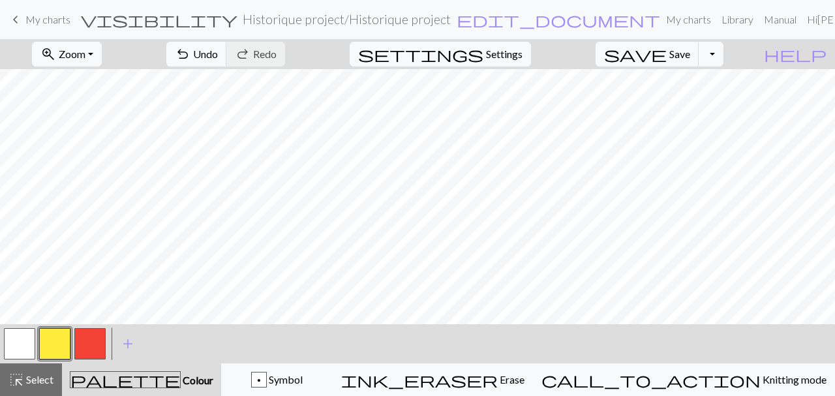
click at [93, 342] on button "button" at bounding box center [89, 343] width 31 height 31
click at [55, 341] on button "button" at bounding box center [54, 343] width 31 height 31
click at [690, 55] on span "Save" at bounding box center [680, 54] width 21 height 12
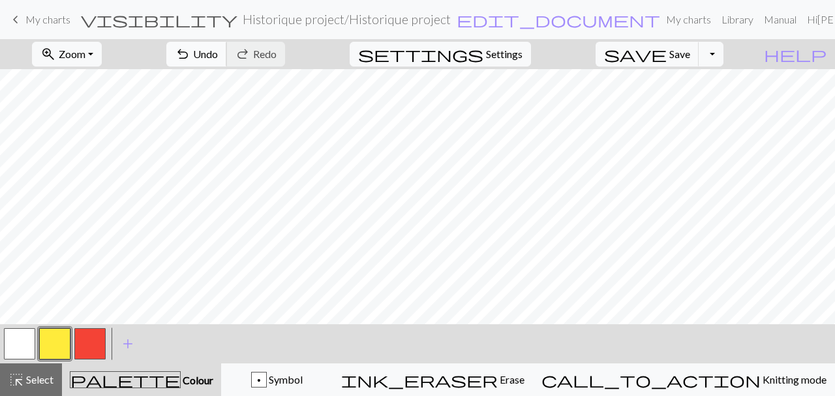
click at [227, 61] on button "undo Undo Undo" at bounding box center [196, 54] width 61 height 25
click at [191, 61] on span "undo" at bounding box center [183, 54] width 16 height 18
drag, startPoint x: 287, startPoint y: 54, endPoint x: 294, endPoint y: 57, distance: 7.6
click at [218, 54] on span "Undo" at bounding box center [205, 54] width 25 height 12
click at [50, 388] on button "highlight_alt Select Select" at bounding box center [31, 379] width 62 height 33
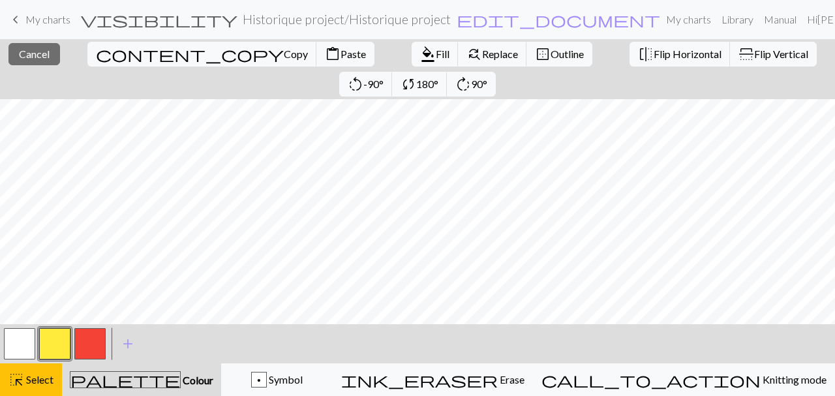
drag, startPoint x: 47, startPoint y: 379, endPoint x: 85, endPoint y: 353, distance: 46.0
click at [48, 379] on span "Select" at bounding box center [38, 379] width 29 height 12
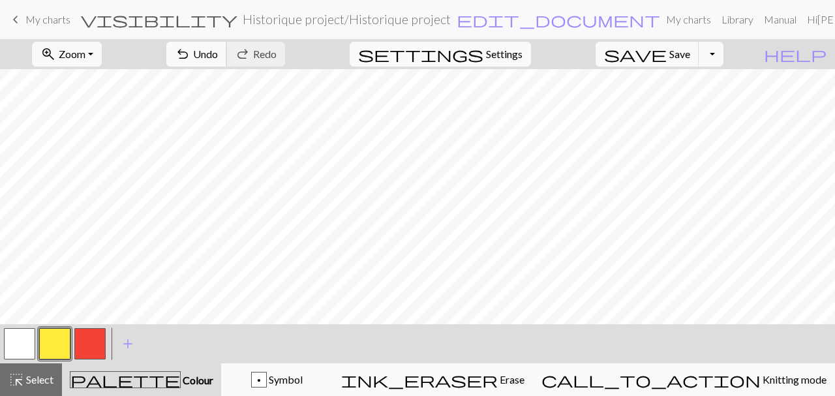
click at [227, 58] on button "undo Undo Undo" at bounding box center [196, 54] width 61 height 25
click at [43, 377] on span "Select" at bounding box center [38, 379] width 29 height 12
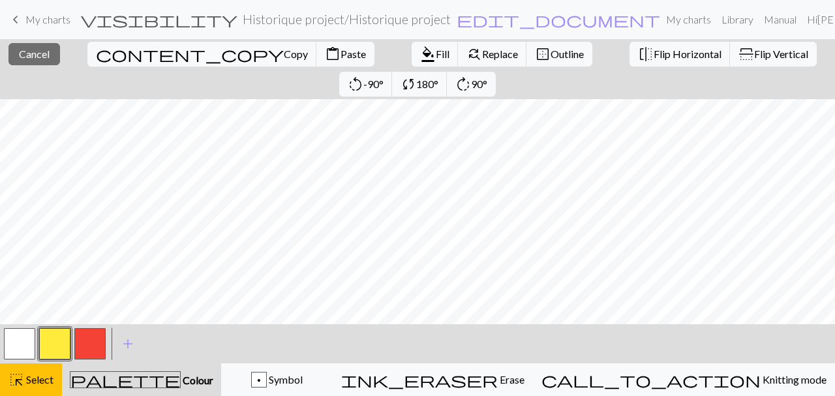
scroll to position [0, 0]
click at [44, 378] on span "Select" at bounding box center [38, 379] width 29 height 12
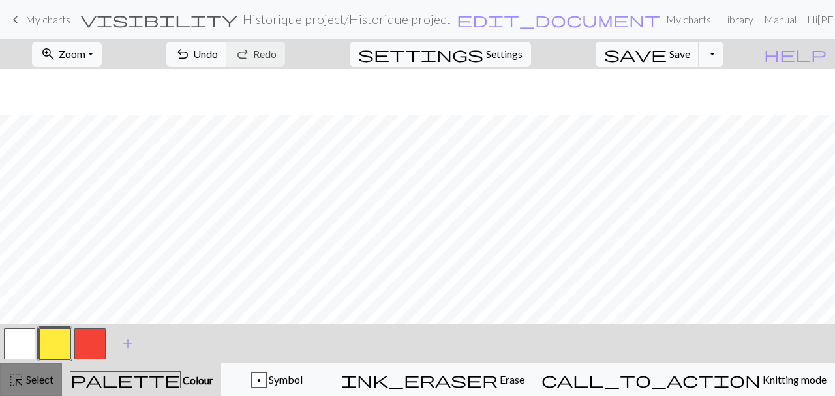
scroll to position [1711, 0]
click at [44, 390] on button "highlight_alt Select Select" at bounding box center [31, 379] width 62 height 33
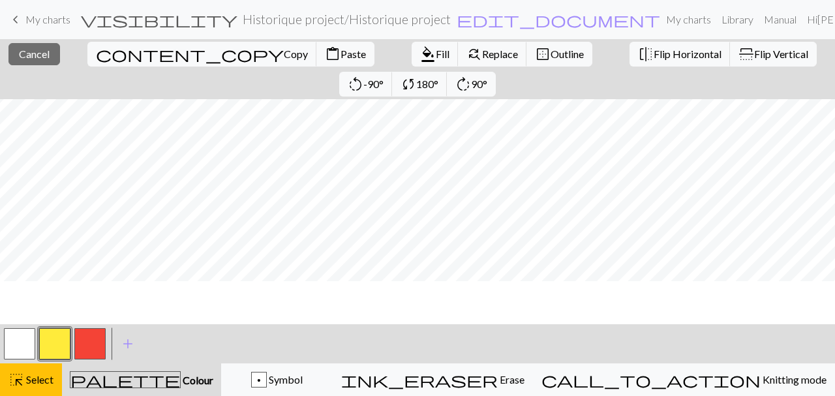
scroll to position [0, 0]
click at [43, 373] on div "highlight_alt Select Select" at bounding box center [30, 380] width 45 height 16
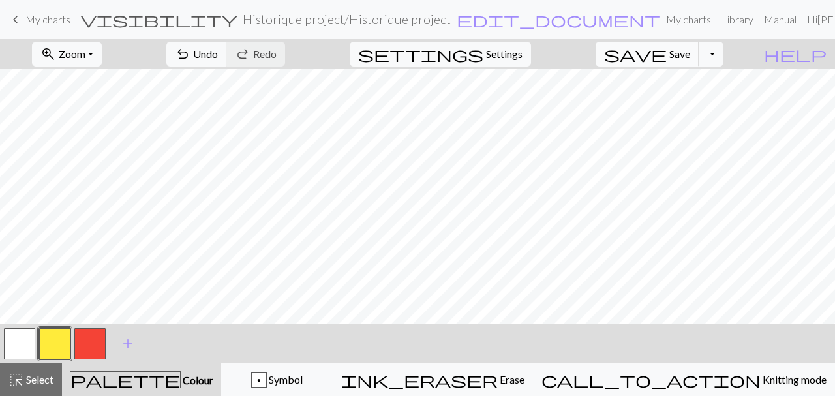
click at [672, 56] on button "save Save Save" at bounding box center [648, 54] width 104 height 25
click at [51, 375] on span "Select" at bounding box center [38, 379] width 29 height 12
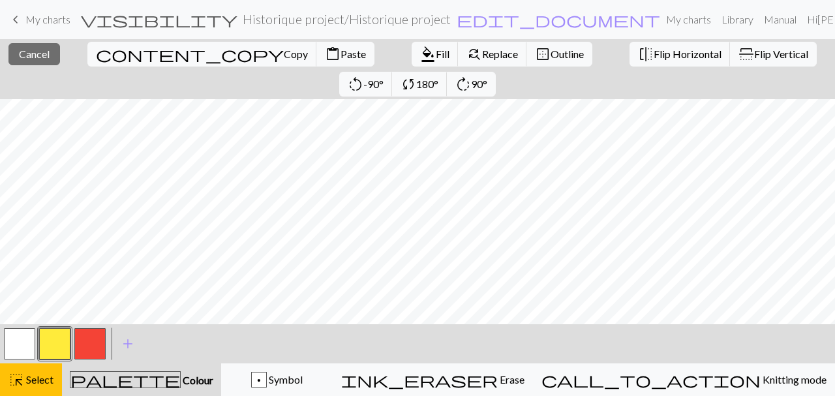
click at [54, 350] on button "button" at bounding box center [54, 343] width 31 height 31
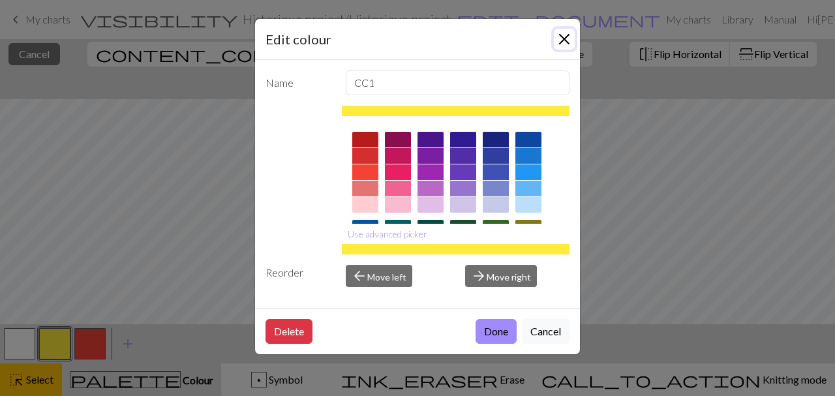
click at [568, 40] on button "Close" at bounding box center [564, 39] width 21 height 21
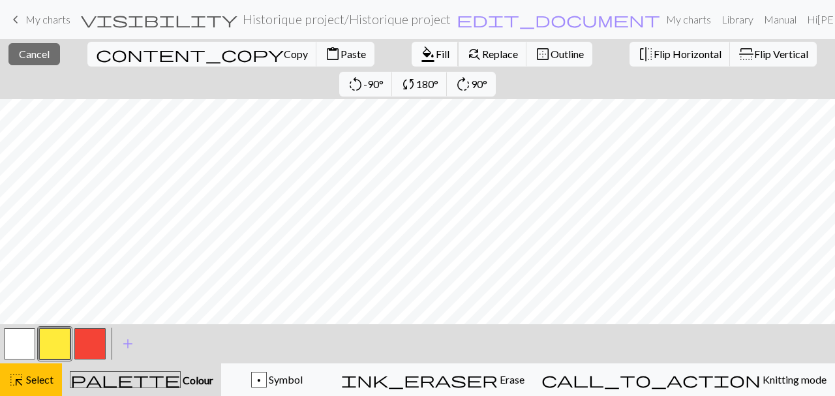
click at [436, 55] on span "Fill" at bounding box center [443, 54] width 14 height 12
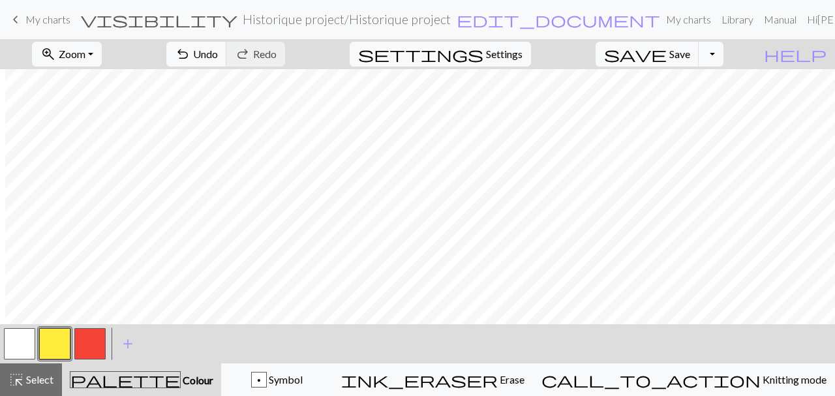
scroll to position [1785, 354]
click at [38, 384] on span "Select" at bounding box center [38, 379] width 29 height 12
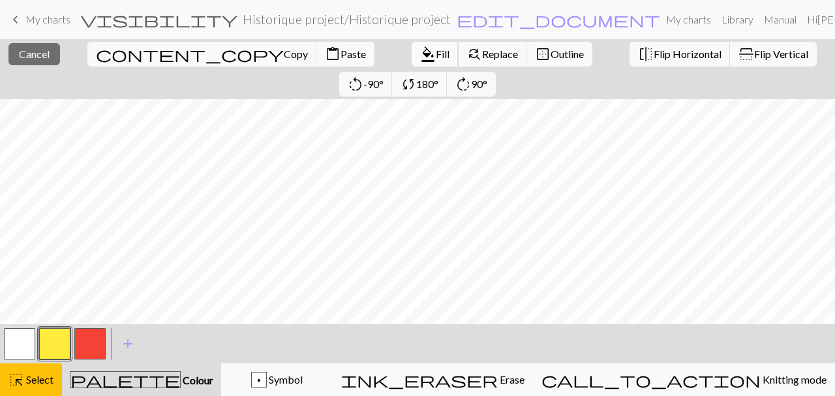
click at [420, 59] on span "format_color_fill" at bounding box center [428, 54] width 16 height 18
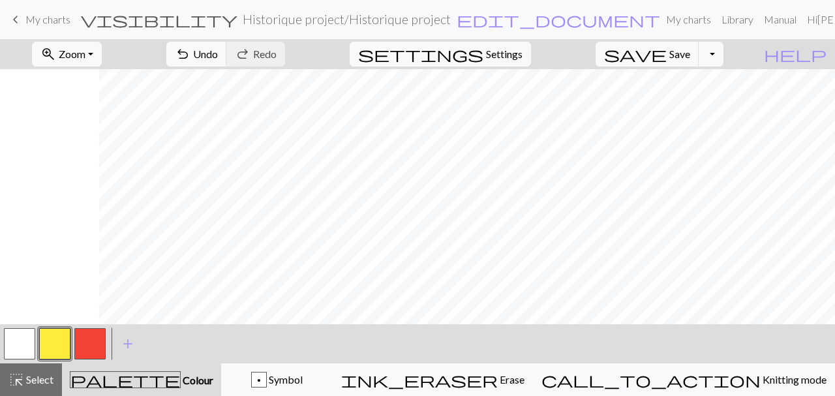
scroll to position [1785, 863]
click at [58, 386] on button "highlight_alt Select Select" at bounding box center [31, 379] width 62 height 33
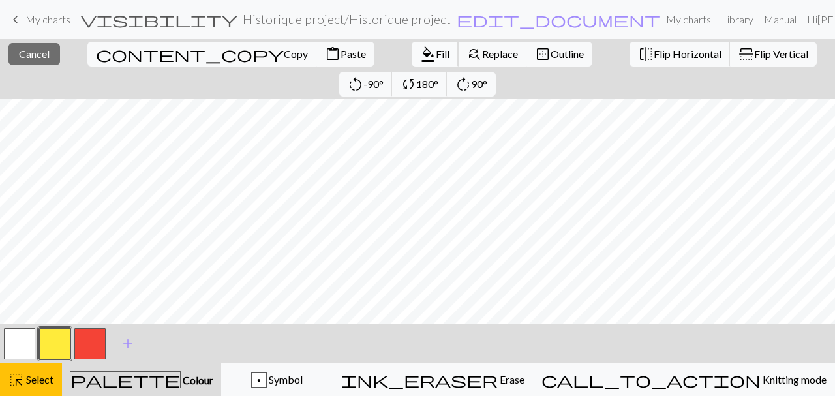
click at [420, 58] on span "format_color_fill" at bounding box center [428, 54] width 16 height 18
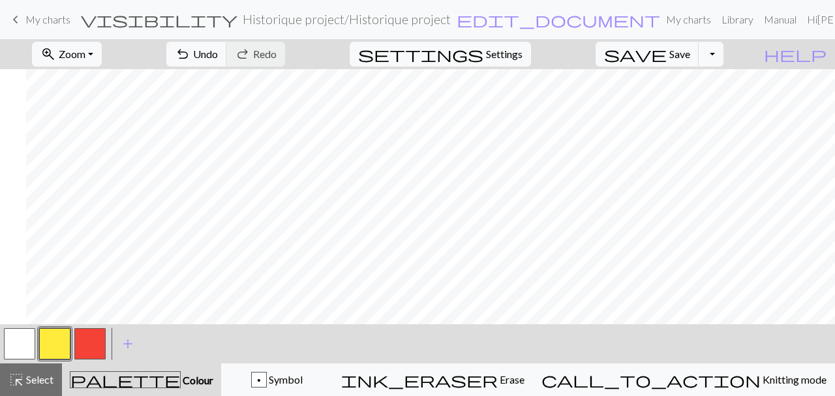
scroll to position [1785, 889]
drag, startPoint x: 39, startPoint y: 377, endPoint x: 143, endPoint y: 333, distance: 113.2
click at [39, 377] on span "Select" at bounding box center [38, 379] width 29 height 12
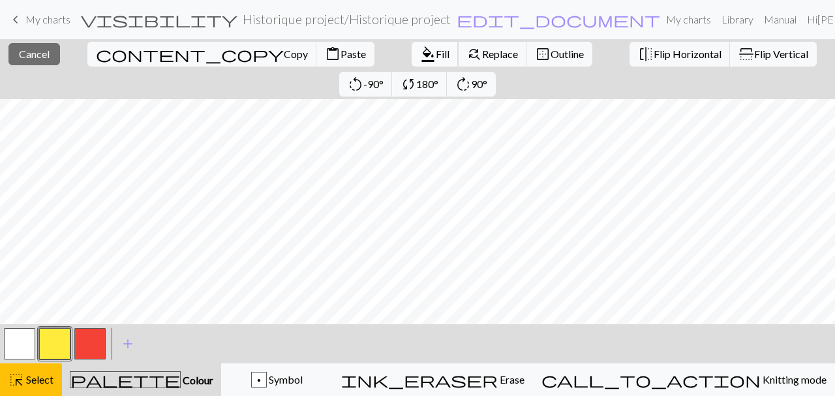
click at [420, 53] on span "format_color_fill" at bounding box center [428, 54] width 16 height 18
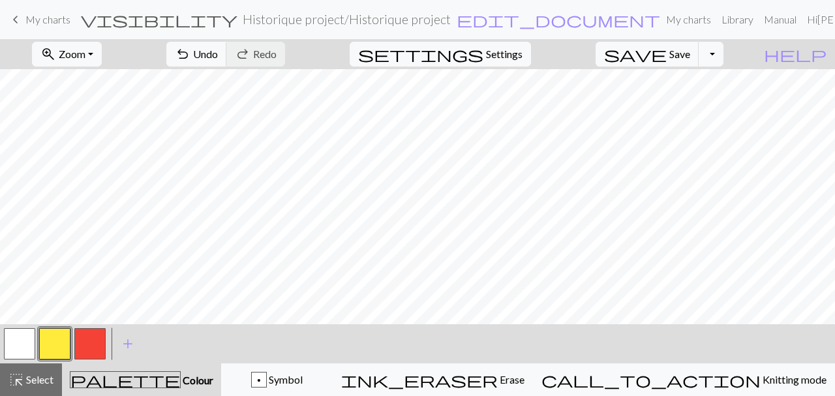
click at [91, 342] on button "button" at bounding box center [89, 343] width 31 height 31
click at [50, 341] on button "button" at bounding box center [54, 343] width 31 height 31
click at [104, 345] on button "button" at bounding box center [89, 343] width 31 height 31
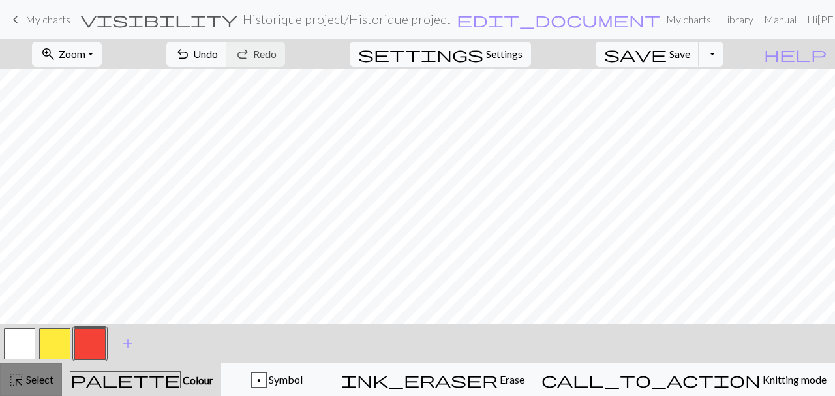
click at [41, 373] on div "highlight_alt Select Select" at bounding box center [30, 380] width 45 height 16
click at [57, 345] on button "button" at bounding box center [54, 343] width 31 height 31
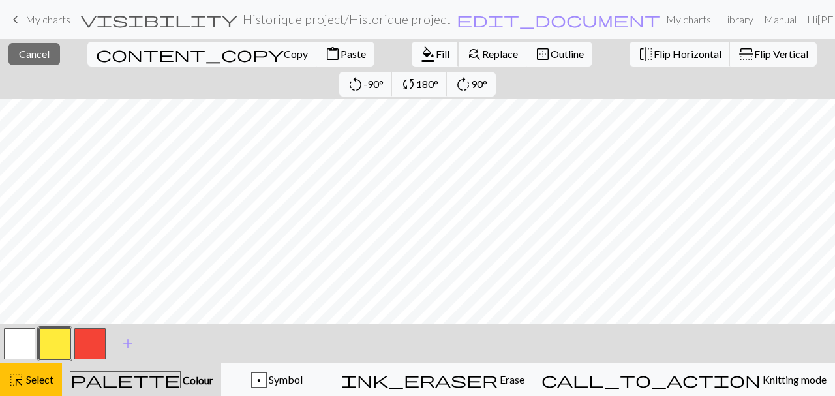
click at [420, 56] on span "format_color_fill" at bounding box center [428, 54] width 16 height 18
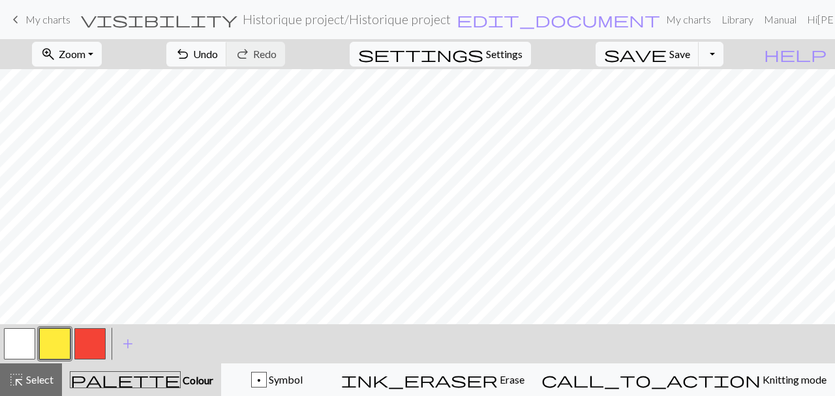
scroll to position [1515, 282]
drag, startPoint x: 40, startPoint y: 378, endPoint x: 55, endPoint y: 350, distance: 31.5
click at [42, 377] on span "Select" at bounding box center [38, 379] width 29 height 12
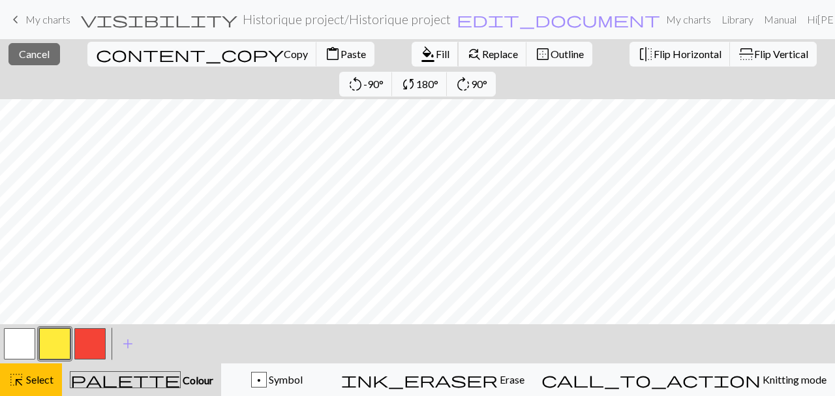
click at [420, 58] on span "format_color_fill" at bounding box center [428, 54] width 16 height 18
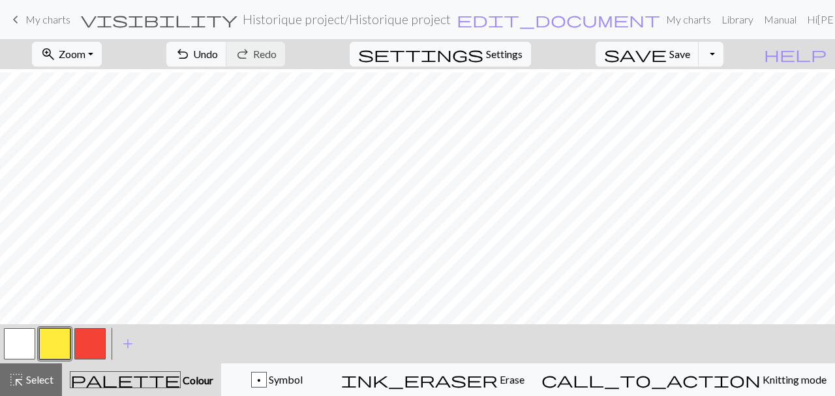
scroll to position [1327, 282]
click at [45, 371] on button "highlight_alt Select Select" at bounding box center [31, 379] width 62 height 33
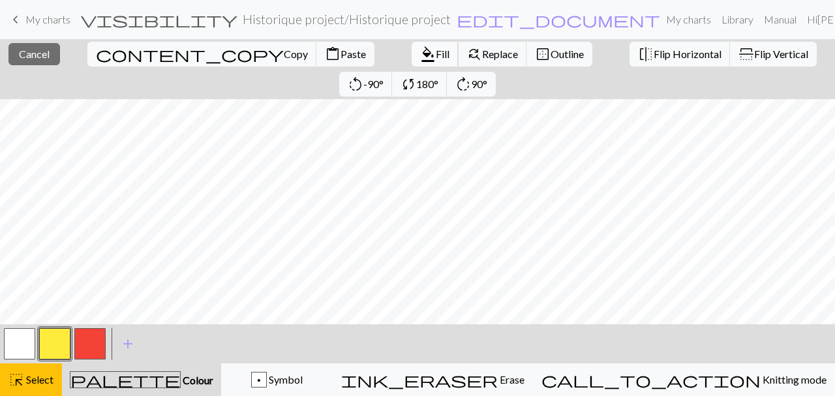
click at [412, 46] on button "format_color_fill Fill" at bounding box center [435, 54] width 47 height 25
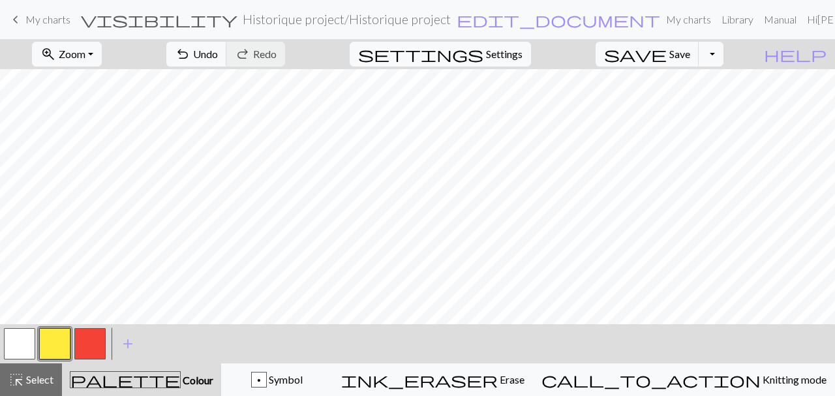
scroll to position [1170, 282]
drag, startPoint x: 40, startPoint y: 380, endPoint x: 84, endPoint y: 330, distance: 66.2
click at [40, 380] on span "Select" at bounding box center [38, 379] width 29 height 12
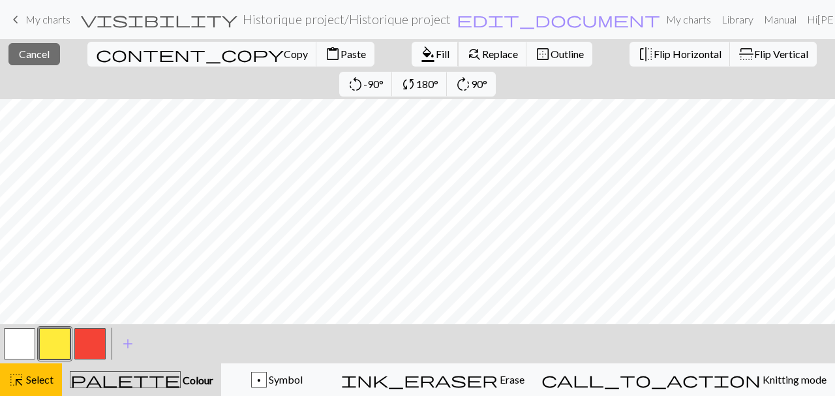
click at [436, 58] on span "Fill" at bounding box center [443, 54] width 14 height 12
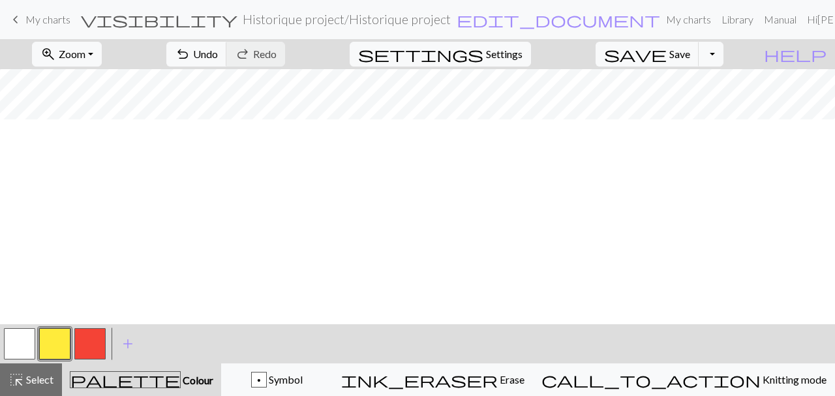
scroll to position [964, 282]
click at [53, 379] on span "Select" at bounding box center [38, 379] width 29 height 12
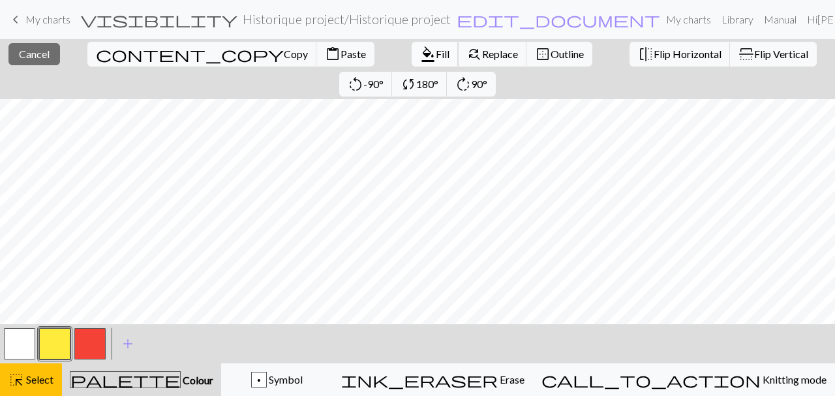
click at [412, 64] on button "format_color_fill Fill" at bounding box center [435, 54] width 47 height 25
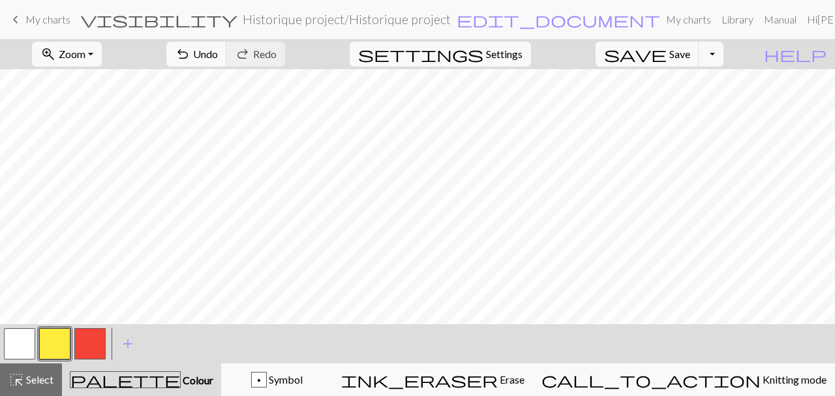
drag, startPoint x: 49, startPoint y: 382, endPoint x: 58, endPoint y: 351, distance: 32.6
click at [49, 383] on span "Select" at bounding box center [38, 379] width 29 height 12
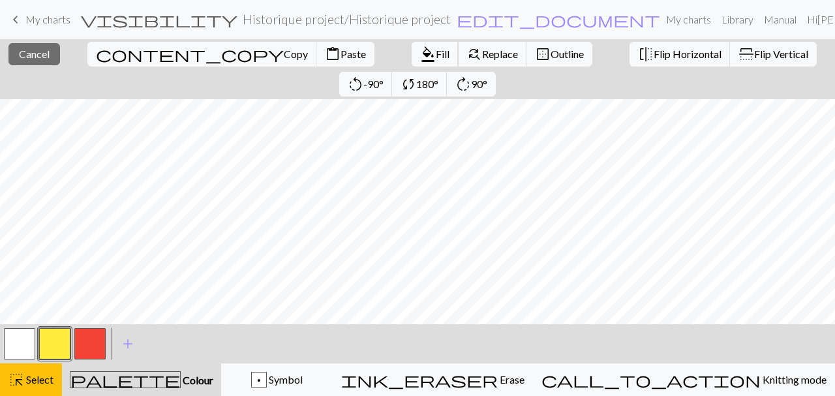
click at [436, 52] on span "Fill" at bounding box center [443, 54] width 14 height 12
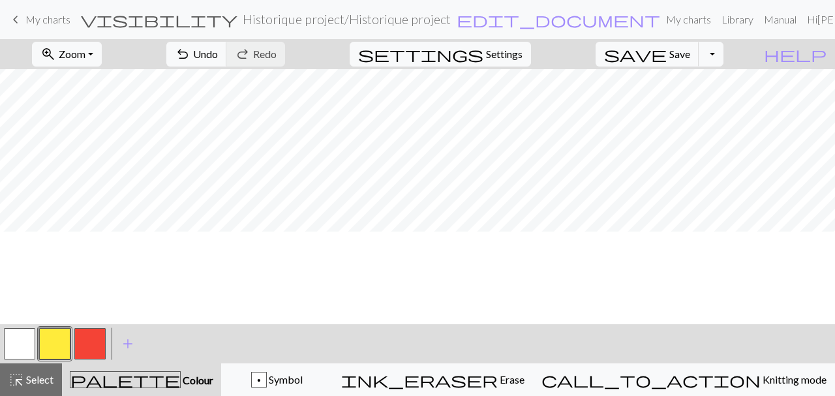
scroll to position [594, 282]
drag, startPoint x: 49, startPoint y: 379, endPoint x: 67, endPoint y: 332, distance: 50.2
click at [49, 379] on span "Select" at bounding box center [38, 379] width 29 height 12
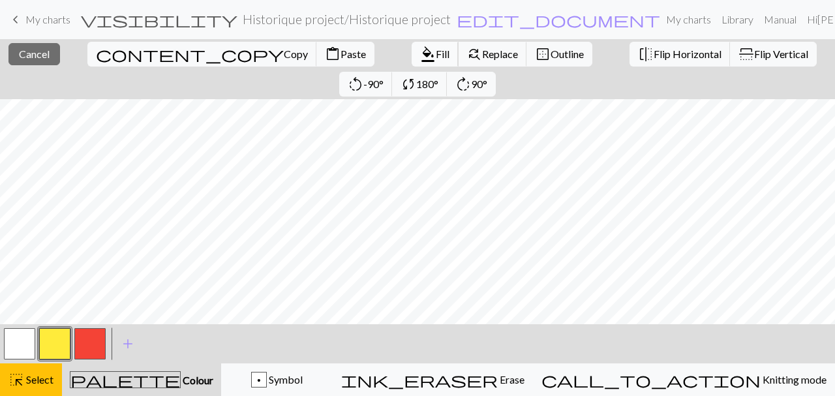
click at [436, 58] on span "Fill" at bounding box center [443, 54] width 14 height 12
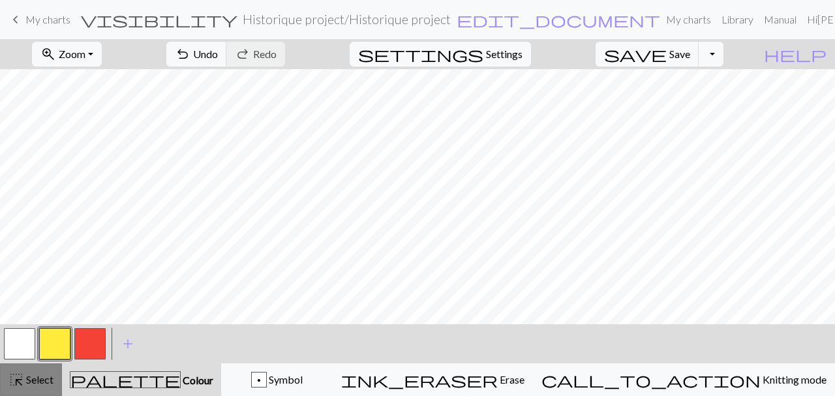
click at [47, 382] on span "Select" at bounding box center [38, 379] width 29 height 12
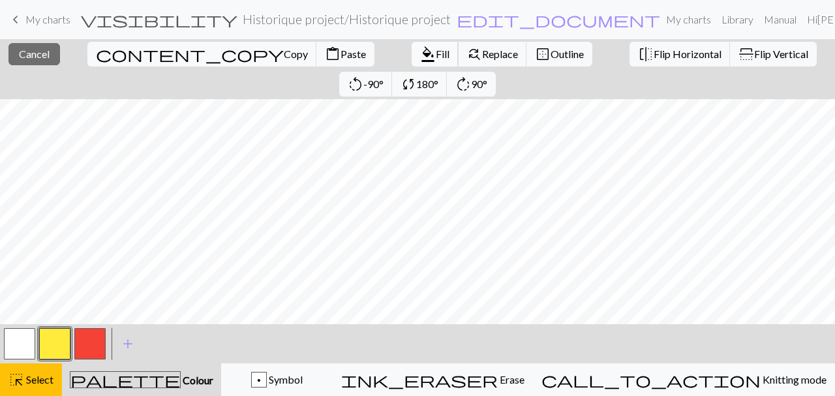
click at [420, 59] on span "format_color_fill" at bounding box center [428, 54] width 16 height 18
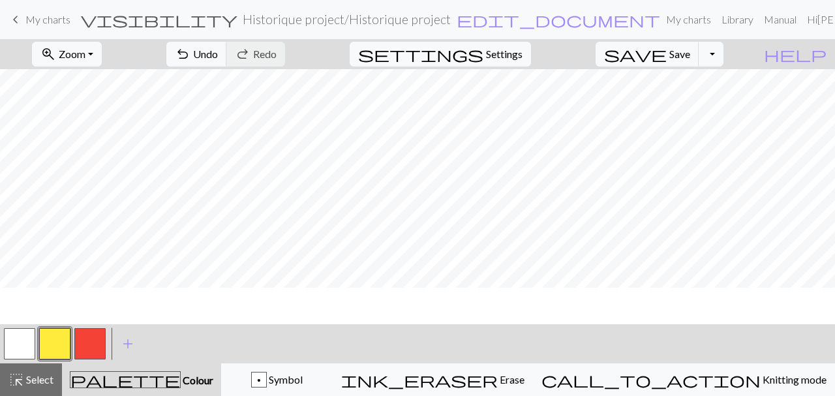
scroll to position [1674, 889]
drag, startPoint x: 54, startPoint y: 375, endPoint x: 50, endPoint y: 368, distance: 8.0
click at [53, 375] on button "highlight_alt Select Select" at bounding box center [31, 379] width 62 height 33
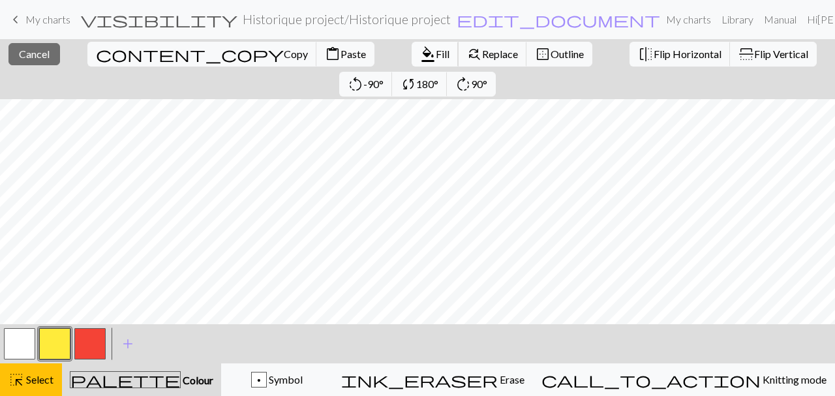
click at [420, 60] on span "format_color_fill" at bounding box center [428, 54] width 16 height 18
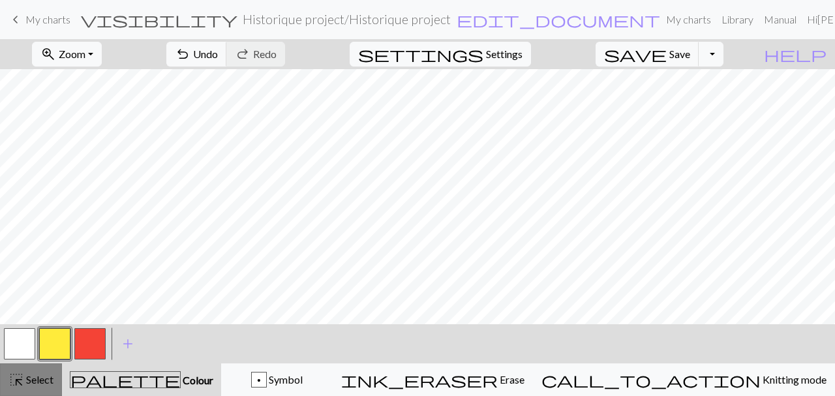
scroll to position [1446, 889]
click at [51, 392] on button "highlight_alt Select Select" at bounding box center [31, 379] width 62 height 33
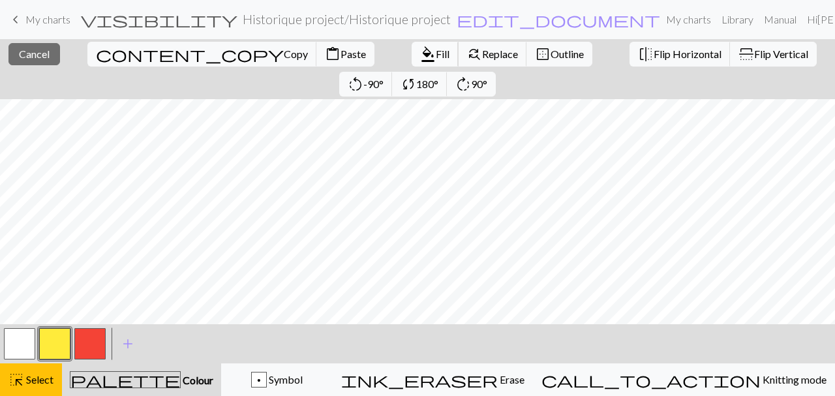
click at [436, 55] on span "Fill" at bounding box center [443, 54] width 14 height 12
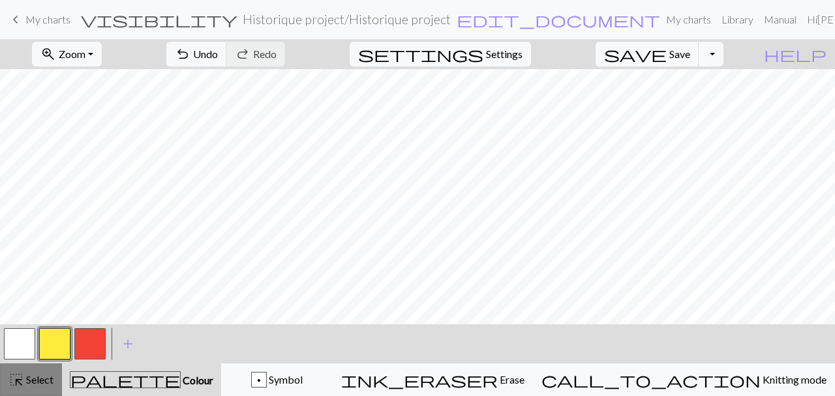
scroll to position [1280, 889]
drag, startPoint x: 55, startPoint y: 375, endPoint x: 62, endPoint y: 358, distance: 18.4
click at [55, 375] on button "highlight_alt Select Select" at bounding box center [31, 379] width 62 height 33
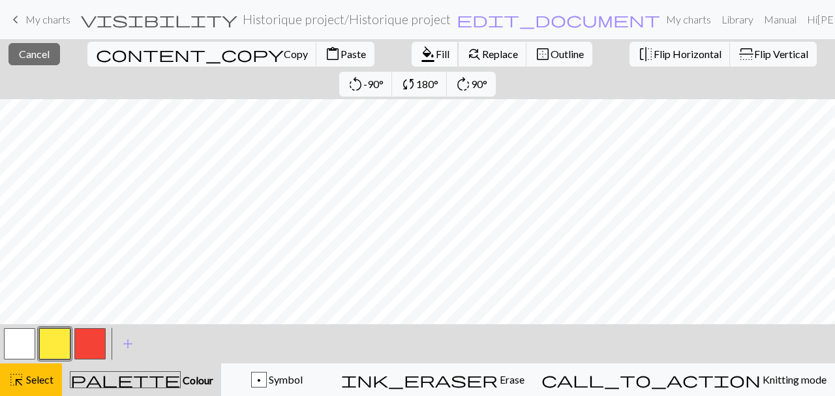
click at [436, 53] on span "Fill" at bounding box center [443, 54] width 14 height 12
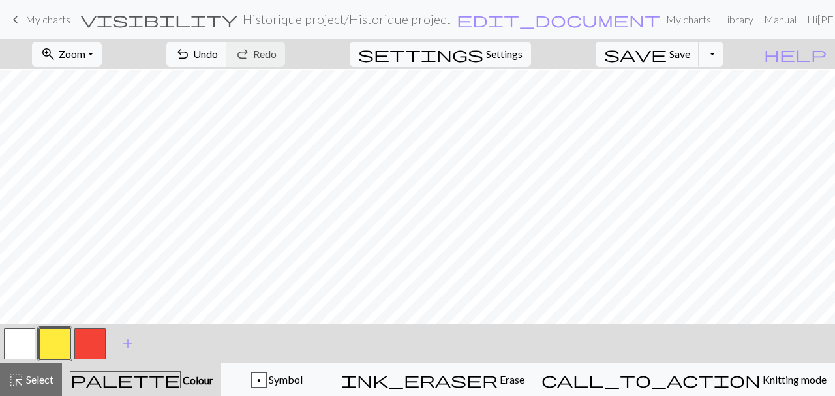
scroll to position [1095, 883]
click at [41, 379] on span "Select" at bounding box center [38, 379] width 29 height 12
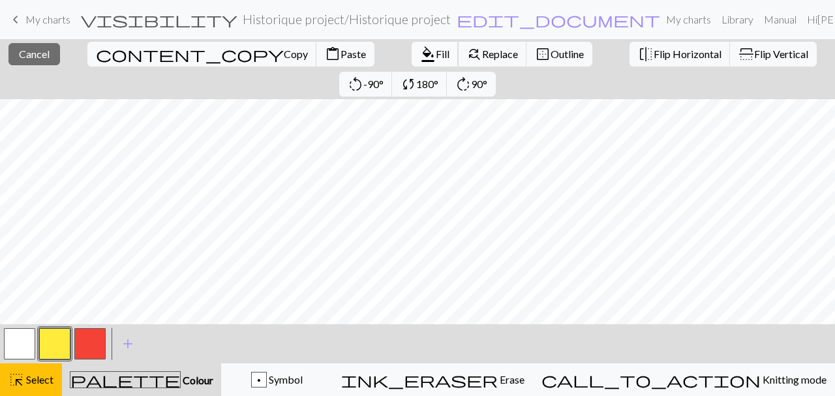
click at [412, 63] on button "format_color_fill Fill" at bounding box center [435, 54] width 47 height 25
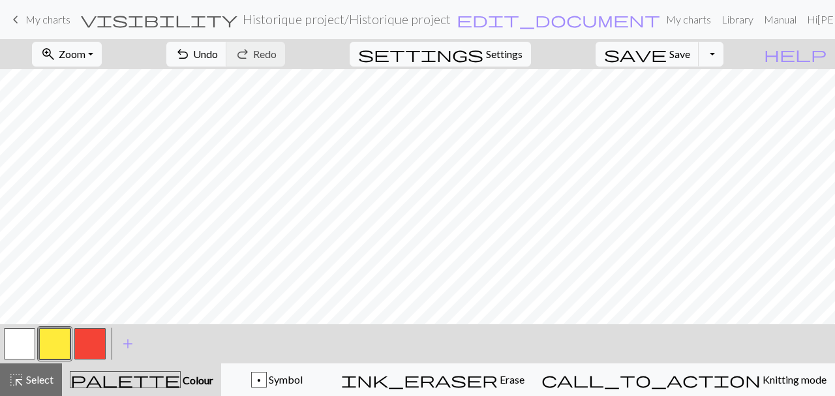
scroll to position [1977, 883]
click at [690, 50] on span "Save" at bounding box center [680, 54] width 21 height 12
click at [92, 350] on button "button" at bounding box center [89, 343] width 31 height 31
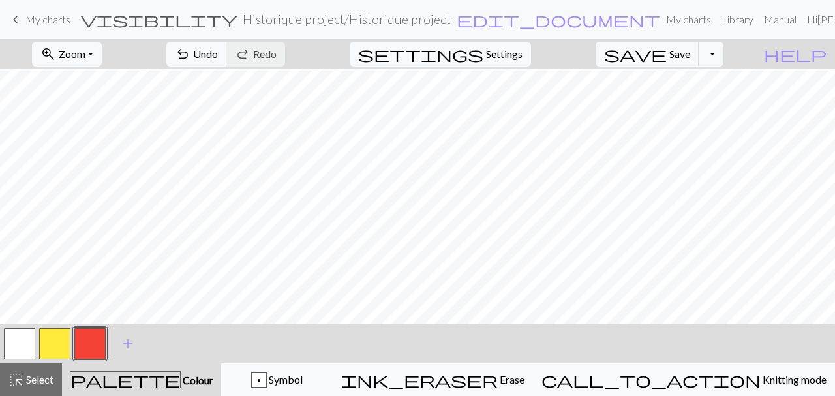
click at [65, 348] on button "button" at bounding box center [54, 343] width 31 height 31
click at [88, 350] on button "button" at bounding box center [89, 343] width 31 height 31
click at [218, 55] on span "Undo" at bounding box center [205, 54] width 25 height 12
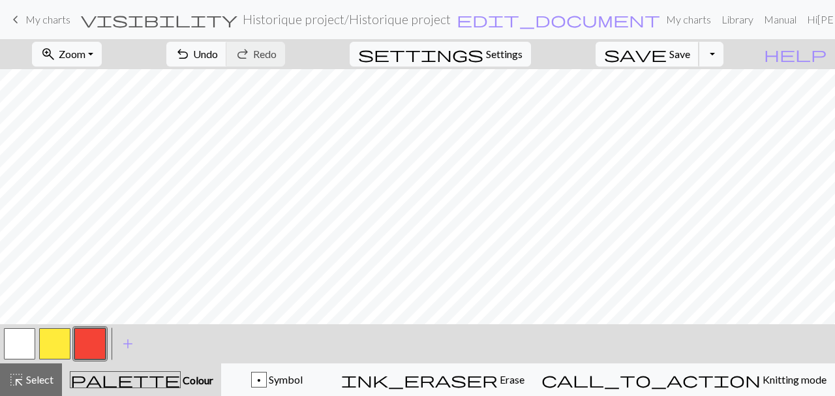
click at [667, 55] on span "save" at bounding box center [635, 54] width 63 height 18
click at [303, 381] on span "Symbol" at bounding box center [285, 379] width 36 height 12
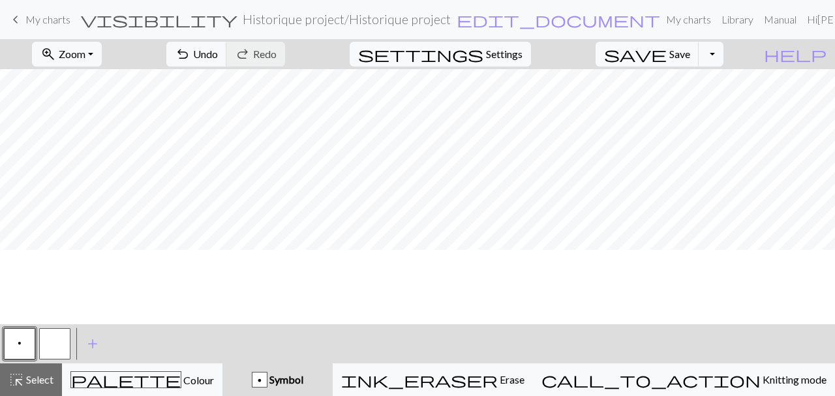
scroll to position [1601, 198]
click at [689, 61] on button "save Save Save" at bounding box center [648, 54] width 104 height 25
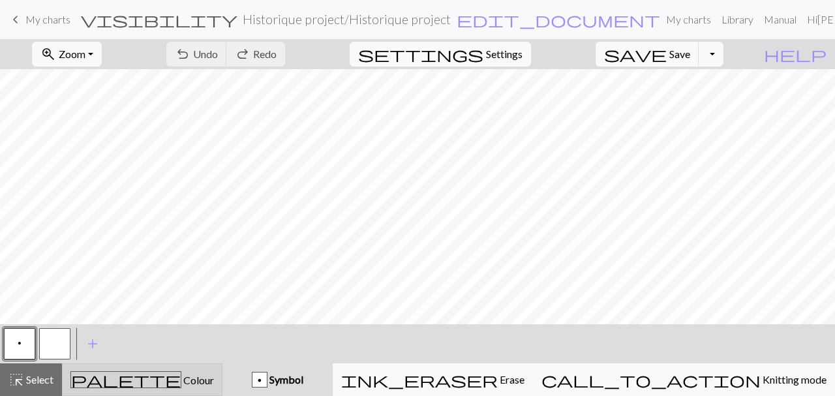
click at [181, 378] on span "Colour" at bounding box center [197, 380] width 33 height 12
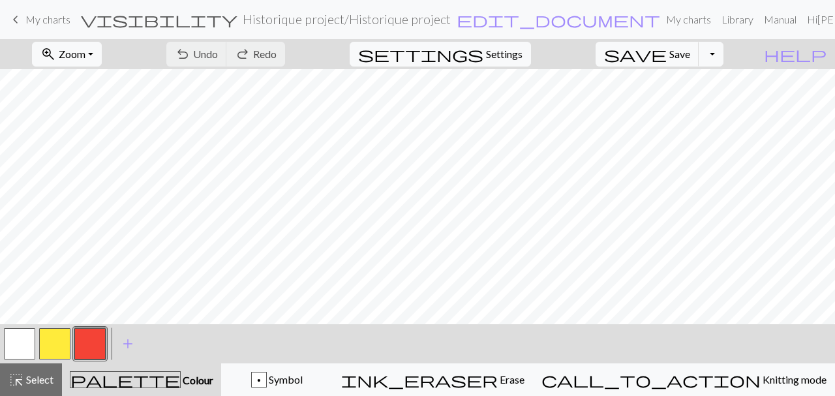
click at [99, 348] on button "button" at bounding box center [89, 343] width 31 height 31
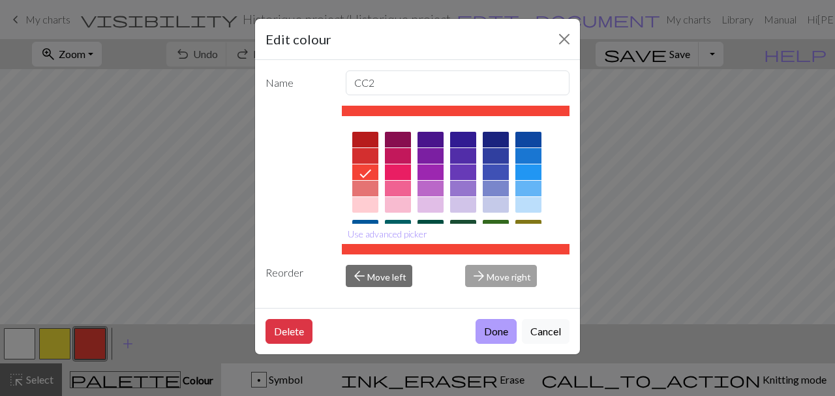
click at [484, 338] on button "Done" at bounding box center [496, 331] width 41 height 25
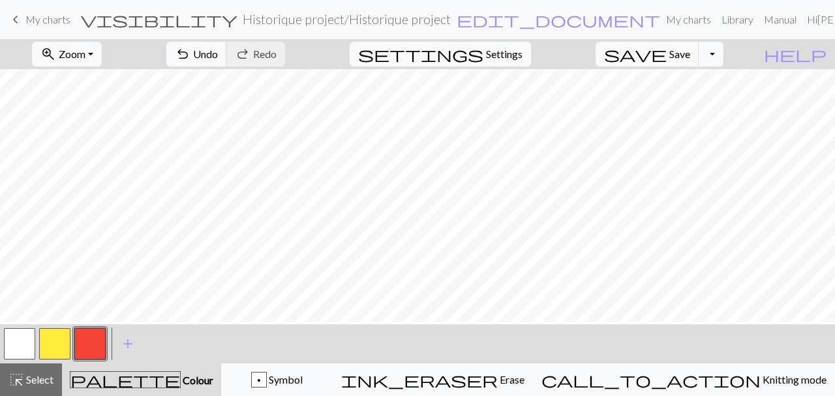
scroll to position [1622, 533]
drag, startPoint x: 52, startPoint y: 348, endPoint x: 65, endPoint y: 345, distance: 13.3
click at [51, 348] on button "button" at bounding box center [54, 343] width 31 height 31
click at [83, 347] on button "button" at bounding box center [89, 343] width 31 height 31
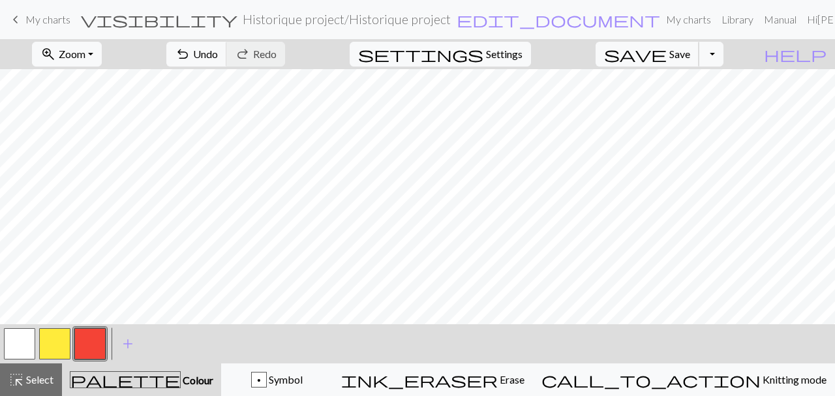
click at [711, 72] on div "zoom_in Zoom Zoom Fit all Fit width Fit height 50% 100% 150% 200% undo Undo Und…" at bounding box center [417, 217] width 835 height 357
click at [690, 54] on span "Save" at bounding box center [680, 54] width 21 height 12
click at [690, 59] on span "Save" at bounding box center [680, 54] width 21 height 12
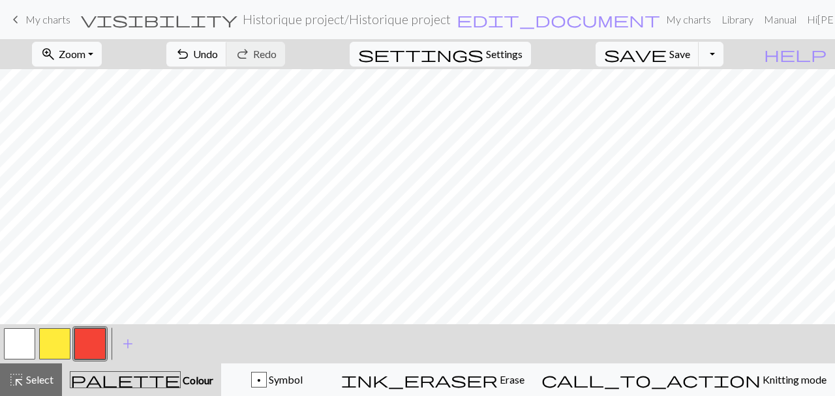
drag, startPoint x: 65, startPoint y: 339, endPoint x: 84, endPoint y: 339, distance: 18.9
click at [65, 339] on button "button" at bounding box center [54, 343] width 31 height 31
click at [92, 347] on button "button" at bounding box center [89, 343] width 31 height 31
click at [690, 56] on span "Save" at bounding box center [680, 54] width 21 height 12
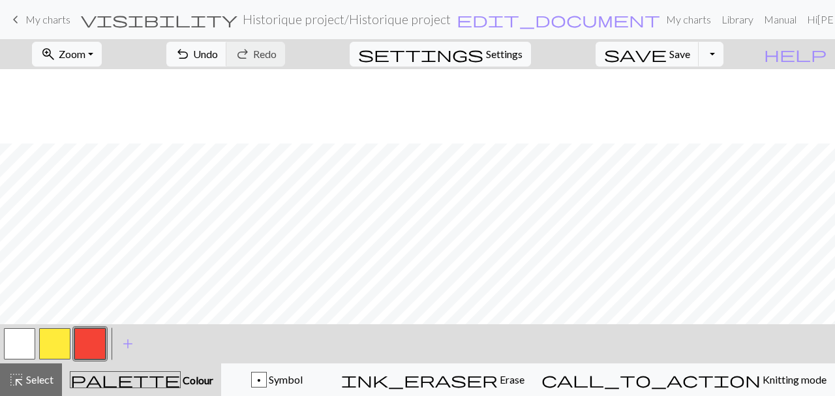
scroll to position [1490, 265]
click at [64, 342] on button "button" at bounding box center [54, 343] width 31 height 31
drag, startPoint x: 94, startPoint y: 335, endPoint x: 97, endPoint y: 344, distance: 9.7
click at [94, 335] on button "button" at bounding box center [89, 343] width 31 height 31
click at [56, 348] on button "button" at bounding box center [54, 343] width 31 height 31
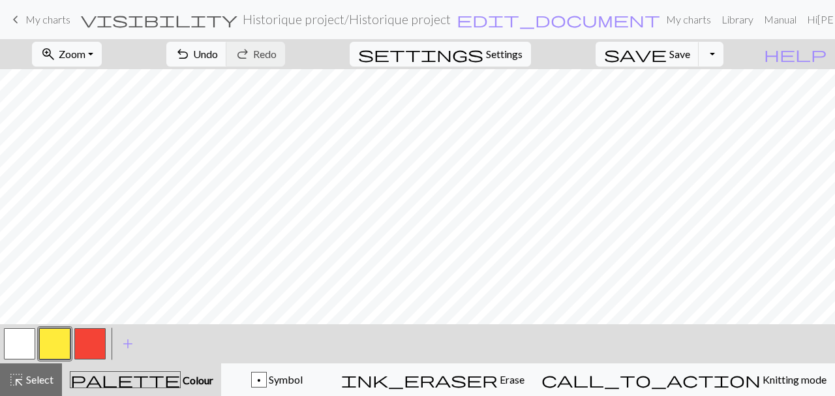
click at [95, 341] on button "button" at bounding box center [89, 343] width 31 height 31
click at [65, 352] on button "button" at bounding box center [54, 343] width 31 height 31
click at [100, 346] on button "button" at bounding box center [89, 343] width 31 height 31
click at [65, 341] on button "button" at bounding box center [54, 343] width 31 height 31
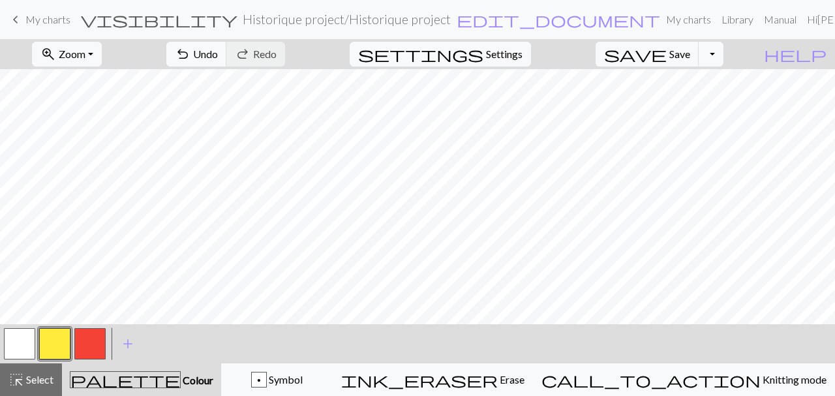
drag, startPoint x: 103, startPoint y: 335, endPoint x: 111, endPoint y: 339, distance: 8.8
click at [101, 335] on button "button" at bounding box center [89, 343] width 31 height 31
click at [50, 340] on button "button" at bounding box center [54, 343] width 31 height 31
click at [88, 339] on button "button" at bounding box center [89, 343] width 31 height 31
drag, startPoint x: 63, startPoint y: 342, endPoint x: 112, endPoint y: 318, distance: 53.7
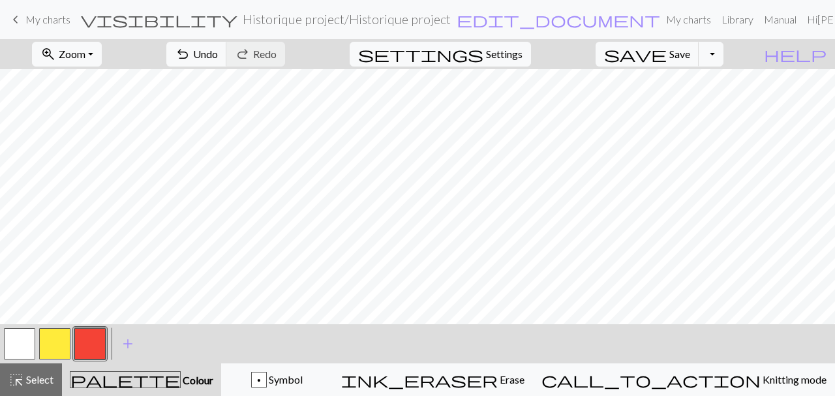
click at [65, 342] on button "button" at bounding box center [54, 343] width 31 height 31
click at [97, 342] on button "button" at bounding box center [89, 343] width 31 height 31
drag, startPoint x: 61, startPoint y: 340, endPoint x: 67, endPoint y: 322, distance: 19.2
click at [62, 339] on button "button" at bounding box center [54, 343] width 31 height 31
click at [84, 337] on button "button" at bounding box center [89, 343] width 31 height 31
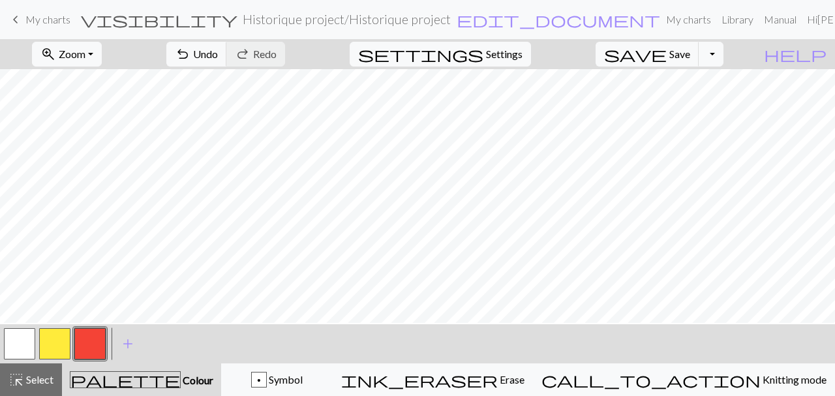
scroll to position [1297, 379]
click at [700, 63] on button "save Save Save" at bounding box center [648, 54] width 104 height 25
click at [55, 339] on button "button" at bounding box center [54, 343] width 31 height 31
click at [84, 348] on button "button" at bounding box center [89, 343] width 31 height 31
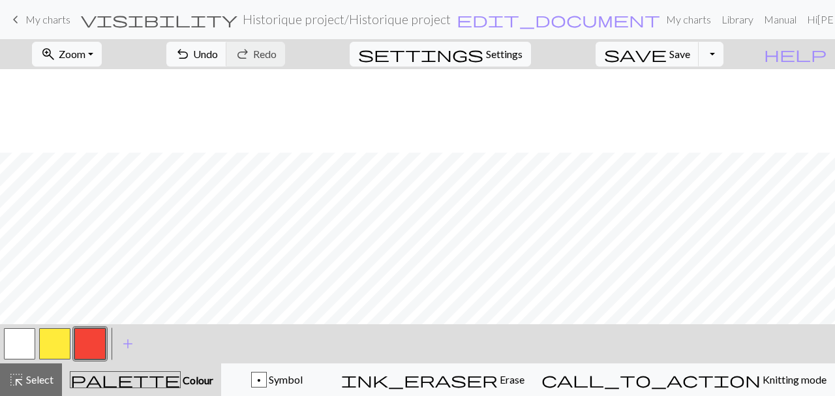
scroll to position [1145, 394]
click at [63, 345] on button "button" at bounding box center [54, 343] width 31 height 31
click at [83, 344] on button "button" at bounding box center [89, 343] width 31 height 31
drag, startPoint x: 70, startPoint y: 340, endPoint x: 111, endPoint y: 338, distance: 41.2
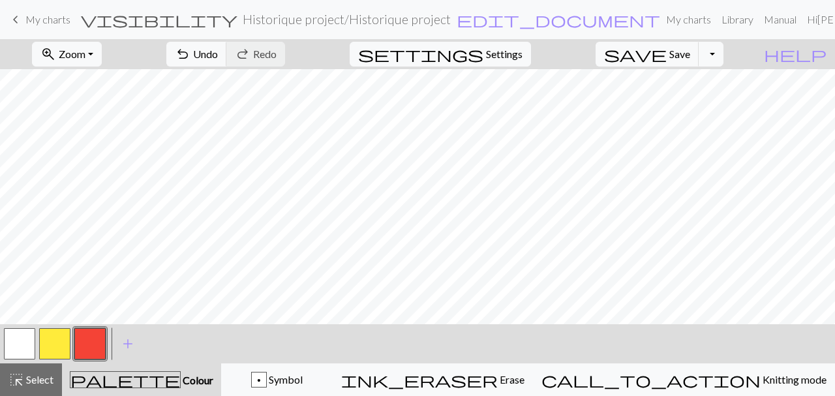
click at [69, 340] on button "button" at bounding box center [54, 343] width 31 height 31
click at [95, 341] on button "button" at bounding box center [89, 343] width 31 height 31
click at [61, 337] on button "button" at bounding box center [54, 343] width 31 height 31
click at [103, 347] on button "button" at bounding box center [89, 343] width 31 height 31
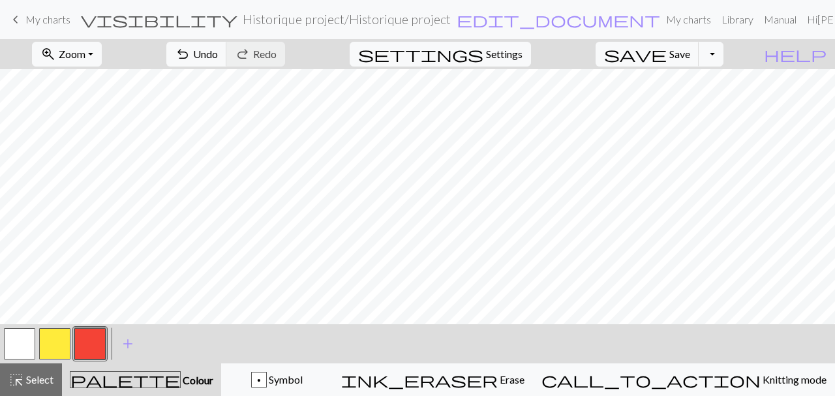
click at [55, 341] on button "button" at bounding box center [54, 343] width 31 height 31
click at [97, 346] on button "button" at bounding box center [89, 343] width 31 height 31
click at [59, 345] on button "button" at bounding box center [54, 343] width 31 height 31
click at [100, 341] on button "button" at bounding box center [89, 343] width 31 height 31
click at [51, 341] on button "button" at bounding box center [54, 343] width 31 height 31
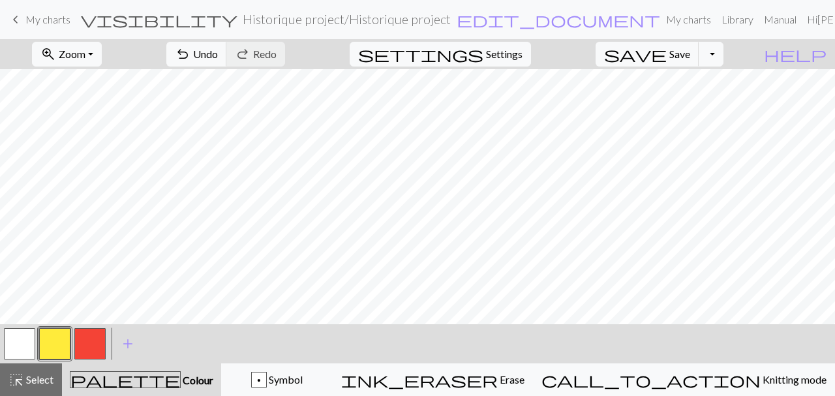
click at [85, 350] on button "button" at bounding box center [89, 343] width 31 height 31
click at [62, 345] on button "button" at bounding box center [54, 343] width 31 height 31
click at [100, 335] on button "button" at bounding box center [89, 343] width 31 height 31
click at [59, 343] on button "button" at bounding box center [54, 343] width 31 height 31
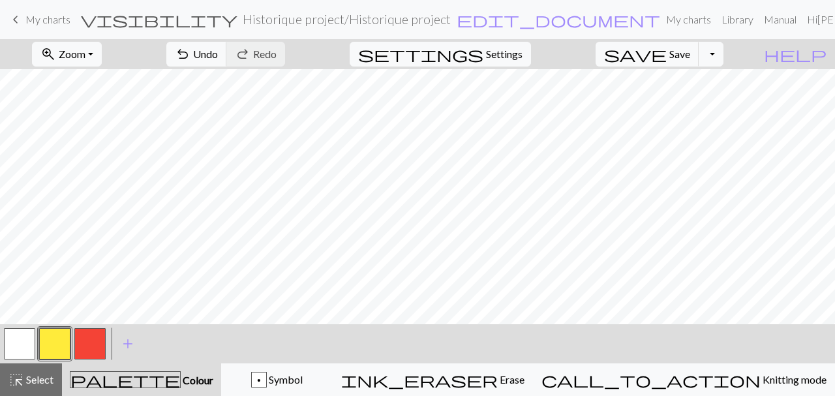
click at [94, 340] on button "button" at bounding box center [89, 343] width 31 height 31
click at [700, 62] on button "save Save Save" at bounding box center [648, 54] width 104 height 25
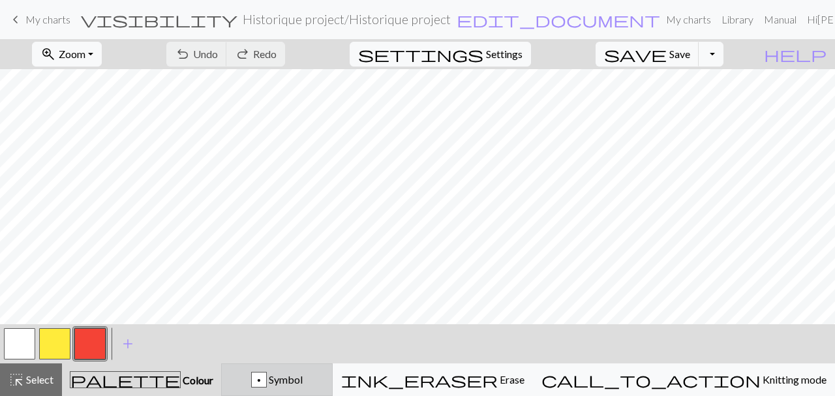
click at [266, 382] on div "p" at bounding box center [259, 381] width 14 height 16
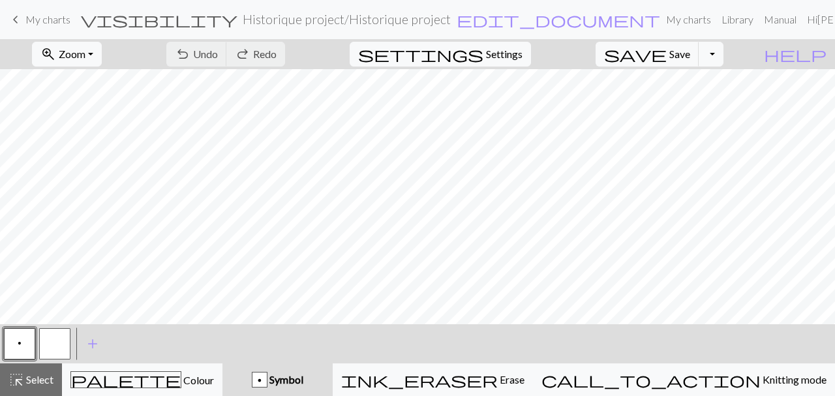
click at [18, 346] on span "p" at bounding box center [20, 343] width 4 height 10
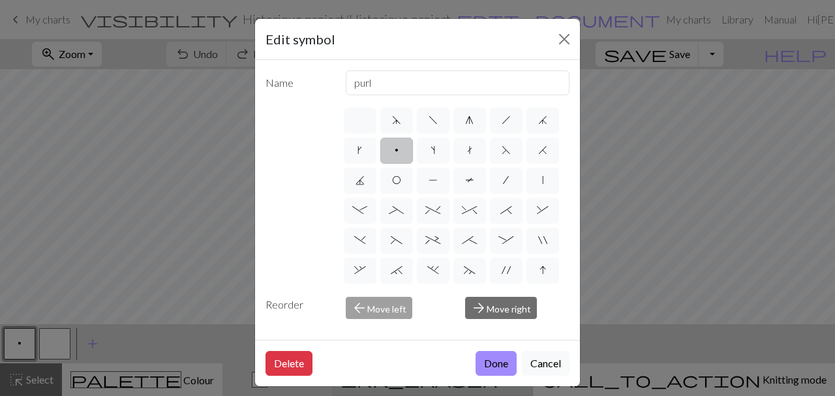
click at [490, 367] on button "Done" at bounding box center [496, 363] width 41 height 25
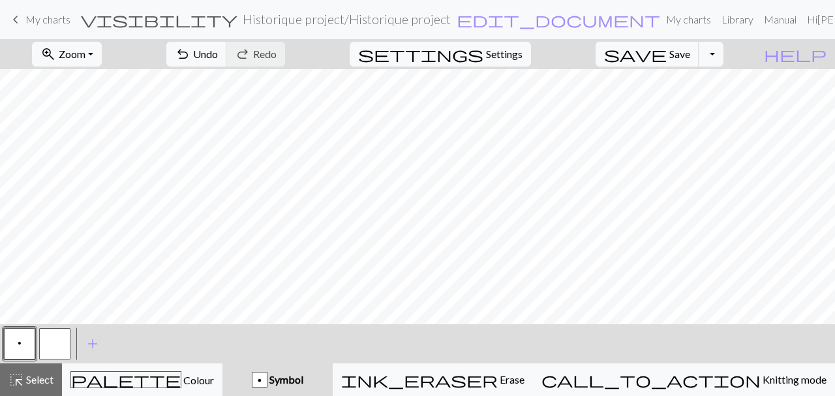
click at [60, 339] on button "button" at bounding box center [54, 343] width 31 height 31
drag, startPoint x: 30, startPoint y: 343, endPoint x: 72, endPoint y: 342, distance: 41.8
click at [31, 343] on button "p" at bounding box center [19, 343] width 31 height 31
click at [42, 377] on span "Select" at bounding box center [38, 379] width 29 height 12
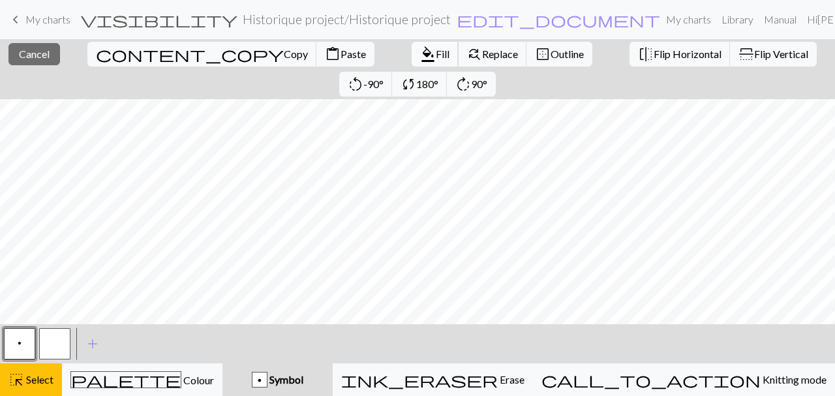
click at [412, 65] on button "format_color_fill Fill" at bounding box center [435, 54] width 47 height 25
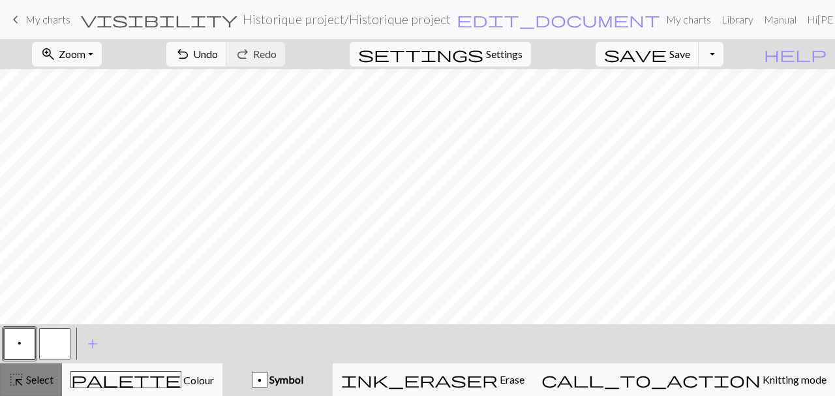
click at [49, 377] on span "Select" at bounding box center [38, 379] width 29 height 12
click at [35, 374] on span "Select" at bounding box center [38, 379] width 29 height 12
click at [27, 375] on span "Select" at bounding box center [38, 379] width 29 height 12
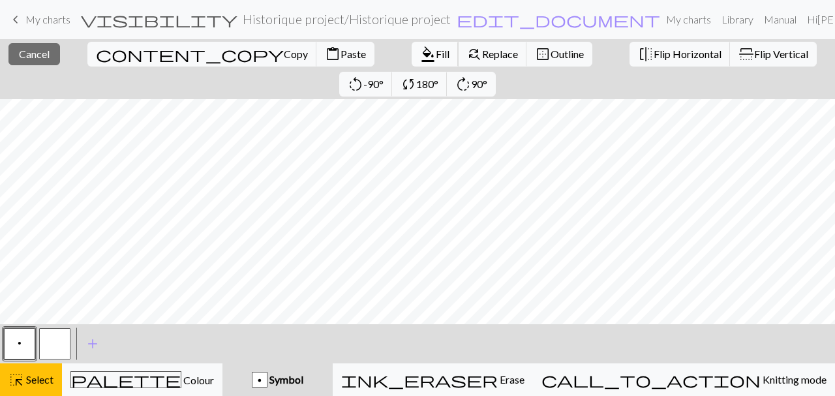
click at [436, 55] on span "Fill" at bounding box center [443, 54] width 14 height 12
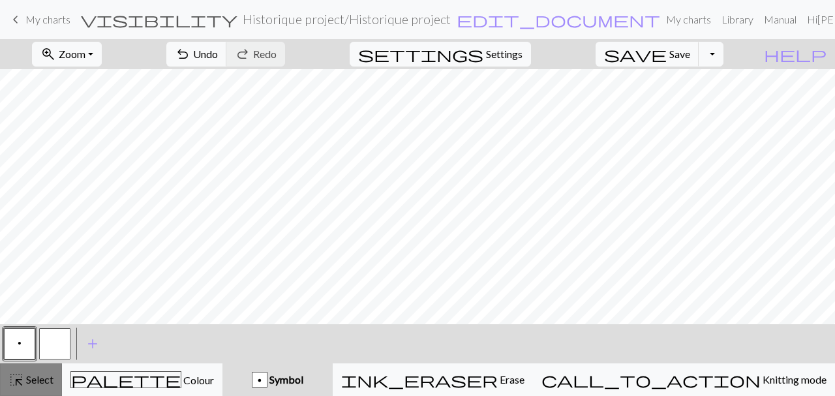
click at [44, 379] on span "Select" at bounding box center [38, 379] width 29 height 12
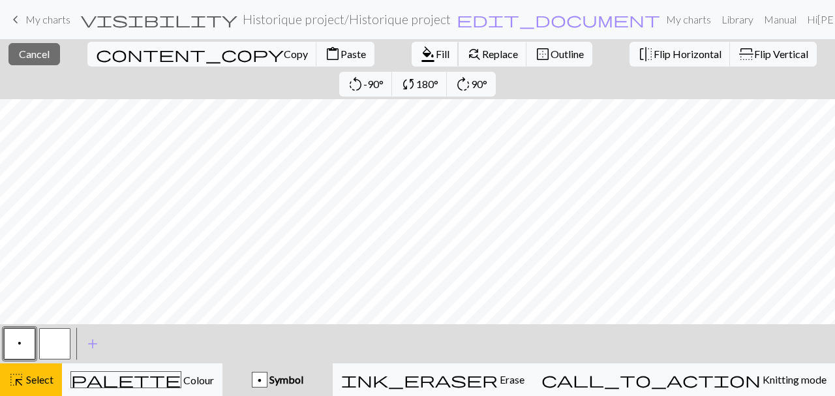
click at [420, 61] on span "format_color_fill" at bounding box center [428, 54] width 16 height 18
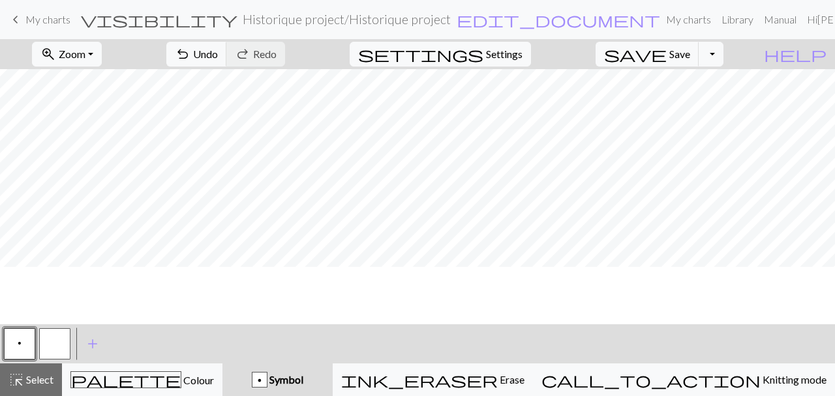
scroll to position [1106, 421]
click at [34, 379] on span "Select" at bounding box center [38, 379] width 29 height 12
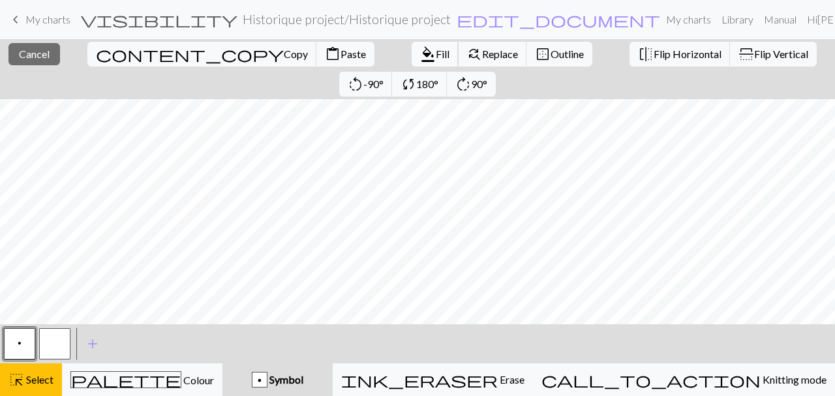
click at [436, 55] on span "Fill" at bounding box center [443, 54] width 14 height 12
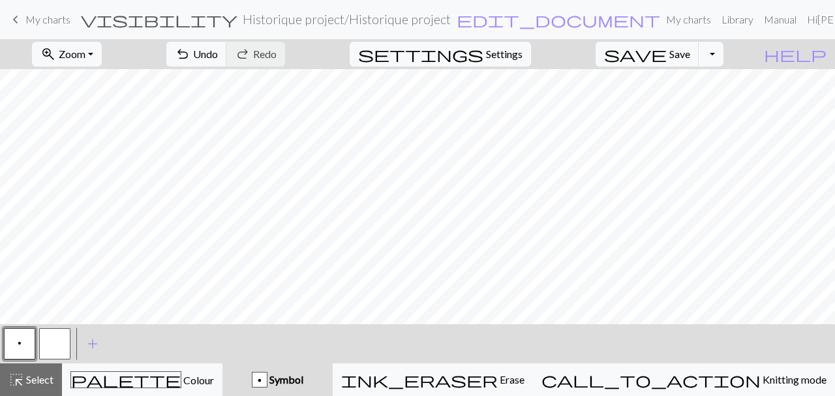
drag, startPoint x: 27, startPoint y: 383, endPoint x: 147, endPoint y: 338, distance: 128.2
click at [27, 384] on span "Select" at bounding box center [38, 379] width 29 height 12
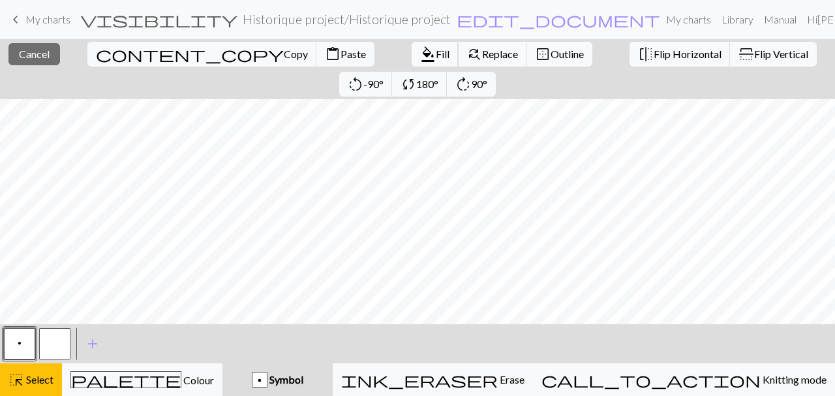
click at [436, 56] on span "Fill" at bounding box center [443, 54] width 14 height 12
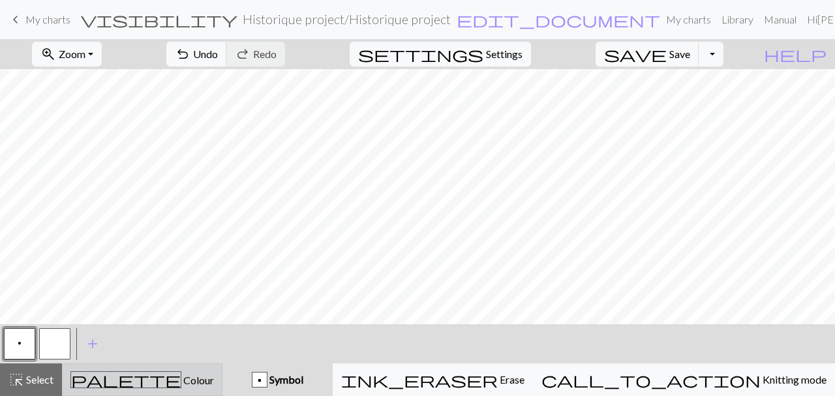
drag, startPoint x: 34, startPoint y: 388, endPoint x: 63, endPoint y: 377, distance: 30.6
click at [33, 388] on button "highlight_alt Select Select" at bounding box center [31, 379] width 62 height 33
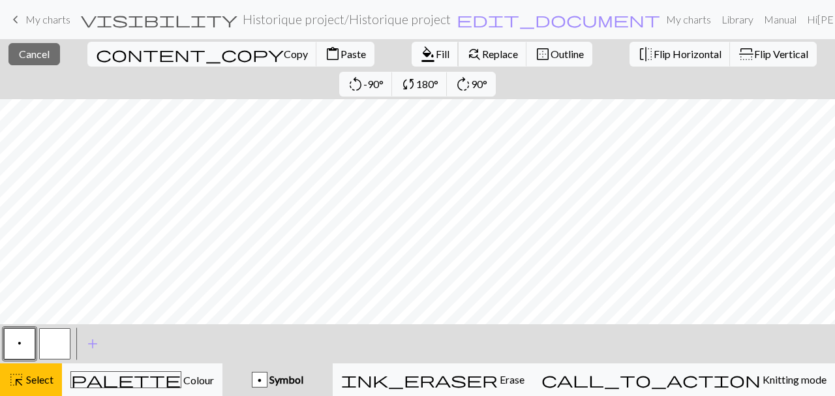
click at [436, 58] on span "Fill" at bounding box center [443, 54] width 14 height 12
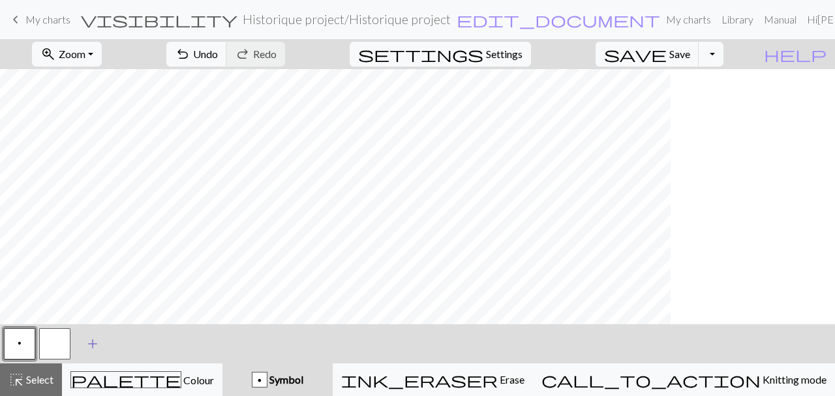
scroll to position [1106, 256]
drag, startPoint x: 43, startPoint y: 377, endPoint x: 140, endPoint y: 325, distance: 110.4
click at [45, 376] on span "Select" at bounding box center [38, 379] width 29 height 12
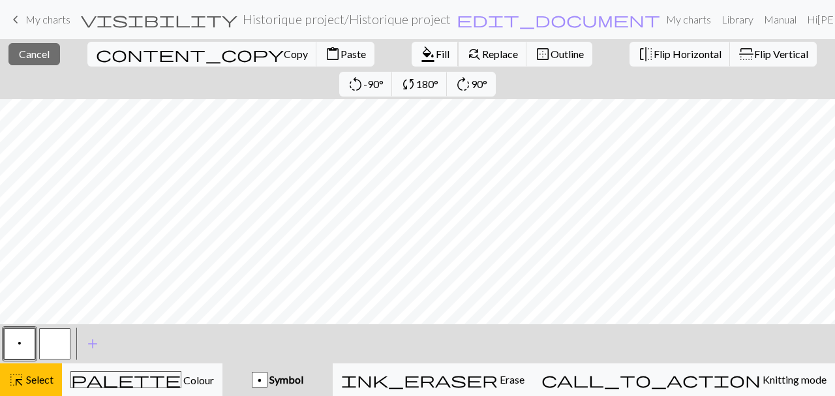
click at [420, 59] on span "format_color_fill" at bounding box center [428, 54] width 16 height 18
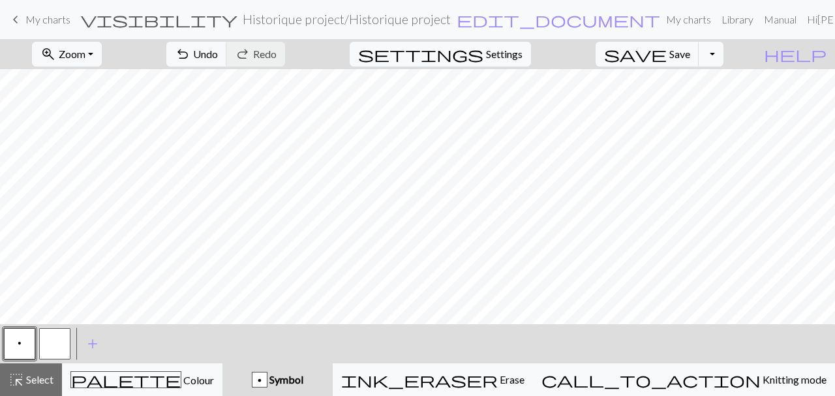
drag, startPoint x: 25, startPoint y: 377, endPoint x: 120, endPoint y: 322, distance: 109.9
click at [24, 377] on span "Select" at bounding box center [38, 379] width 29 height 12
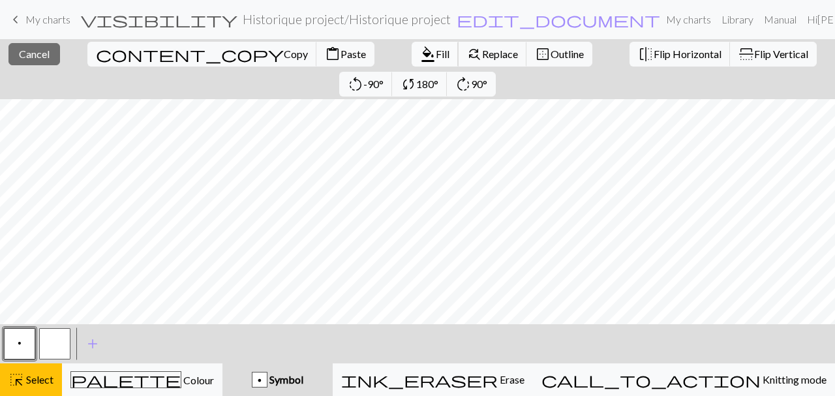
click at [436, 53] on span "Fill" at bounding box center [443, 54] width 14 height 12
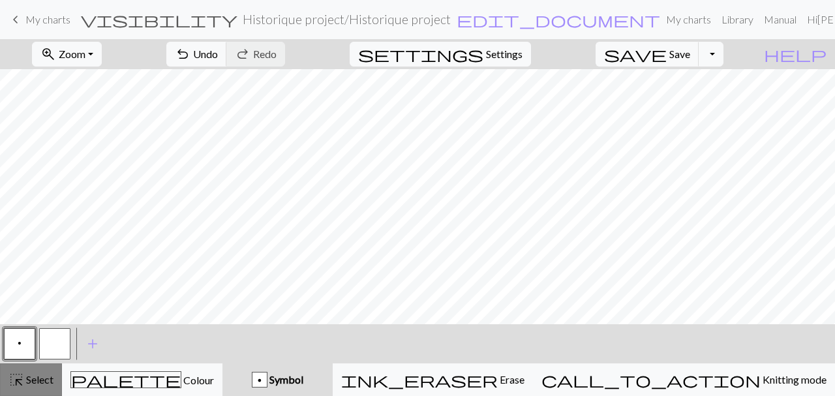
click at [16, 381] on span "highlight_alt" at bounding box center [16, 380] width 16 height 18
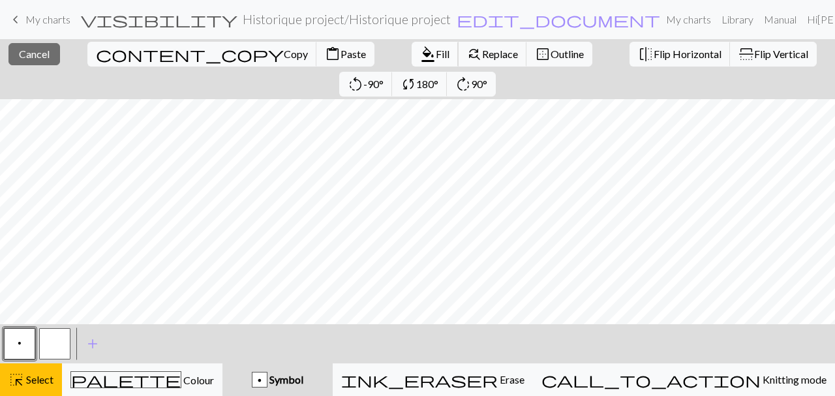
click at [436, 57] on span "Fill" at bounding box center [443, 54] width 14 height 12
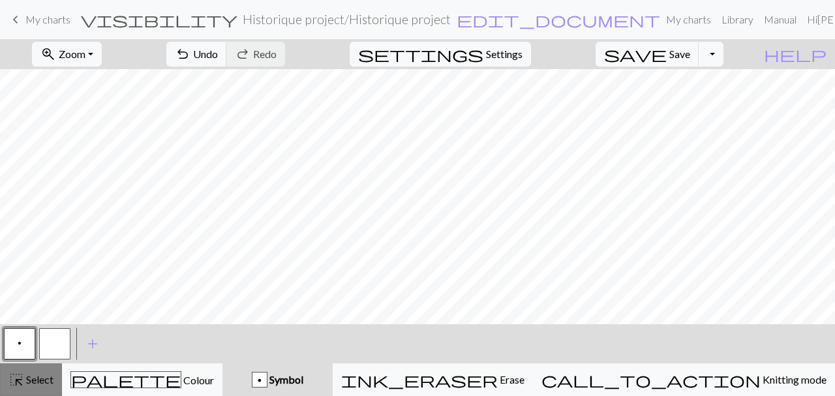
click at [25, 369] on button "highlight_alt Select Select" at bounding box center [31, 379] width 62 height 33
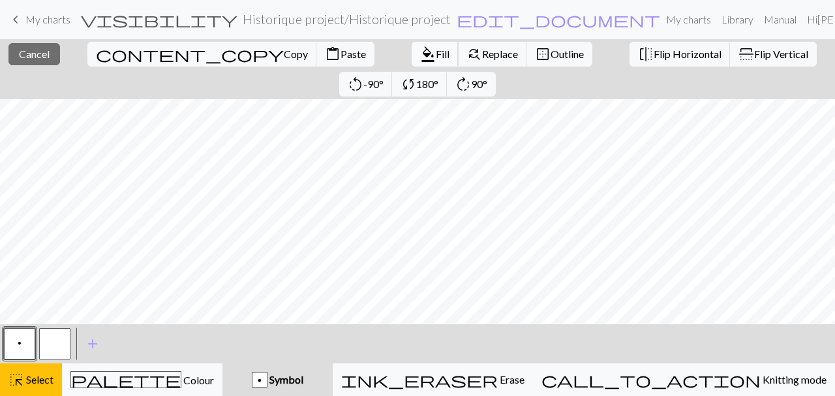
click at [436, 53] on span "Fill" at bounding box center [443, 54] width 14 height 12
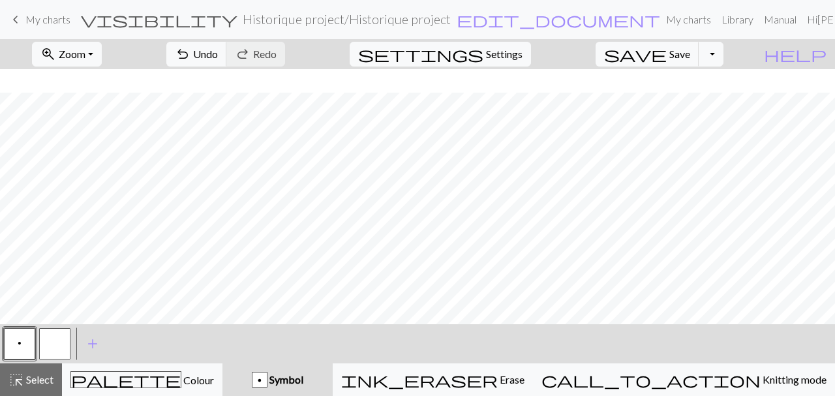
scroll to position [1276, 256]
click at [50, 380] on span "Select" at bounding box center [38, 379] width 29 height 12
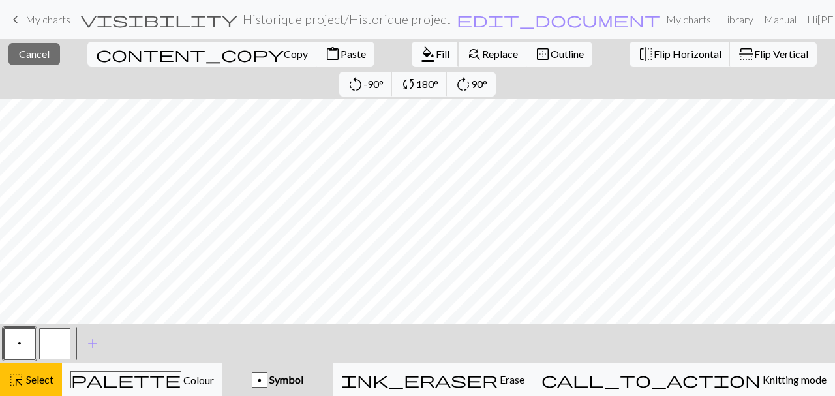
click at [420, 59] on span "format_color_fill" at bounding box center [428, 54] width 16 height 18
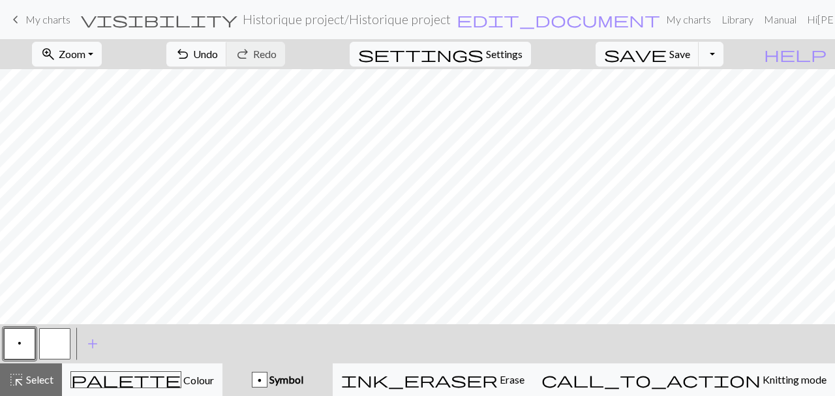
click at [52, 375] on span "Select" at bounding box center [38, 379] width 29 height 12
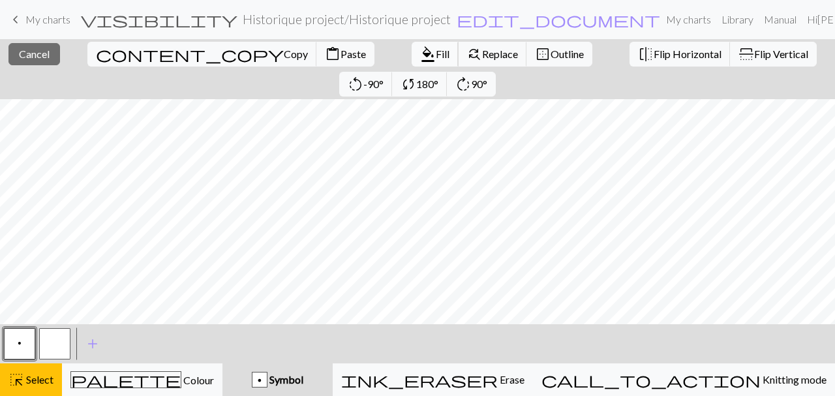
click at [412, 57] on button "format_color_fill Fill" at bounding box center [435, 54] width 47 height 25
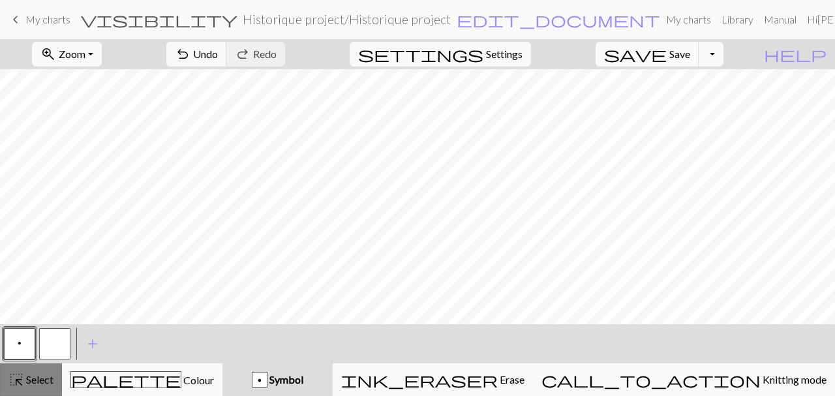
click at [33, 374] on div "highlight_alt Select Select" at bounding box center [30, 380] width 45 height 16
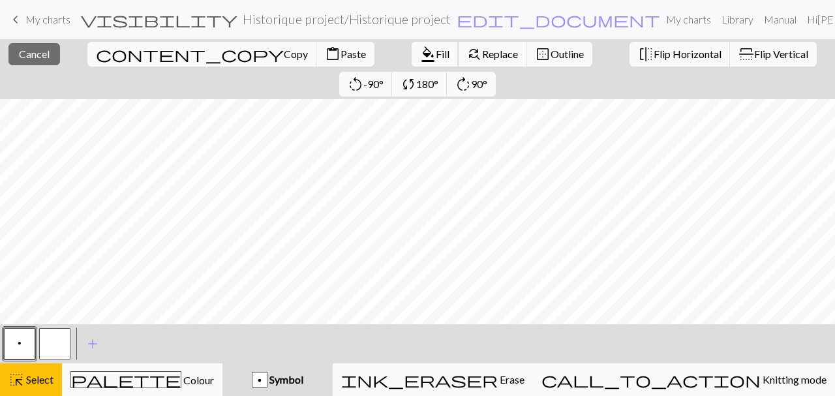
click at [436, 48] on span "Fill" at bounding box center [443, 54] width 14 height 12
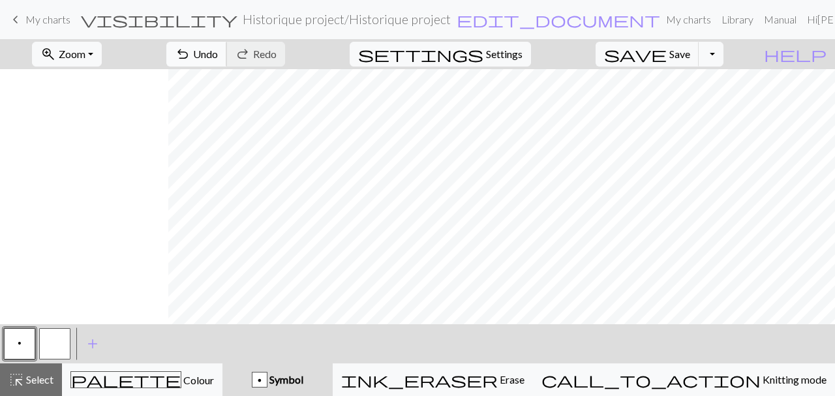
scroll to position [1446, 324]
click at [50, 354] on button "button" at bounding box center [54, 343] width 31 height 31
drag, startPoint x: 22, startPoint y: 340, endPoint x: 84, endPoint y: 327, distance: 64.0
click at [22, 340] on button "p" at bounding box center [19, 343] width 31 height 31
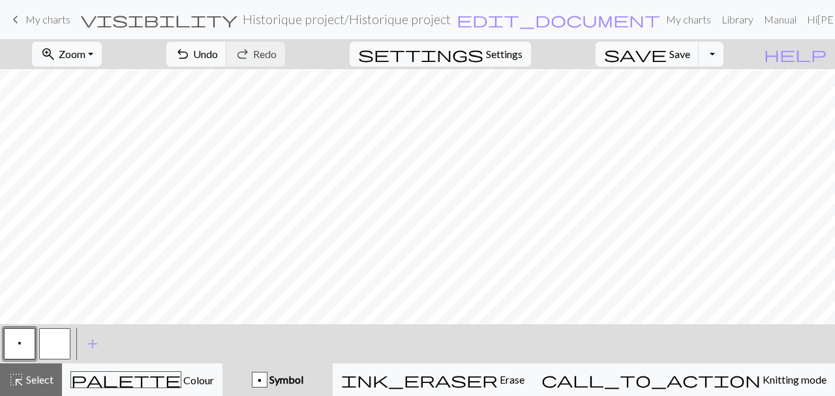
click at [70, 341] on div at bounding box center [54, 343] width 35 height 35
click at [62, 337] on button "button" at bounding box center [54, 343] width 31 height 31
click at [26, 342] on button "p" at bounding box center [19, 343] width 31 height 31
click at [33, 379] on span "Select" at bounding box center [38, 379] width 29 height 12
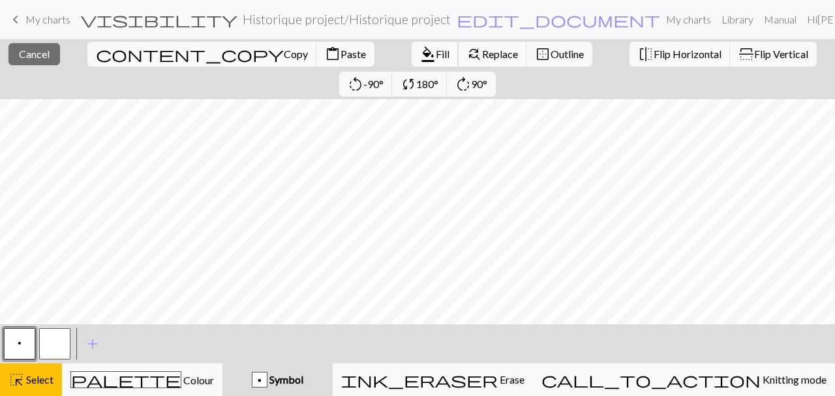
click at [436, 57] on span "Fill" at bounding box center [443, 54] width 14 height 12
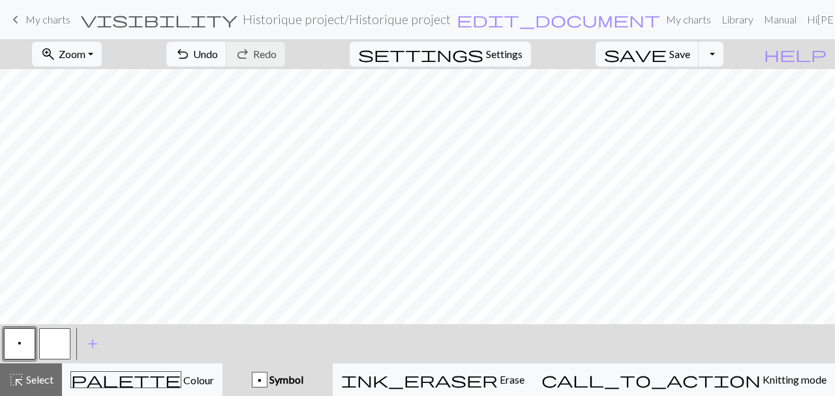
click at [57, 339] on button "button" at bounding box center [54, 343] width 31 height 31
click at [19, 354] on button "p" at bounding box center [19, 343] width 31 height 31
click at [29, 378] on span "Select" at bounding box center [38, 379] width 29 height 12
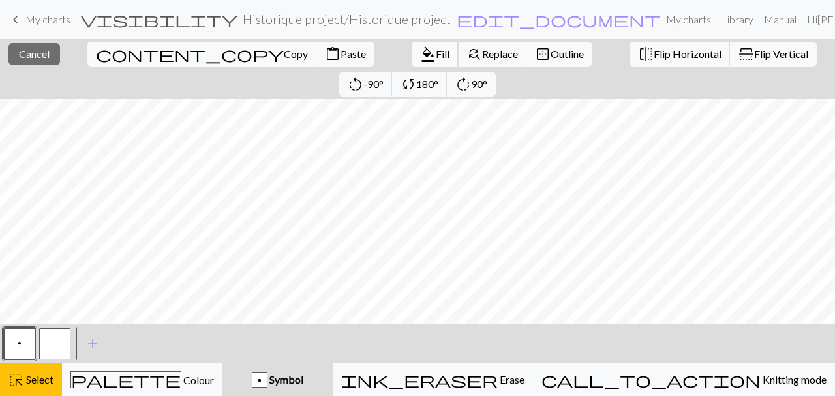
click at [420, 54] on span "format_color_fill" at bounding box center [428, 54] width 16 height 18
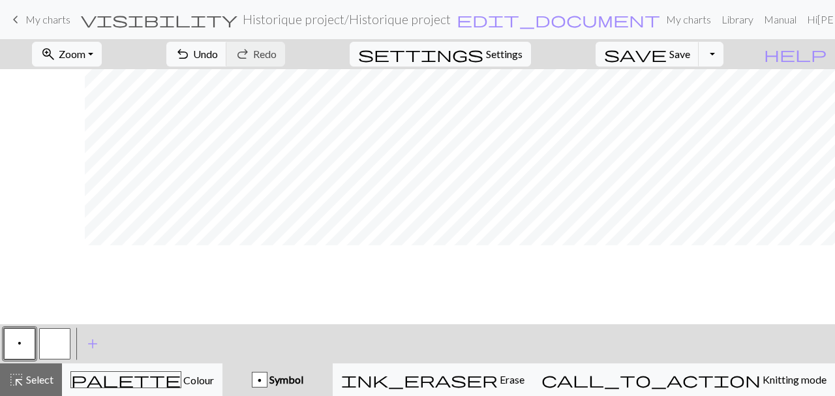
scroll to position [1679, 741]
click at [667, 56] on span "save" at bounding box center [635, 54] width 63 height 18
click at [85, 52] on span "Zoom" at bounding box center [72, 54] width 27 height 12
click at [85, 153] on button "50%" at bounding box center [84, 156] width 103 height 21
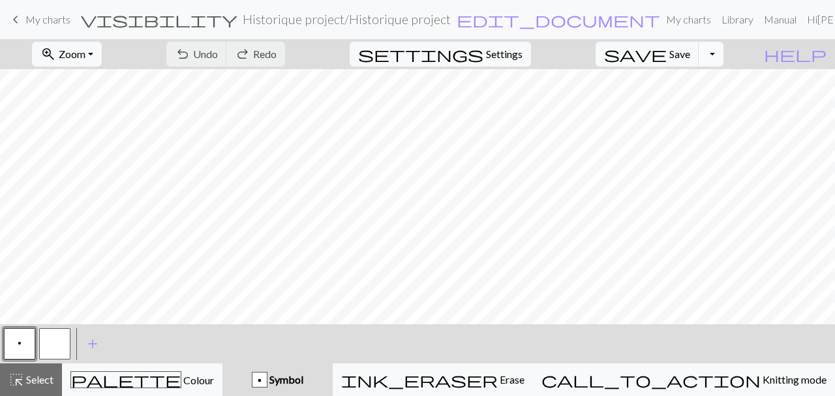
click at [724, 58] on button "Toggle Dropdown" at bounding box center [711, 54] width 25 height 25
click at [690, 104] on button "save_alt Download" at bounding box center [615, 103] width 215 height 21
click at [724, 58] on button "Toggle Dropdown" at bounding box center [711, 54] width 25 height 25
click at [694, 106] on button "save_alt Download" at bounding box center [615, 103] width 215 height 21
click at [818, 57] on span "help" at bounding box center [795, 54] width 63 height 18
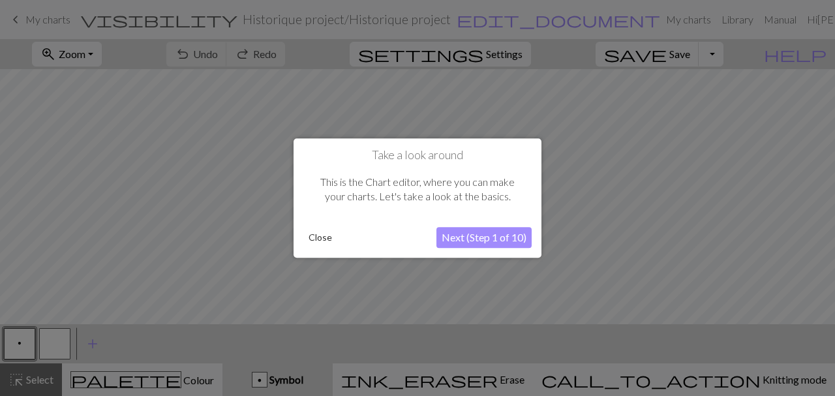
click at [324, 240] on button "Close" at bounding box center [320, 238] width 34 height 20
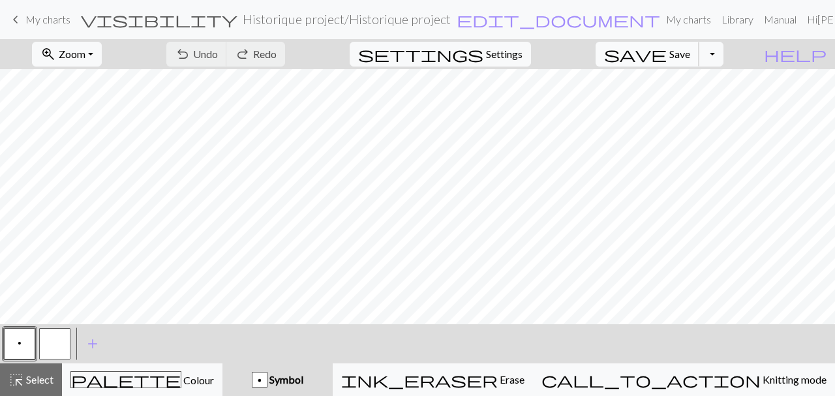
click at [667, 54] on span "save" at bounding box center [635, 54] width 63 height 18
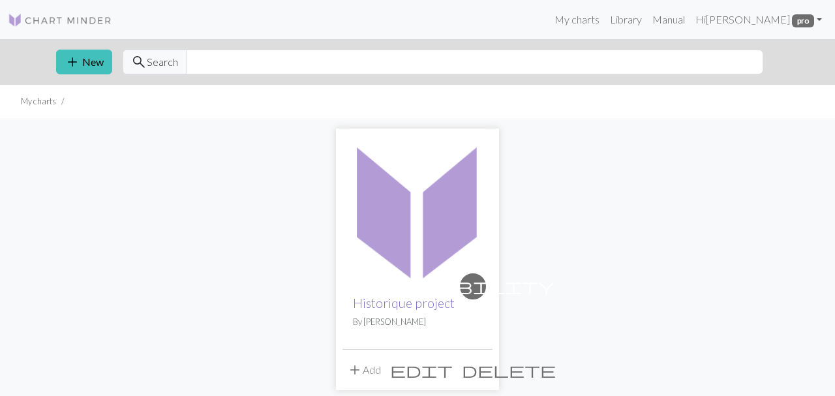
click at [394, 306] on link "Historique project" at bounding box center [404, 303] width 102 height 15
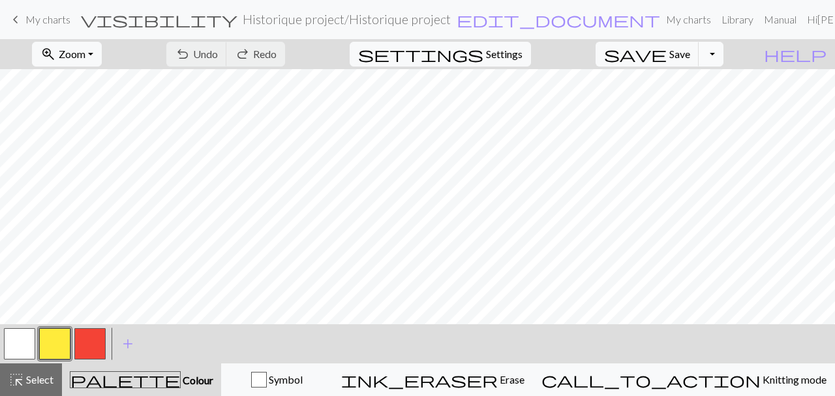
click at [724, 52] on button "Toggle Dropdown" at bounding box center [711, 54] width 25 height 25
click at [681, 106] on button "save_alt Download" at bounding box center [615, 103] width 215 height 21
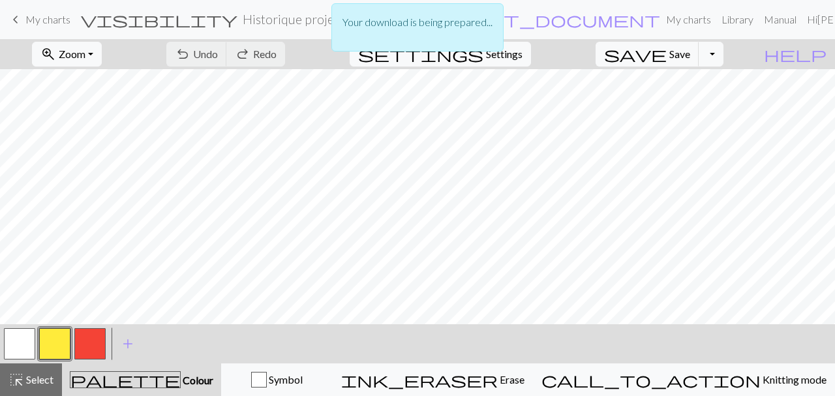
click at [730, 50] on div "Your download is being prepared..." at bounding box center [417, 31] width 835 height 62
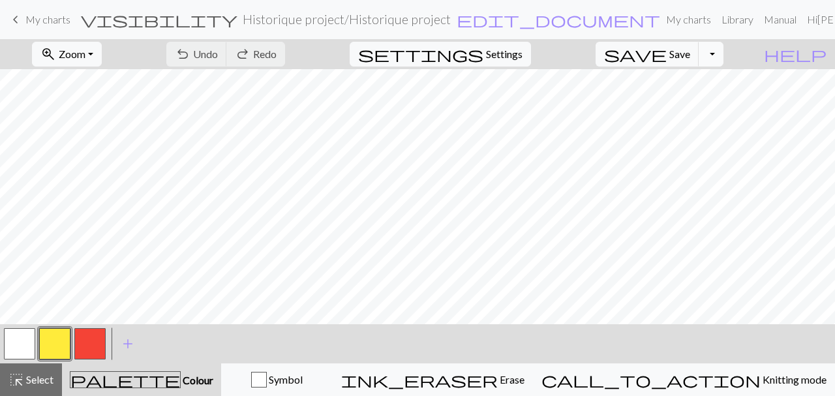
click at [724, 46] on button "Toggle Dropdown" at bounding box center [711, 54] width 25 height 25
click at [703, 85] on button "file_copy Save a copy" at bounding box center [615, 82] width 215 height 21
click at [706, 22] on link "My charts" at bounding box center [733, 20] width 55 height 26
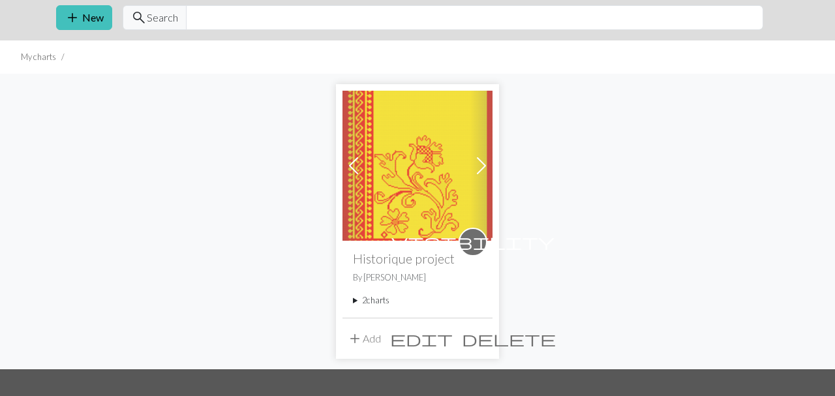
scroll to position [67, 0]
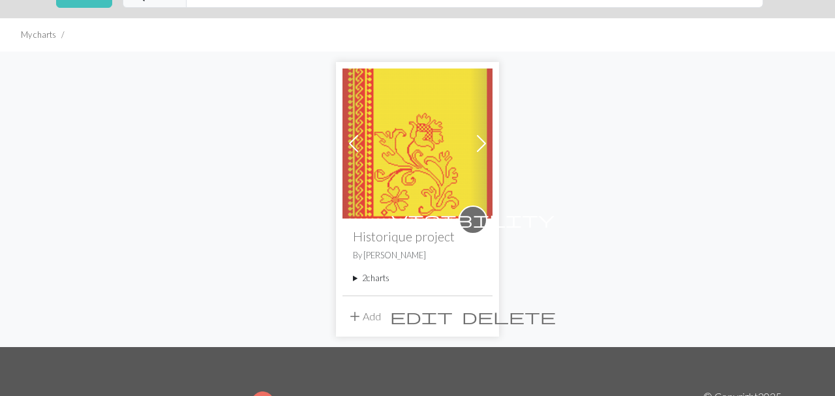
click at [377, 277] on summary "2 charts" at bounding box center [417, 278] width 129 height 12
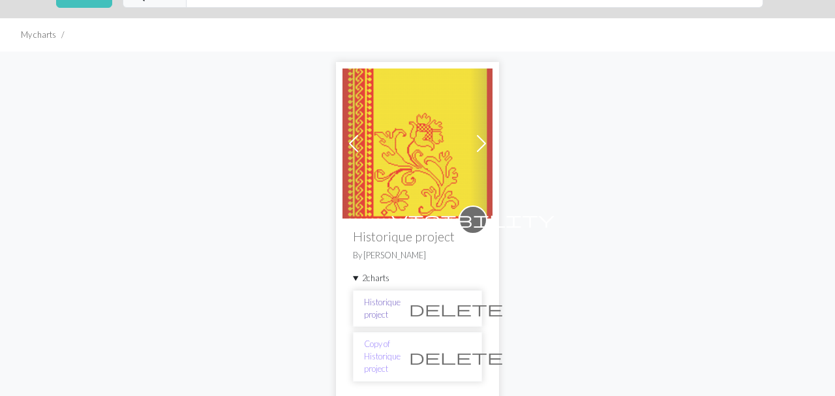
click at [401, 309] on link "Historique project" at bounding box center [382, 308] width 37 height 25
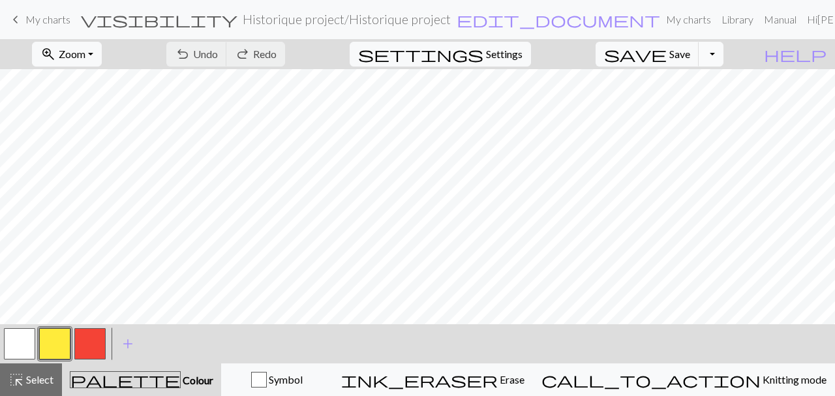
click at [724, 65] on button "Toggle Dropdown" at bounding box center [711, 54] width 25 height 25
click at [690, 105] on button "save_alt Download" at bounding box center [615, 103] width 215 height 21
click at [58, 25] on span "My charts" at bounding box center [47, 19] width 45 height 12
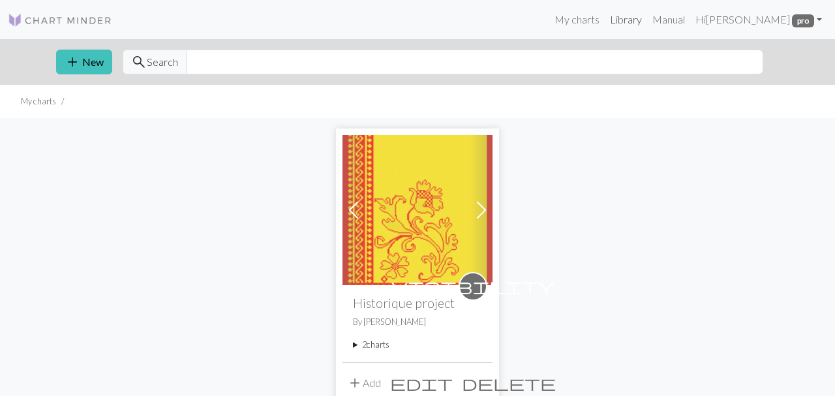
click at [647, 17] on link "Library" at bounding box center [626, 20] width 42 height 26
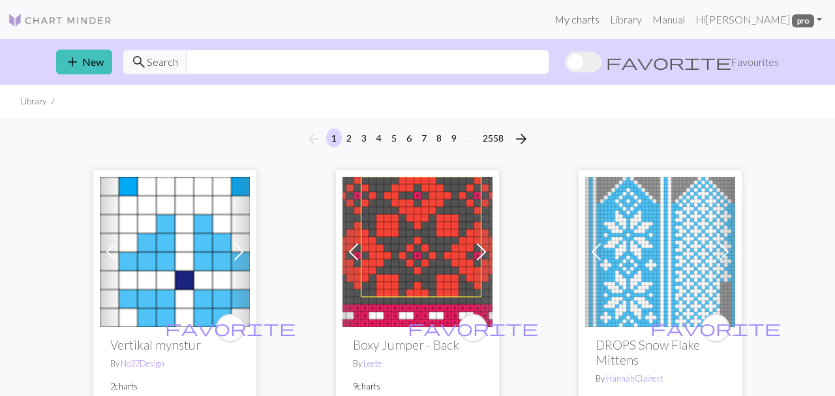
click at [605, 18] on link "My charts" at bounding box center [576, 20] width 55 height 26
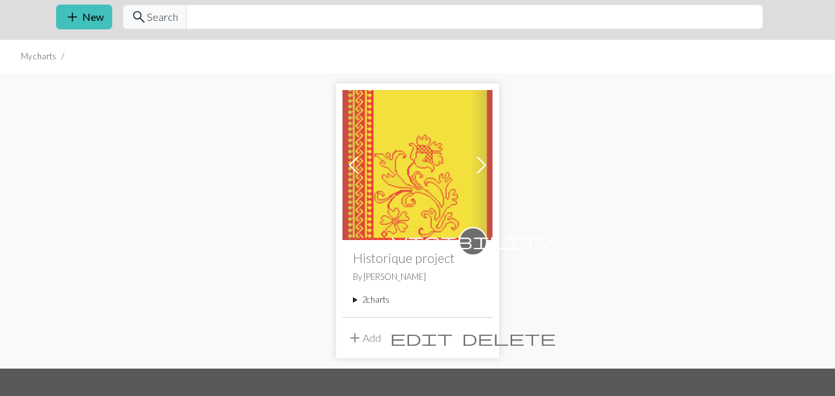
scroll to position [67, 0]
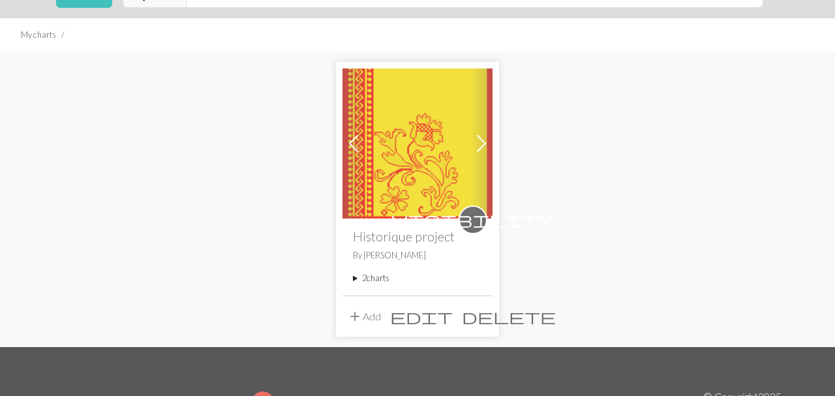
click at [555, 168] on div "Previous Next visibility Historique project By [PERSON_NAME] 2 charts Historiqu…" at bounding box center [418, 199] width 744 height 295
click at [425, 164] on img at bounding box center [418, 144] width 150 height 150
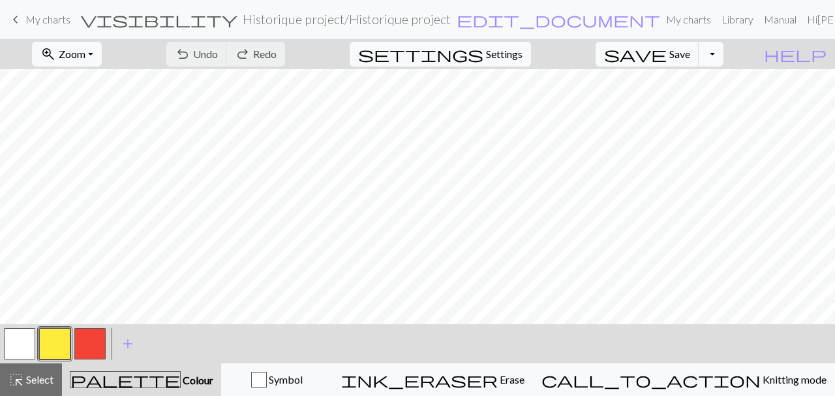
click at [724, 49] on button "Toggle Dropdown" at bounding box center [711, 54] width 25 height 25
click at [685, 102] on button "save_alt Download" at bounding box center [615, 103] width 215 height 21
click at [724, 54] on button "Toggle Dropdown" at bounding box center [711, 54] width 25 height 25
click at [694, 103] on button "save_alt Download" at bounding box center [615, 103] width 215 height 21
